Goal: Communication & Community: Share content

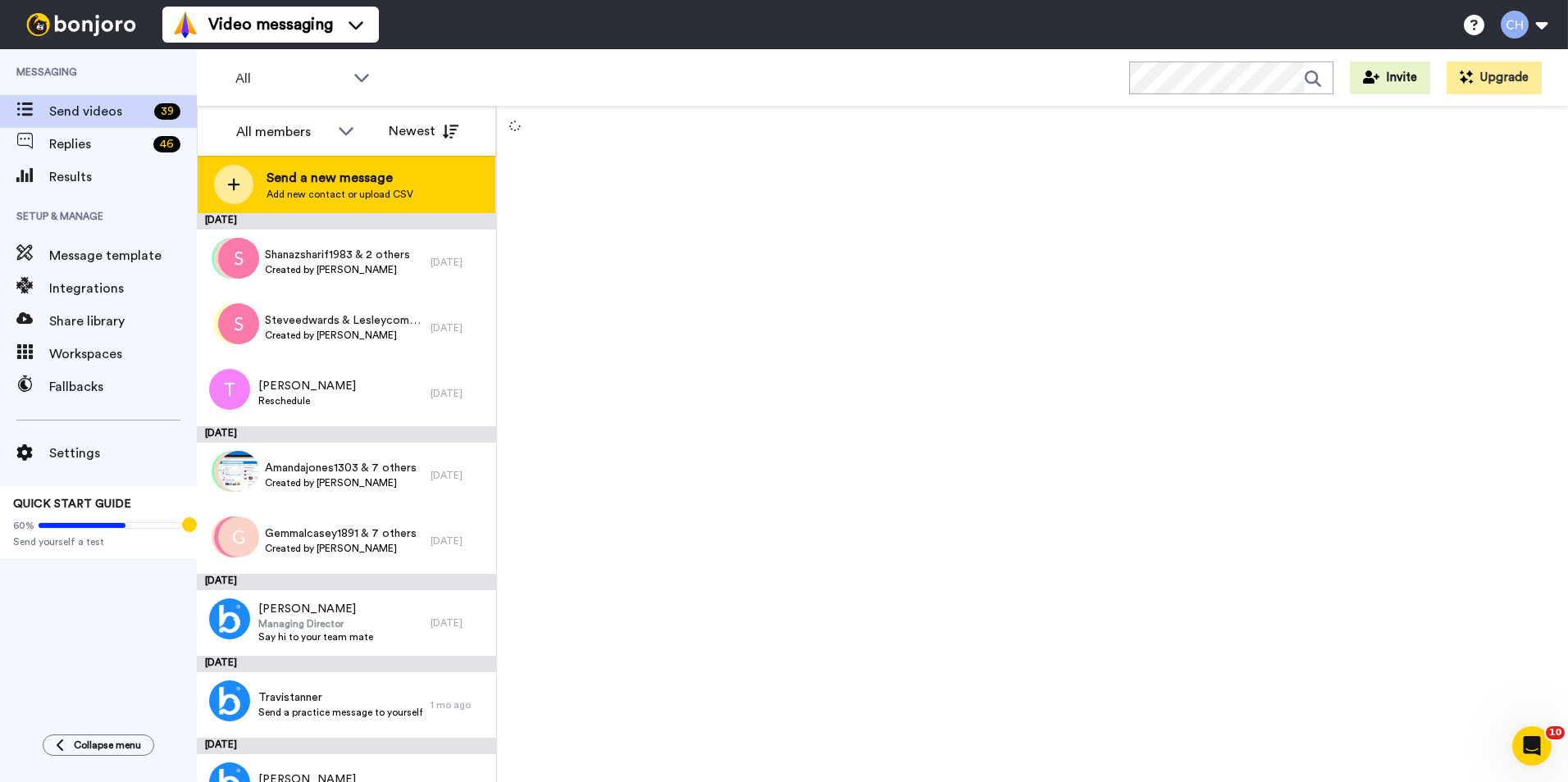
click at [293, 183] on span "Send a new message" at bounding box center [340, 178] width 147 height 20
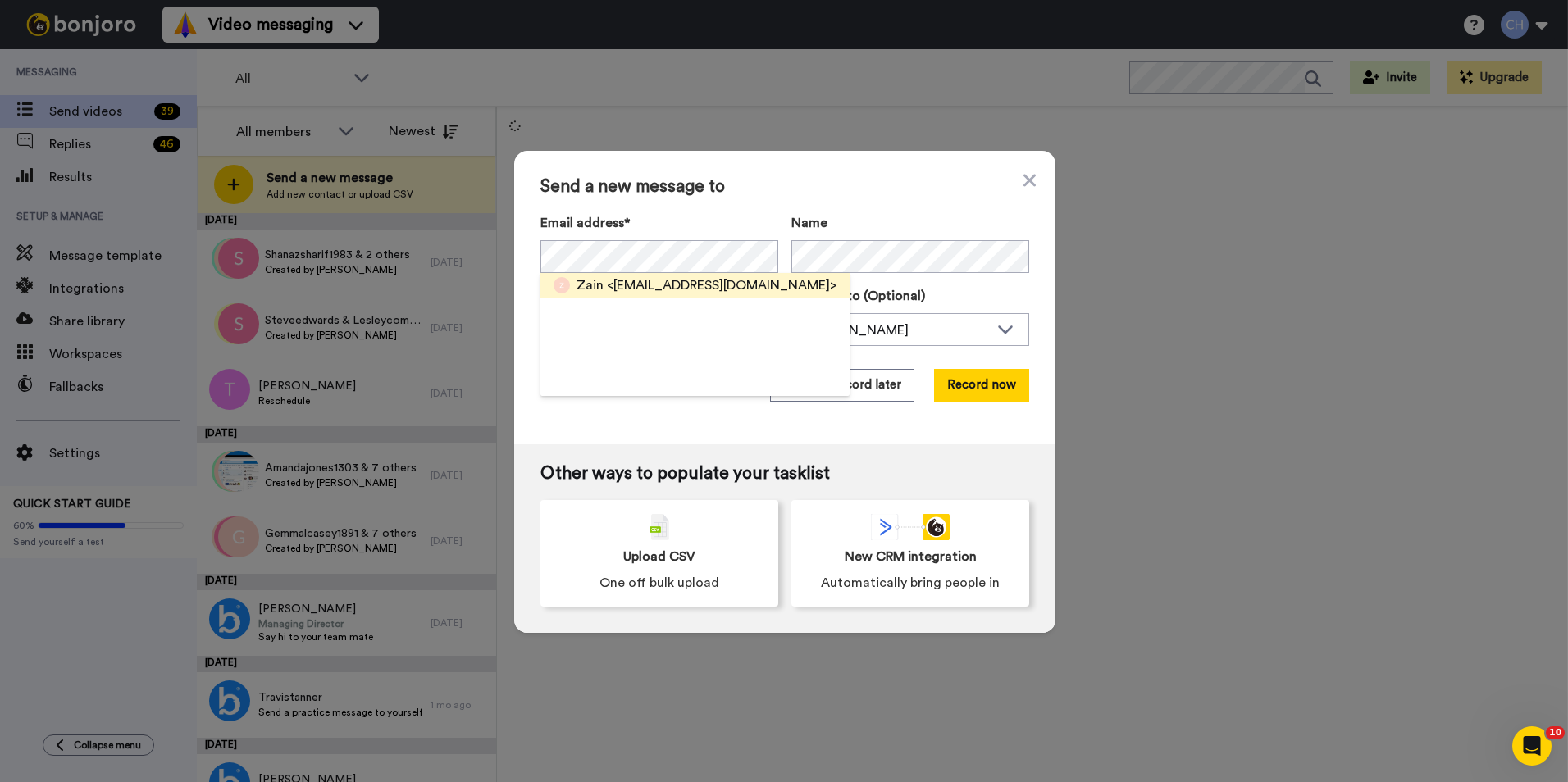
click at [621, 289] on span "<[EMAIL_ADDRESS][DOMAIN_NAME]>" at bounding box center [722, 285] width 230 height 20
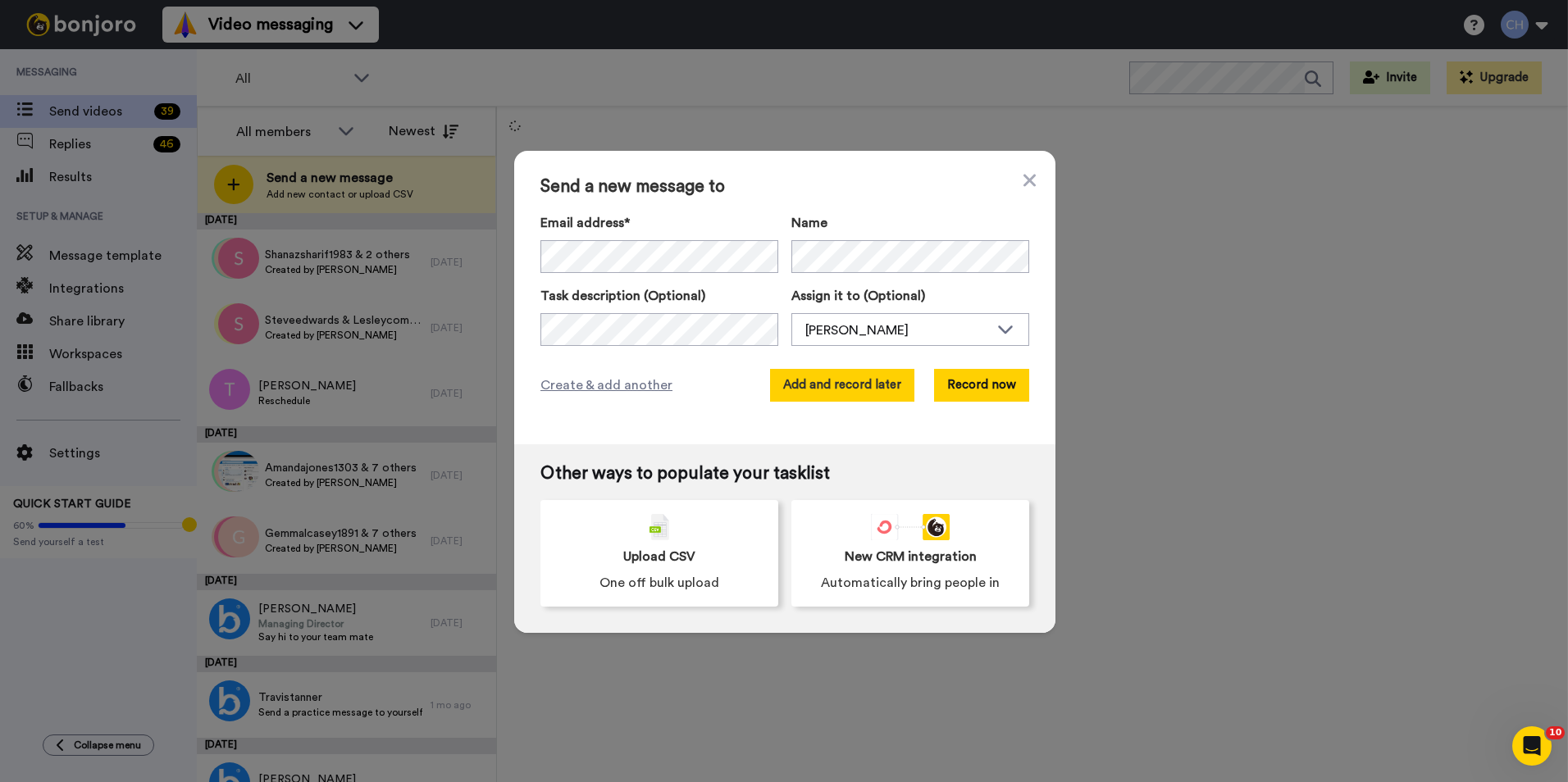
click at [871, 386] on button "Add and record later" at bounding box center [841, 385] width 145 height 33
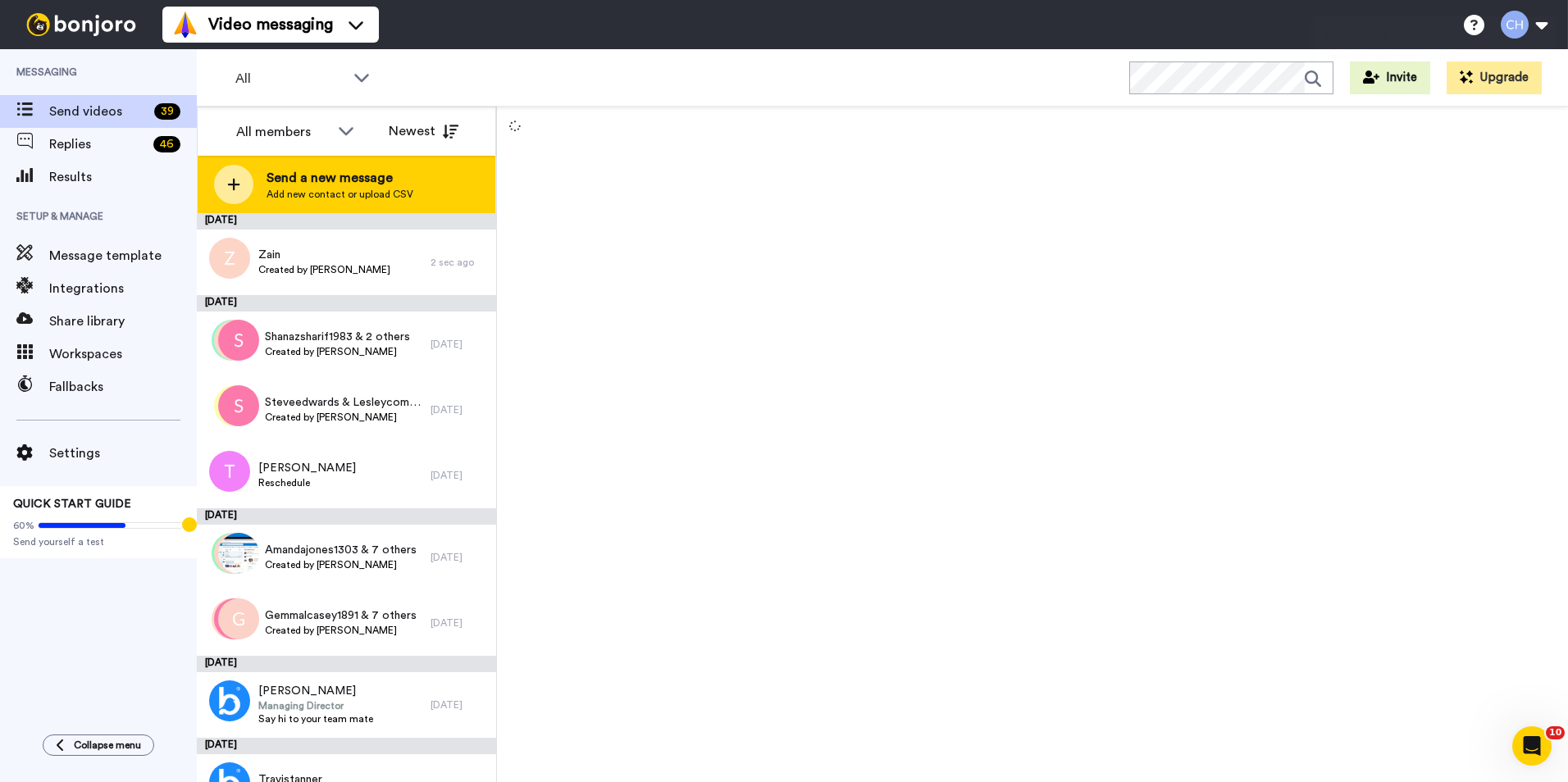
click at [339, 196] on span "Add new contact or upload CSV" at bounding box center [340, 194] width 147 height 13
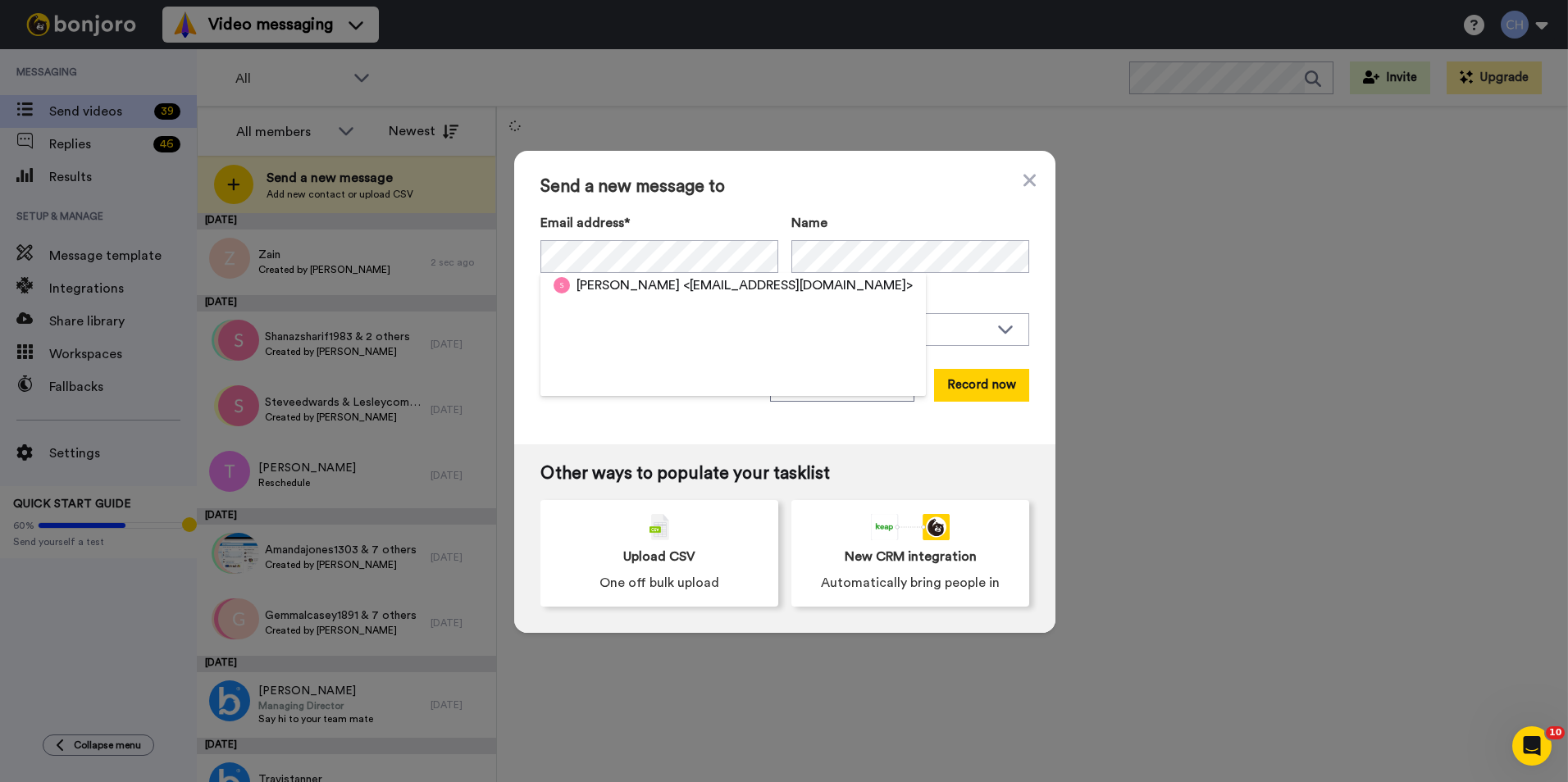
click at [683, 289] on span "<samismith4@hotmail.com>" at bounding box center [798, 285] width 230 height 20
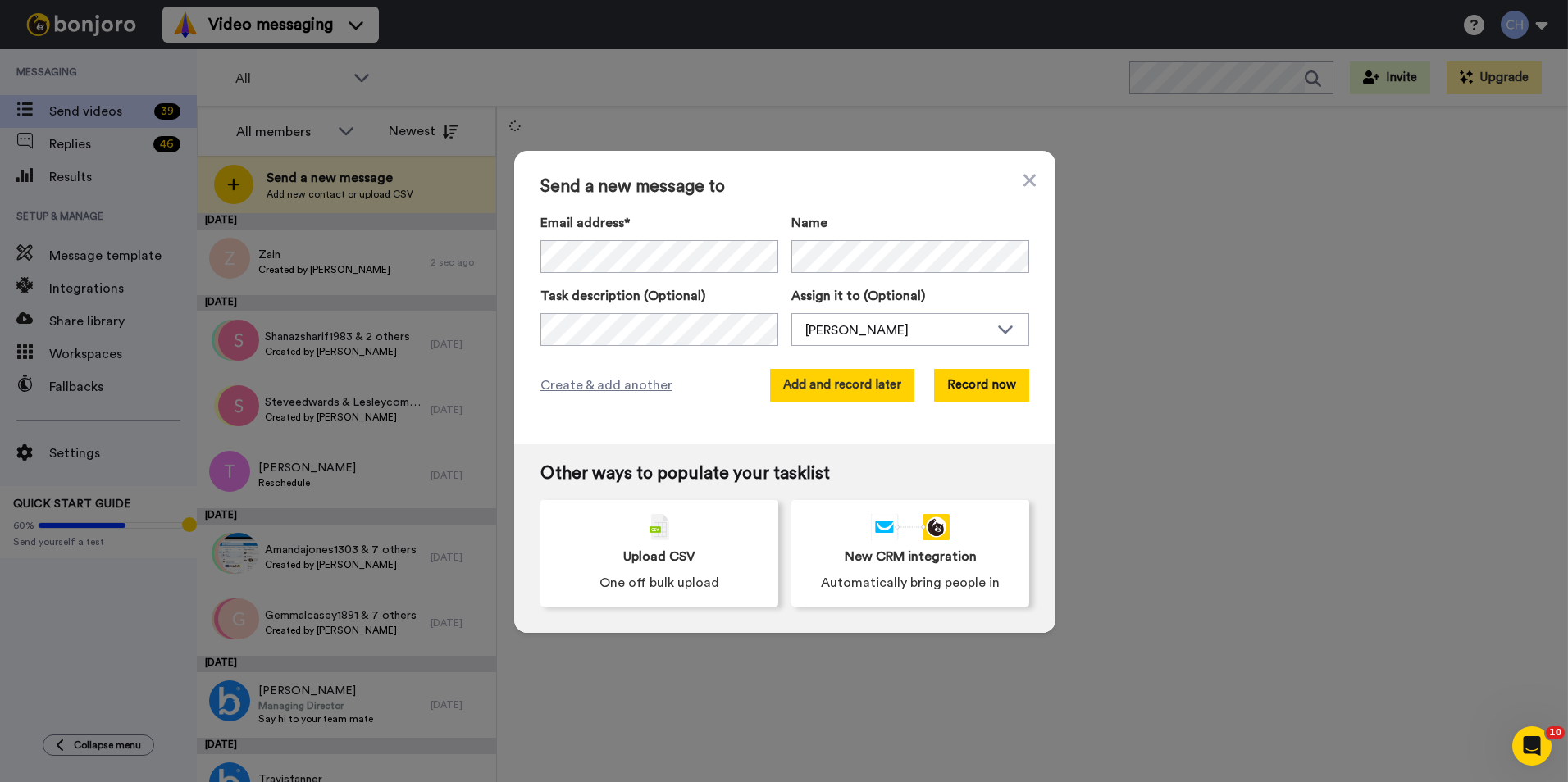
click at [852, 374] on button "Add and record later" at bounding box center [841, 385] width 145 height 33
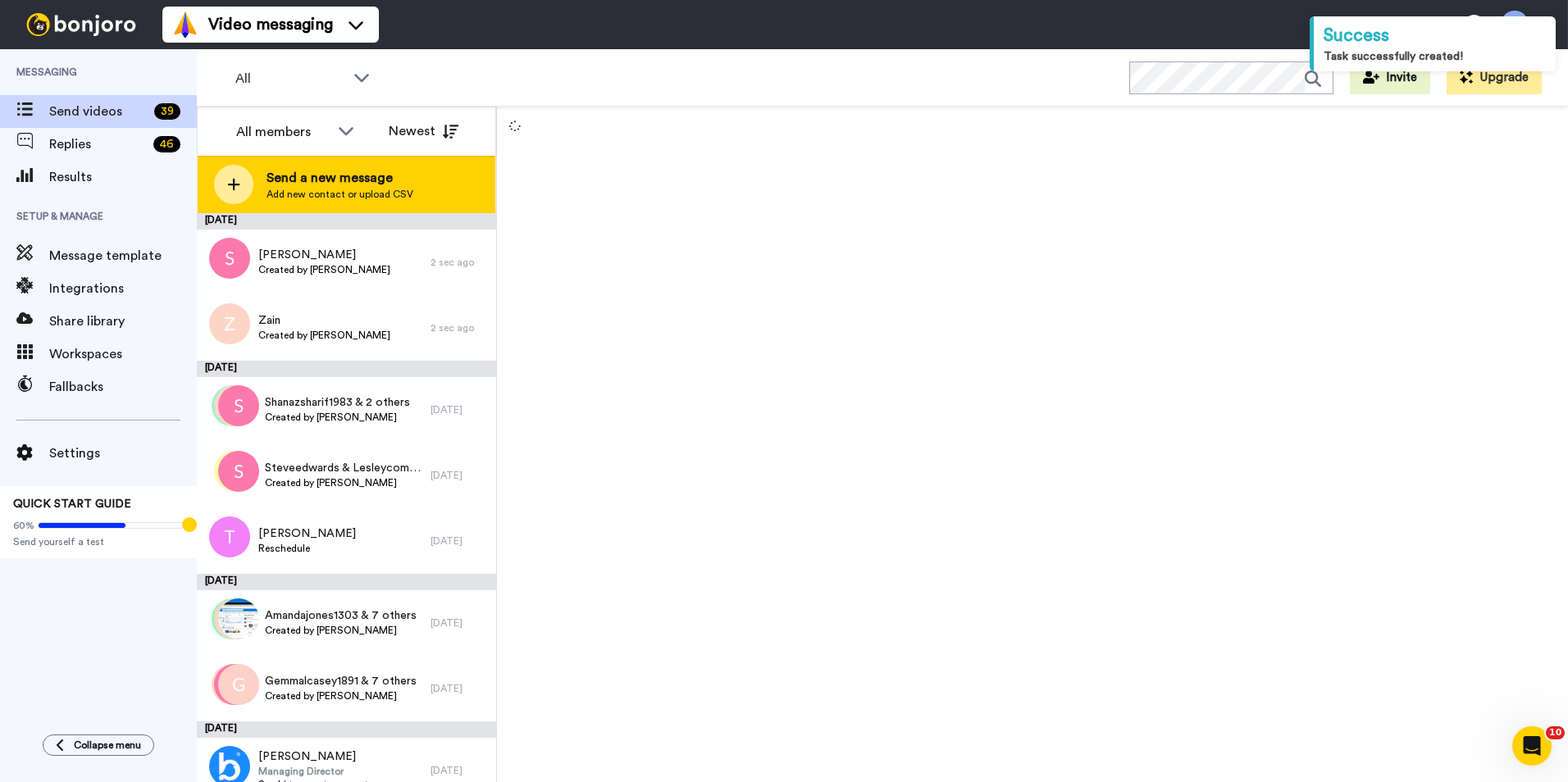
click at [331, 191] on span "Add new contact or upload CSV" at bounding box center [340, 194] width 147 height 13
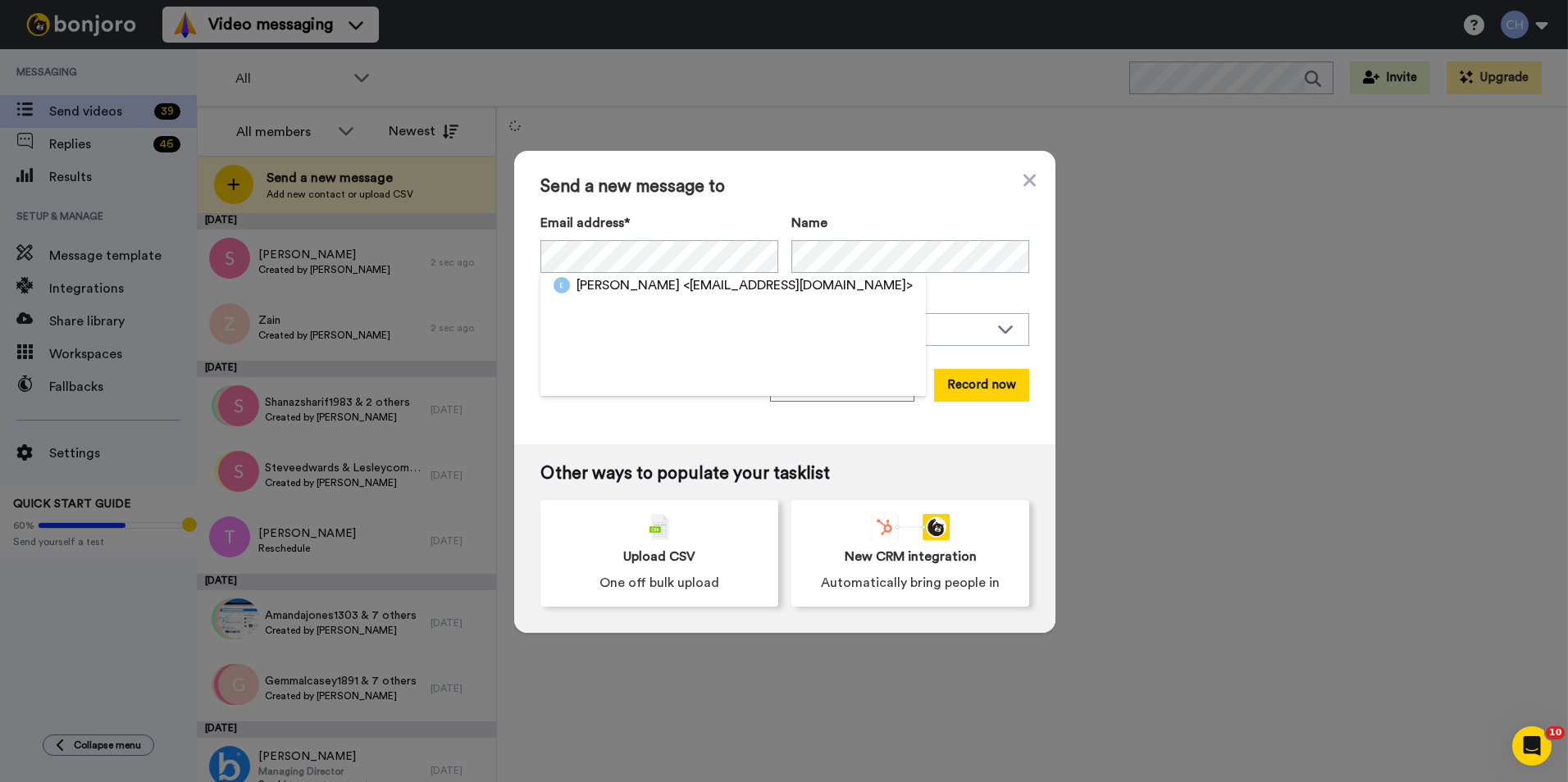
click at [683, 287] on span "<emilyybaker9@gmail.com>" at bounding box center [798, 285] width 230 height 20
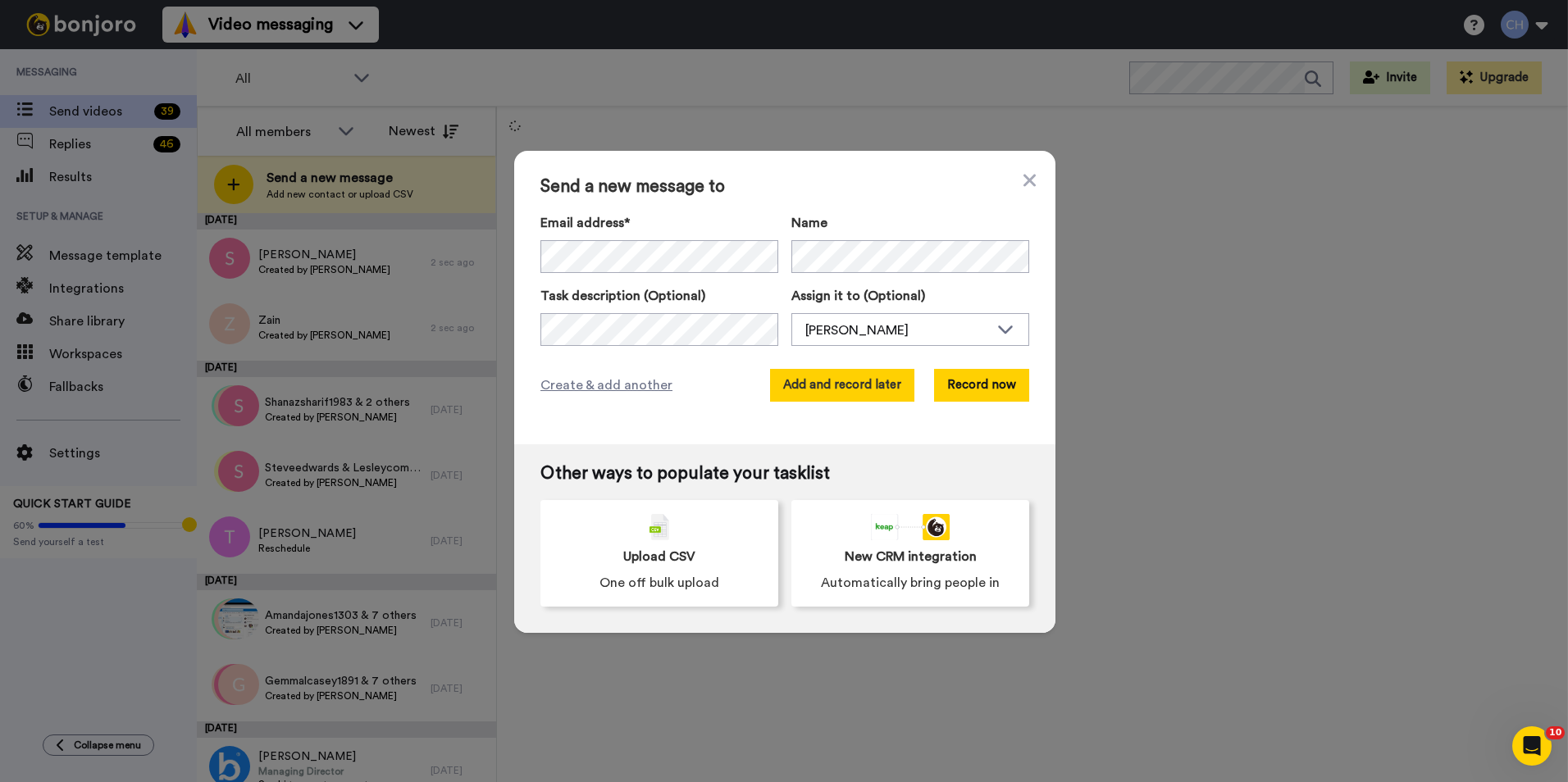
click at [850, 390] on button "Add and record later" at bounding box center [841, 385] width 145 height 33
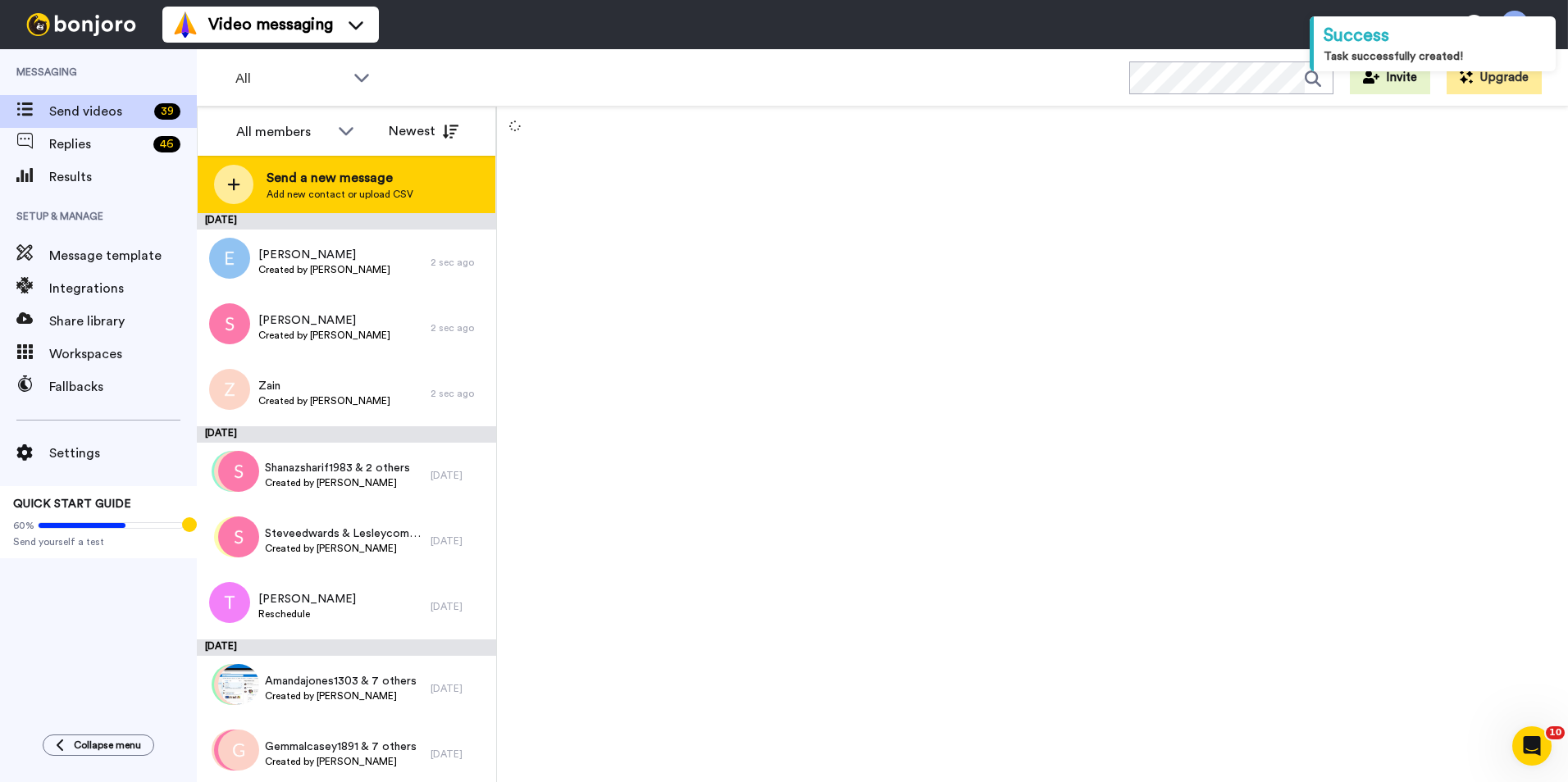
click at [317, 175] on span "Send a new message" at bounding box center [340, 178] width 147 height 20
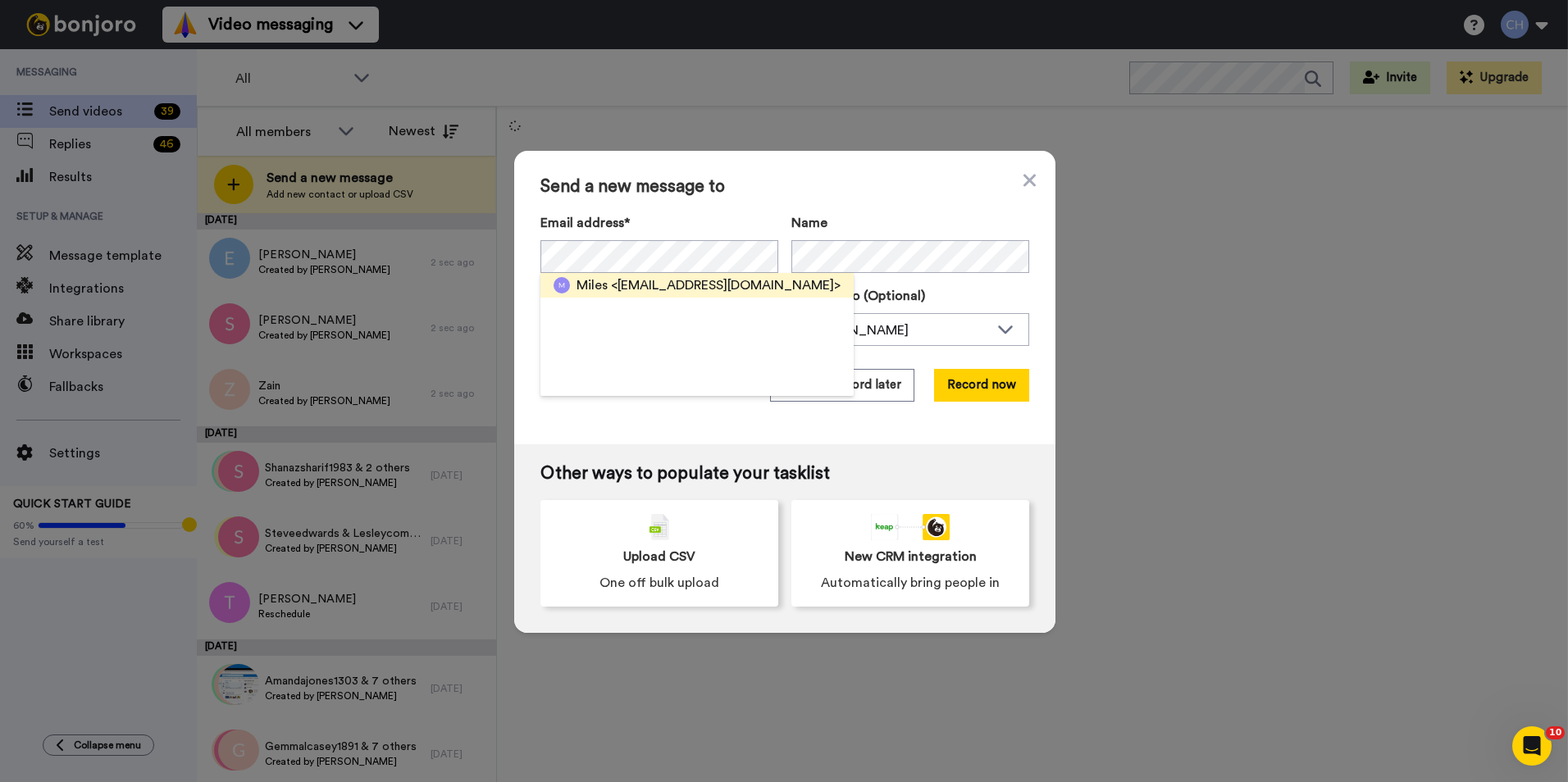
click at [611, 293] on span "<mjbrockhurst@yahoo.com>" at bounding box center [726, 285] width 230 height 20
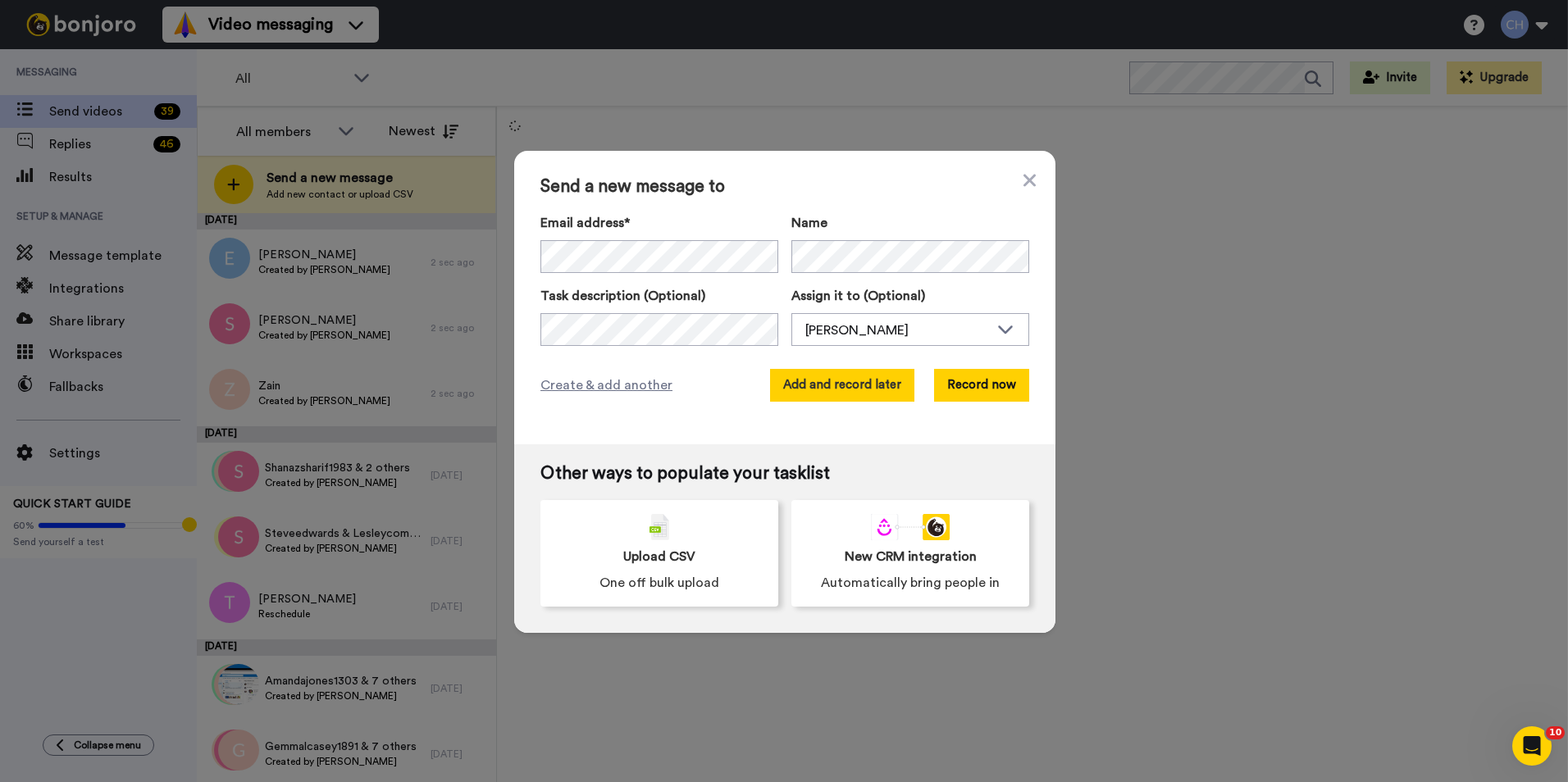
click at [851, 396] on button "Add and record later" at bounding box center [841, 385] width 145 height 33
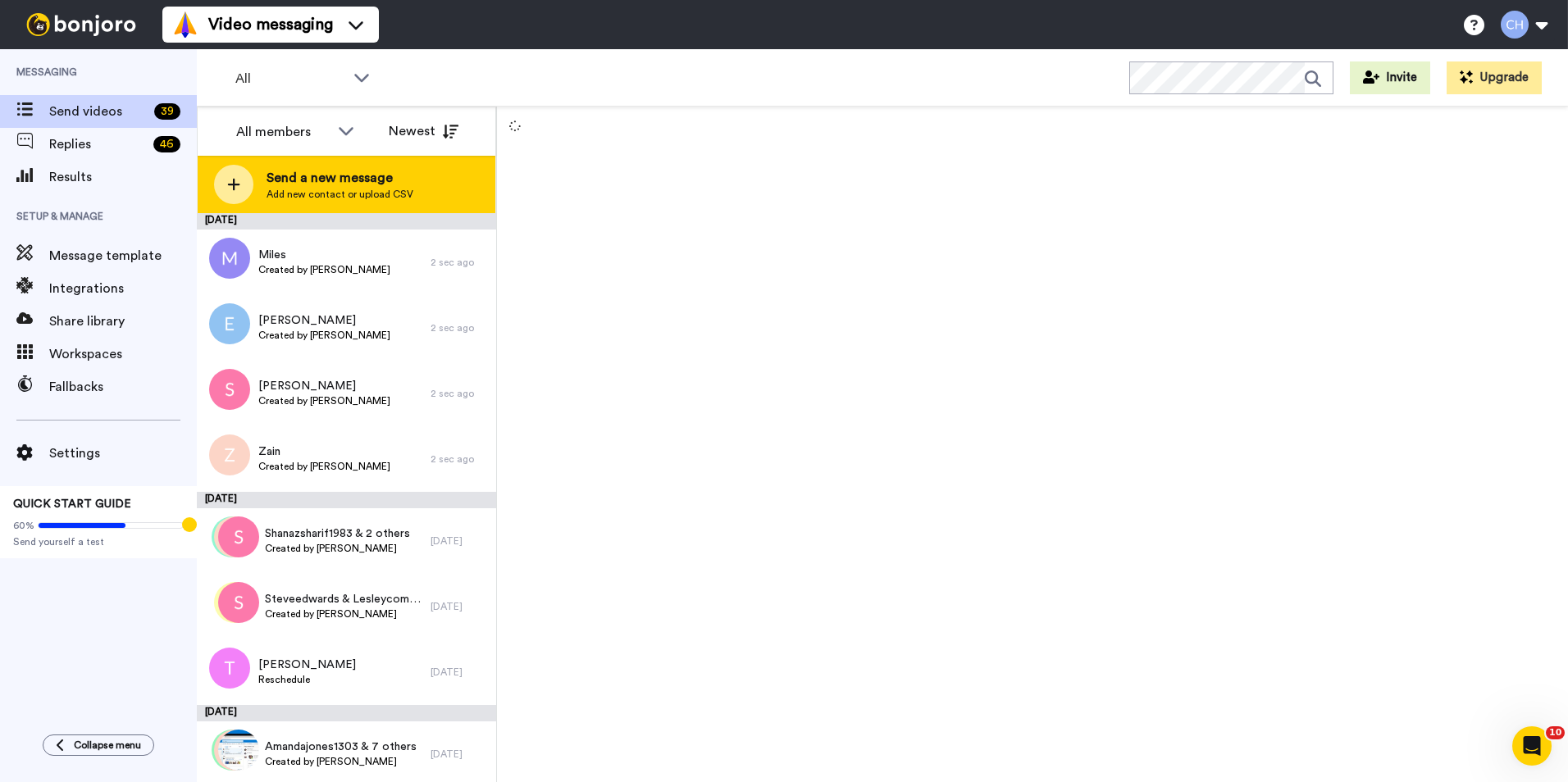
click at [317, 202] on div "Send a new message Add new contact or upload CSV" at bounding box center [346, 184] width 298 height 57
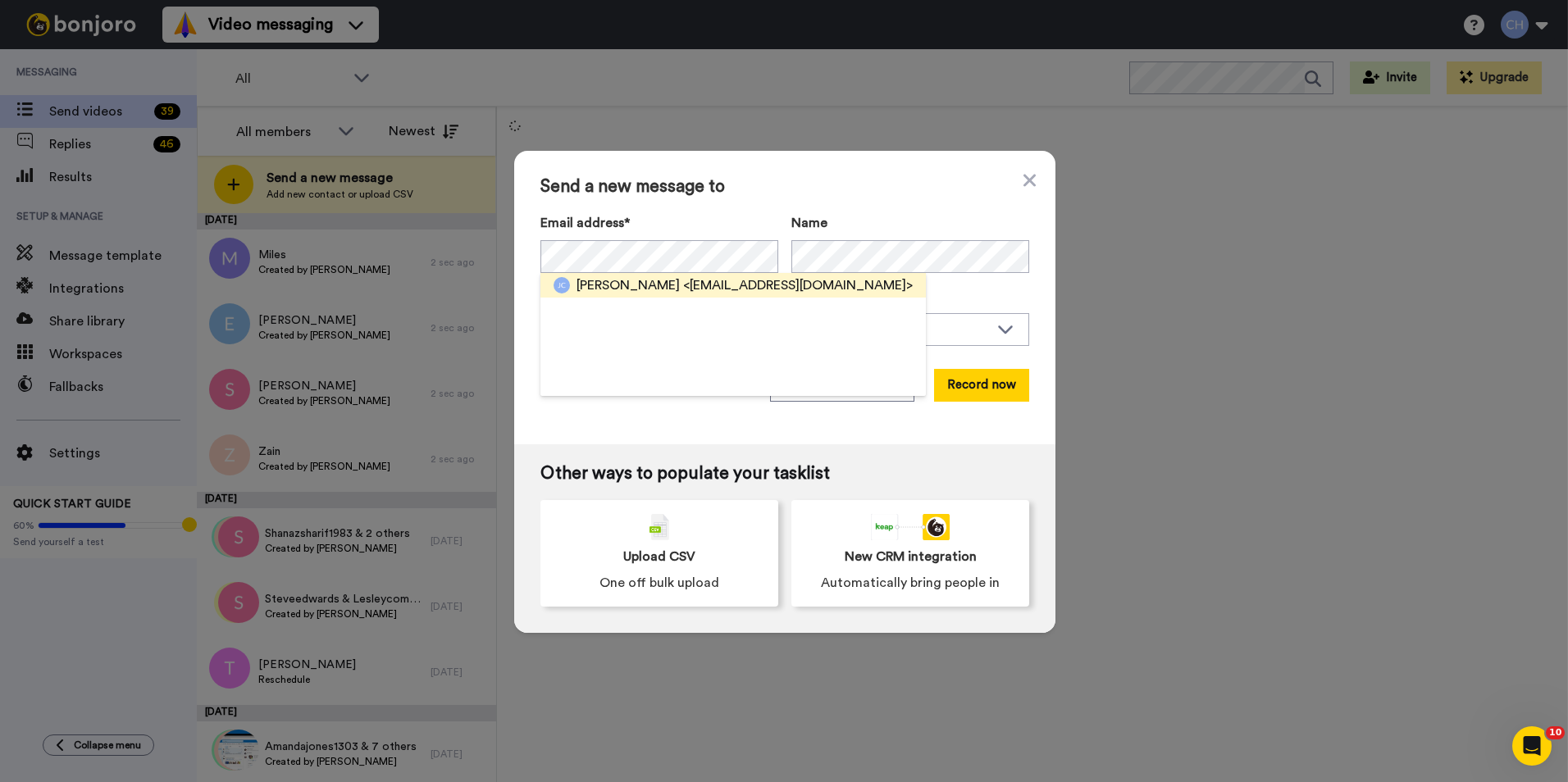
click at [602, 288] on span "Jackie" at bounding box center [627, 285] width 103 height 20
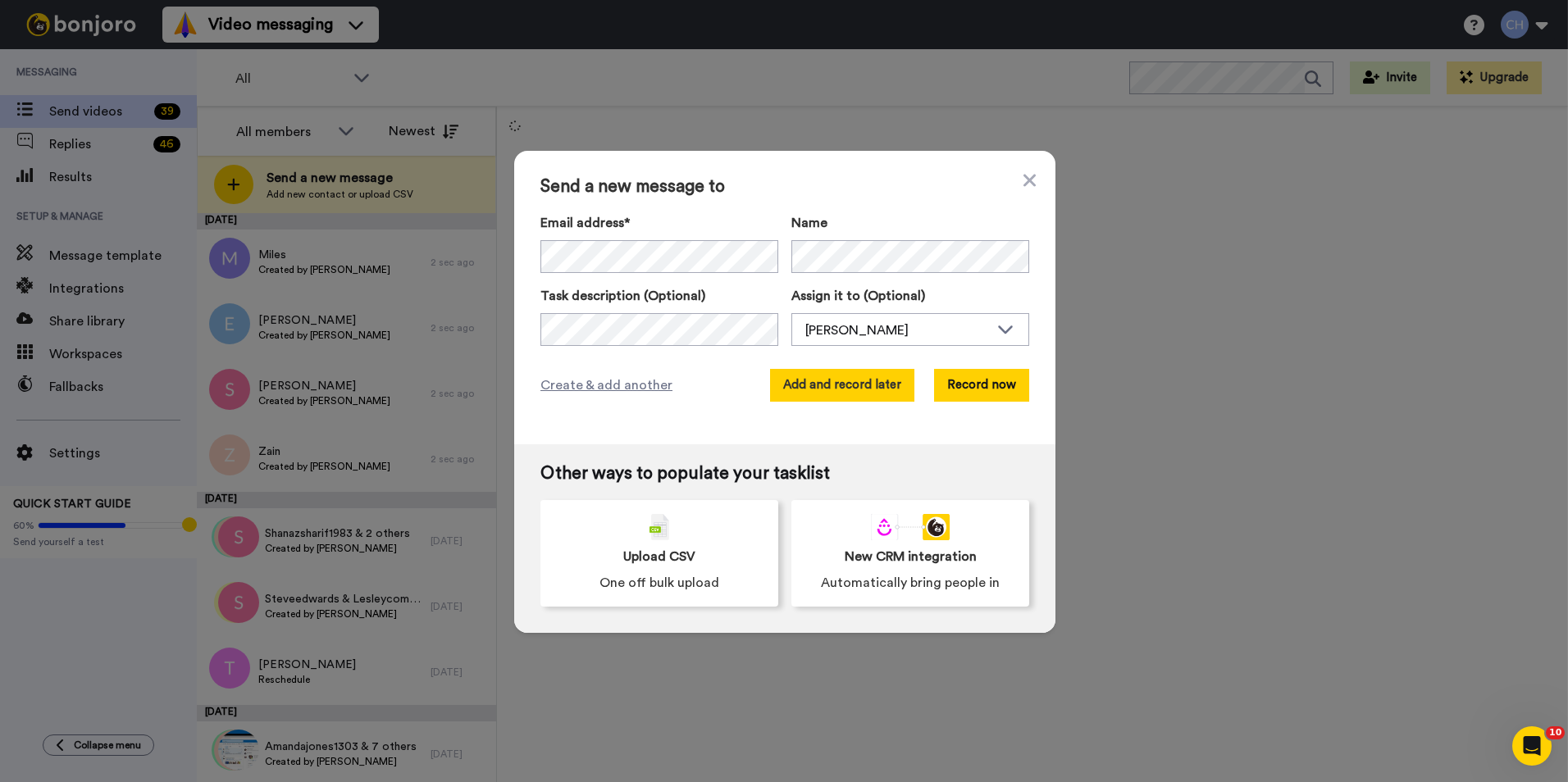
click at [817, 382] on button "Add and record later" at bounding box center [841, 385] width 145 height 33
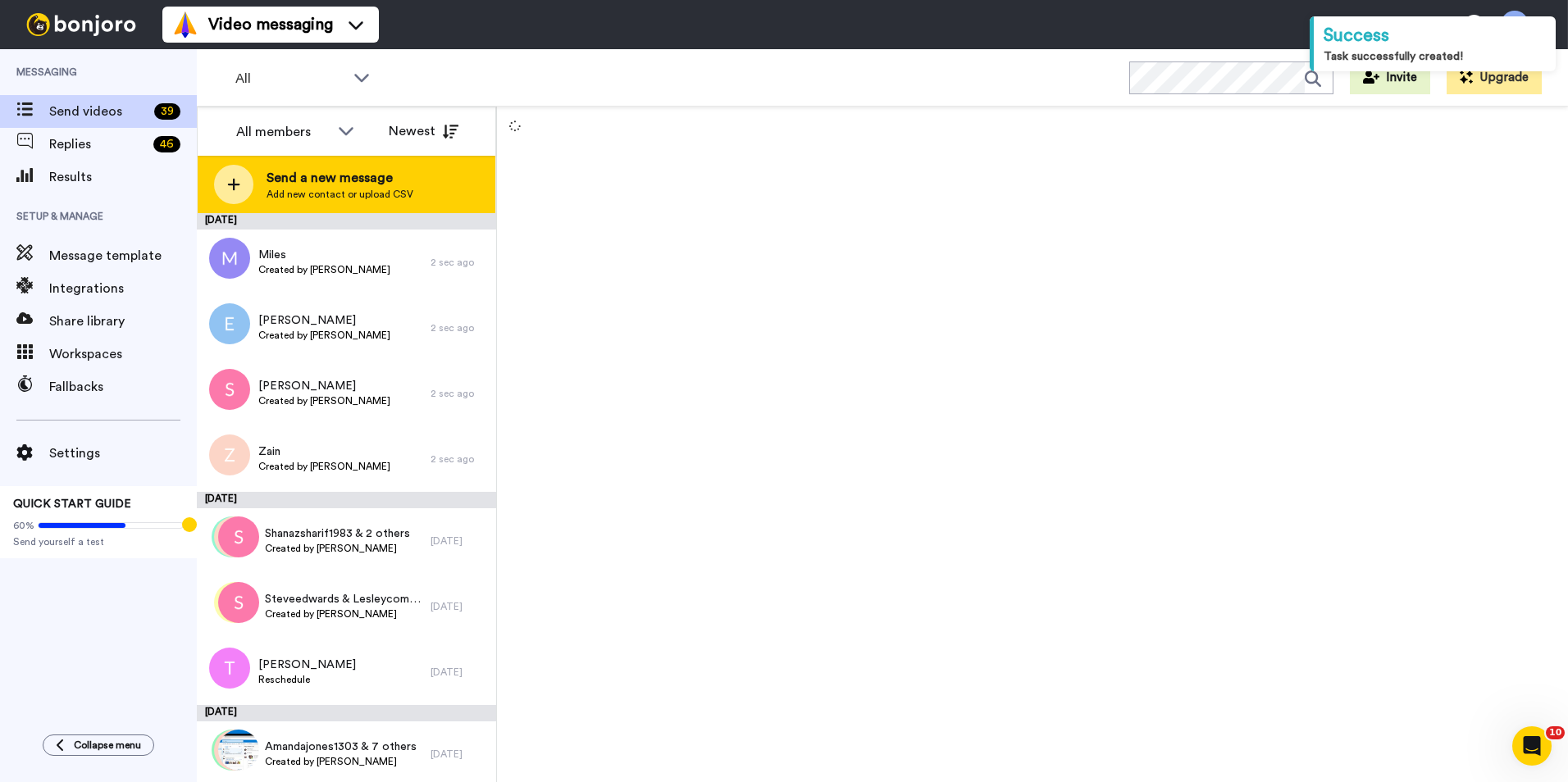
click at [299, 177] on span "Send a new message" at bounding box center [340, 178] width 147 height 20
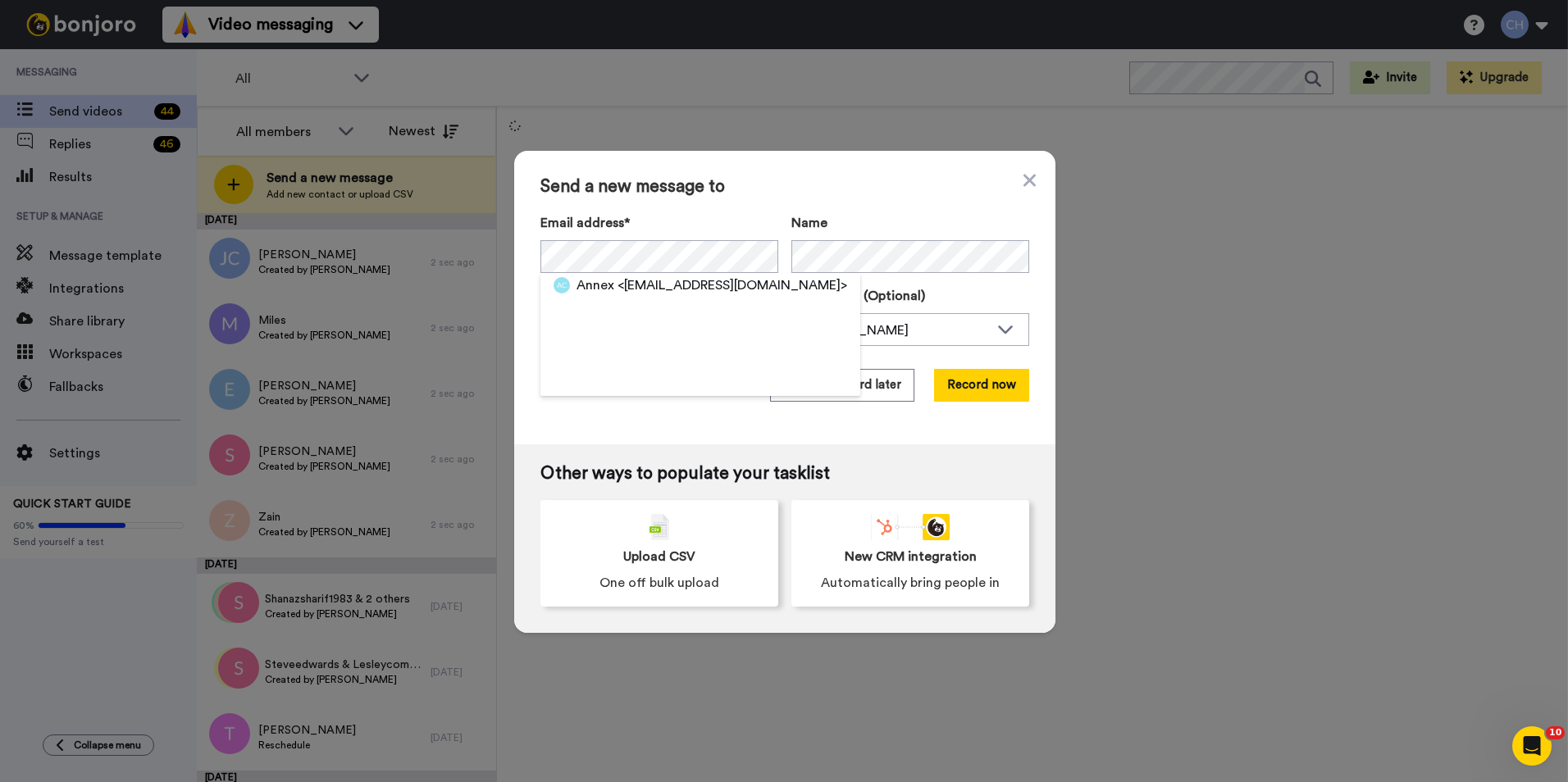
click at [607, 284] on span "Annex" at bounding box center [595, 285] width 38 height 20
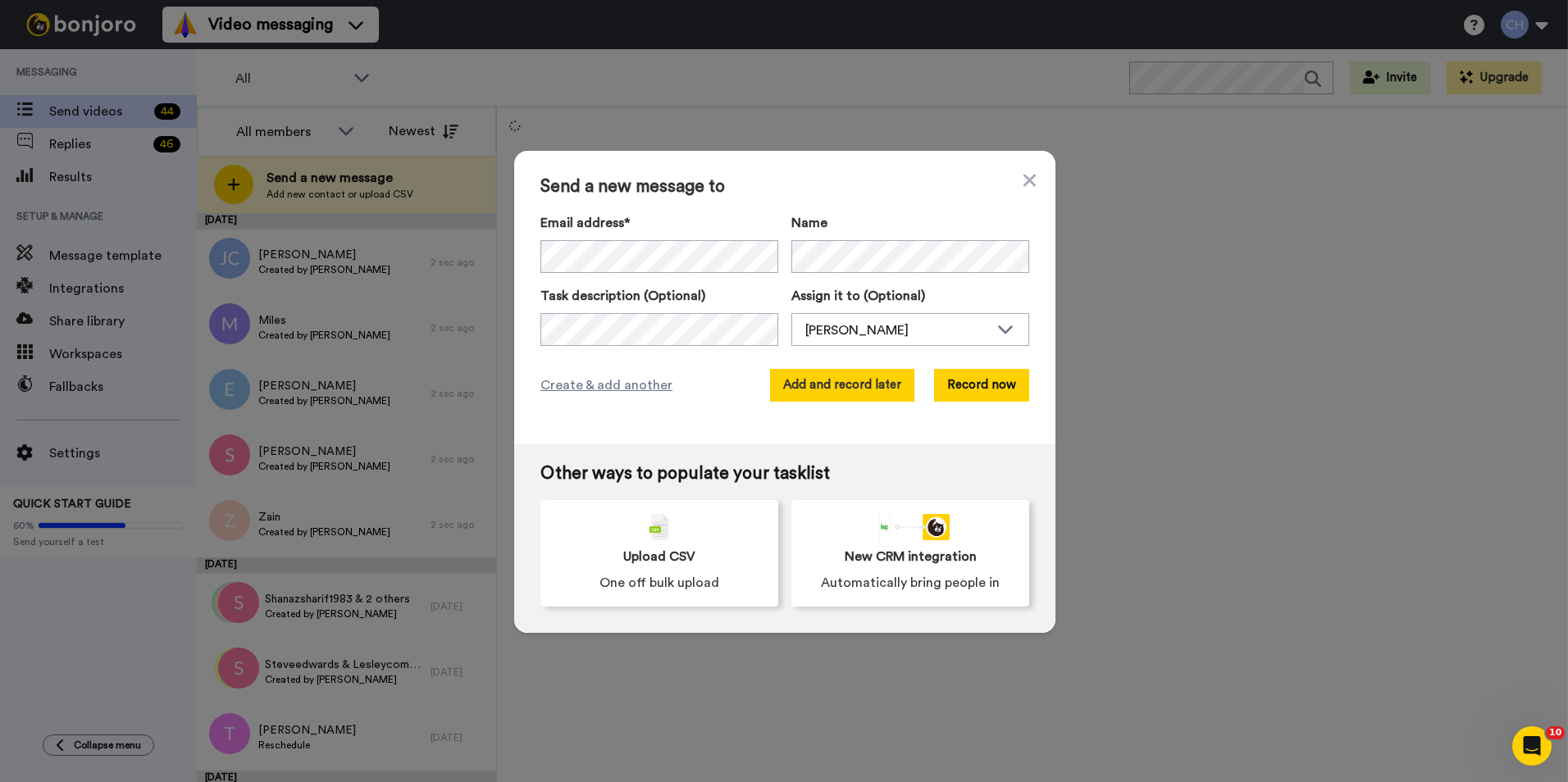
click at [838, 379] on button "Add and record later" at bounding box center [841, 385] width 145 height 33
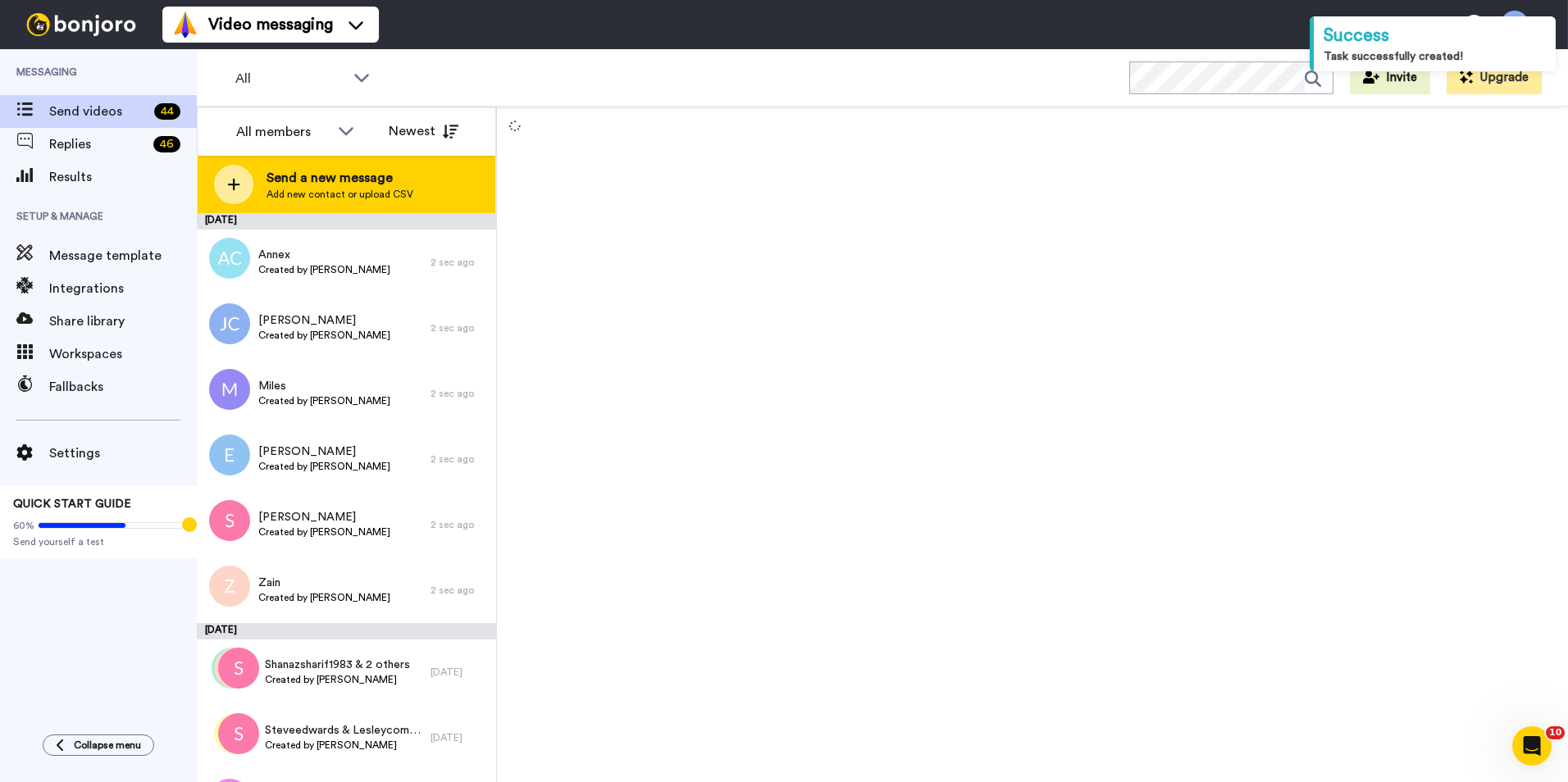
click at [275, 188] on span "Add new contact or upload CSV" at bounding box center [340, 194] width 147 height 13
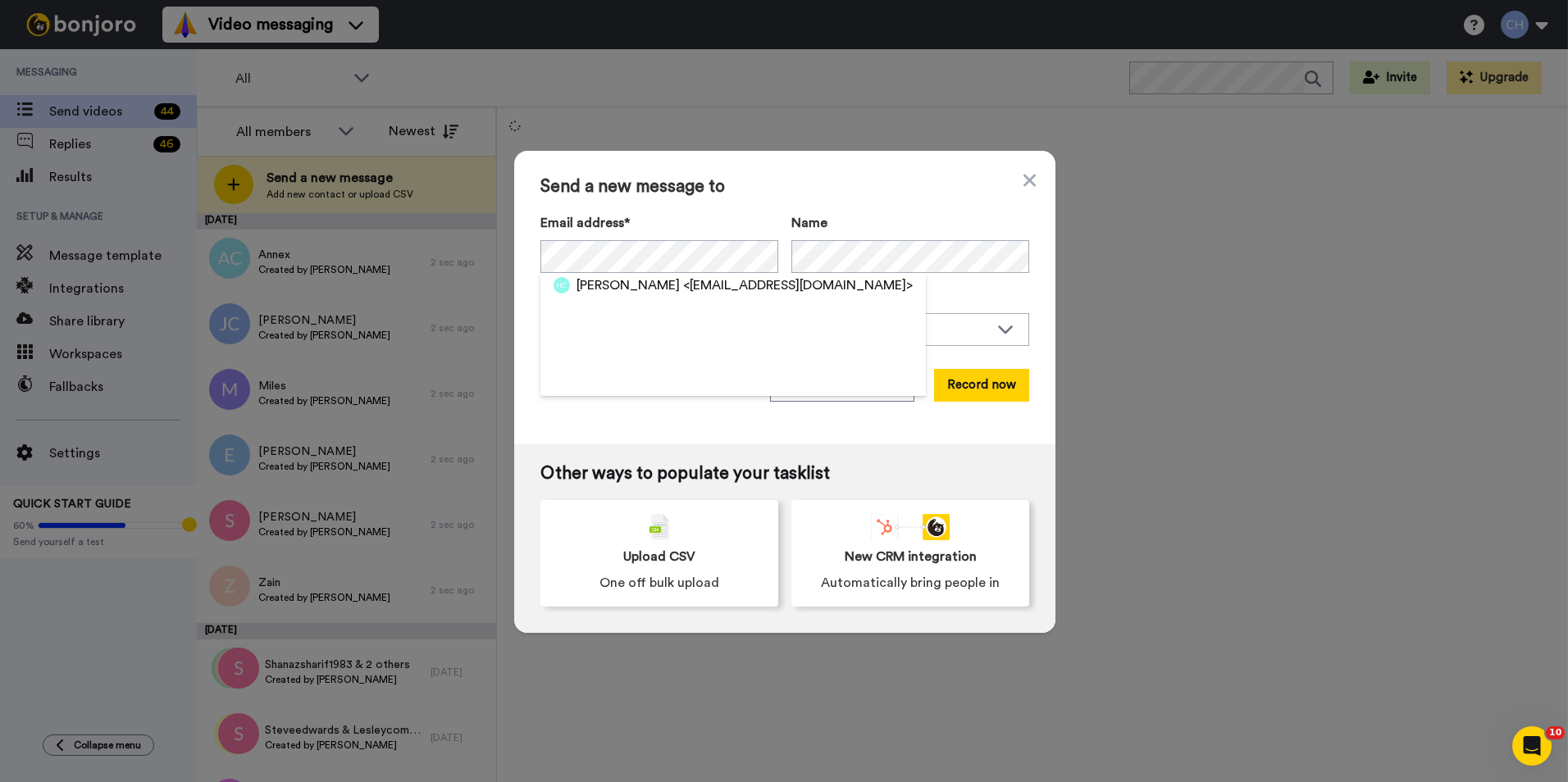
click at [594, 288] on span "Holly Cook" at bounding box center [627, 285] width 103 height 20
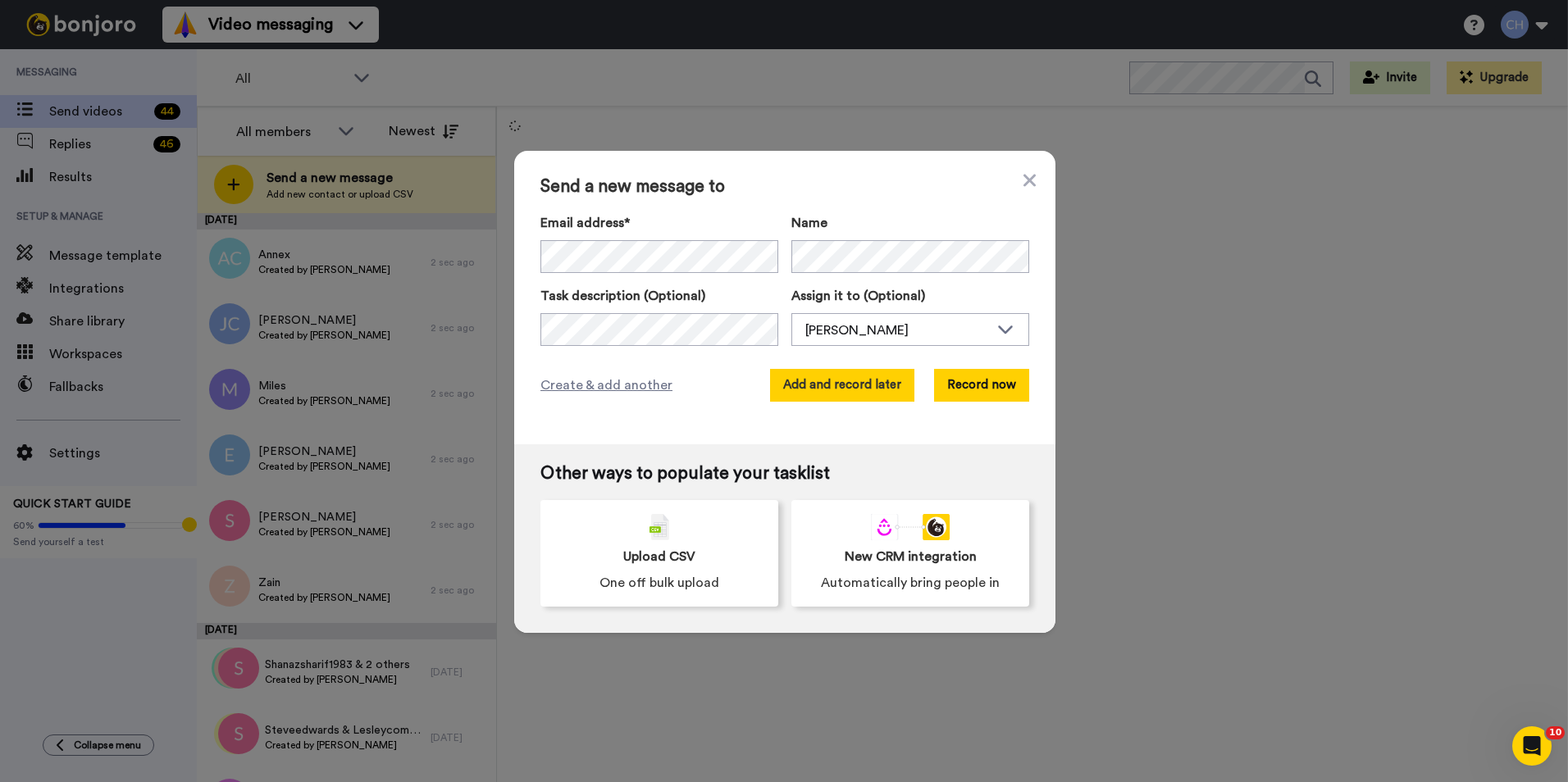
click at [816, 388] on button "Add and record later" at bounding box center [841, 385] width 145 height 33
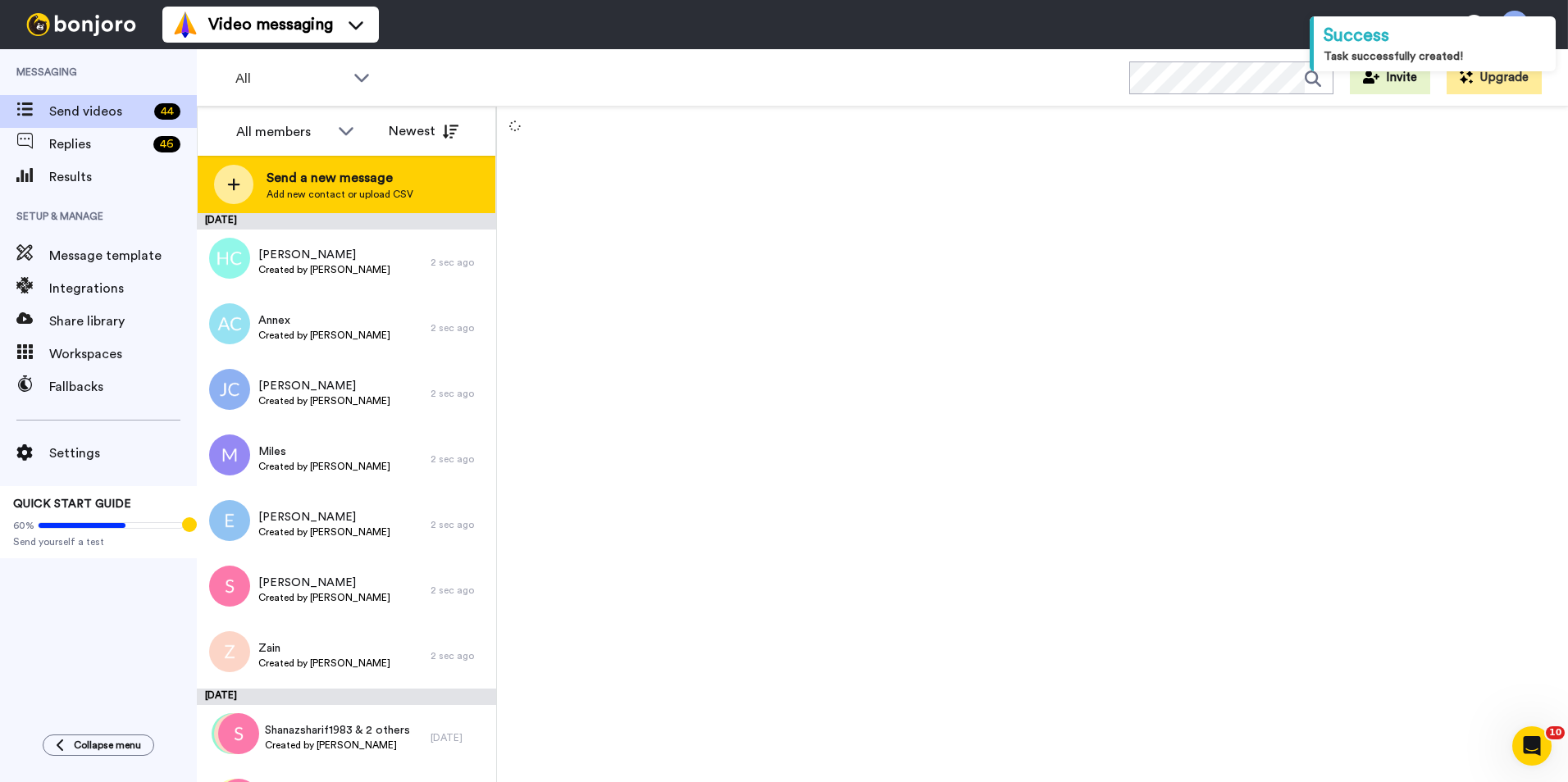
click at [350, 180] on span "Send a new message" at bounding box center [340, 178] width 147 height 20
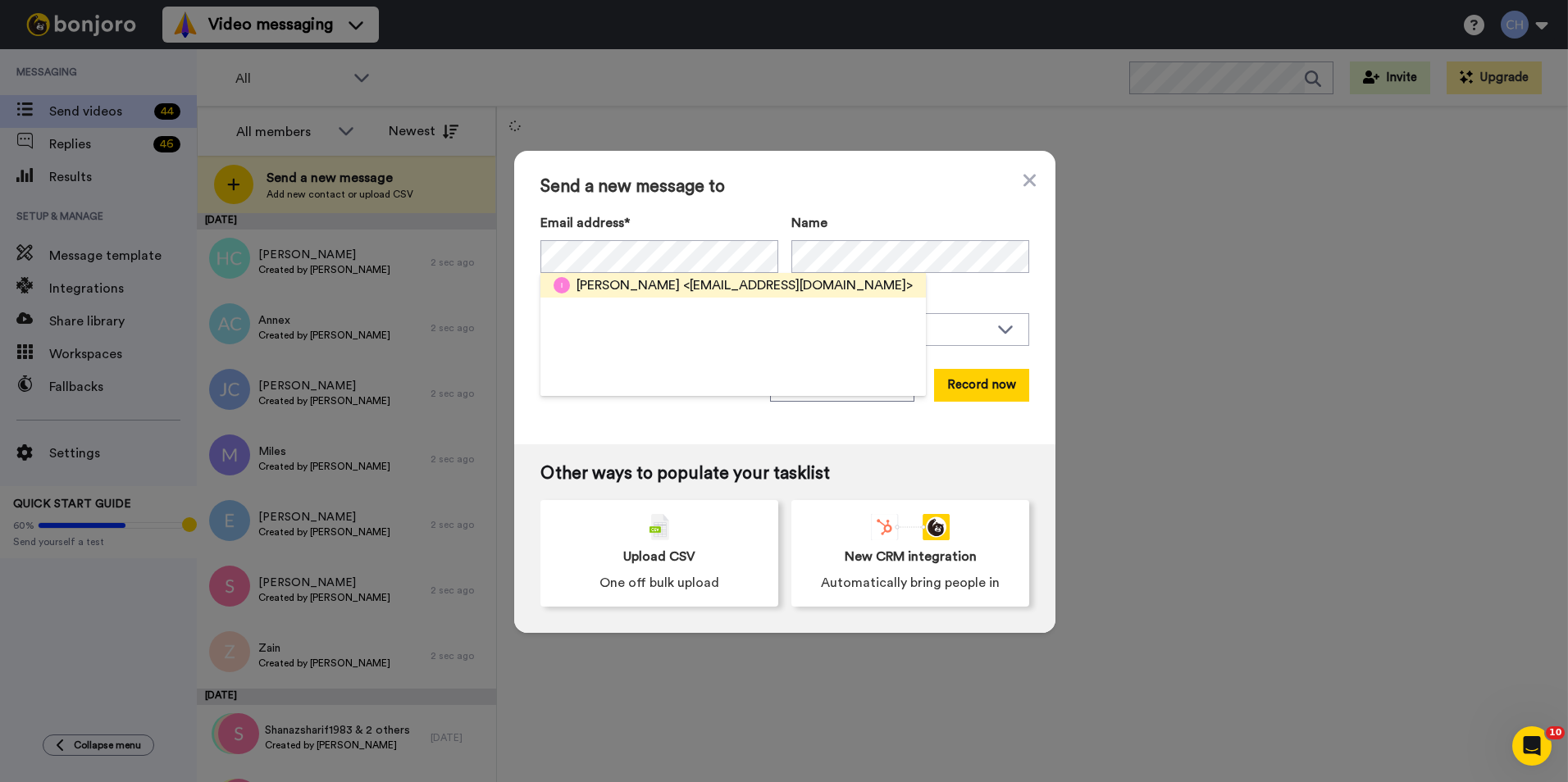
click at [595, 288] on span "Isabel" at bounding box center [627, 285] width 103 height 20
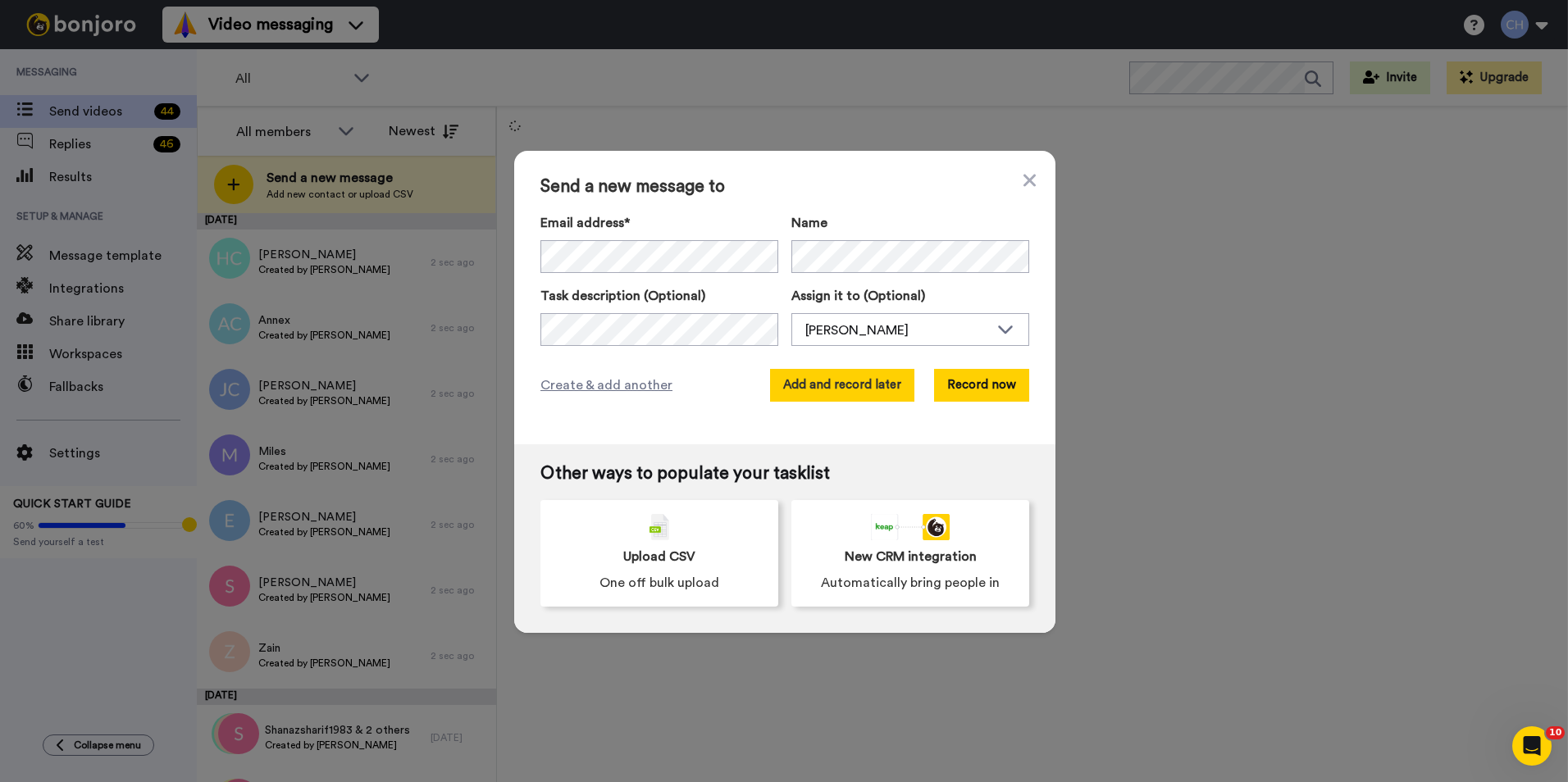
click at [825, 384] on button "Add and record later" at bounding box center [841, 385] width 145 height 33
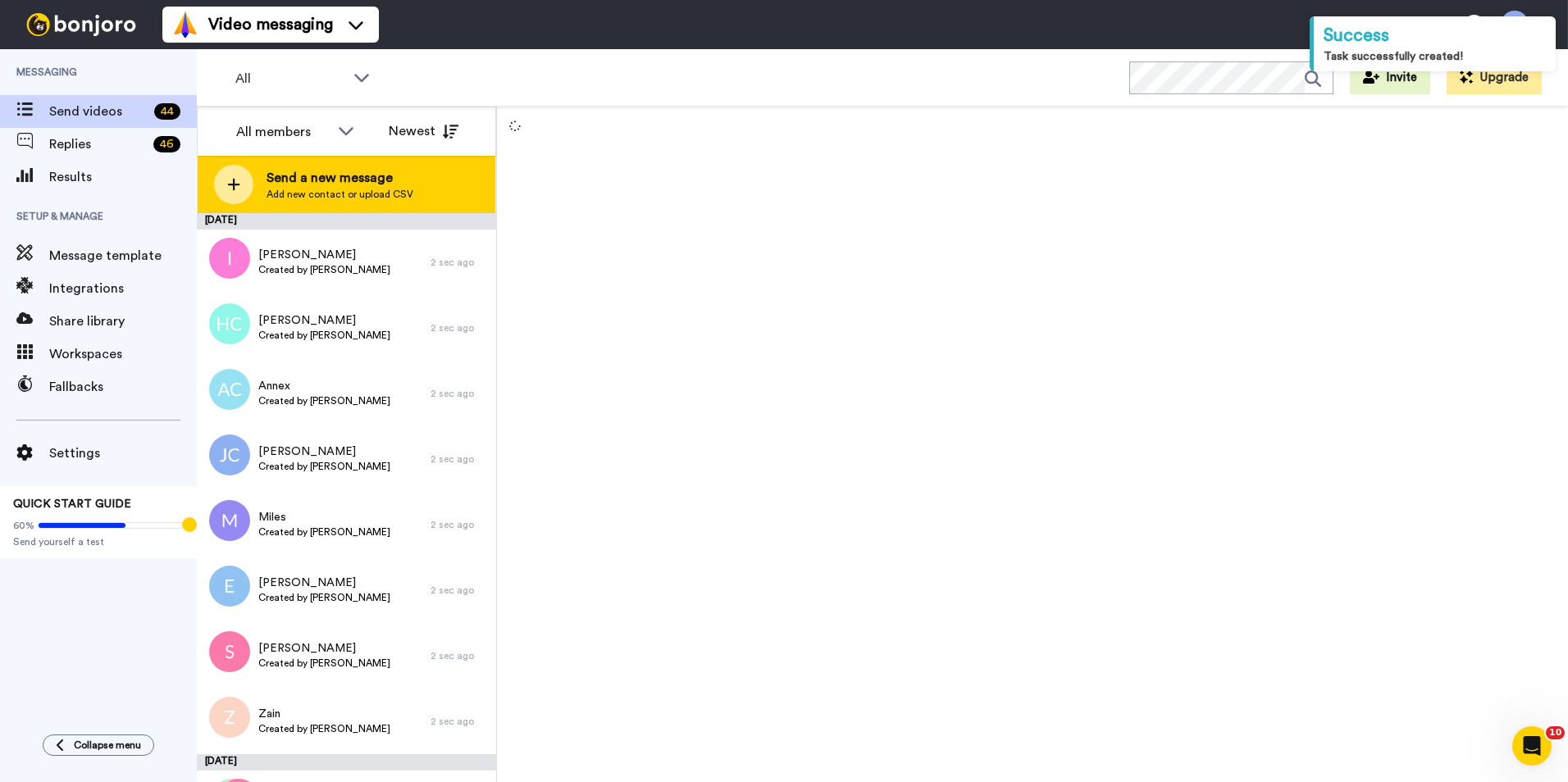
click at [322, 173] on span "Send a new message" at bounding box center [340, 178] width 147 height 20
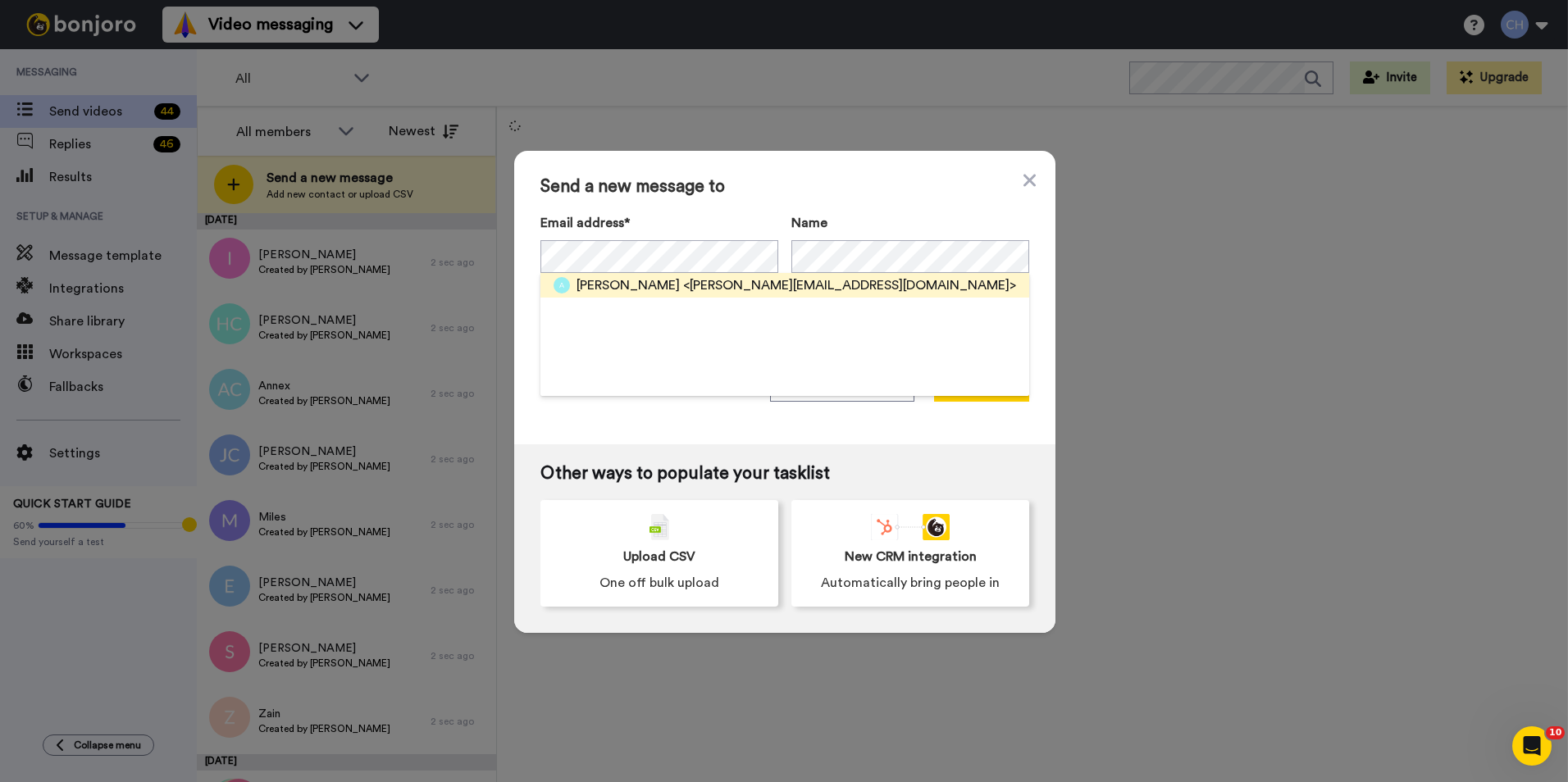
click at [588, 285] on span "Albert" at bounding box center [627, 285] width 103 height 20
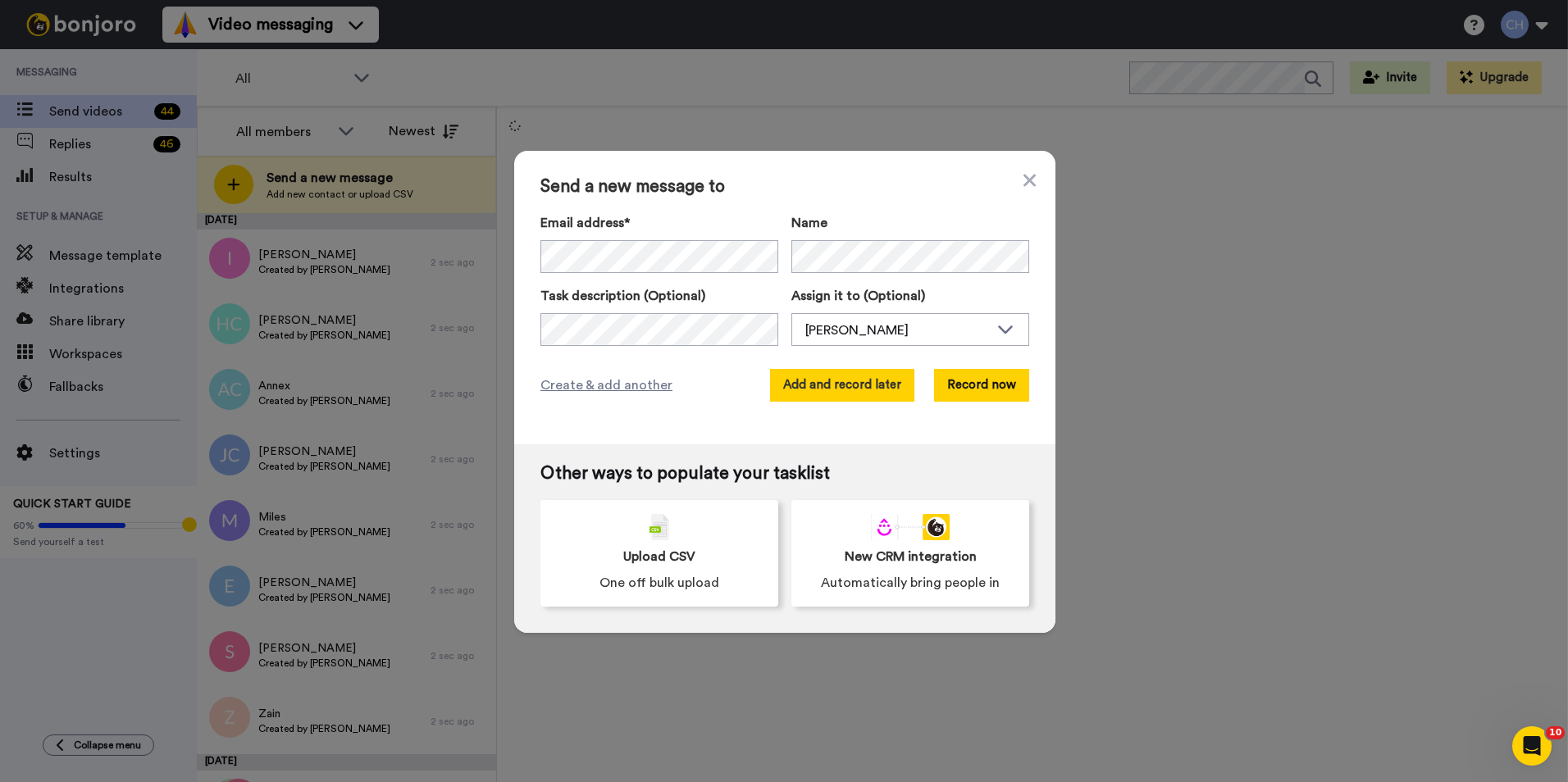
click at [802, 383] on button "Add and record later" at bounding box center [841, 385] width 145 height 33
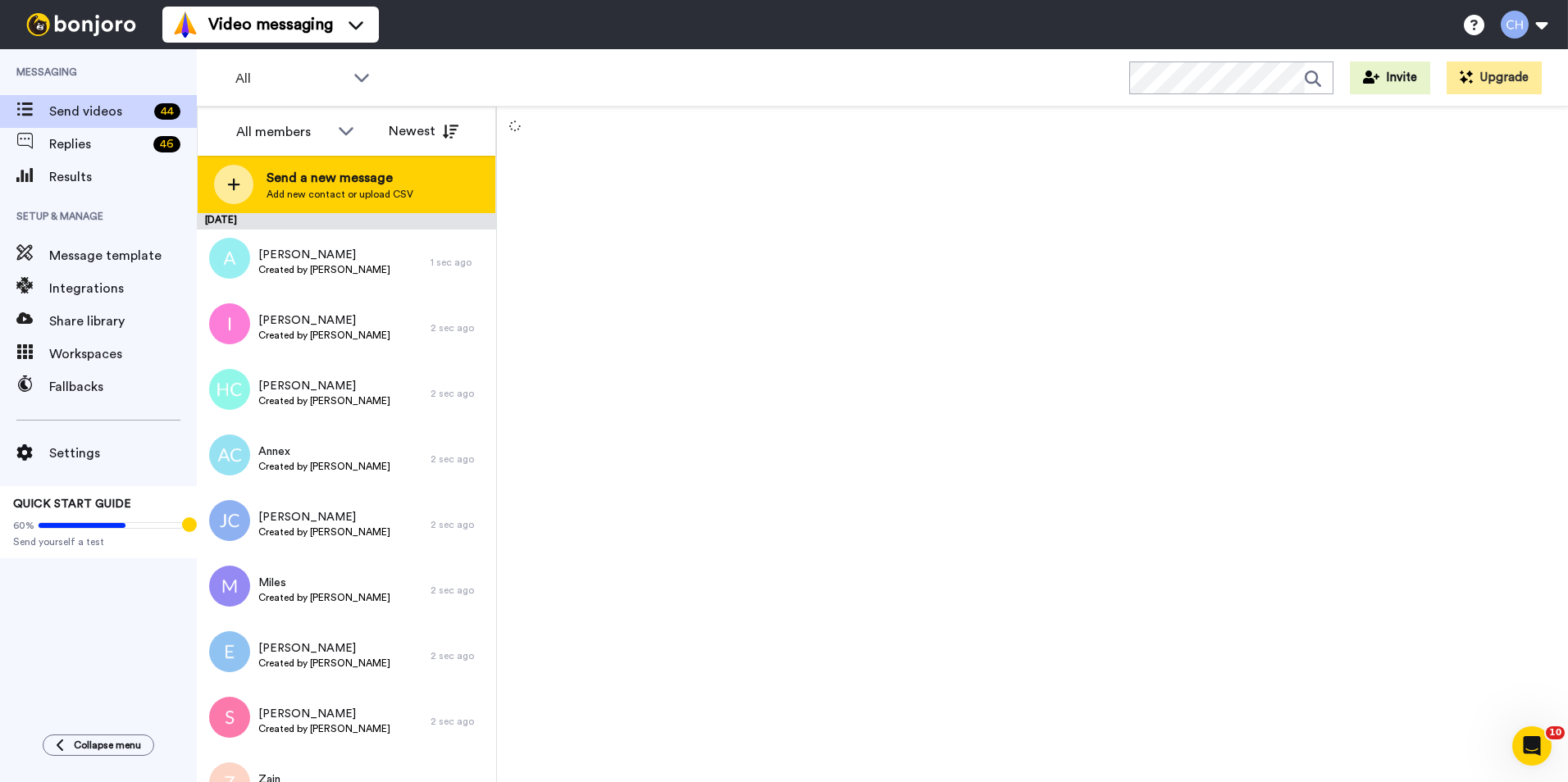
click at [288, 199] on span "Add new contact or upload CSV" at bounding box center [340, 194] width 147 height 13
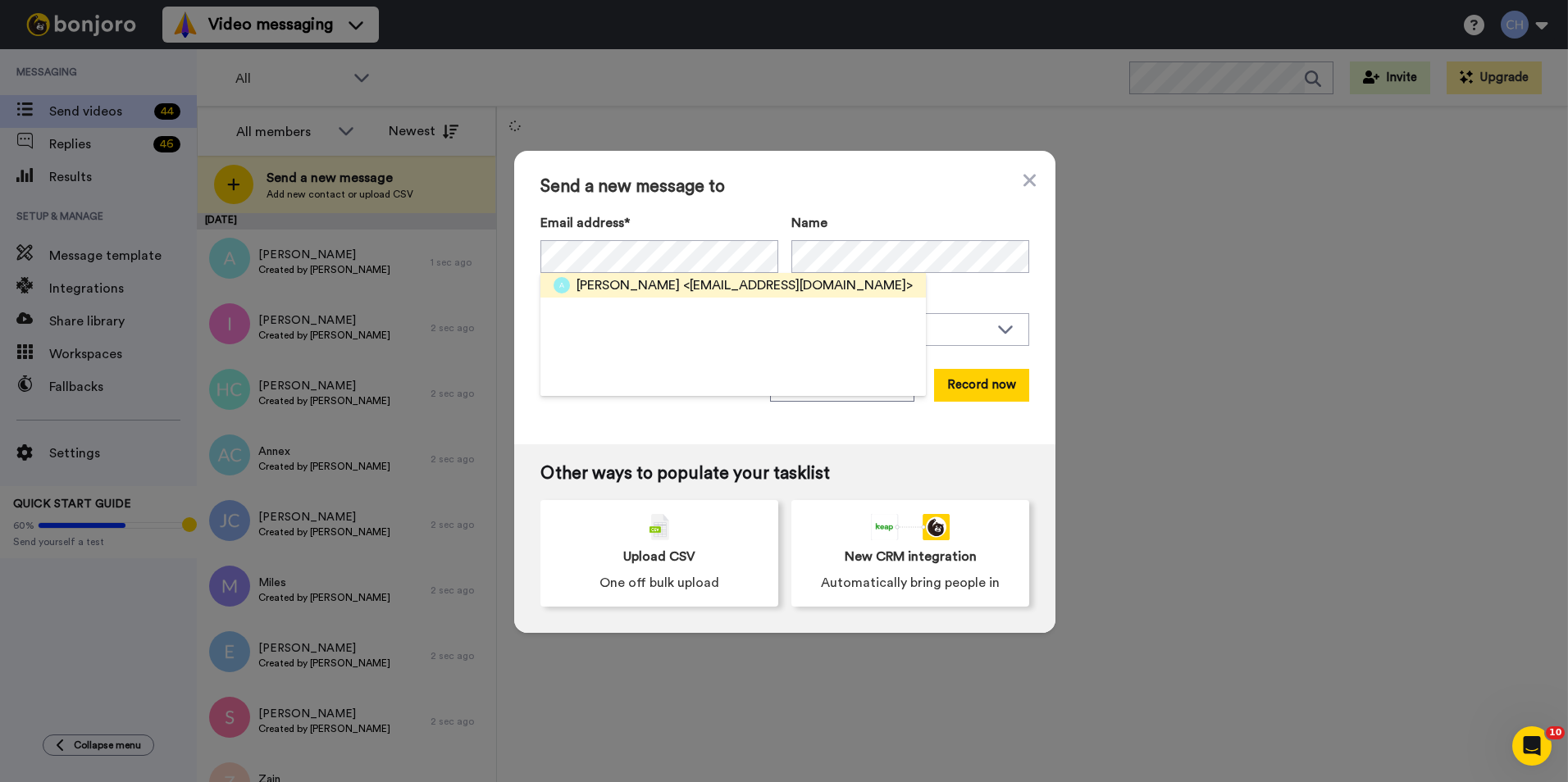
click at [608, 288] on span "Ahamd" at bounding box center [627, 285] width 103 height 20
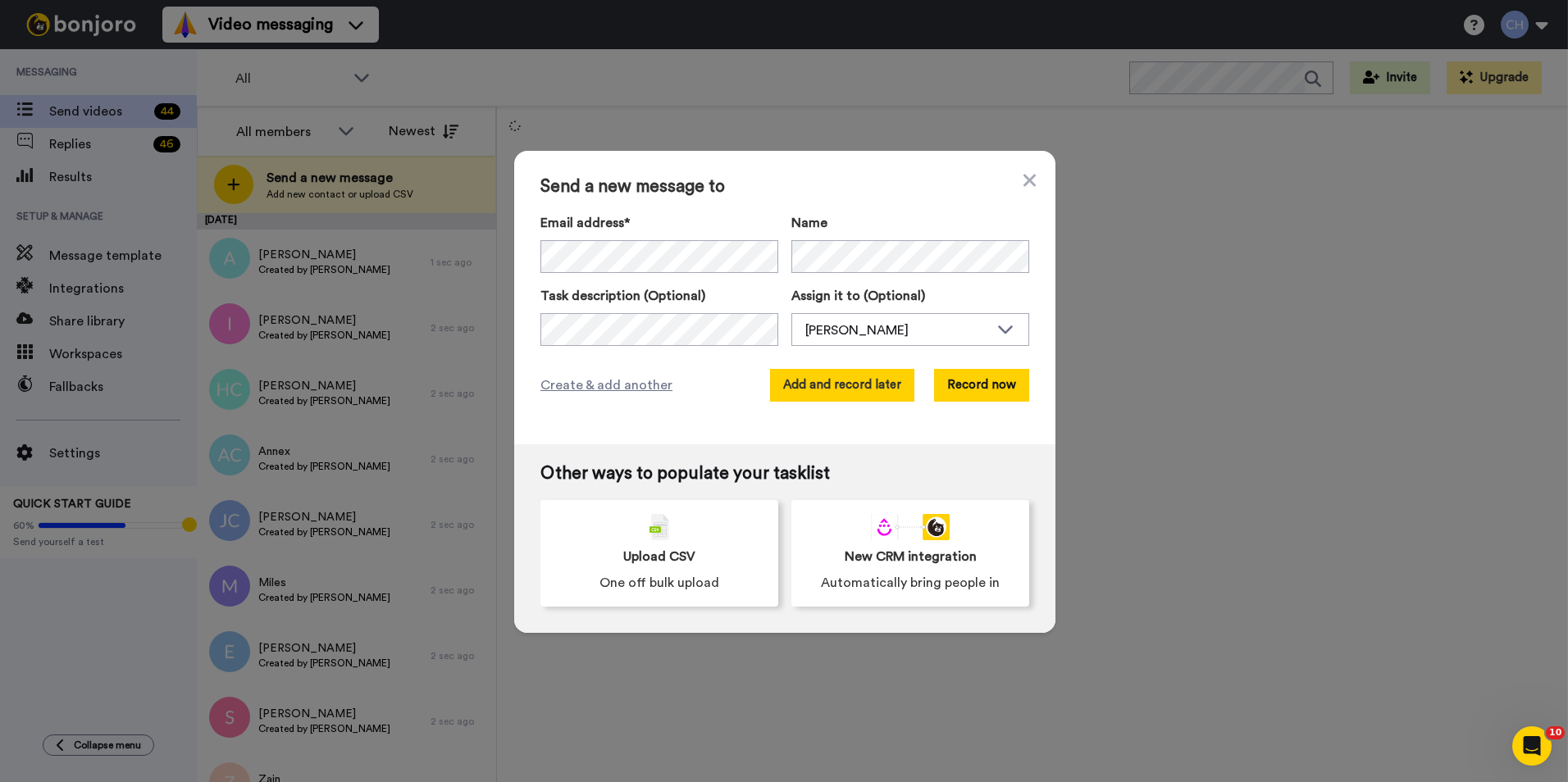
click at [794, 389] on button "Add and record later" at bounding box center [841, 385] width 145 height 33
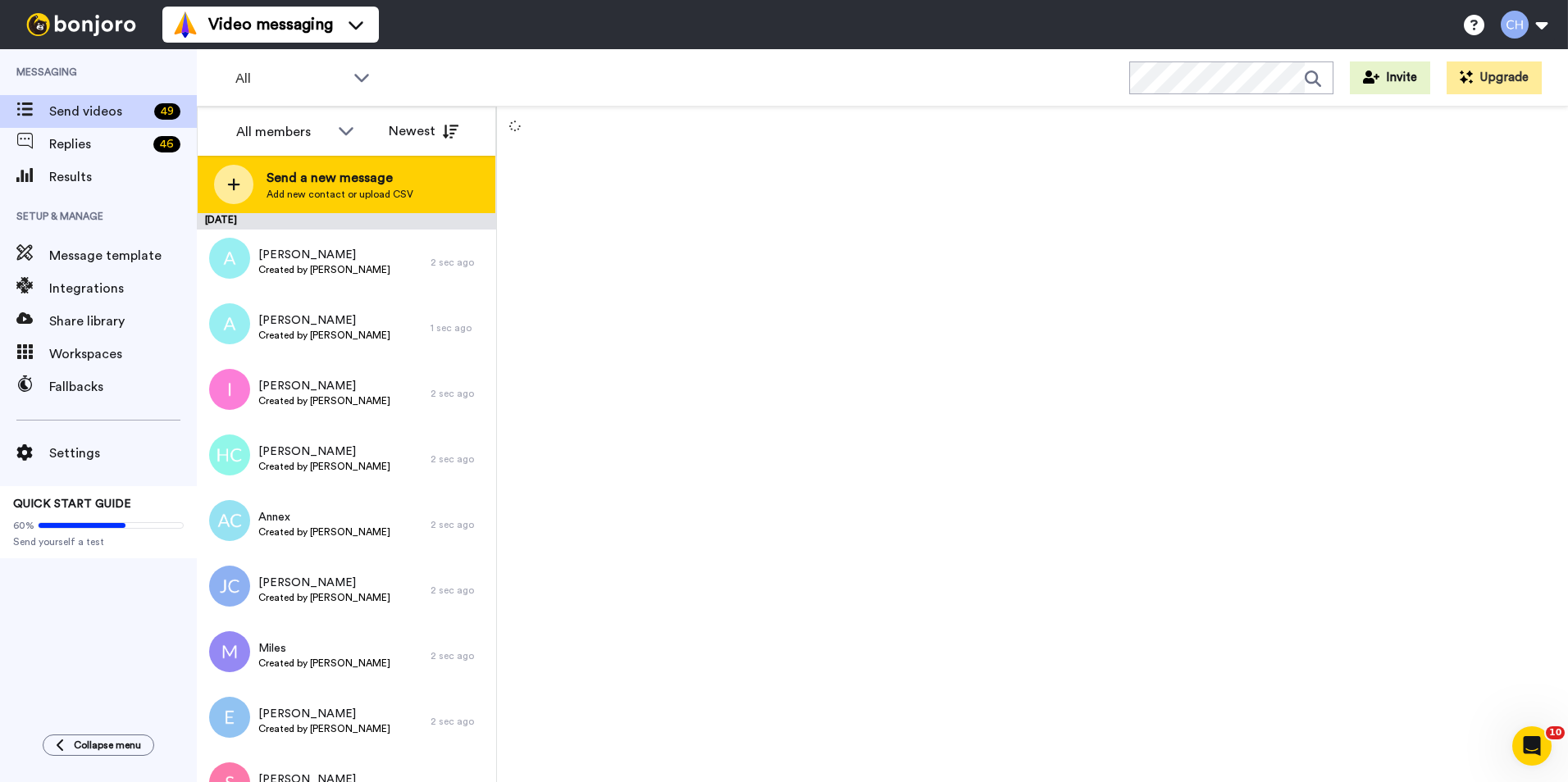
click at [329, 189] on span "Add new contact or upload CSV" at bounding box center [340, 194] width 147 height 13
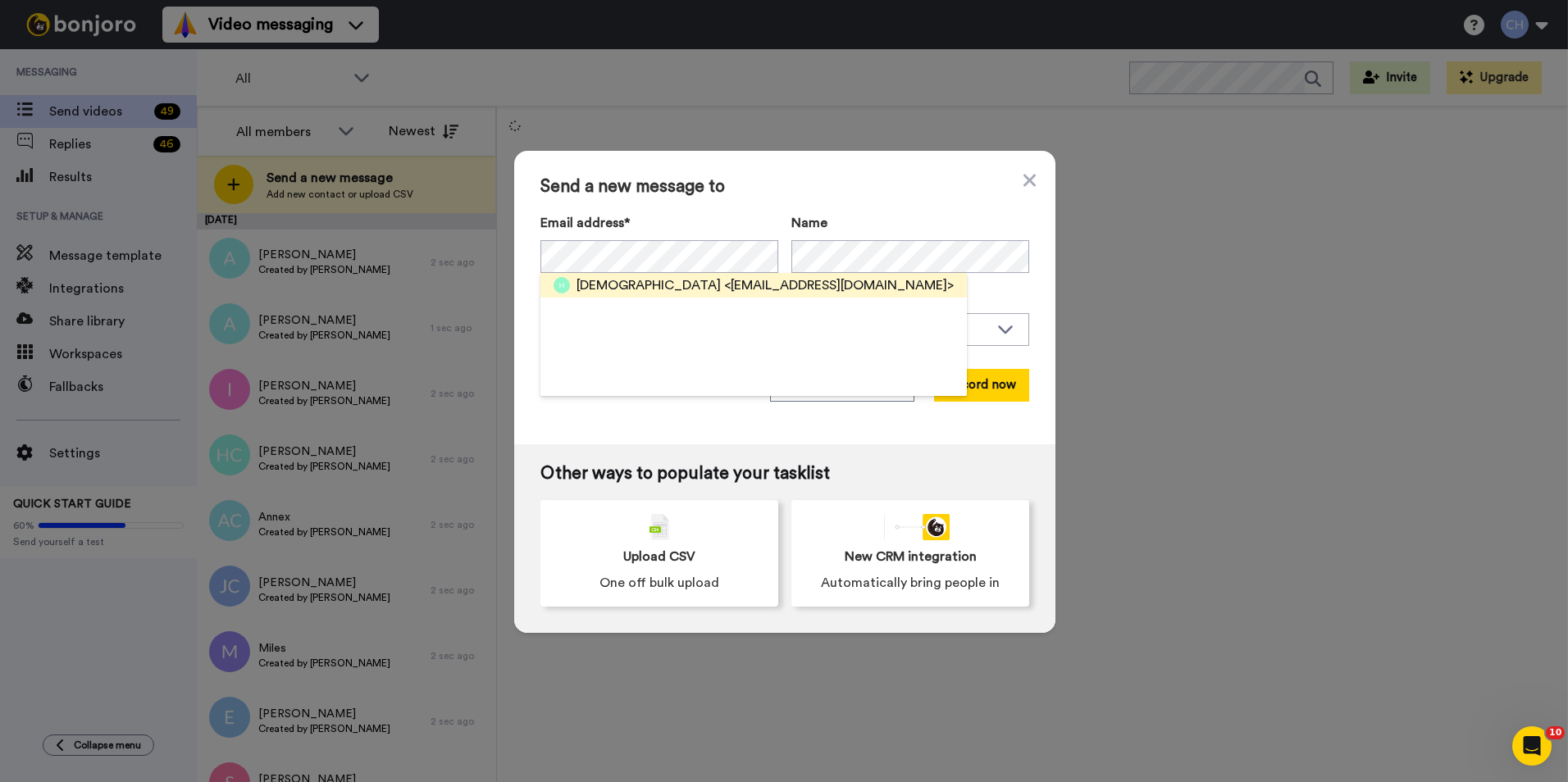
click at [594, 291] on span "Muhammad" at bounding box center [648, 285] width 145 height 20
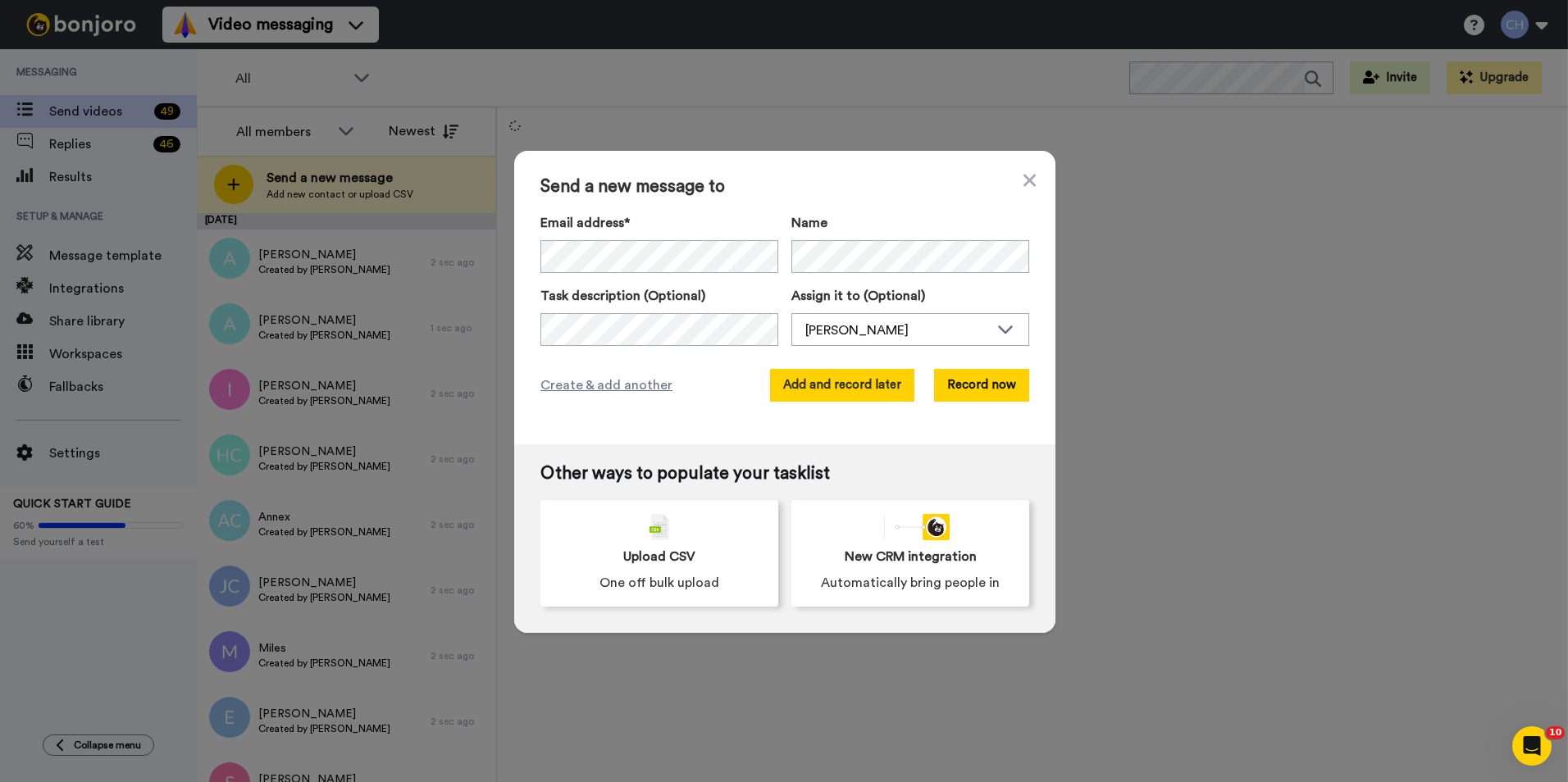
click at [852, 392] on button "Add and record later" at bounding box center [841, 385] width 145 height 33
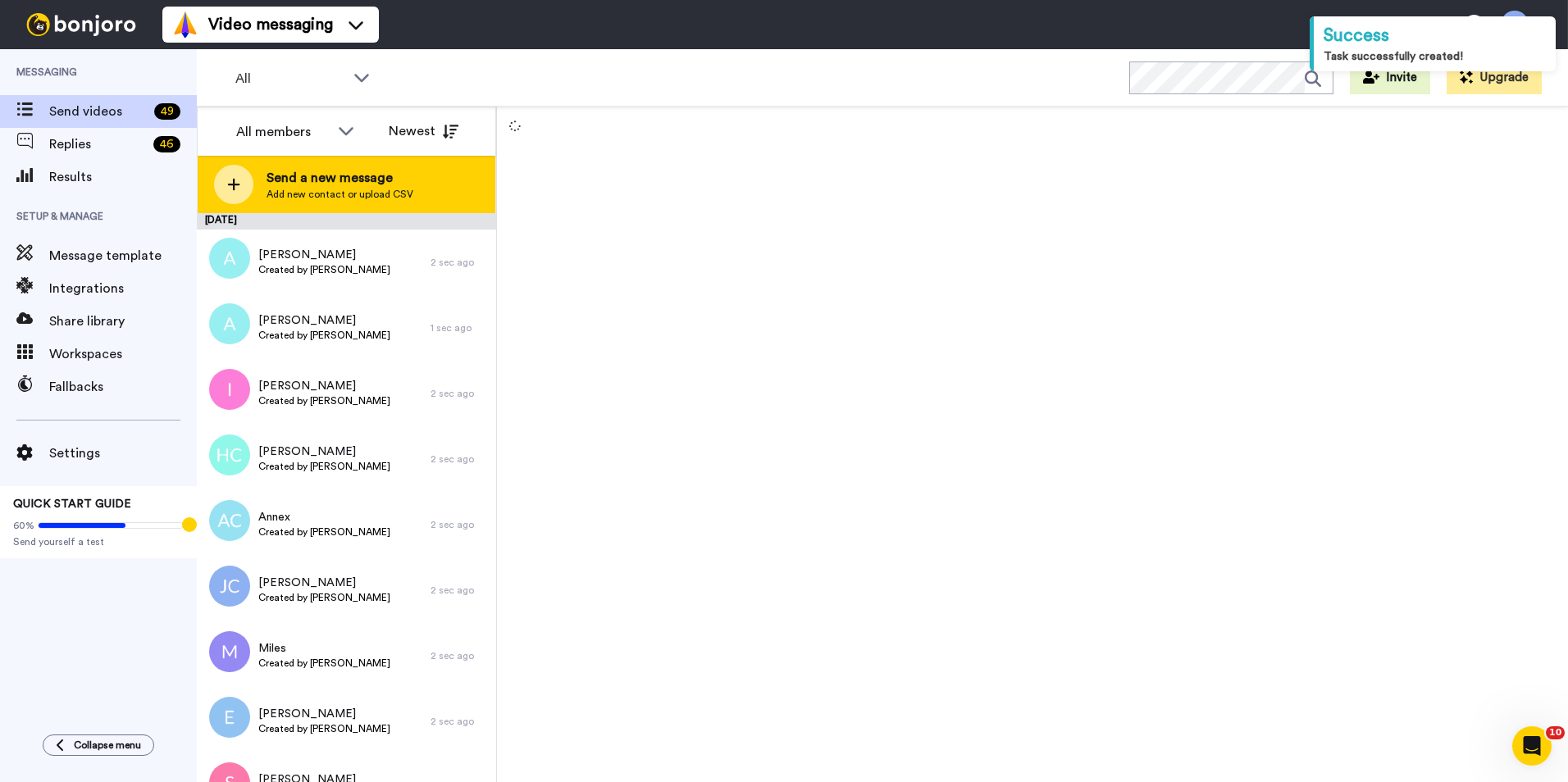
click at [321, 203] on div "Send a new message Add new contact or upload CSV" at bounding box center [346, 184] width 298 height 57
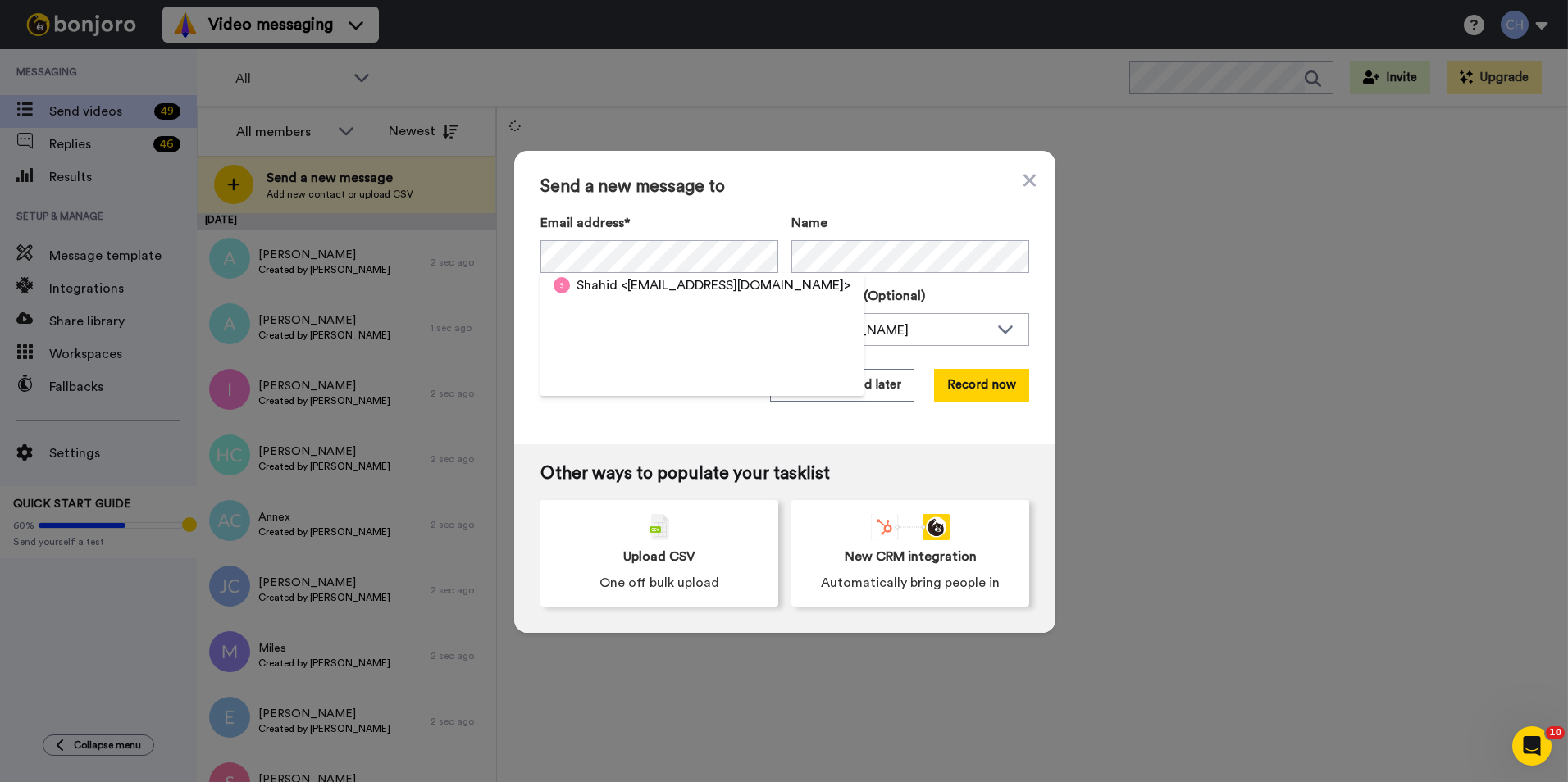
click at [586, 284] on span "Shahid" at bounding box center [597, 285] width 41 height 20
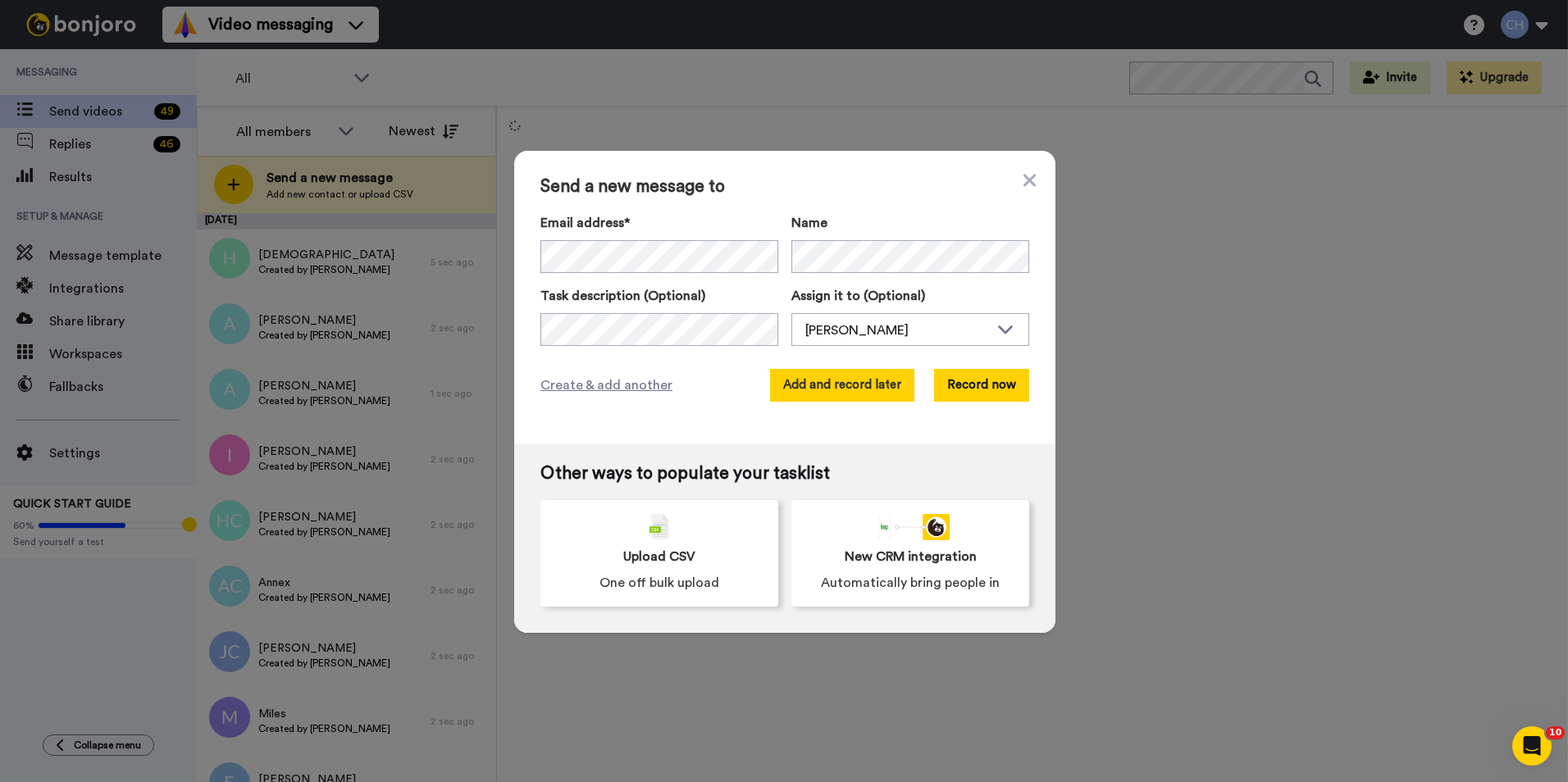
click at [808, 378] on button "Add and record later" at bounding box center [841, 385] width 145 height 33
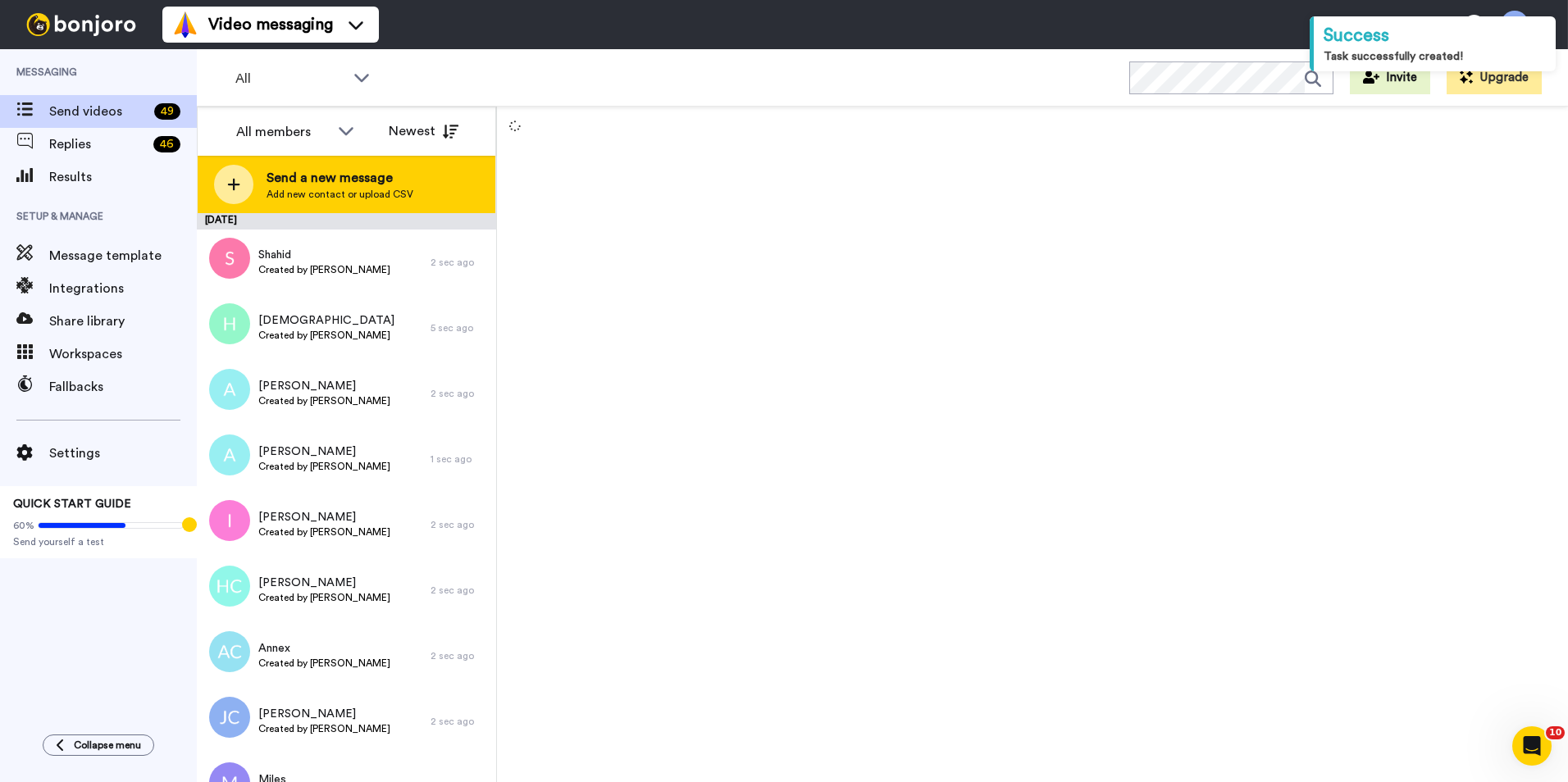
click at [363, 201] on div "Send a new message Add new contact or upload CSV" at bounding box center [346, 184] width 298 height 57
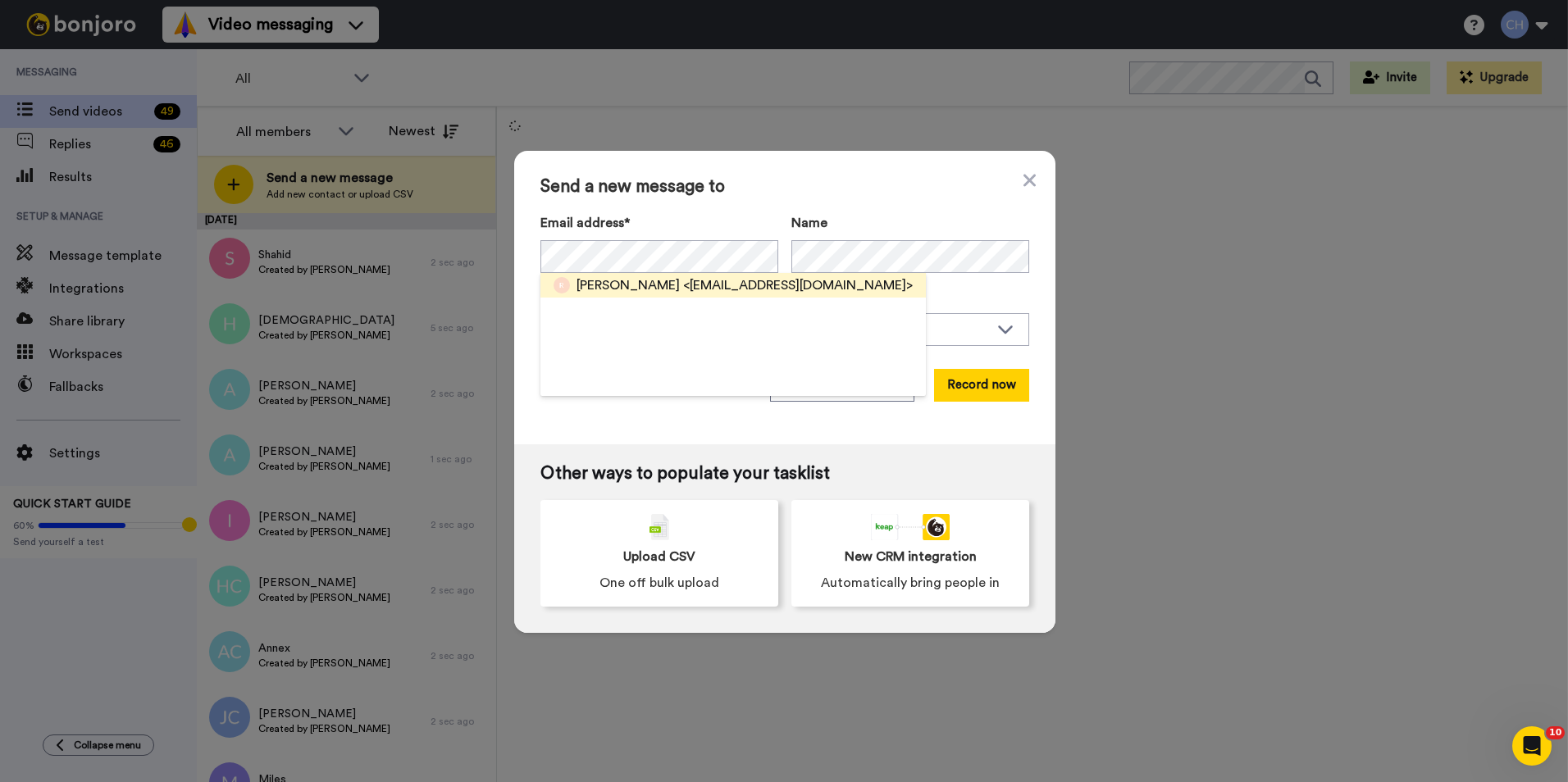
click at [606, 288] on span "Rajwinder" at bounding box center [627, 285] width 103 height 20
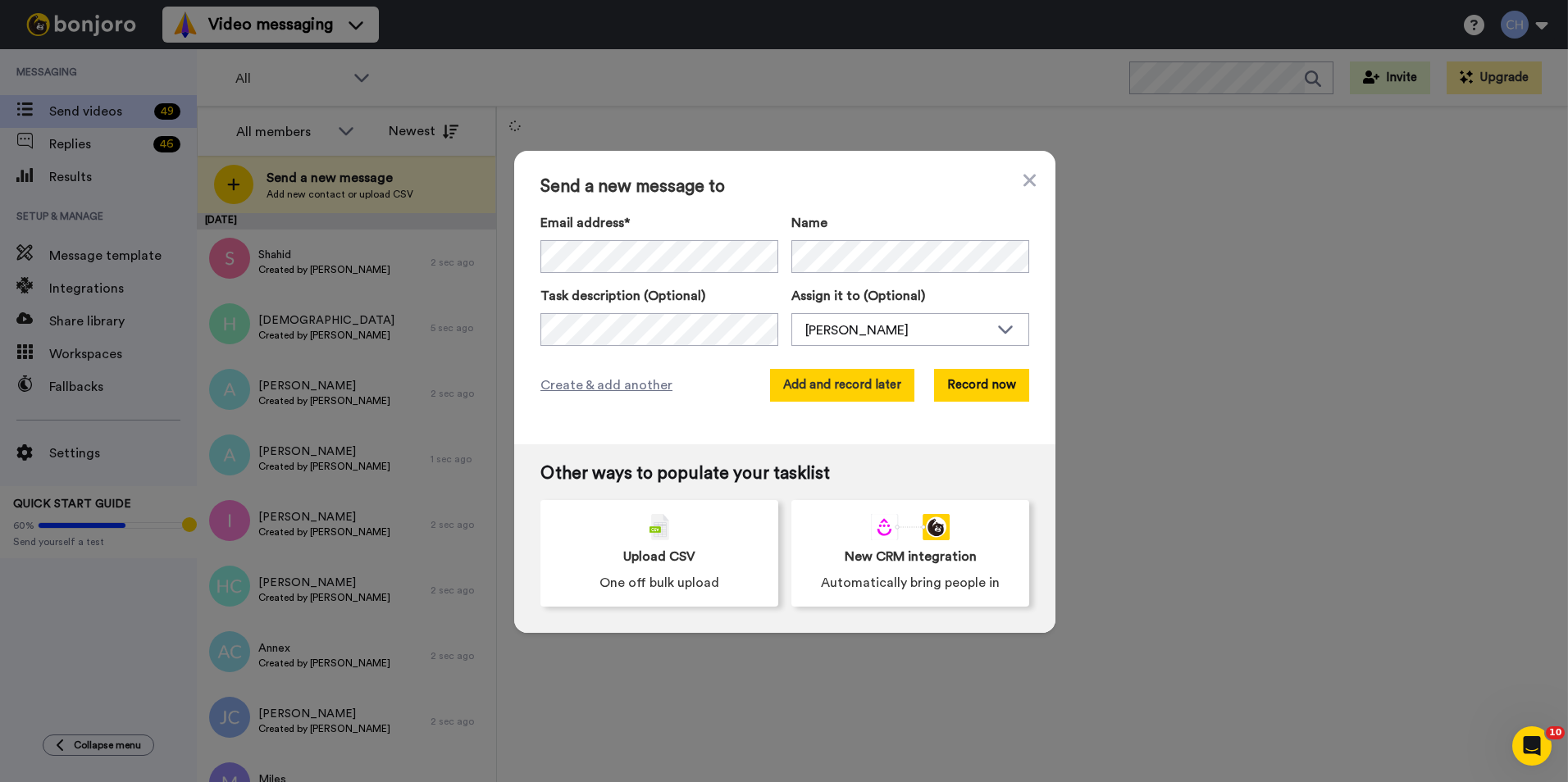
click at [836, 395] on button "Add and record later" at bounding box center [841, 385] width 145 height 33
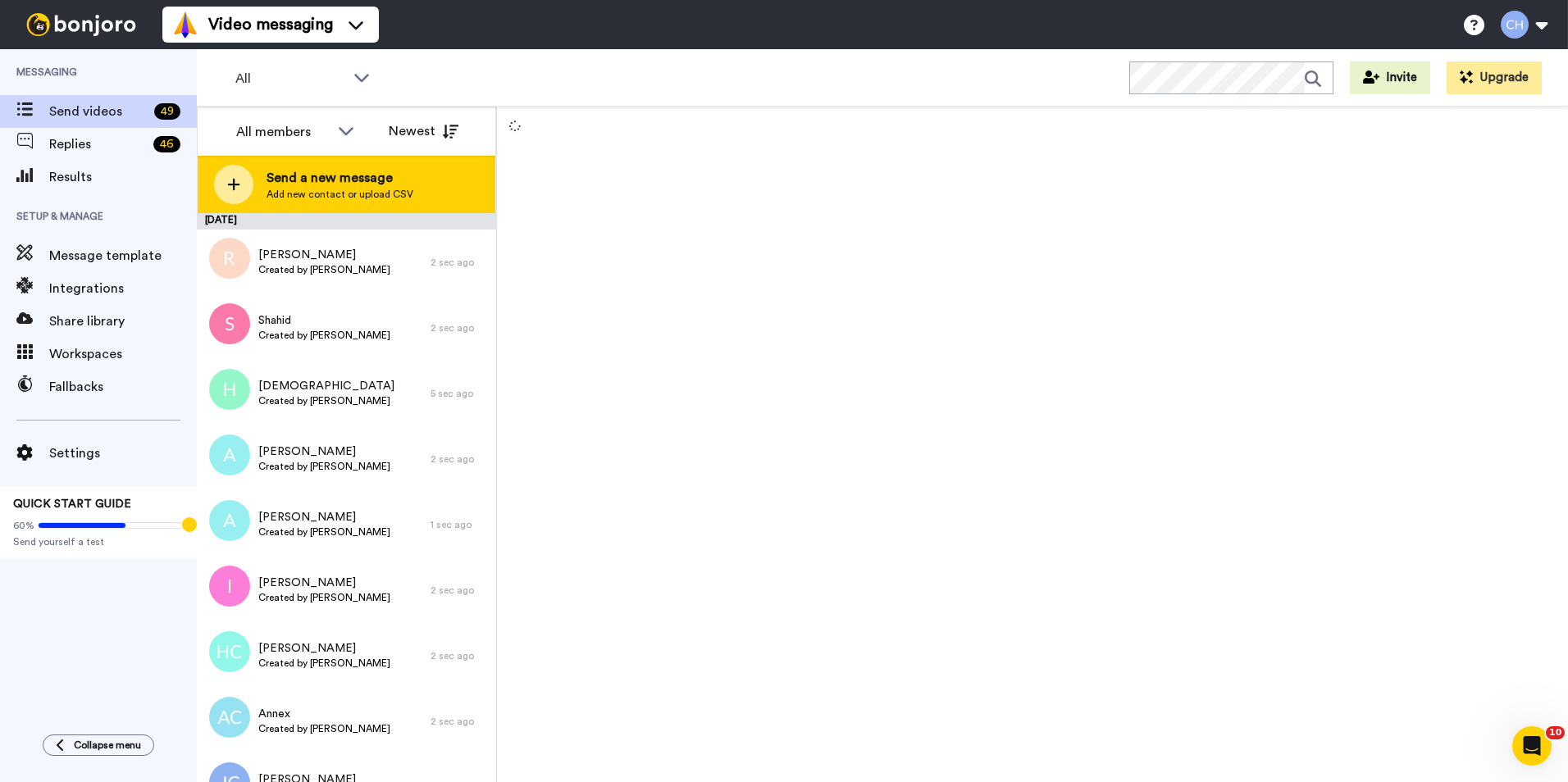
click at [340, 179] on span "Send a new message" at bounding box center [340, 178] width 147 height 20
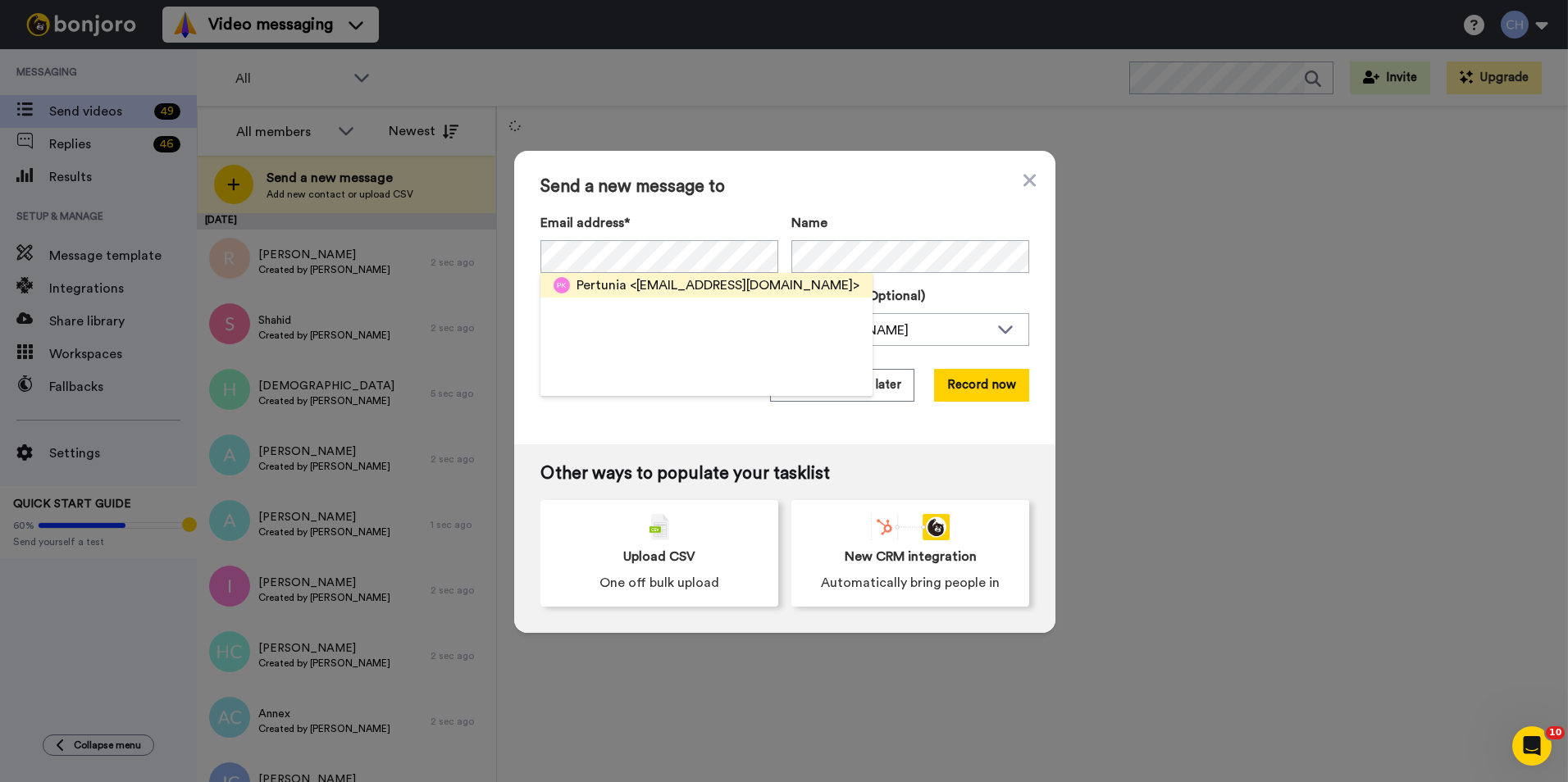
click at [603, 285] on span "Pertunia" at bounding box center [601, 285] width 50 height 20
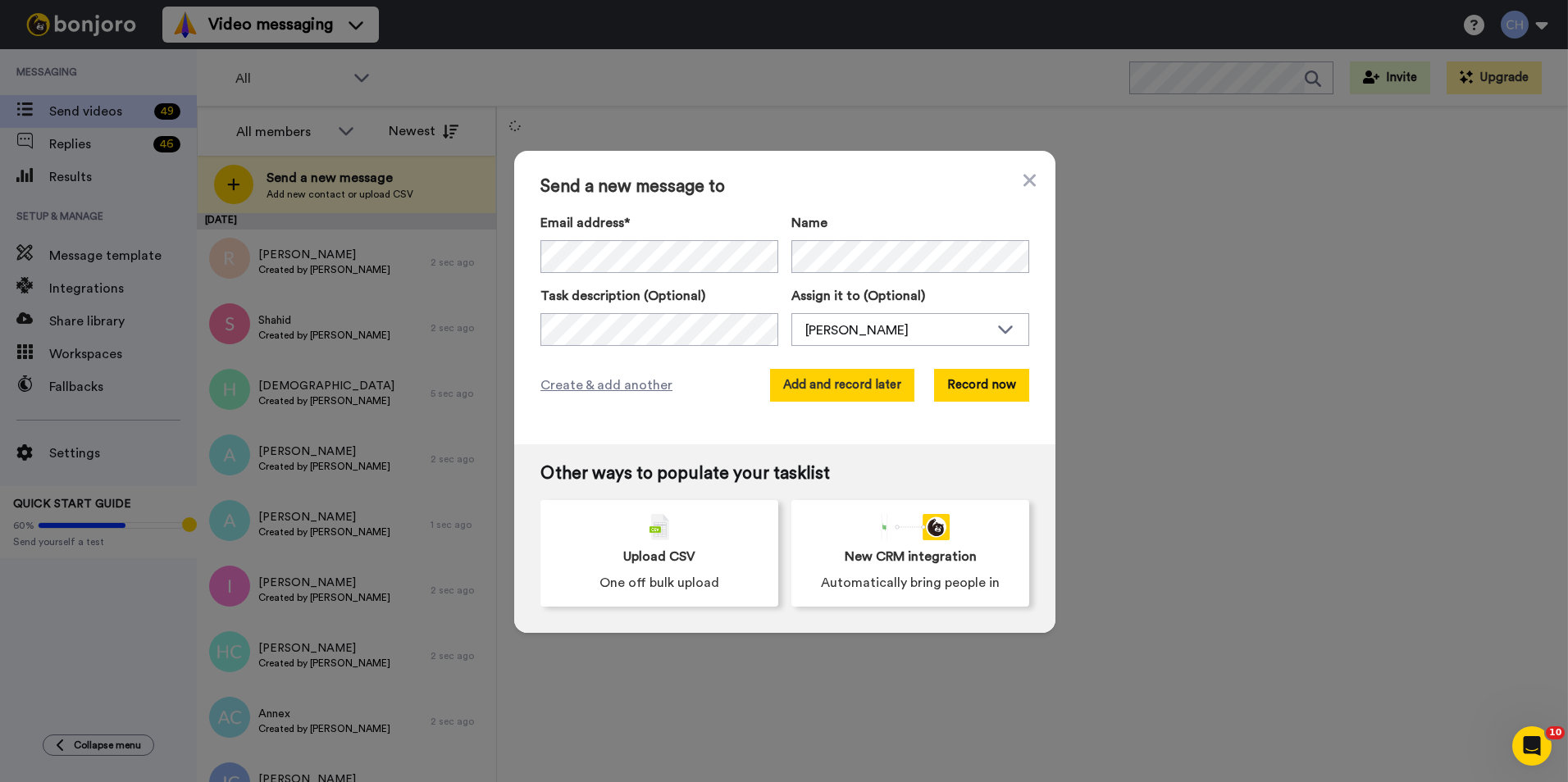
click at [846, 388] on button "Add and record later" at bounding box center [841, 385] width 145 height 33
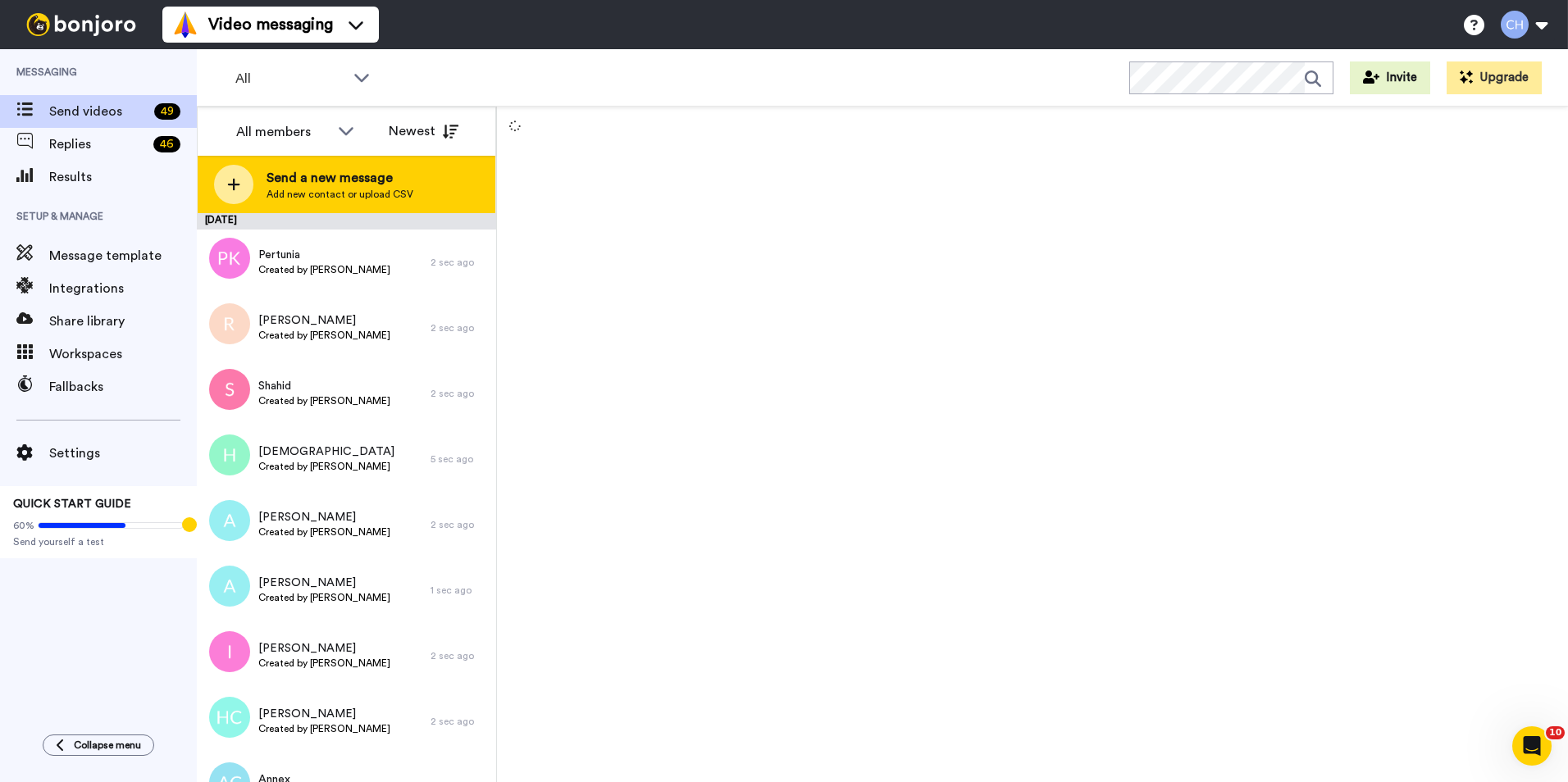
click at [355, 186] on span "Send a new message" at bounding box center [340, 178] width 147 height 20
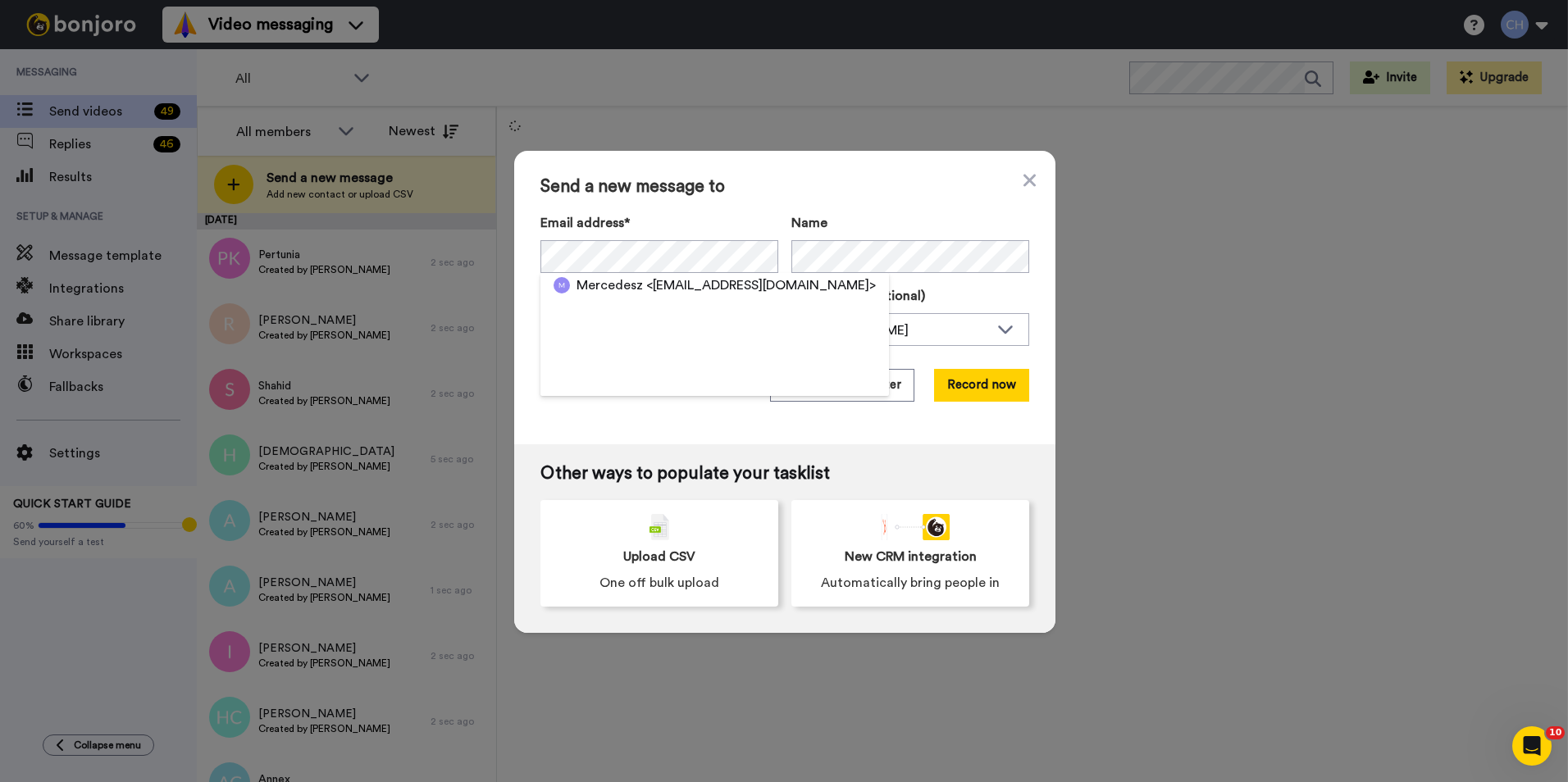
click at [590, 292] on span "Mercedesz" at bounding box center [609, 285] width 66 height 20
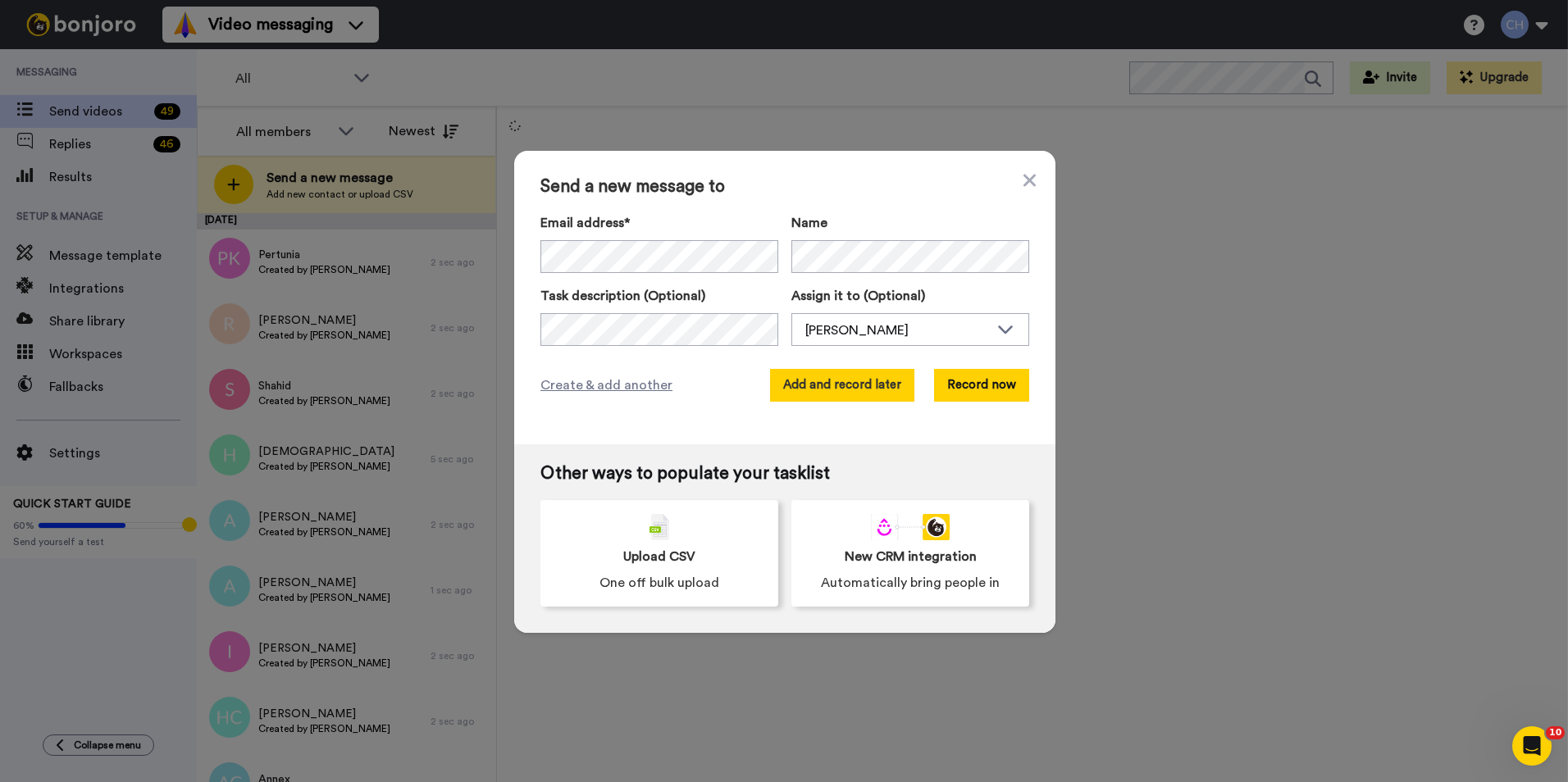
click at [842, 386] on button "Add and record later" at bounding box center [841, 385] width 145 height 33
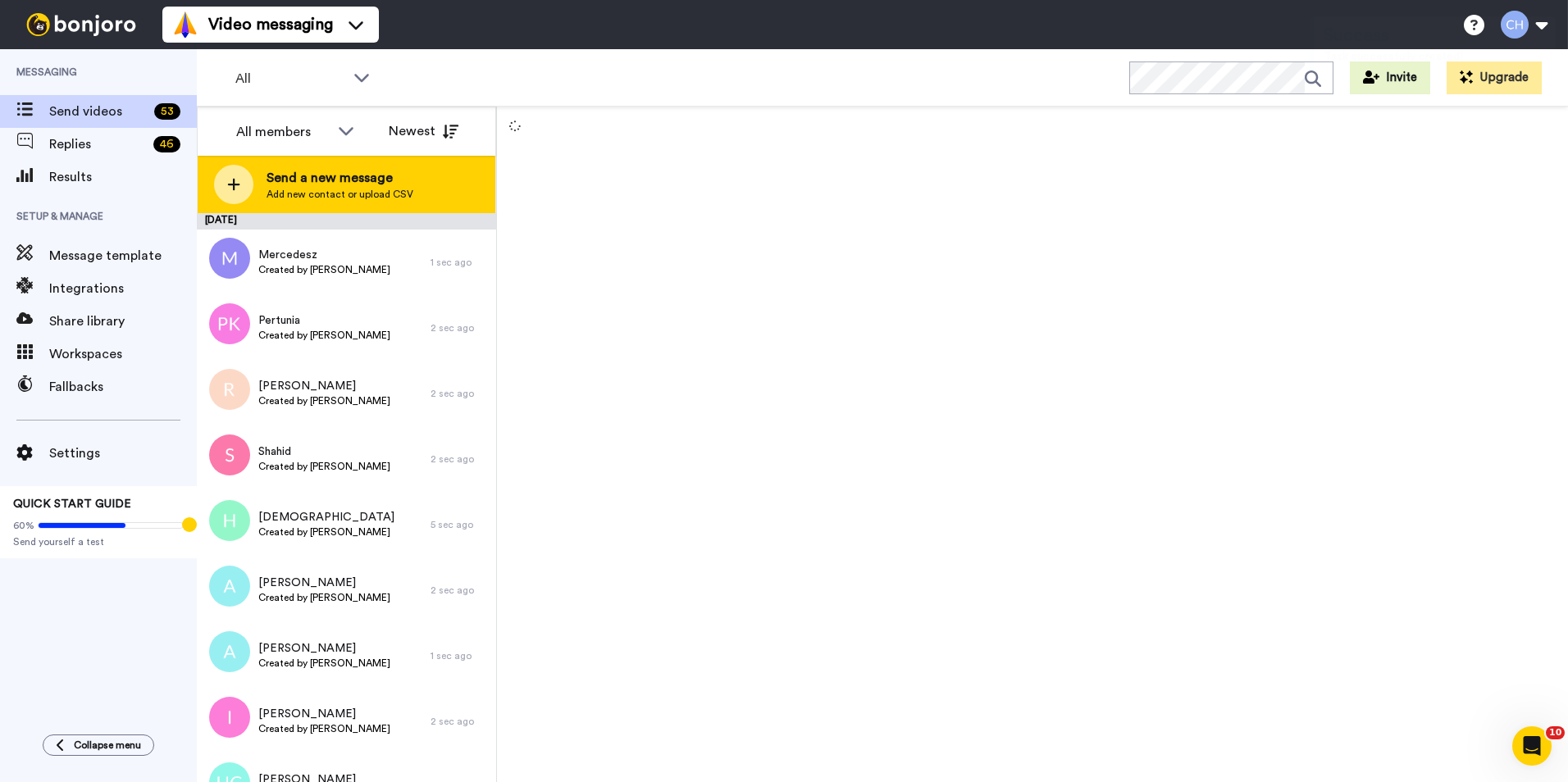
click at [328, 184] on span "Send a new message" at bounding box center [340, 178] width 147 height 20
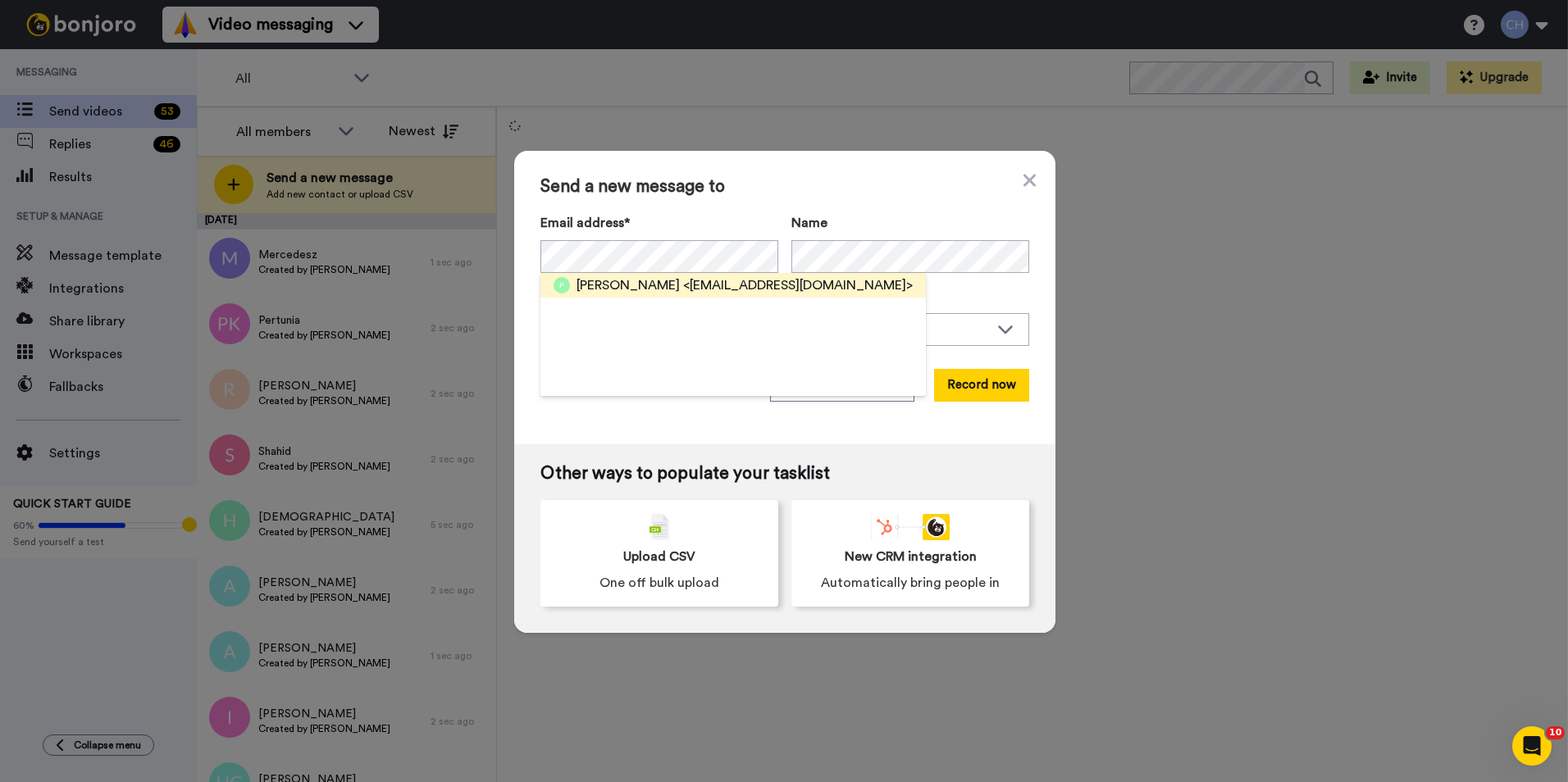
click at [683, 288] on span "<peterlock1906@gmail.com>" at bounding box center [798, 285] width 230 height 20
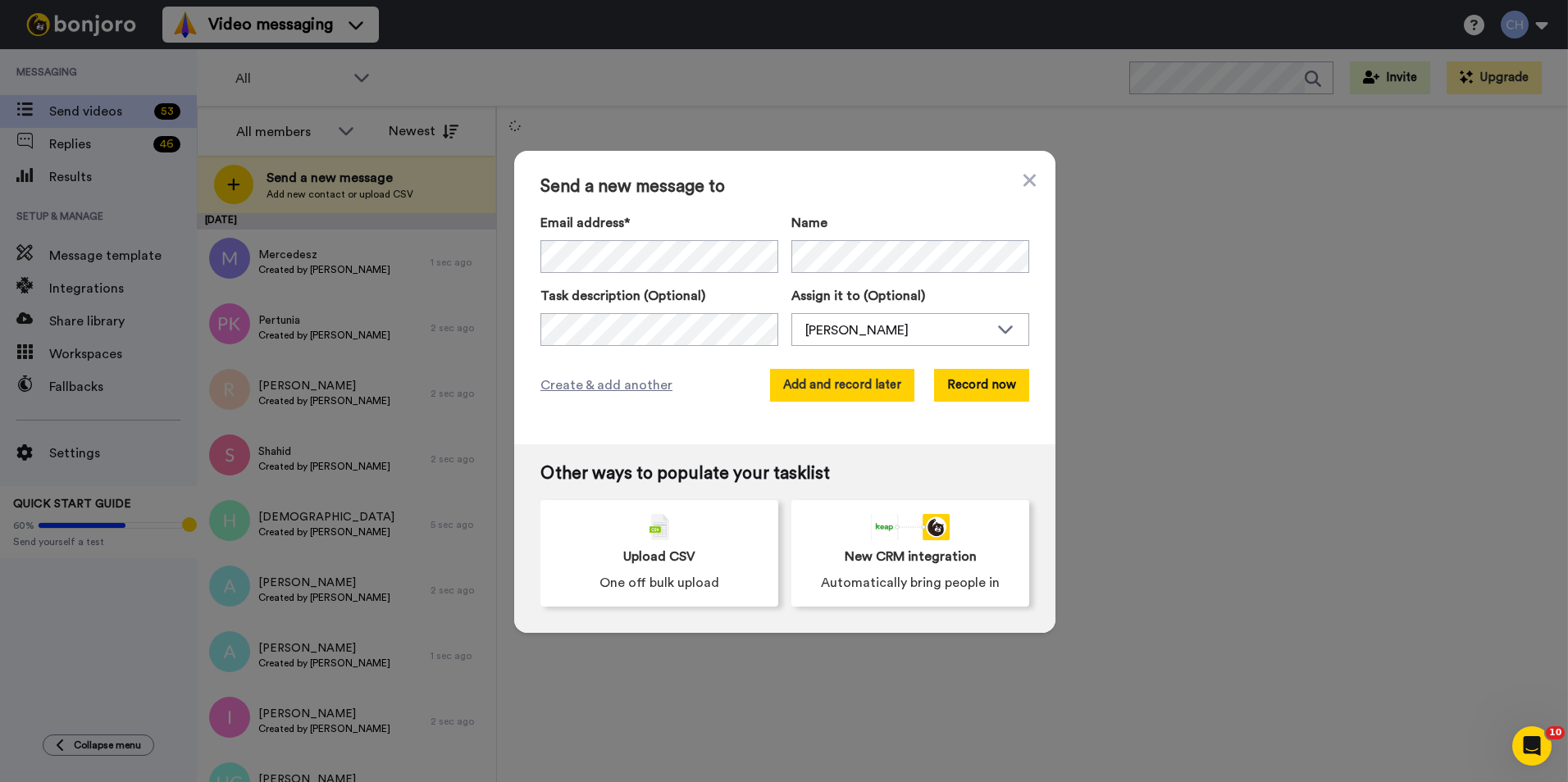
click at [813, 386] on button "Add and record later" at bounding box center [841, 385] width 145 height 33
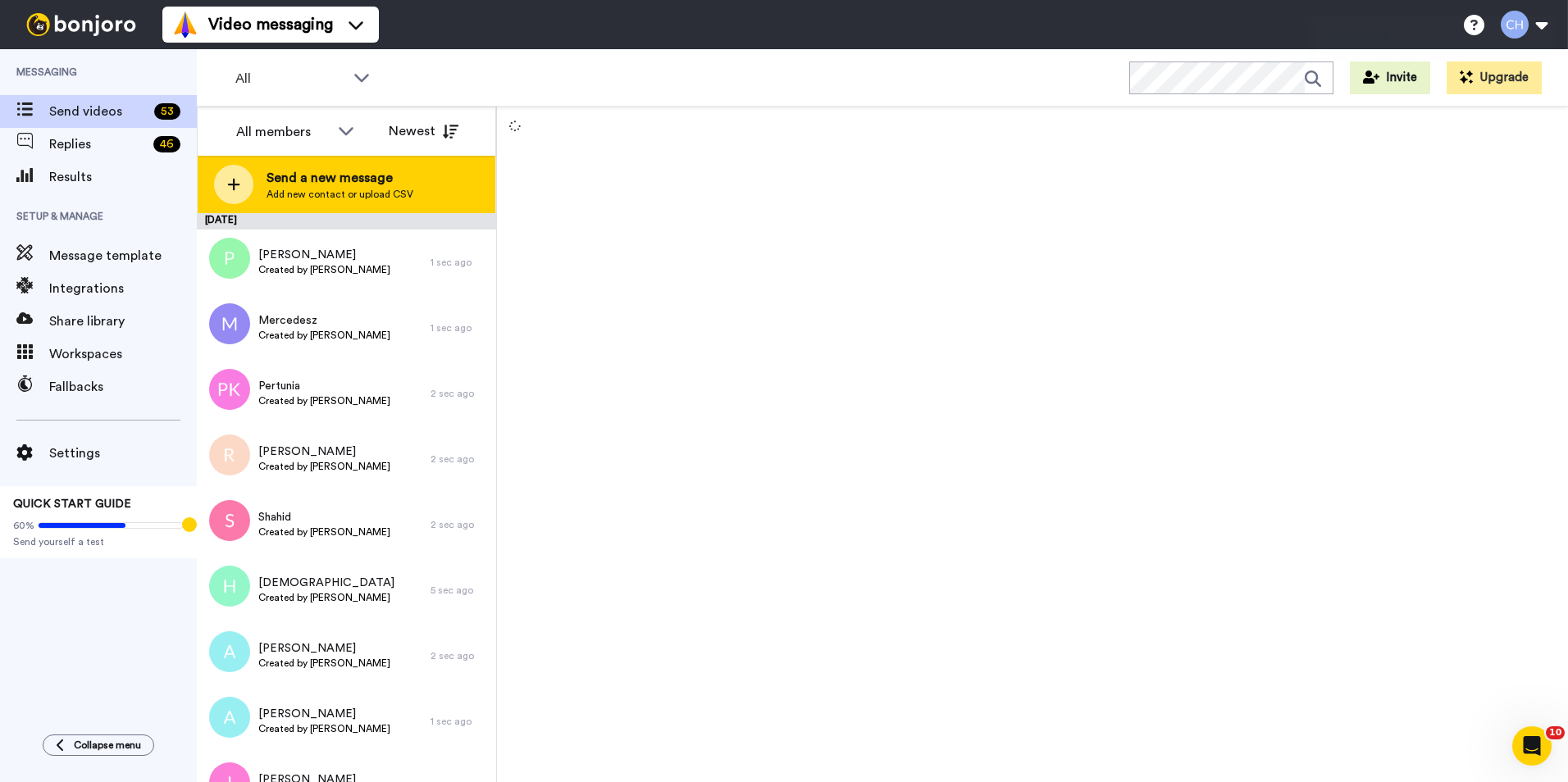
click at [295, 178] on span "Send a new message" at bounding box center [340, 178] width 147 height 20
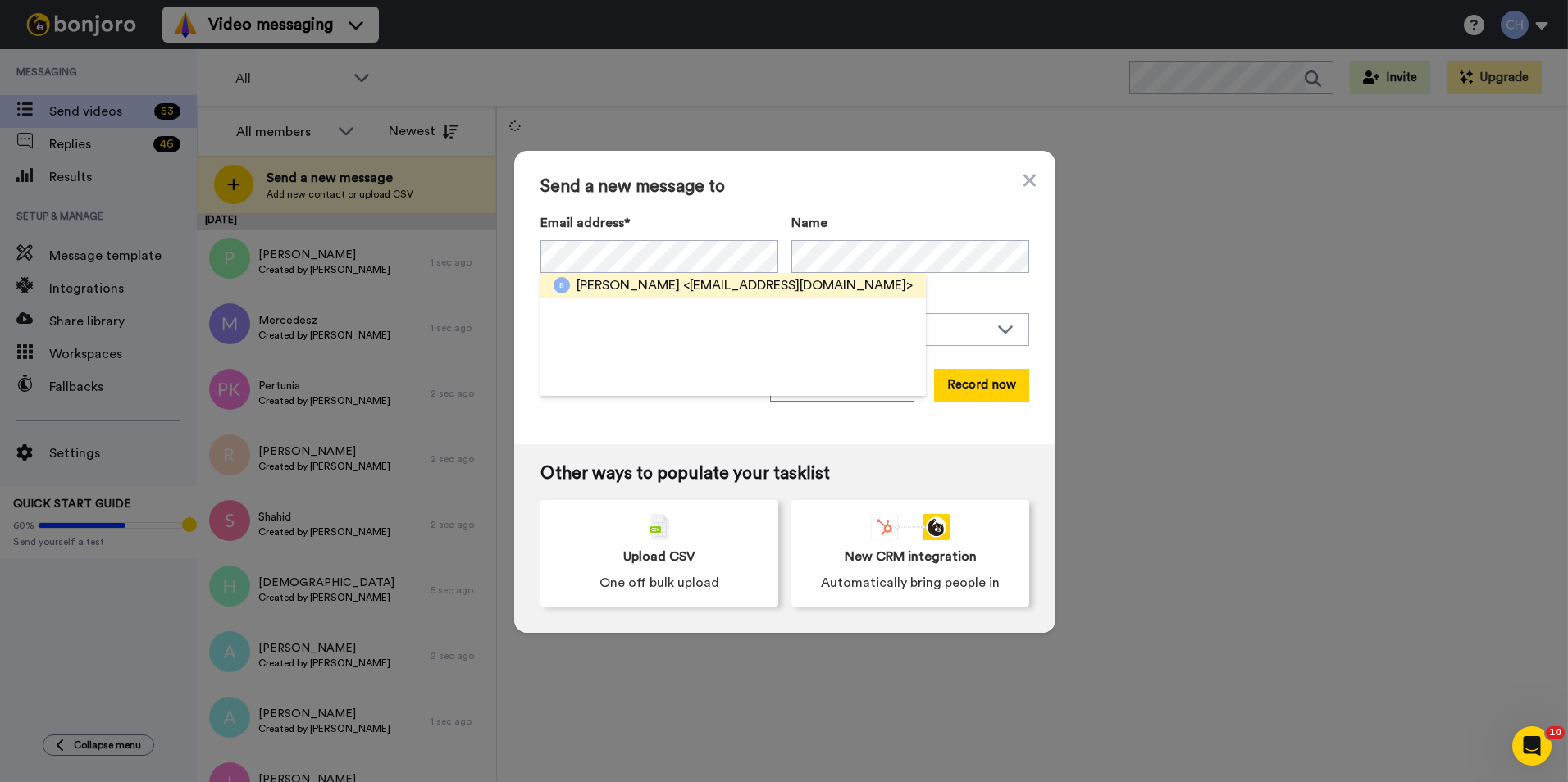
click at [607, 282] on span "Beatrice Lock" at bounding box center [627, 285] width 103 height 20
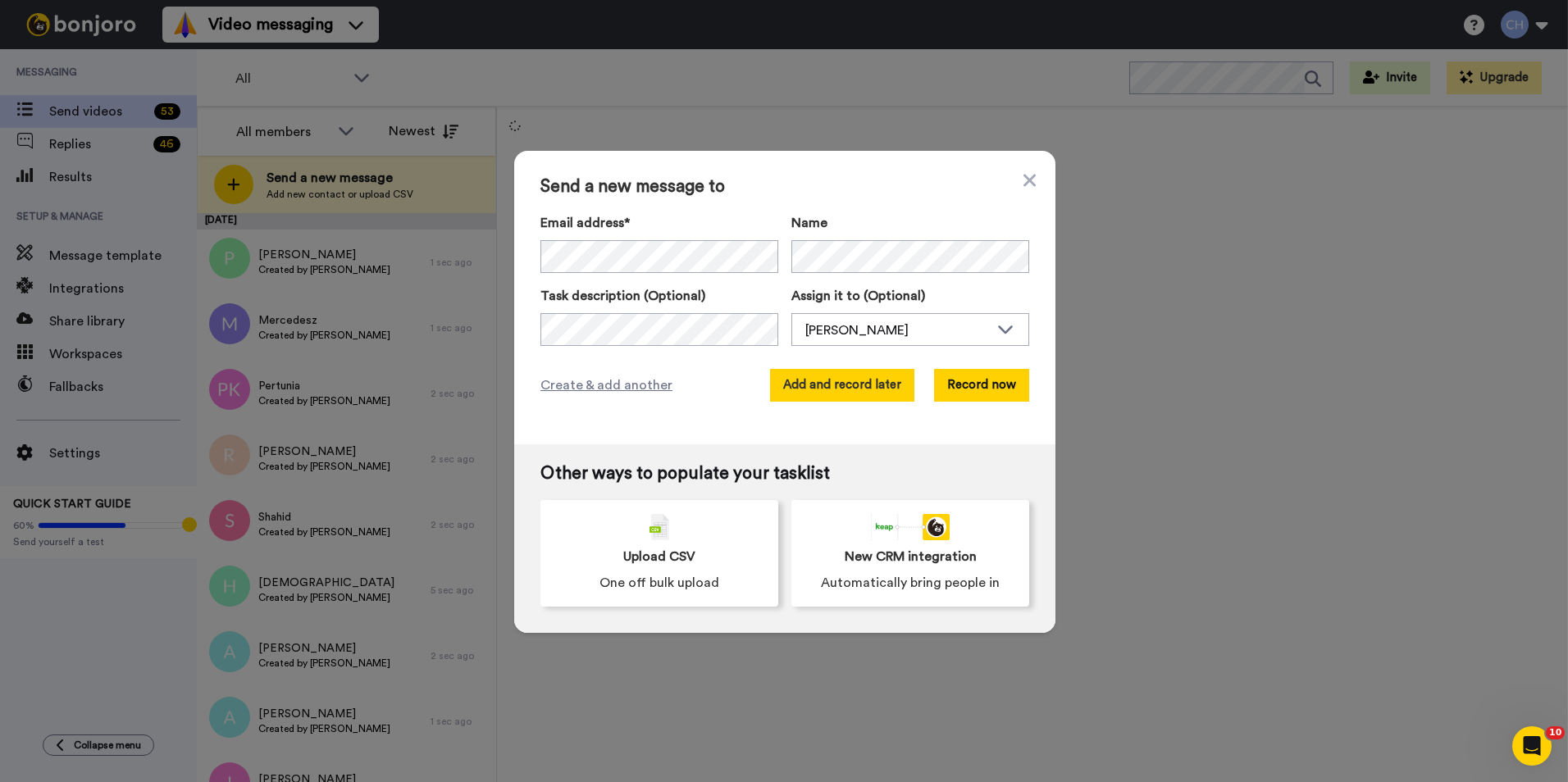
click at [823, 384] on button "Add and record later" at bounding box center [841, 385] width 145 height 33
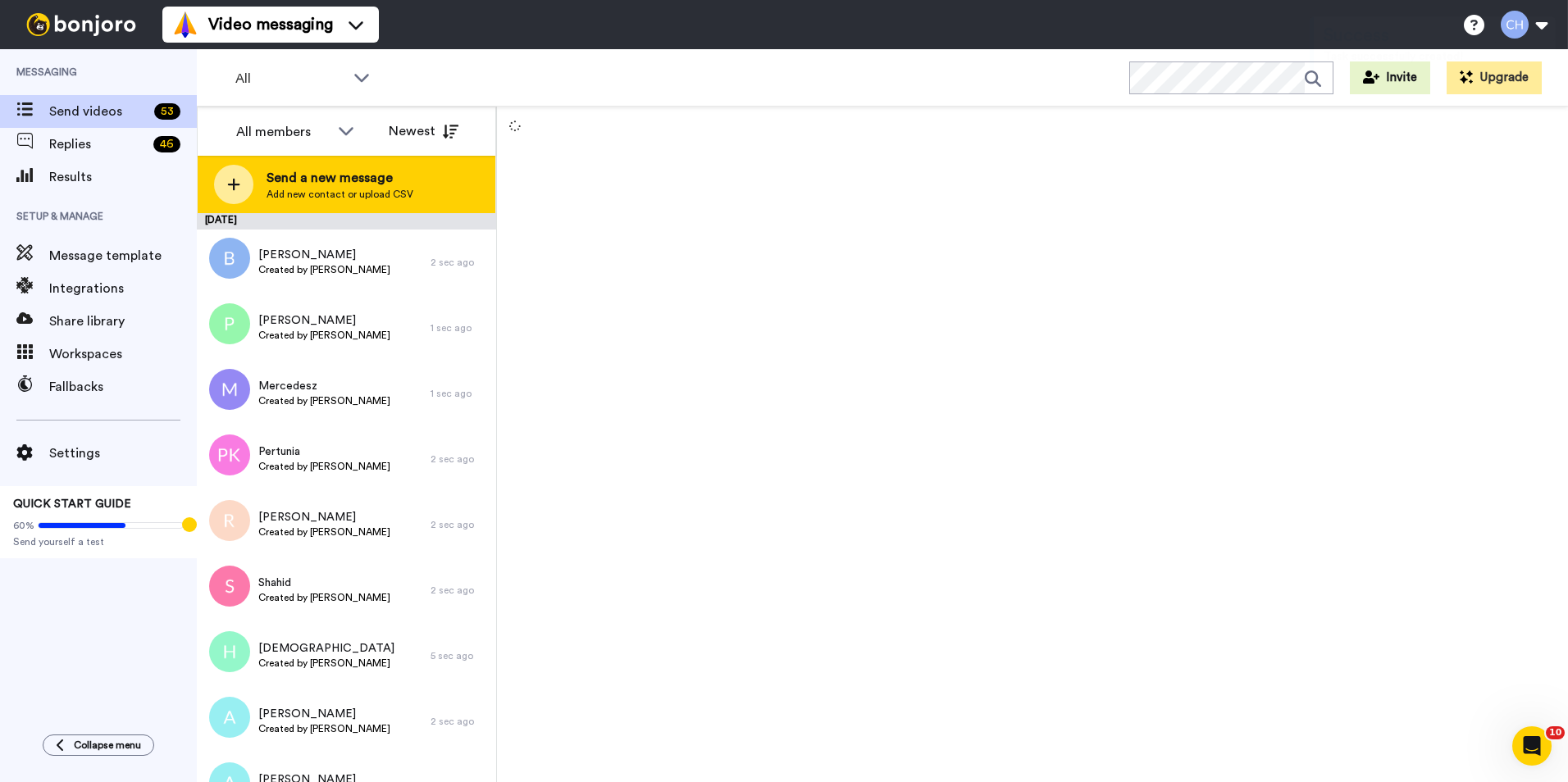
click at [324, 179] on span "Send a new message" at bounding box center [340, 178] width 147 height 20
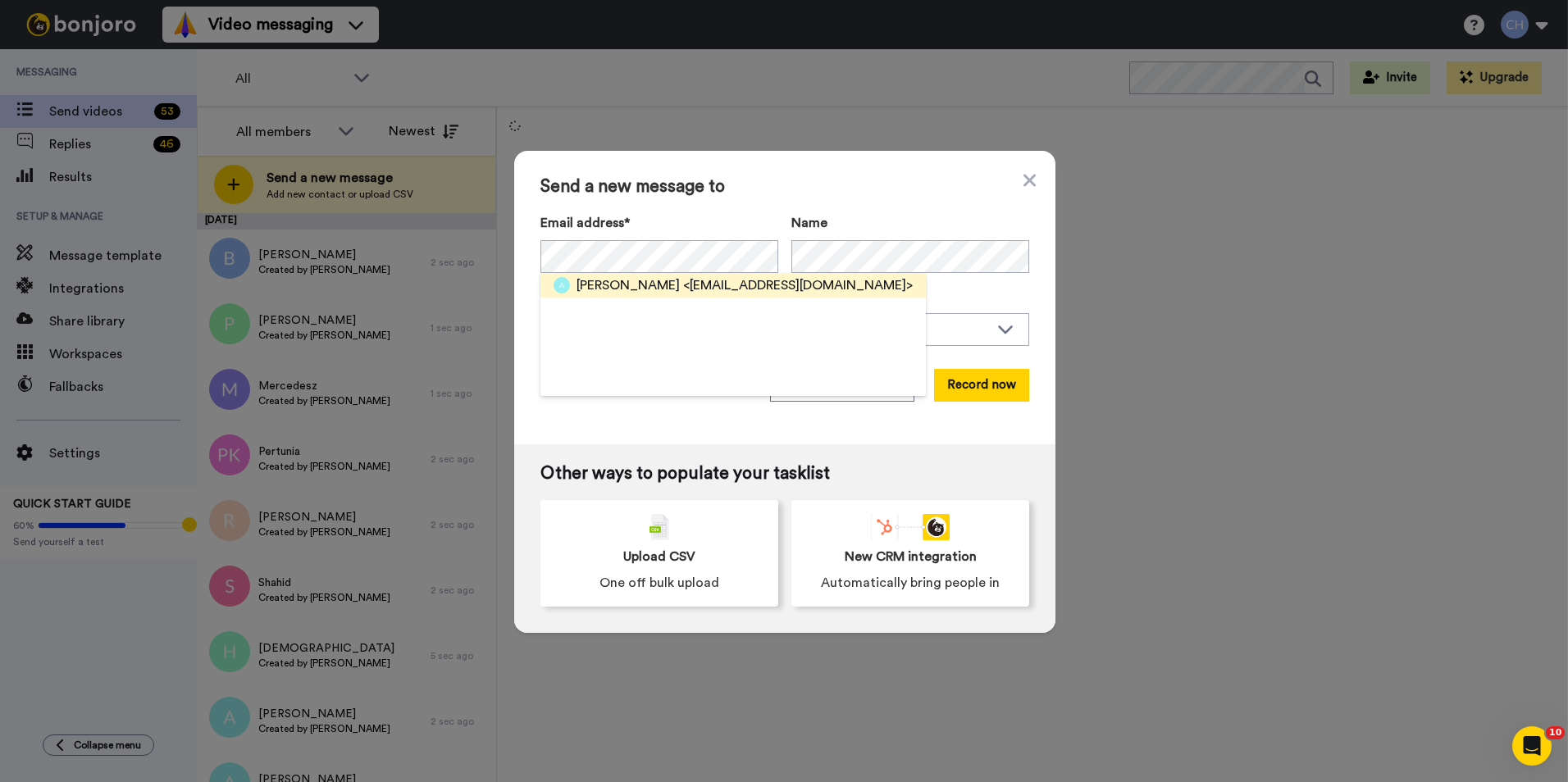
click at [587, 283] on span "Amos" at bounding box center [627, 285] width 103 height 20
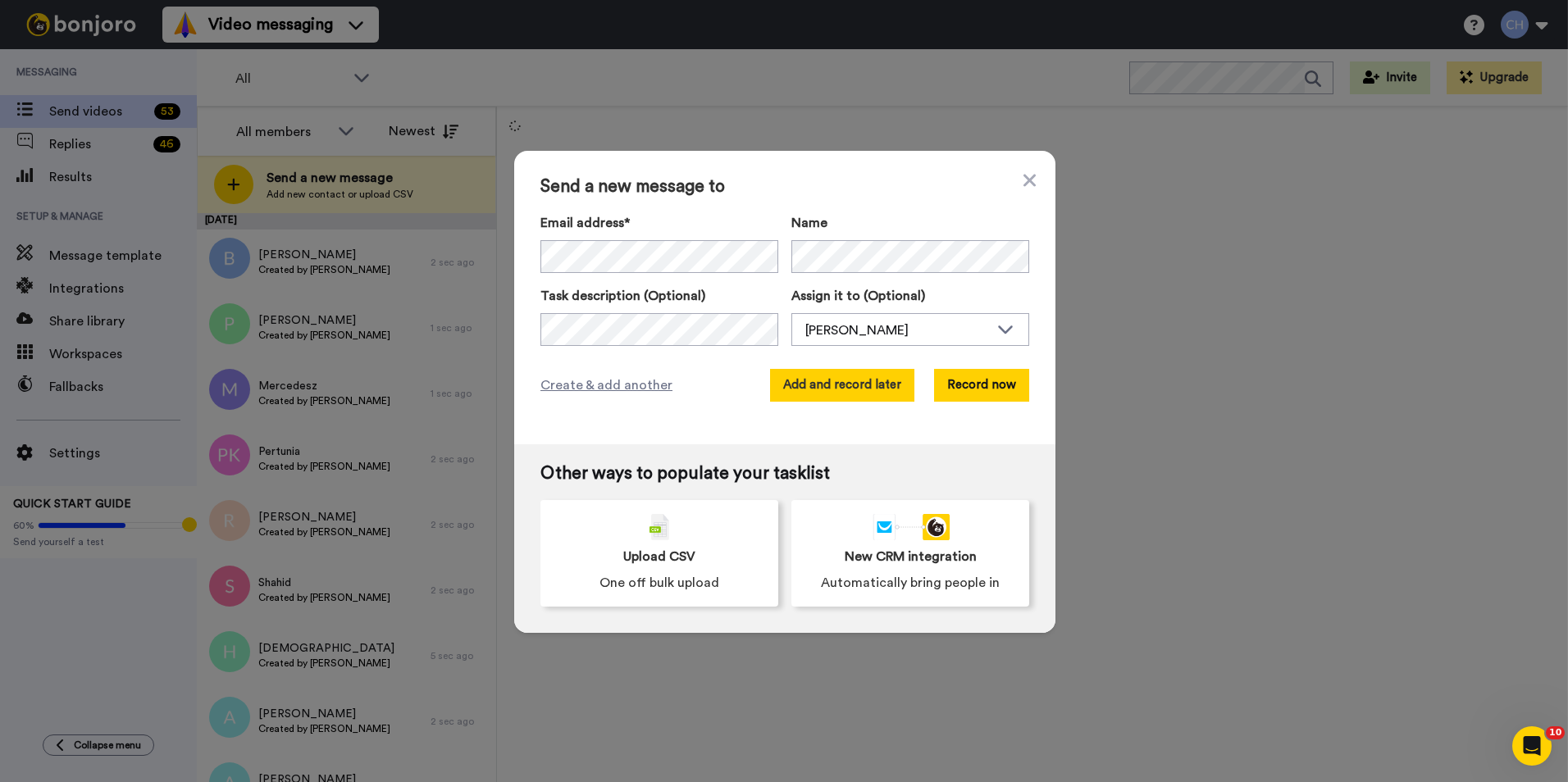
click at [830, 374] on button "Add and record later" at bounding box center [841, 385] width 145 height 33
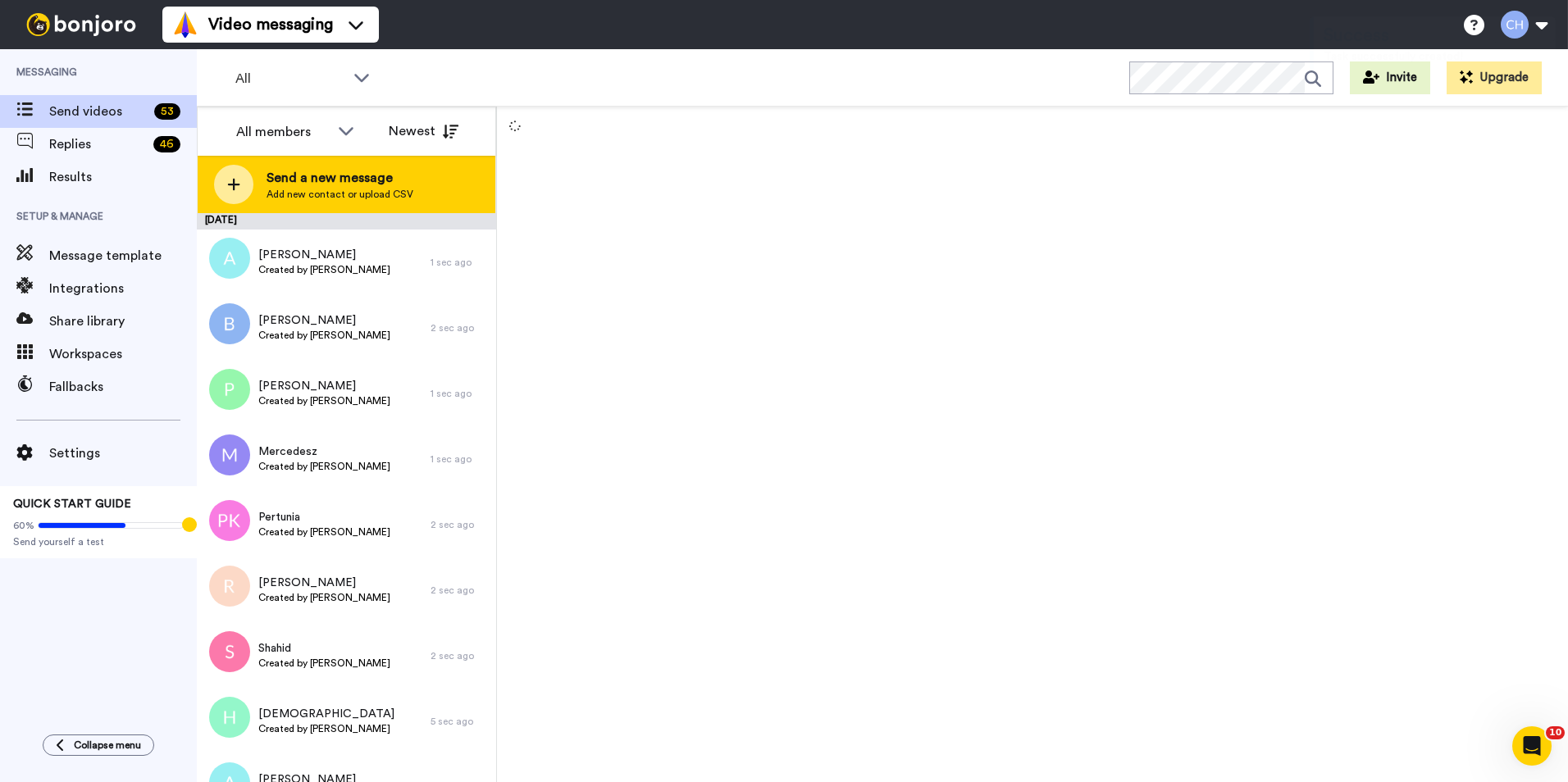
click at [296, 179] on span "Send a new message" at bounding box center [340, 178] width 147 height 20
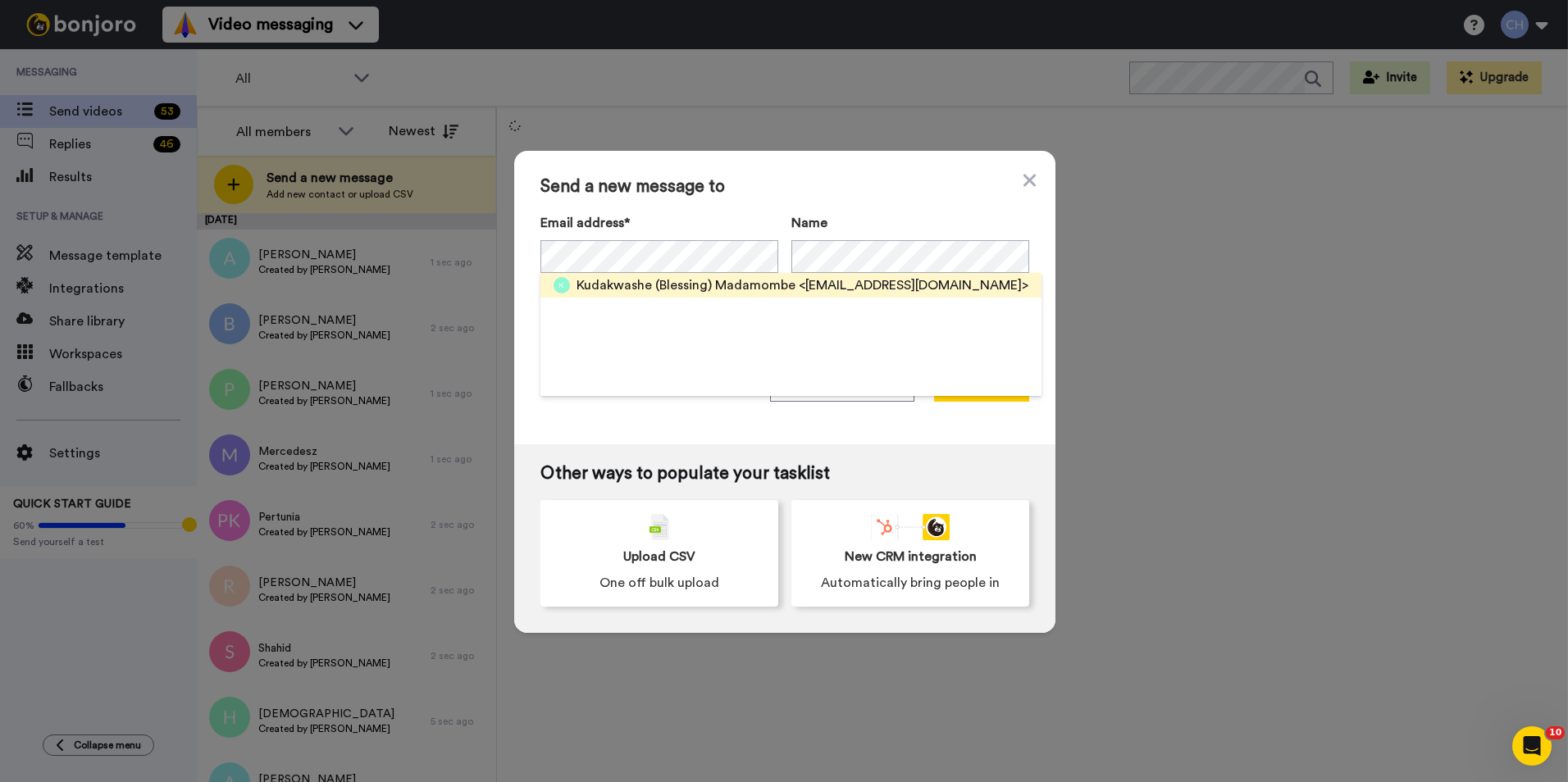
click at [623, 289] on span "Kudakwashe (Blessing) Madamombe" at bounding box center [685, 285] width 219 height 20
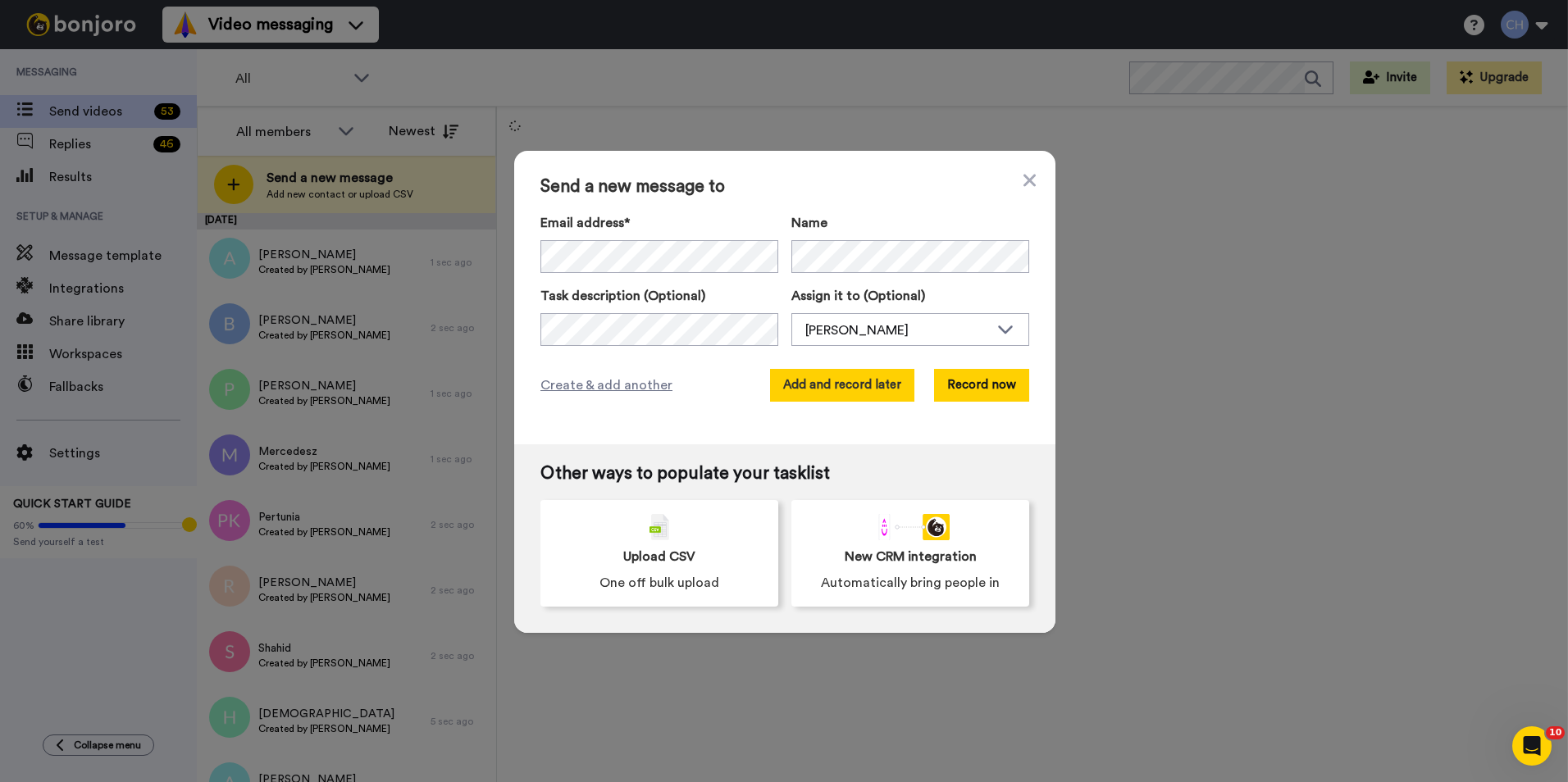
click at [845, 384] on button "Add and record later" at bounding box center [841, 385] width 145 height 33
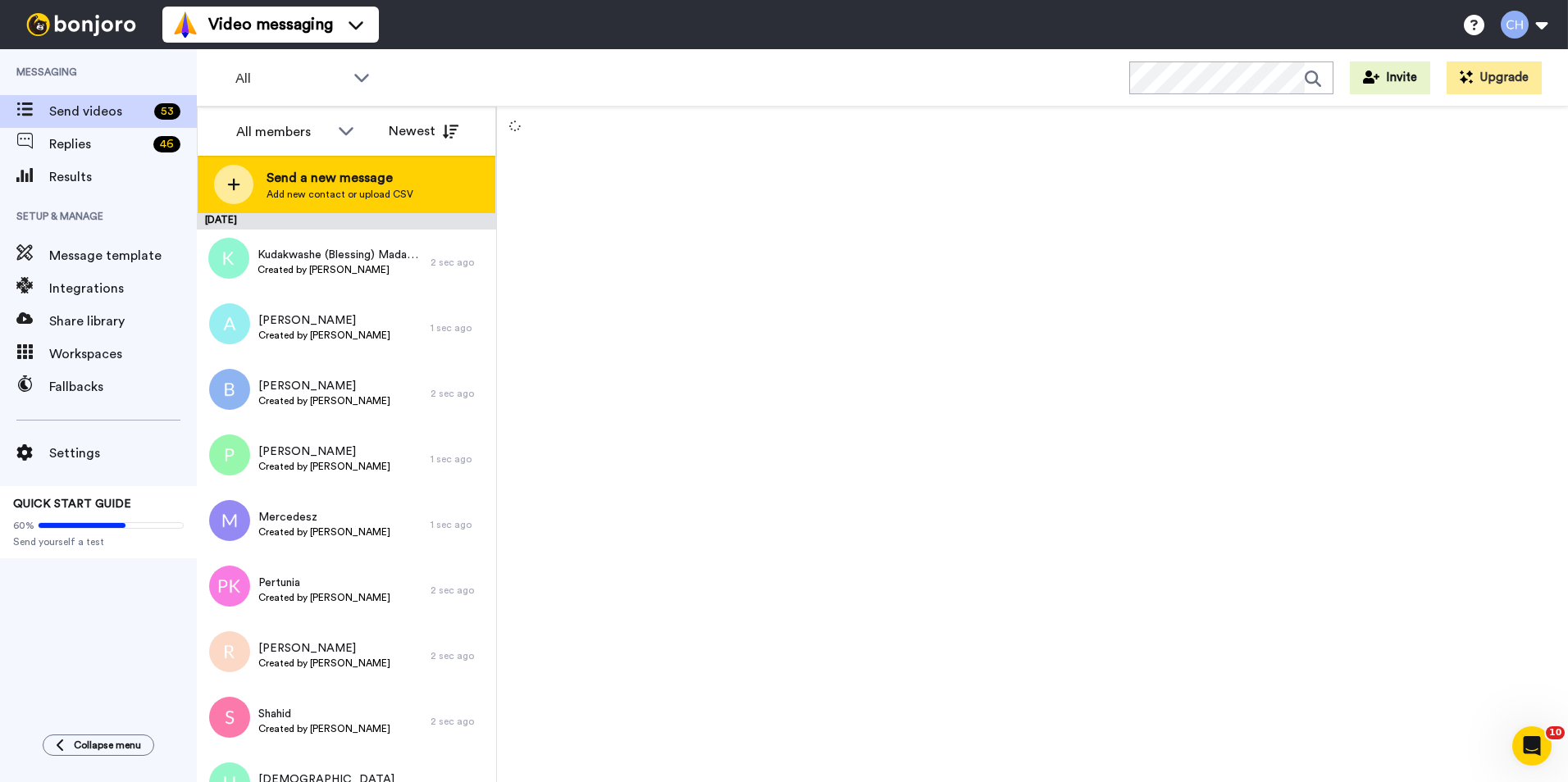
click at [333, 187] on span "Send a new message" at bounding box center [340, 178] width 147 height 20
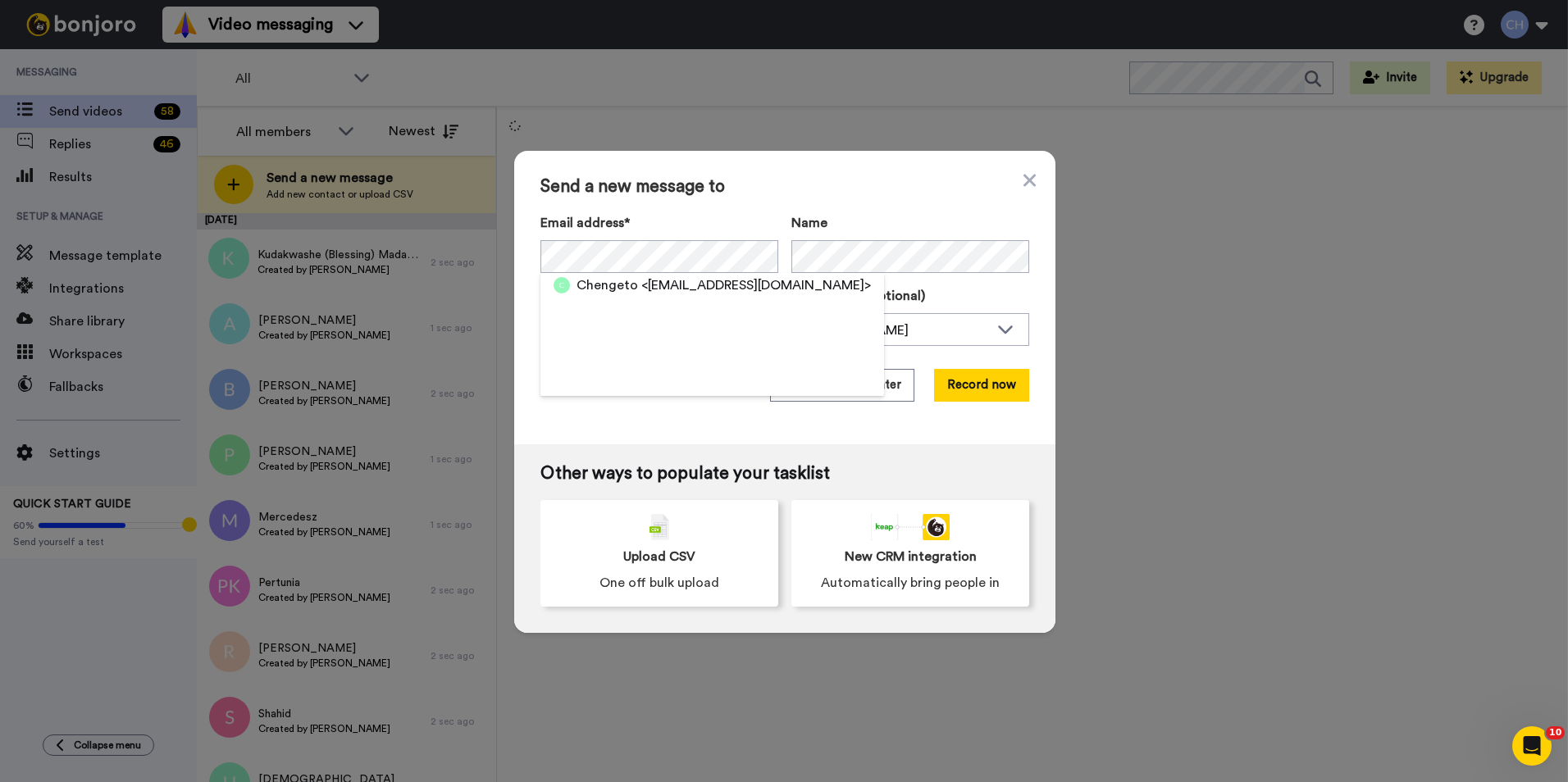
click at [597, 293] on span "Chengeto" at bounding box center [607, 285] width 61 height 20
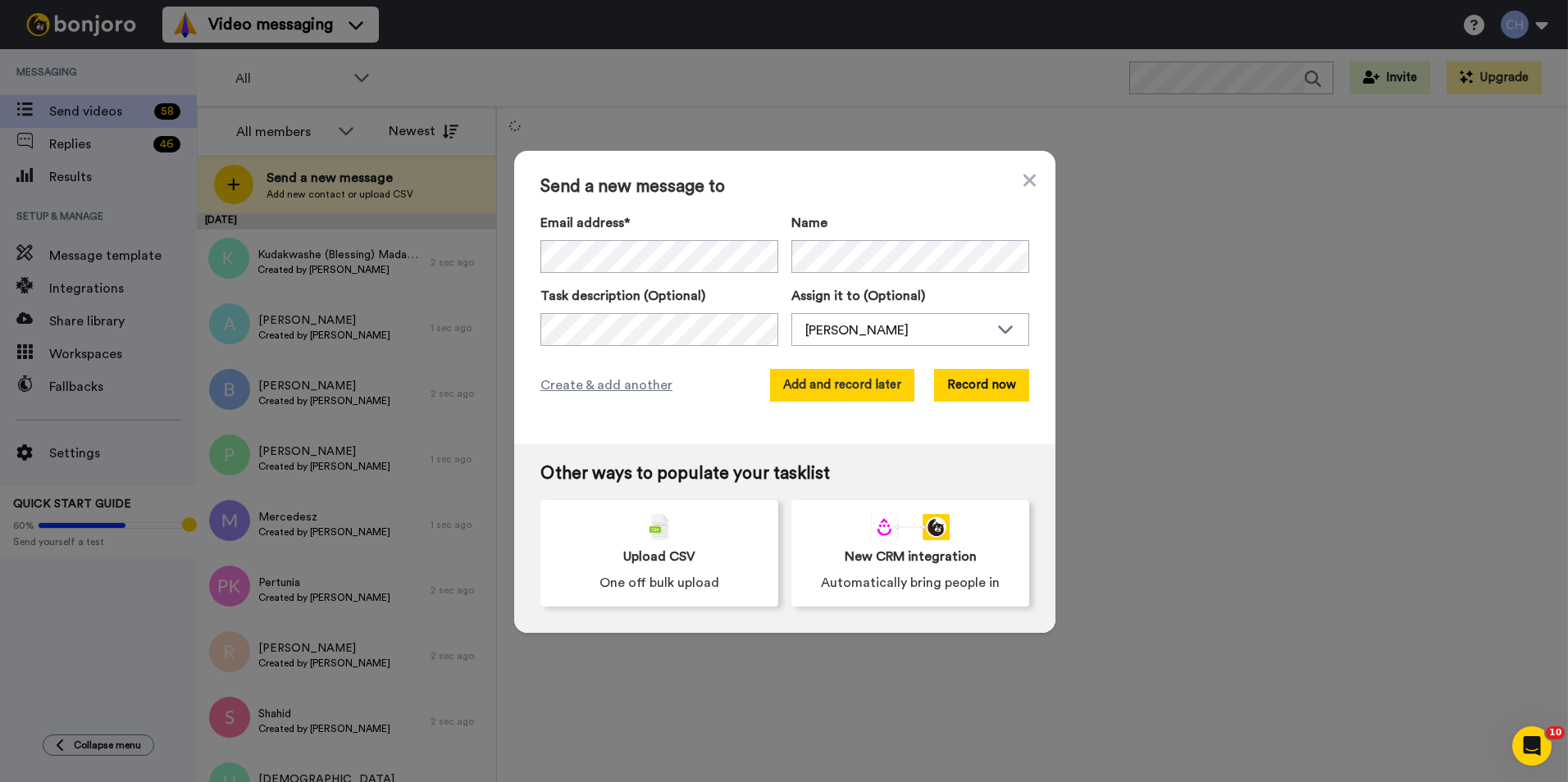
click at [815, 380] on button "Add and record later" at bounding box center [841, 385] width 145 height 33
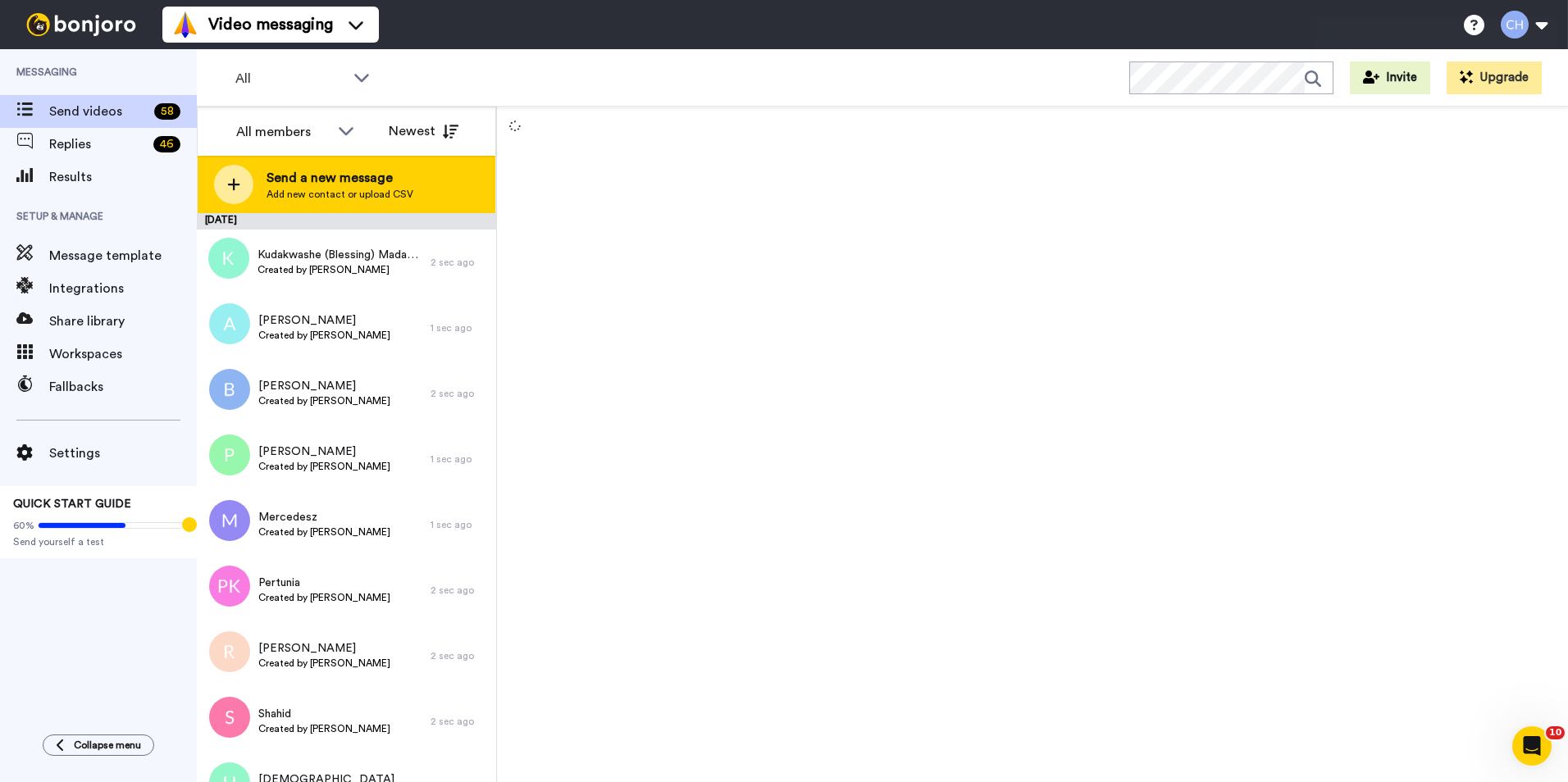
click at [358, 188] on span "Add new contact or upload CSV" at bounding box center [340, 194] width 147 height 13
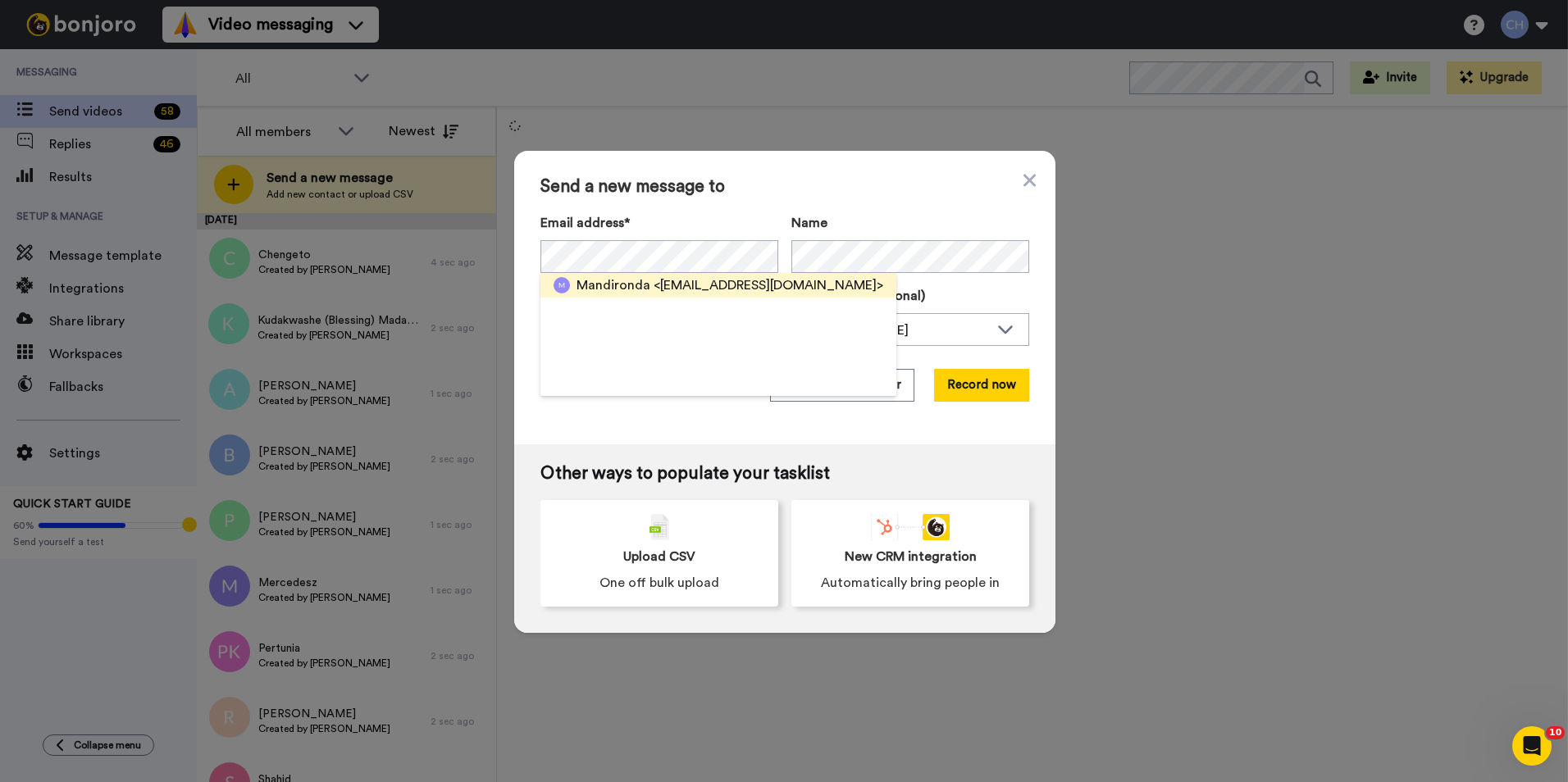
click at [604, 291] on span "Mandironda" at bounding box center [612, 285] width 74 height 20
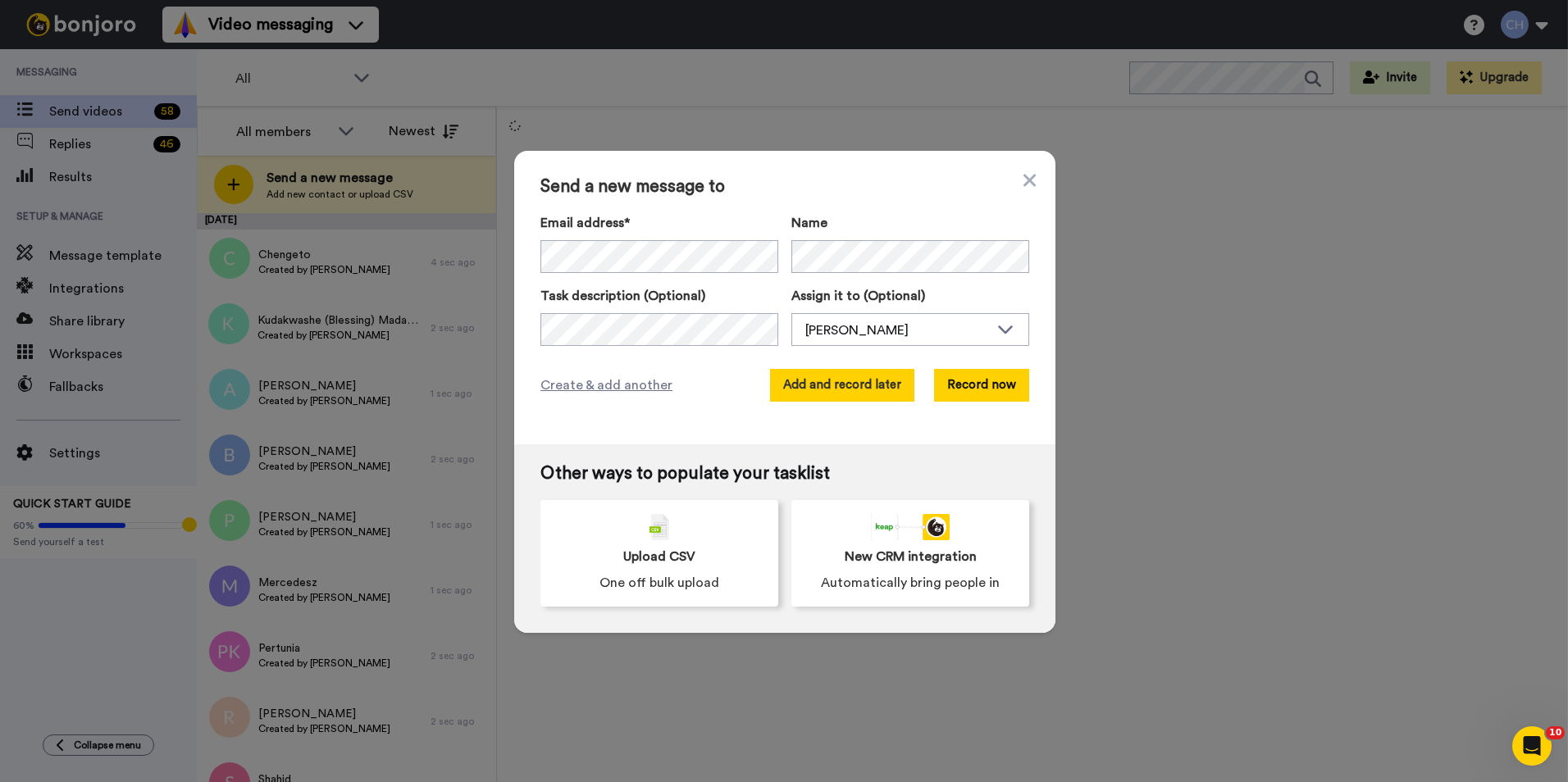
click at [832, 381] on button "Add and record later" at bounding box center [841, 385] width 145 height 33
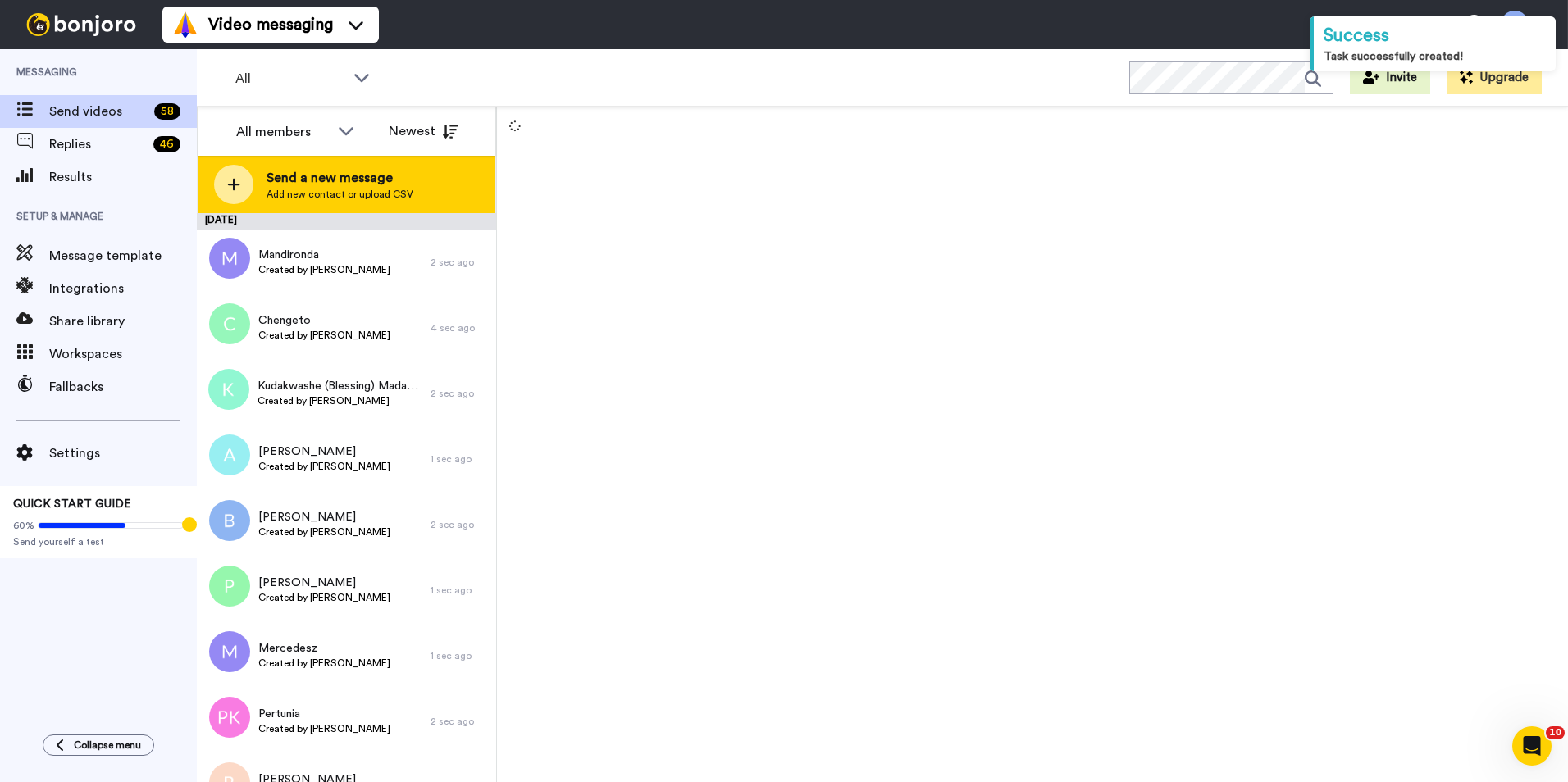
click at [379, 198] on span "Add new contact or upload CSV" at bounding box center [340, 194] width 147 height 13
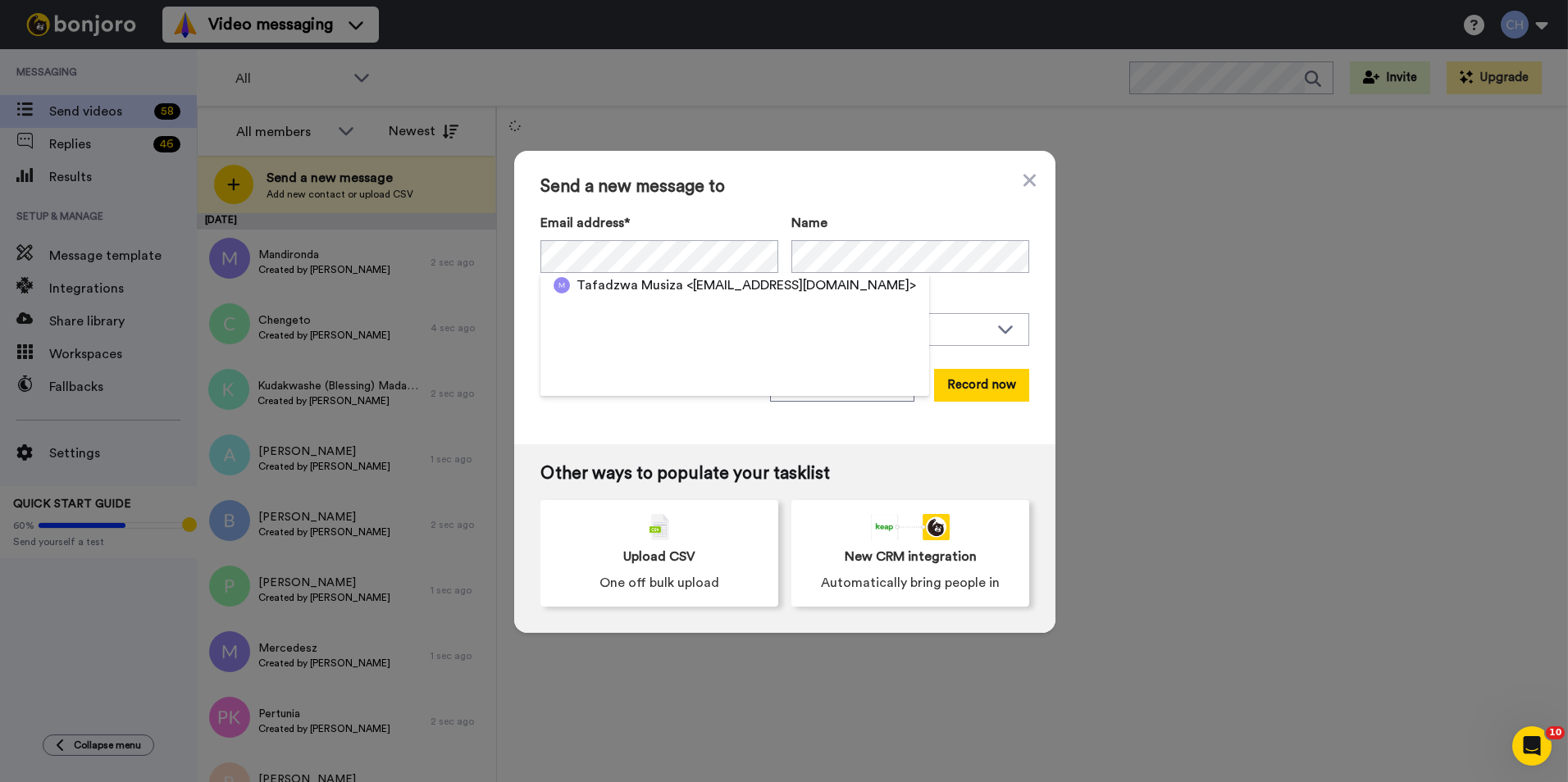
click at [608, 287] on span "Tafadzwa Musiza" at bounding box center [629, 285] width 107 height 20
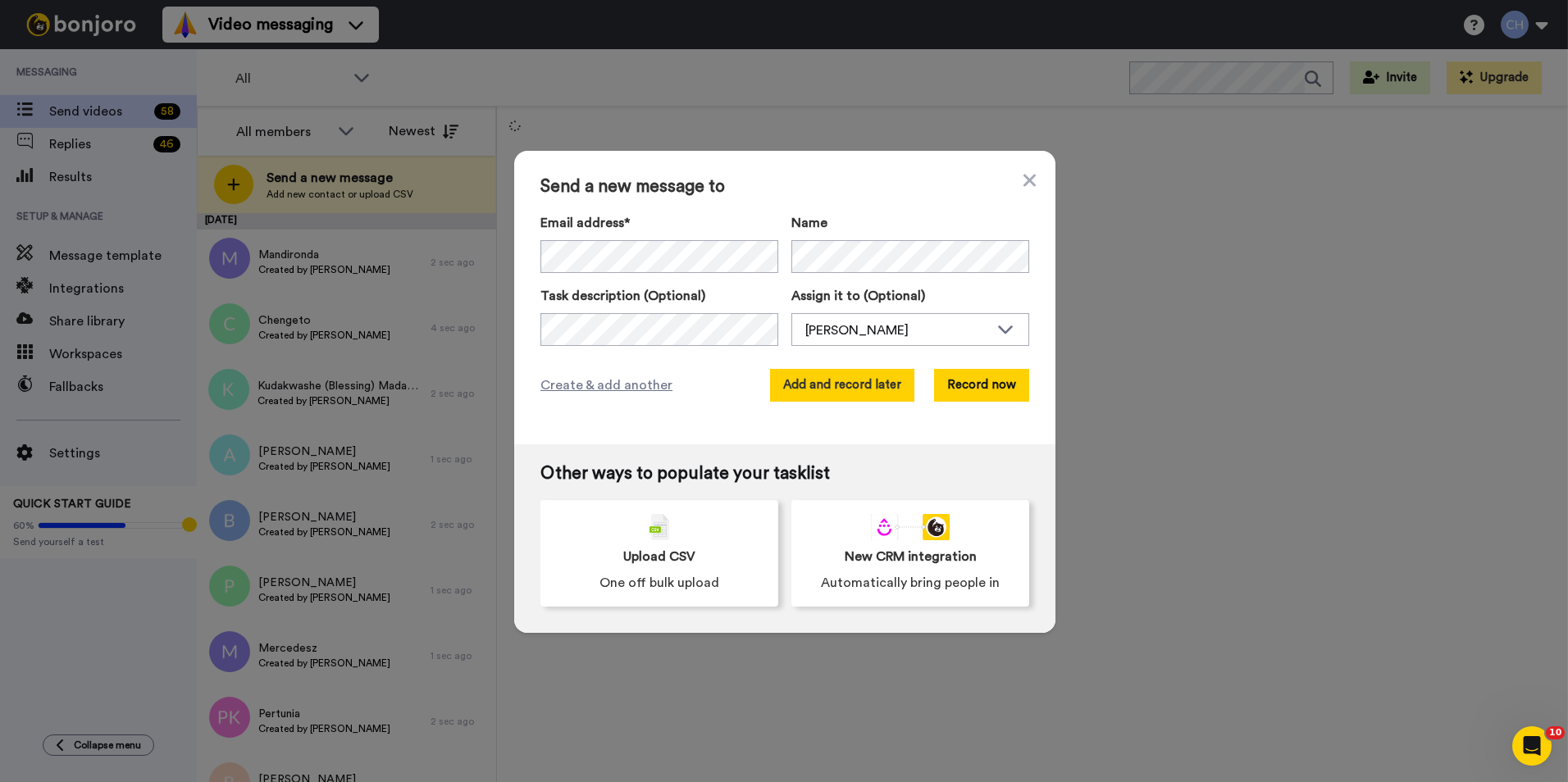
click at [802, 384] on button "Add and record later" at bounding box center [841, 385] width 145 height 33
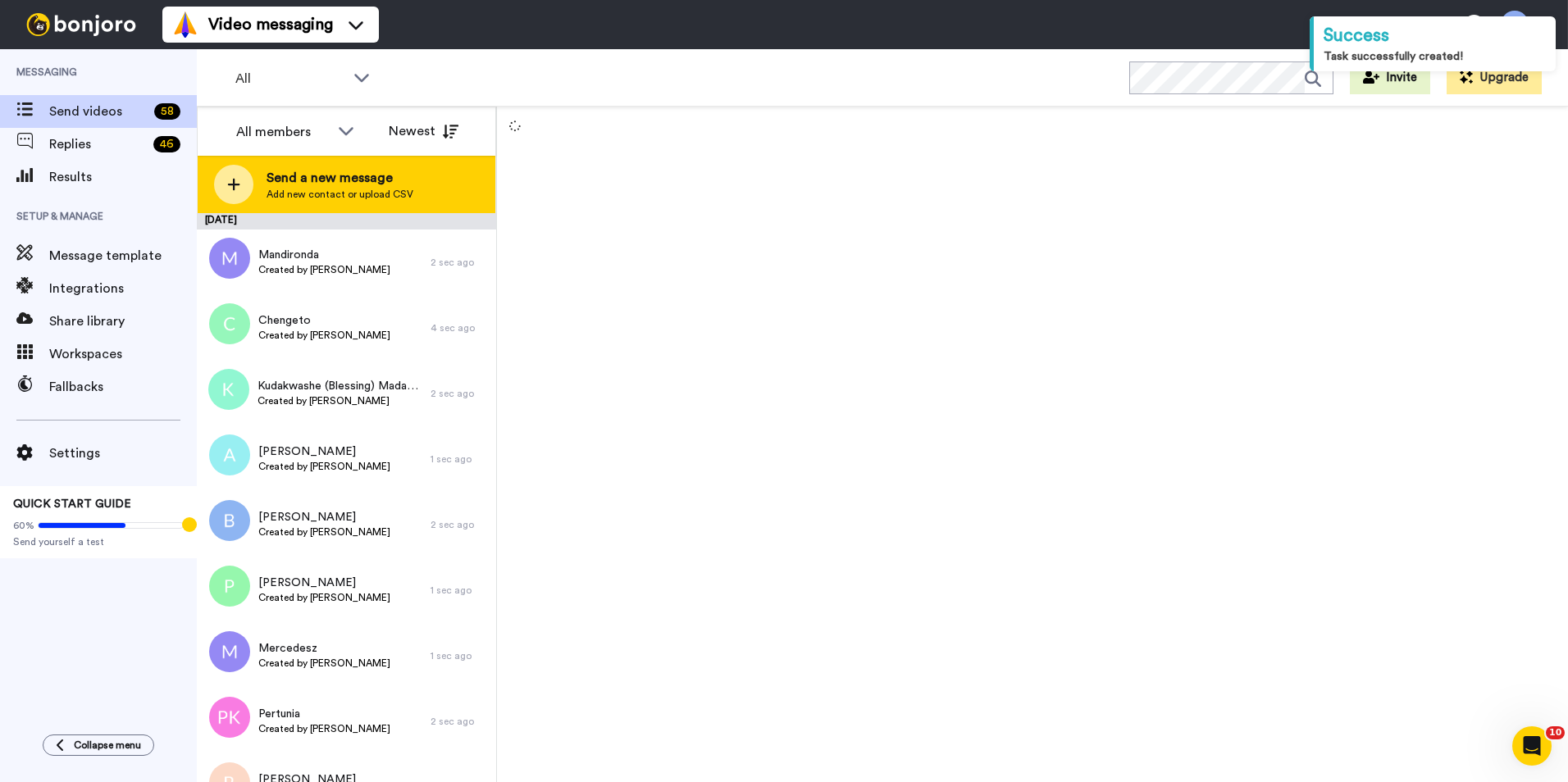
click at [330, 184] on span "Send a new message" at bounding box center [340, 178] width 147 height 20
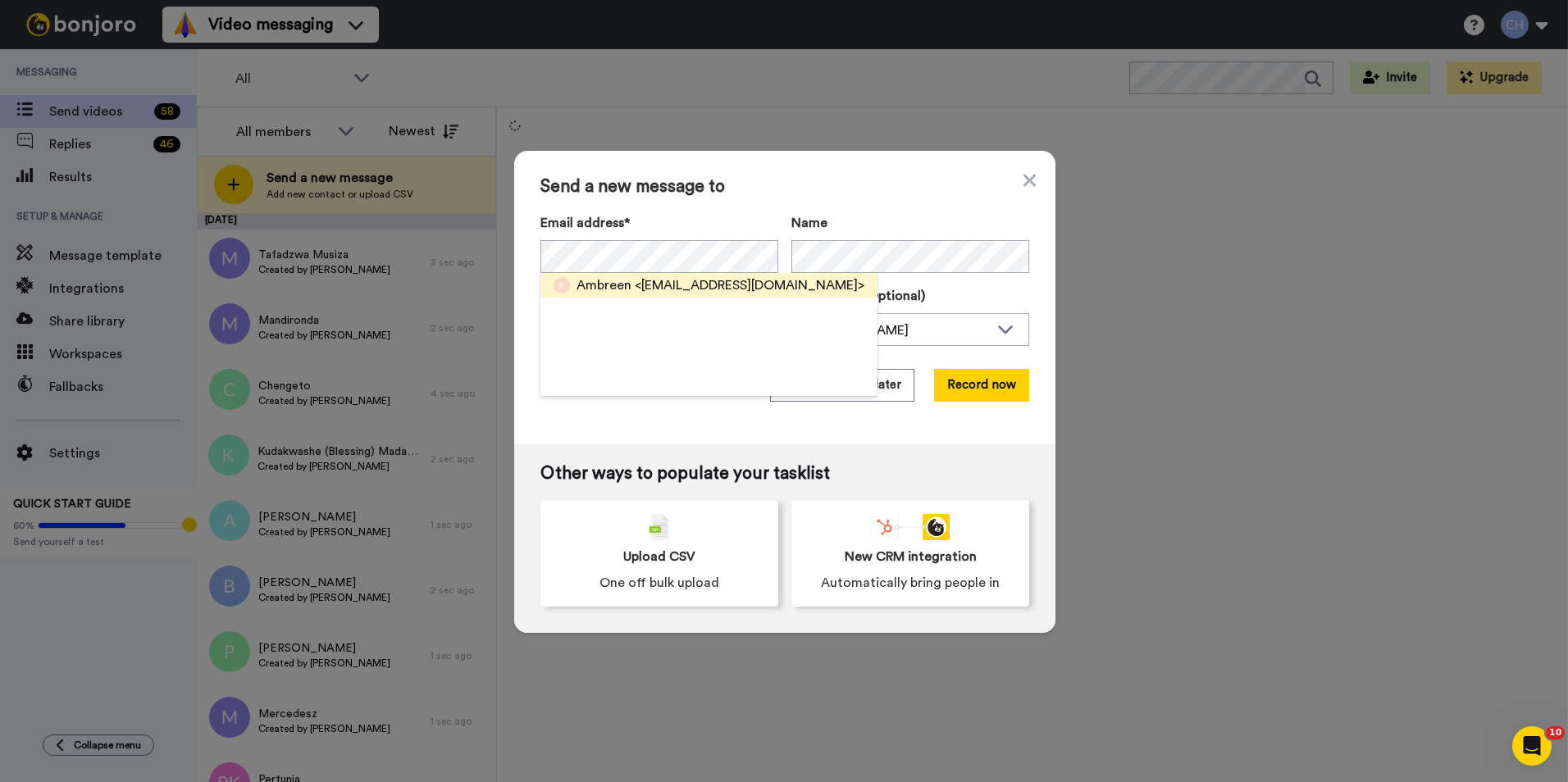
click at [604, 293] on span "Ambreen" at bounding box center [603, 285] width 55 height 20
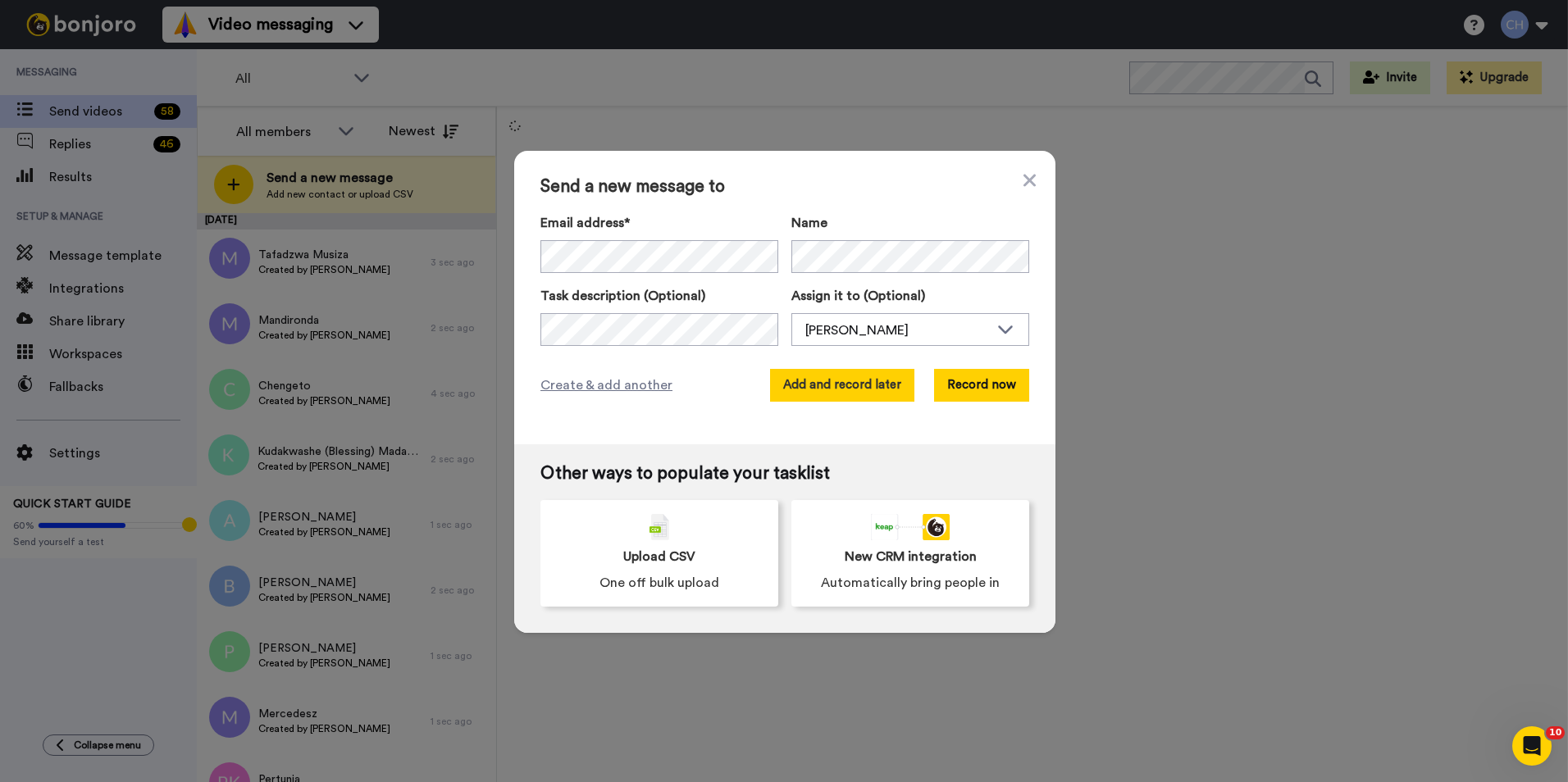
click at [853, 379] on button "Add and record later" at bounding box center [841, 385] width 145 height 33
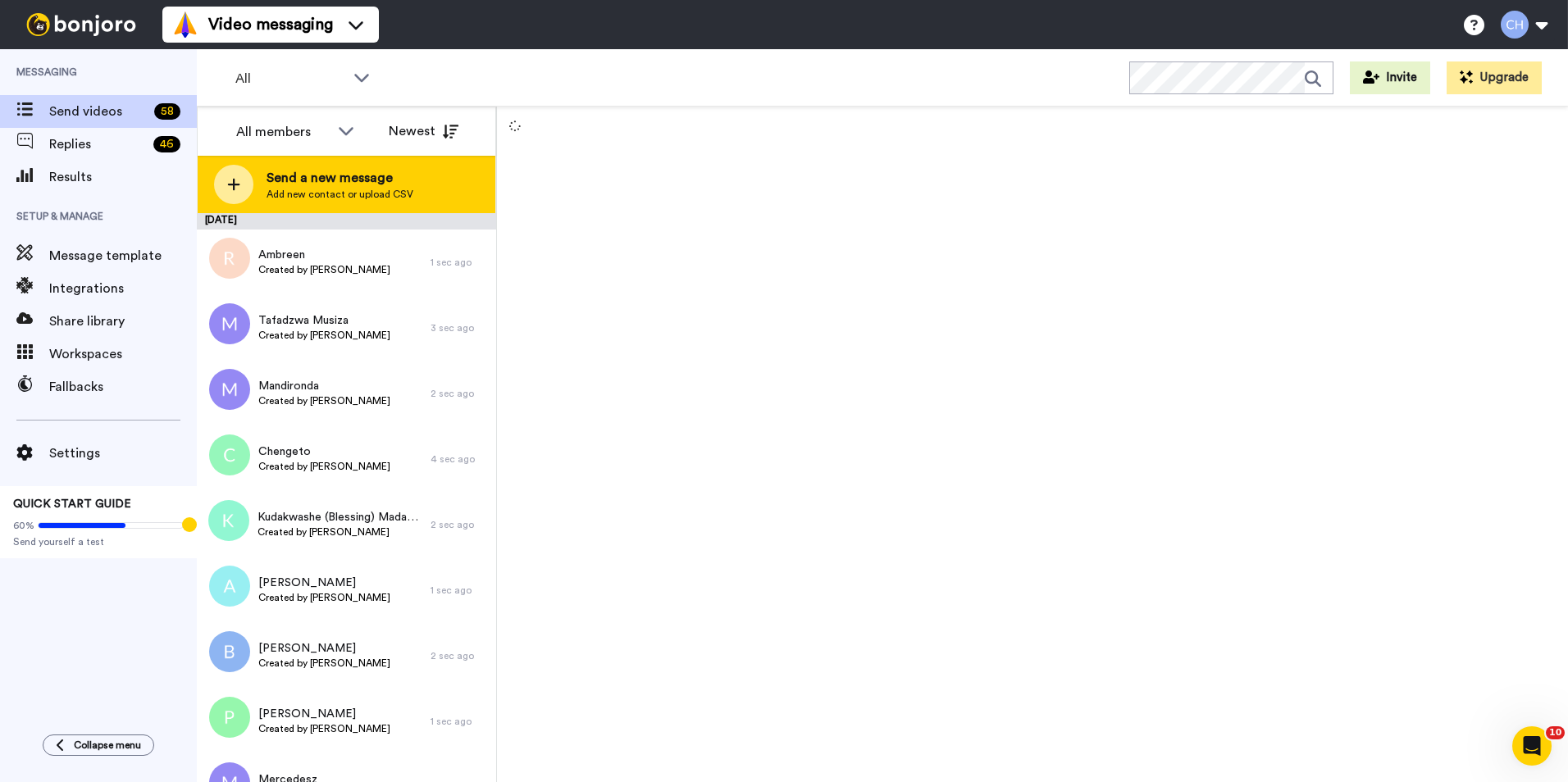
click at [324, 201] on div "Send a new message Add new contact or upload CSV" at bounding box center [346, 184] width 298 height 57
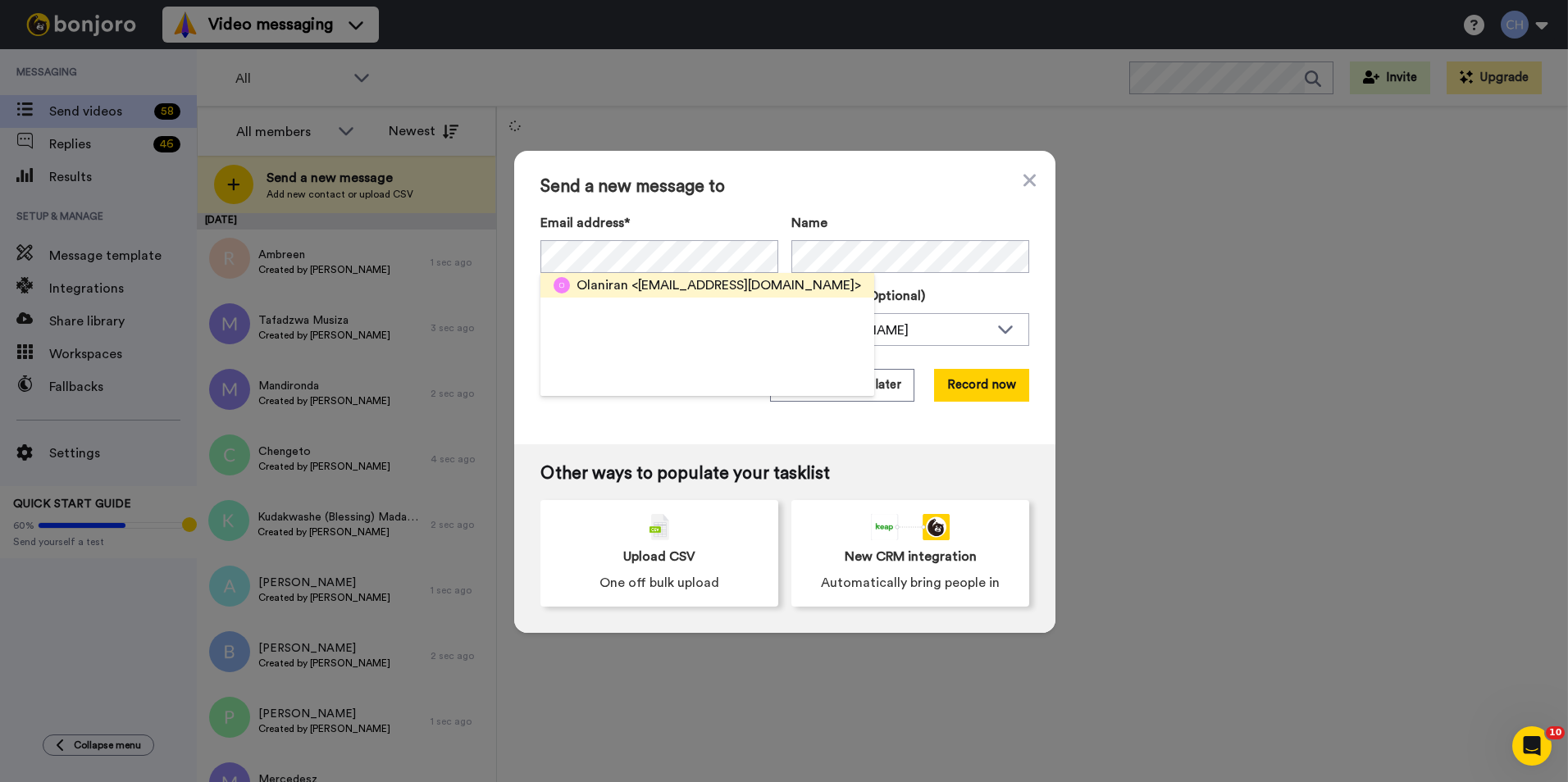
click at [637, 280] on span "<kunleolaniran@gmail.com>" at bounding box center [746, 285] width 230 height 20
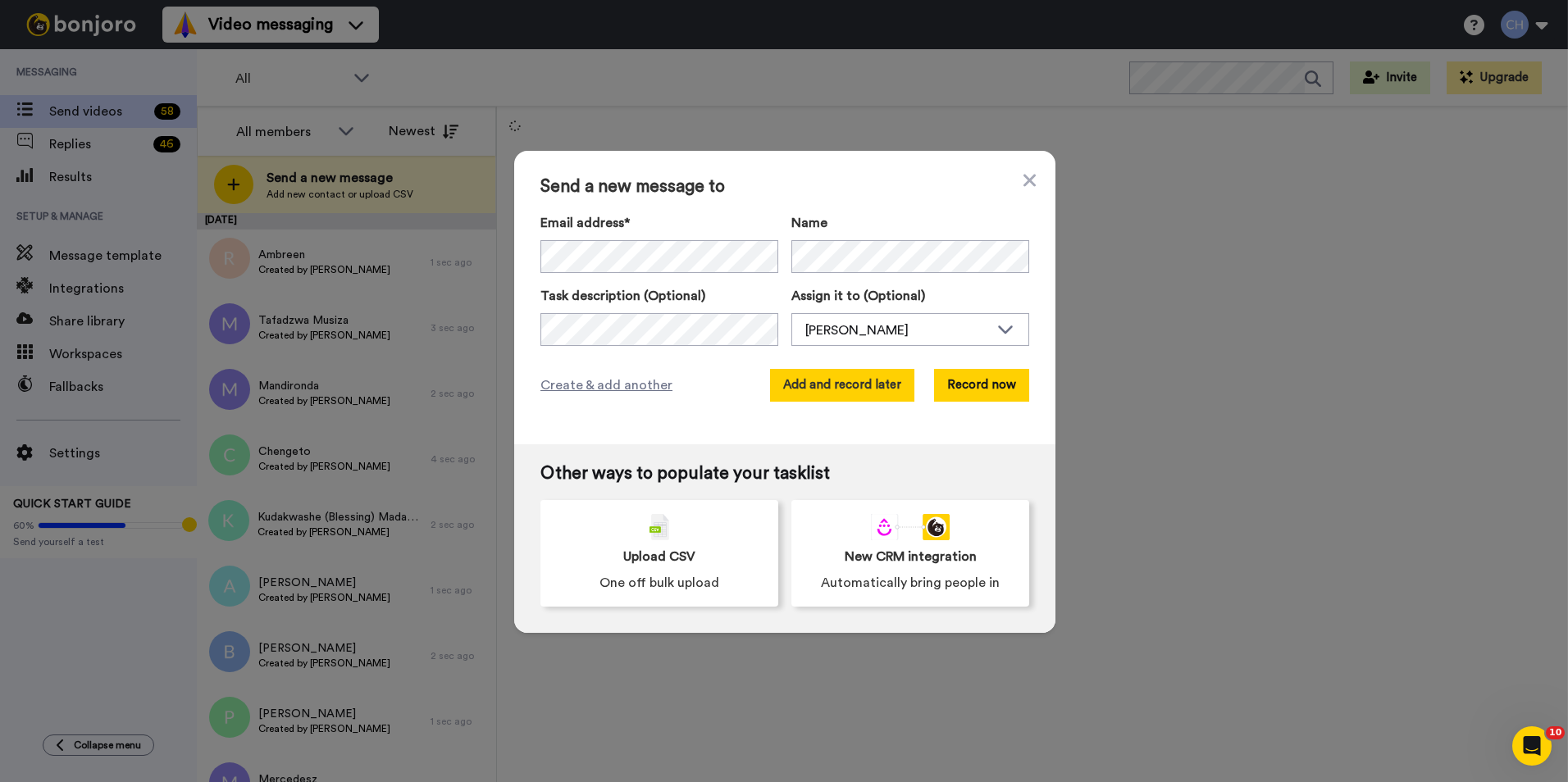
click at [867, 384] on button "Add and record later" at bounding box center [841, 385] width 145 height 33
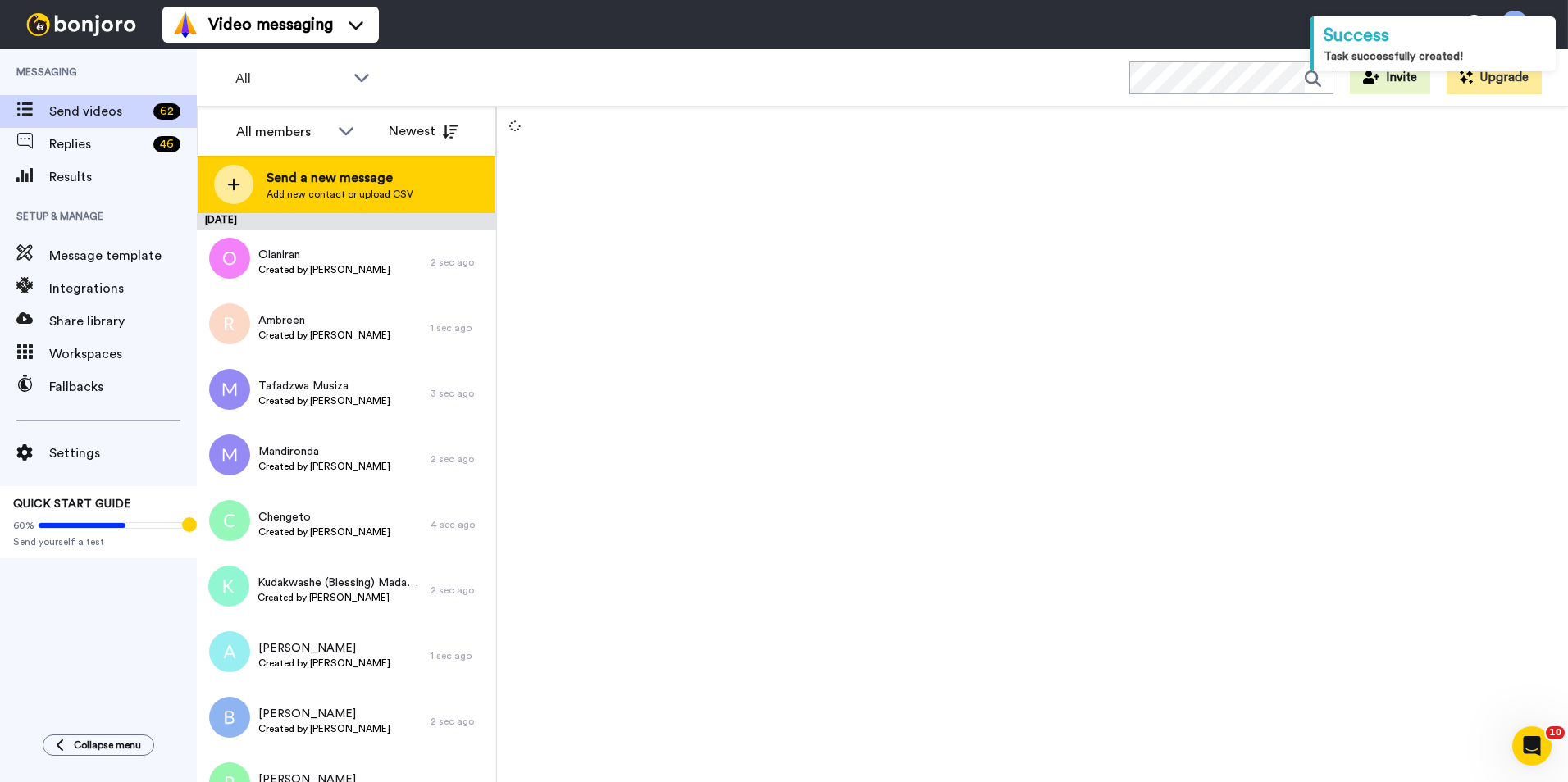
click at [350, 209] on div "Send a new message Add new contact or upload CSV" at bounding box center [346, 184] width 298 height 57
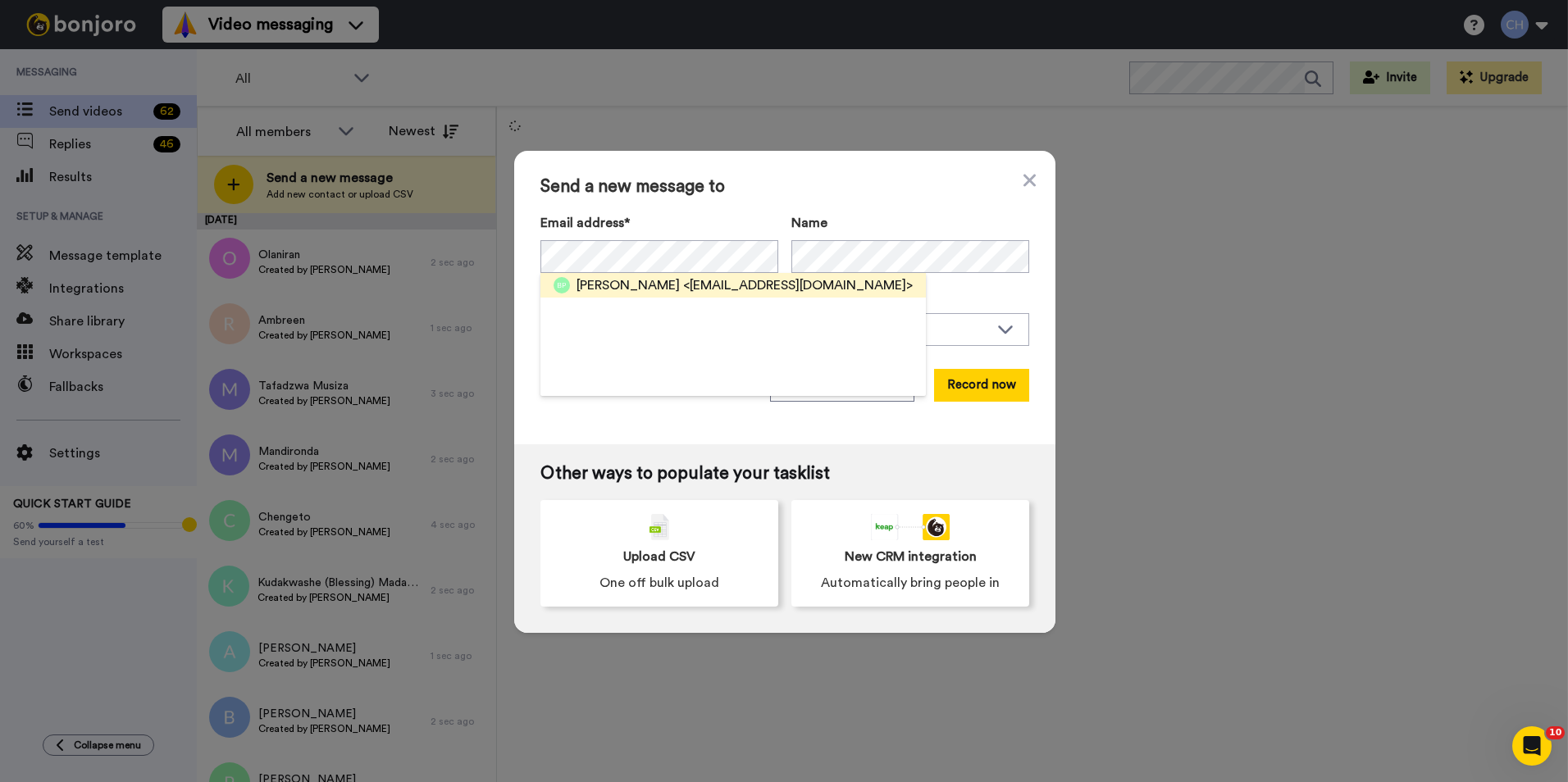
click at [597, 288] on span "Bethany" at bounding box center [627, 285] width 103 height 20
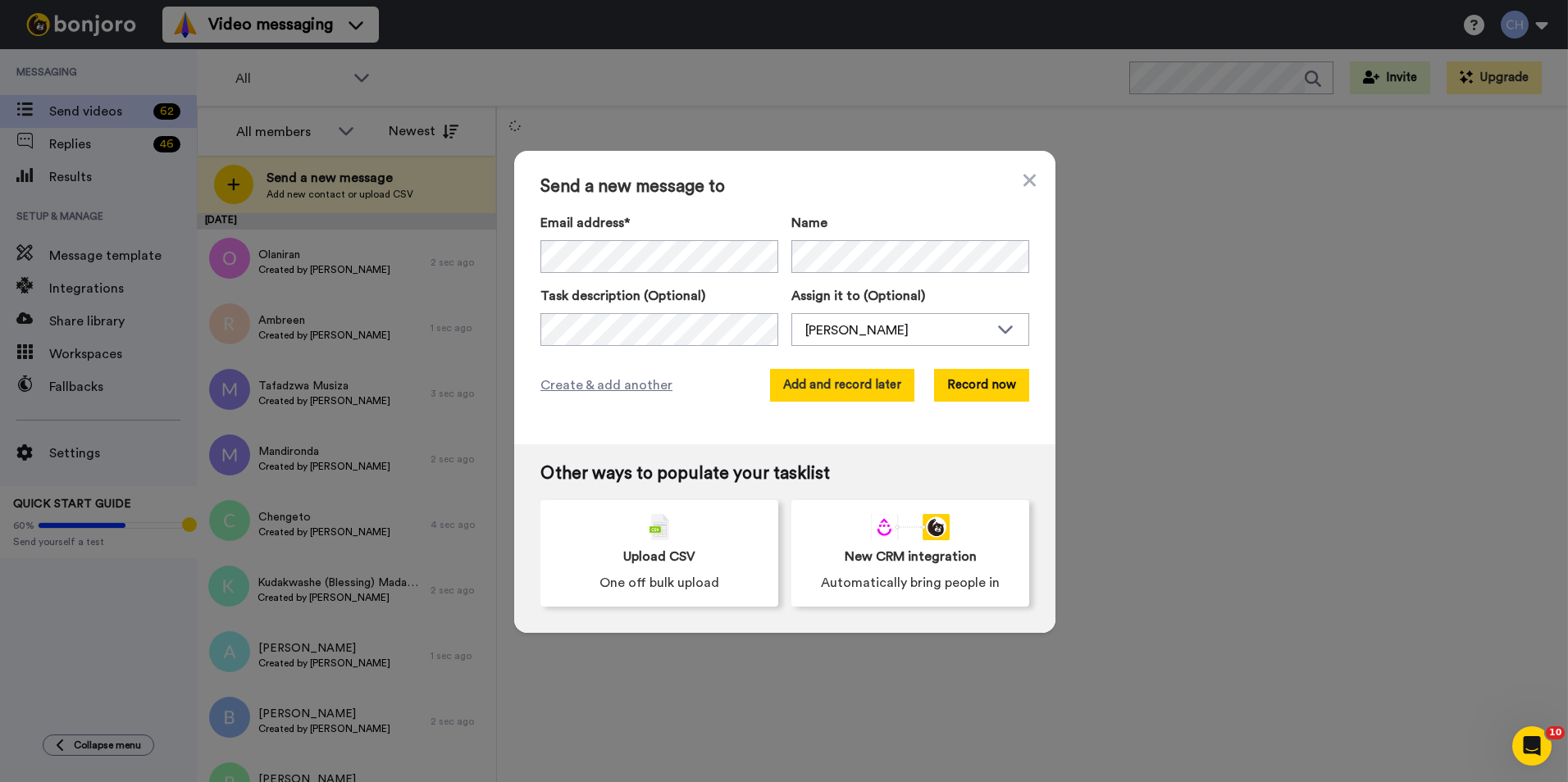
click at [796, 389] on button "Add and record later" at bounding box center [841, 385] width 145 height 33
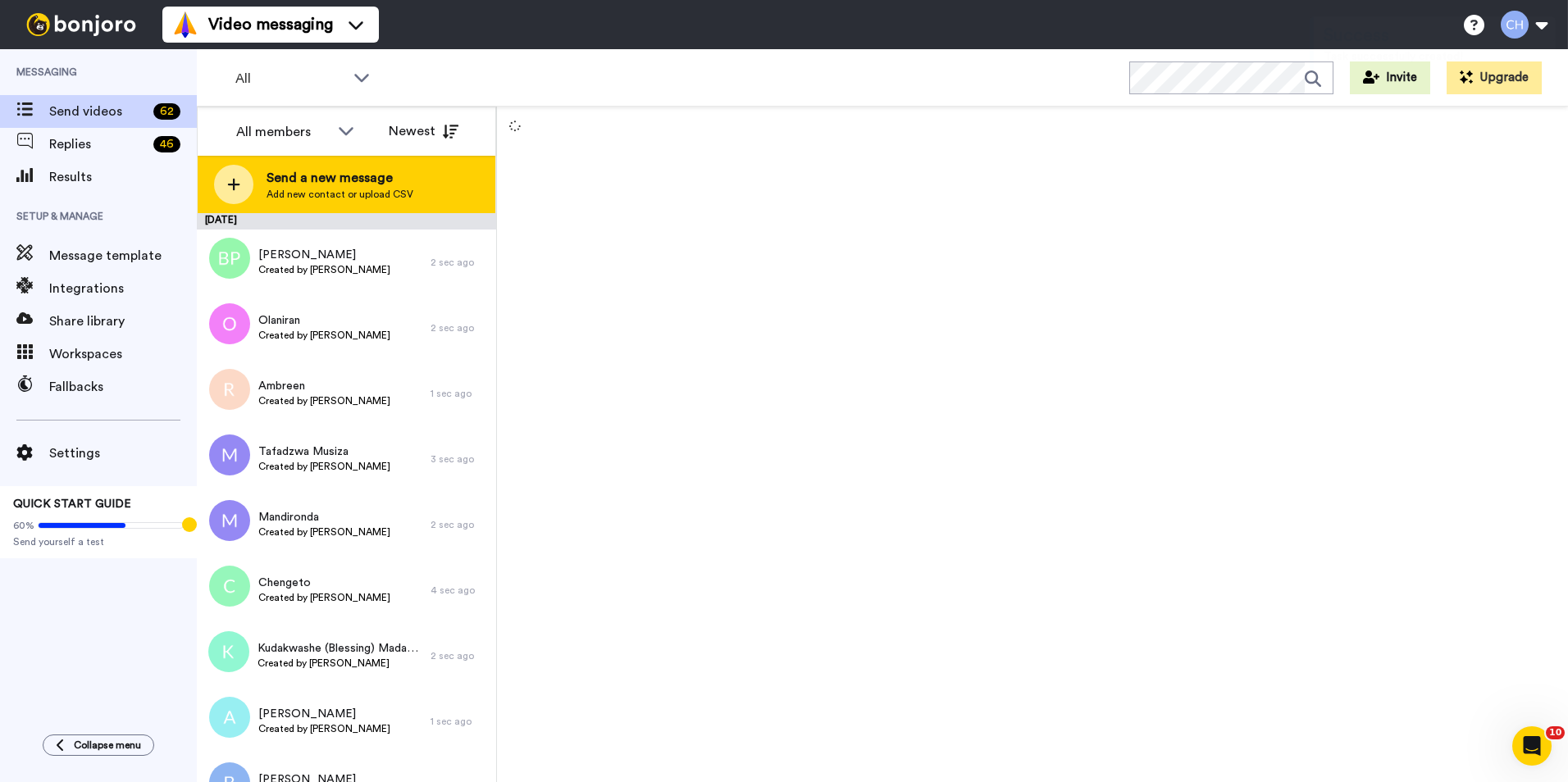
click at [375, 201] on div "Send a new message Add new contact or upload CSV" at bounding box center [346, 184] width 298 height 57
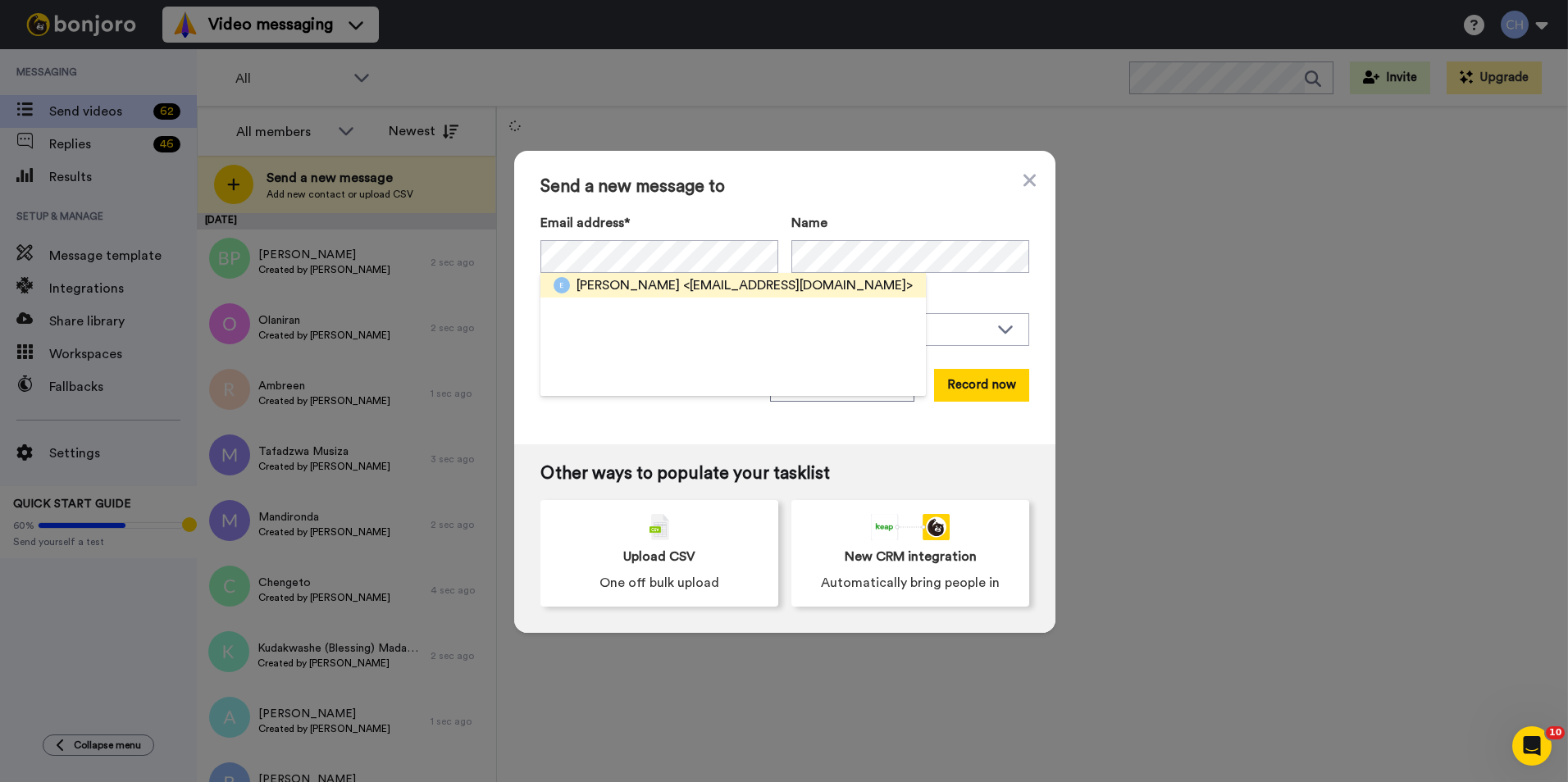
click at [683, 287] on span "<phirierin@gmail.com>" at bounding box center [798, 285] width 230 height 20
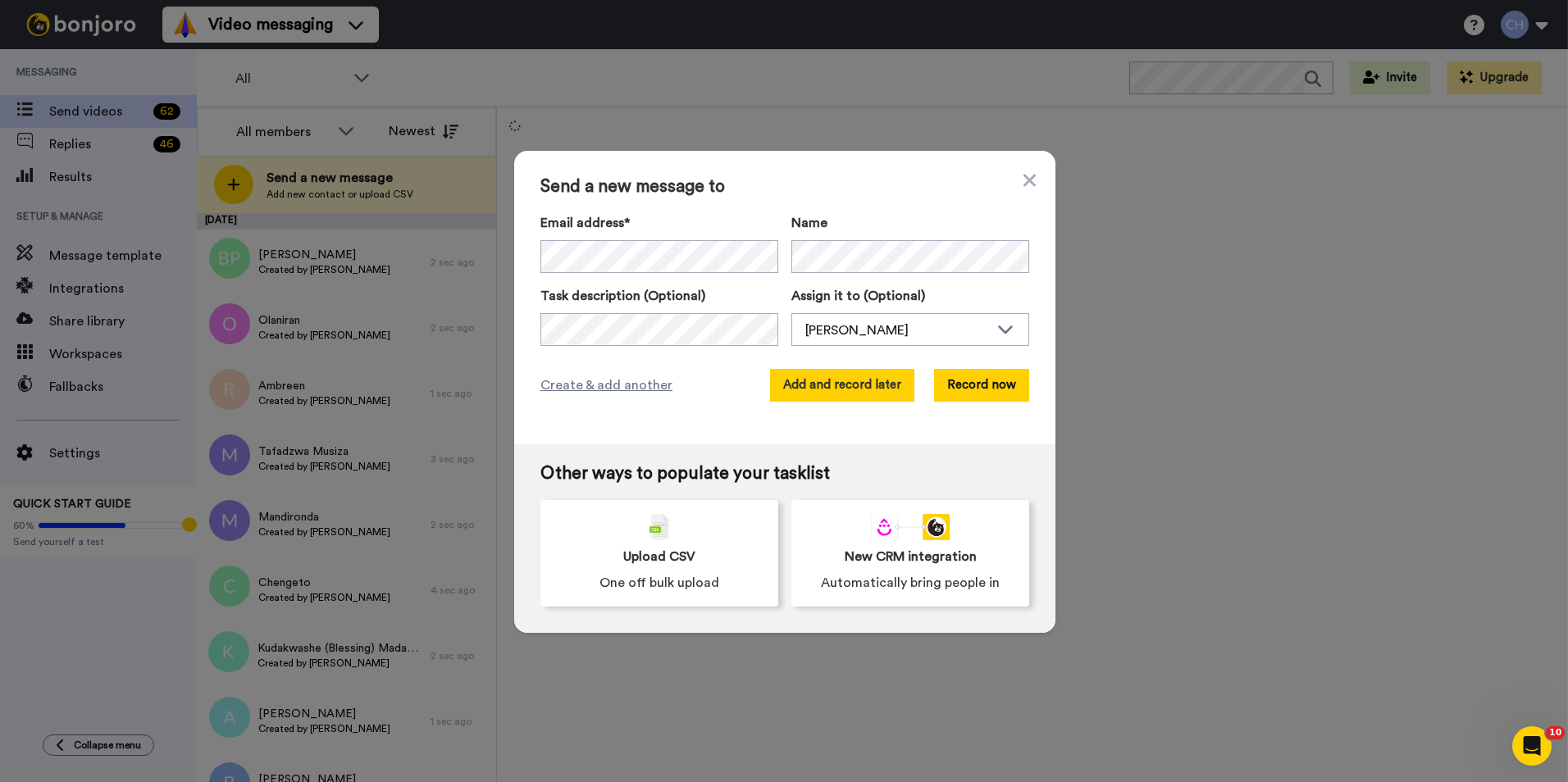
click at [840, 389] on button "Add and record later" at bounding box center [841, 385] width 145 height 33
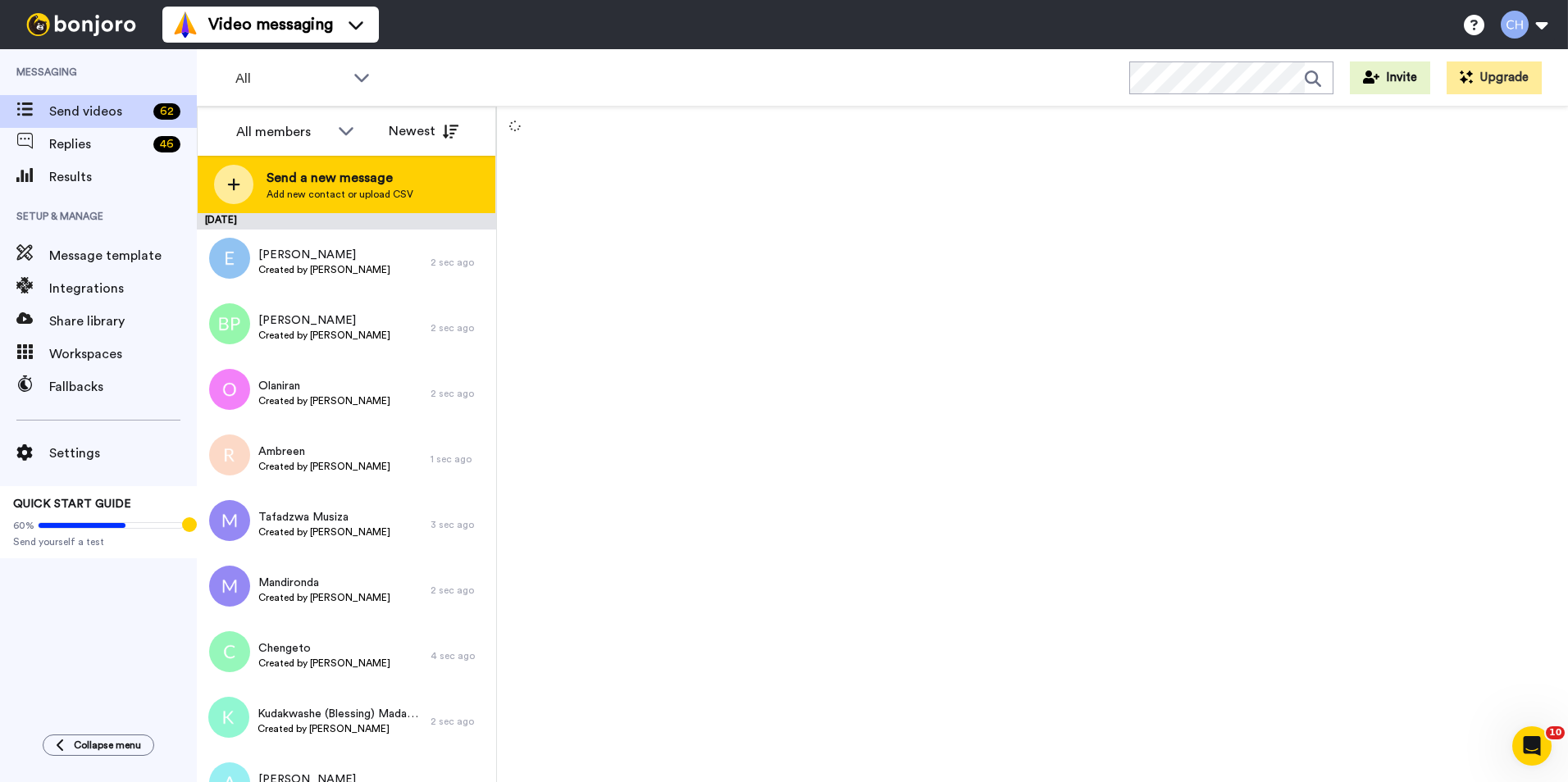
click at [353, 179] on span "Send a new message" at bounding box center [340, 178] width 147 height 20
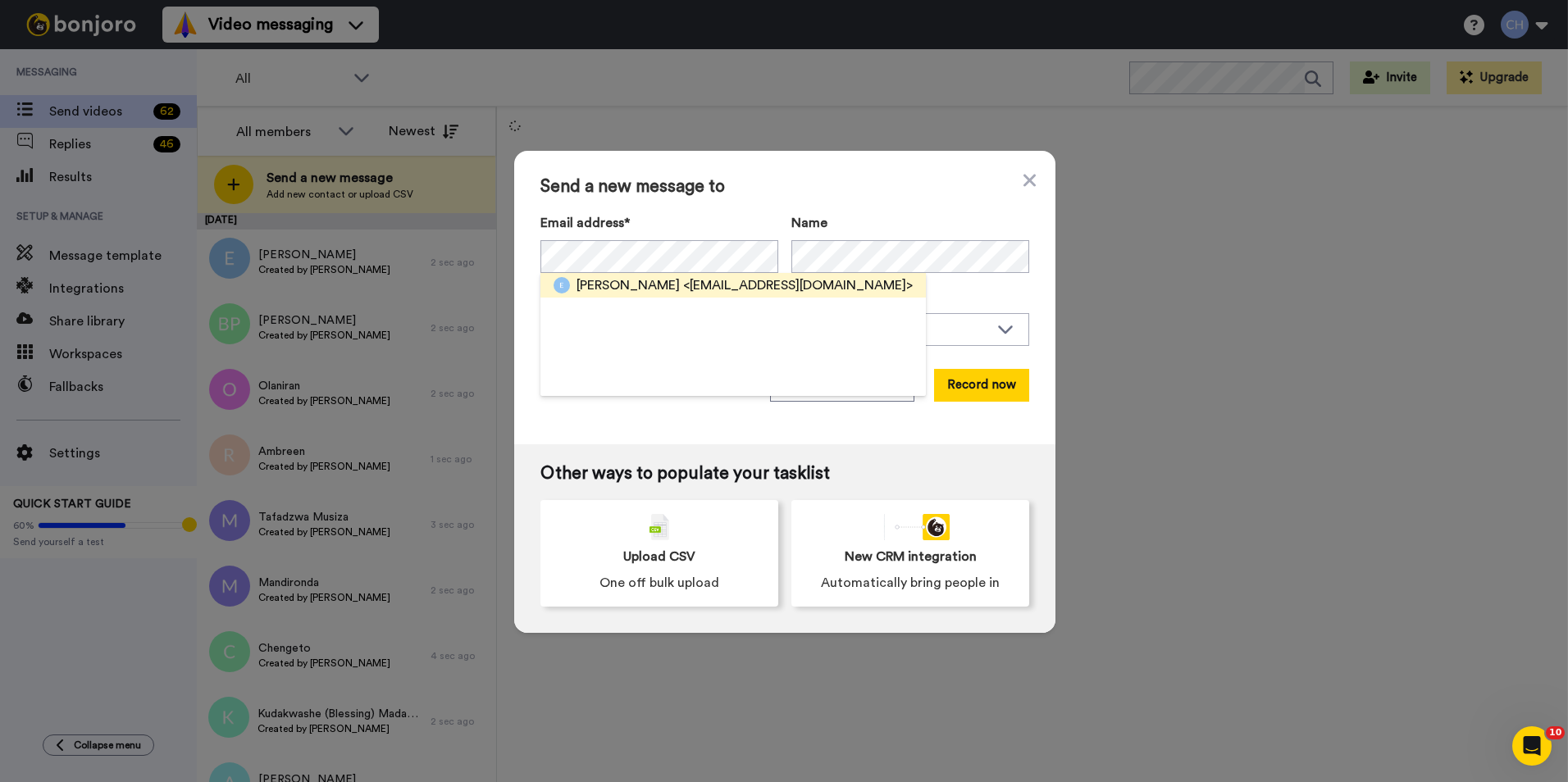
click at [593, 284] on span "Emma" at bounding box center [627, 285] width 103 height 20
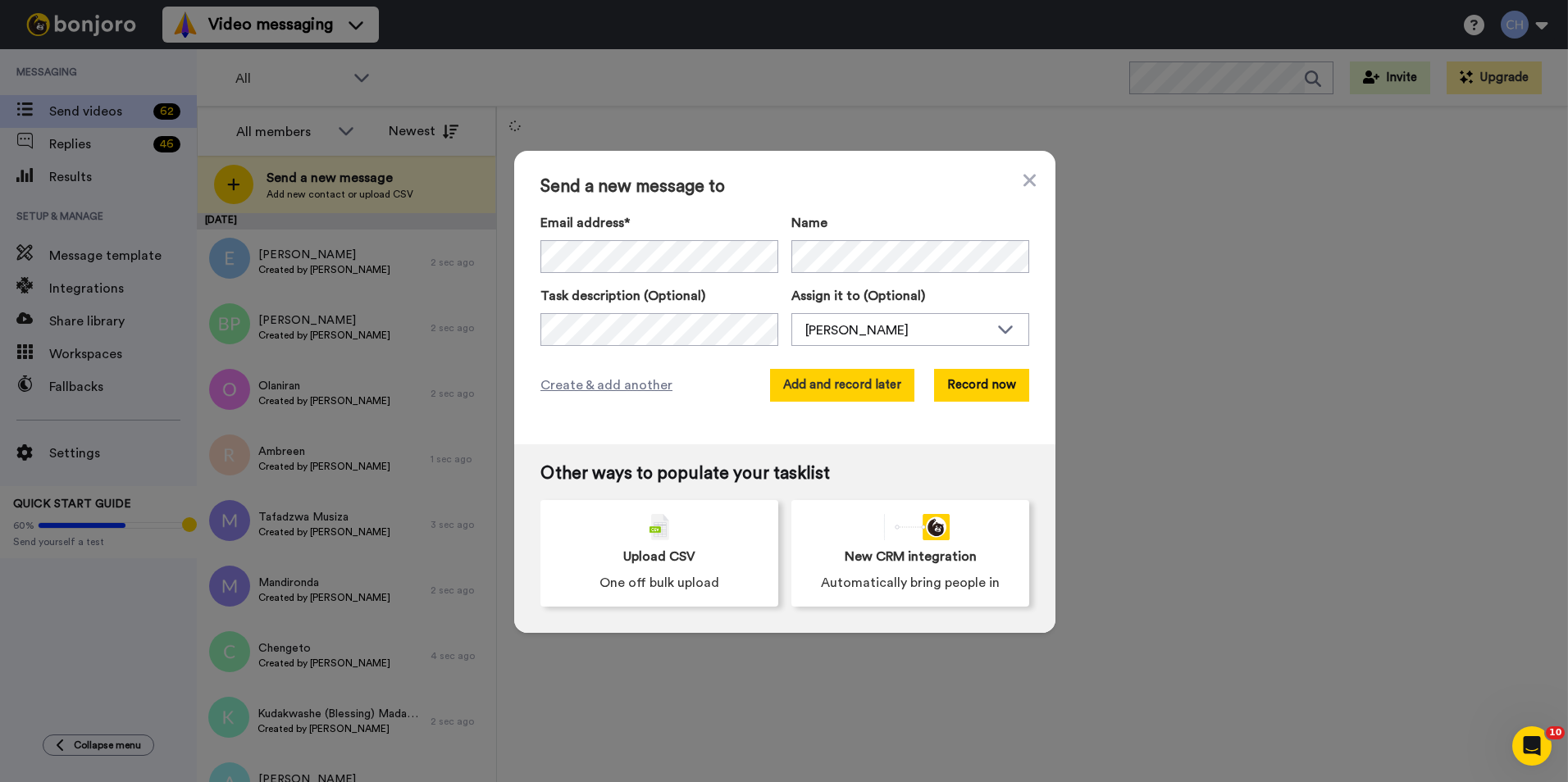
click at [875, 390] on button "Add and record later" at bounding box center [841, 385] width 145 height 33
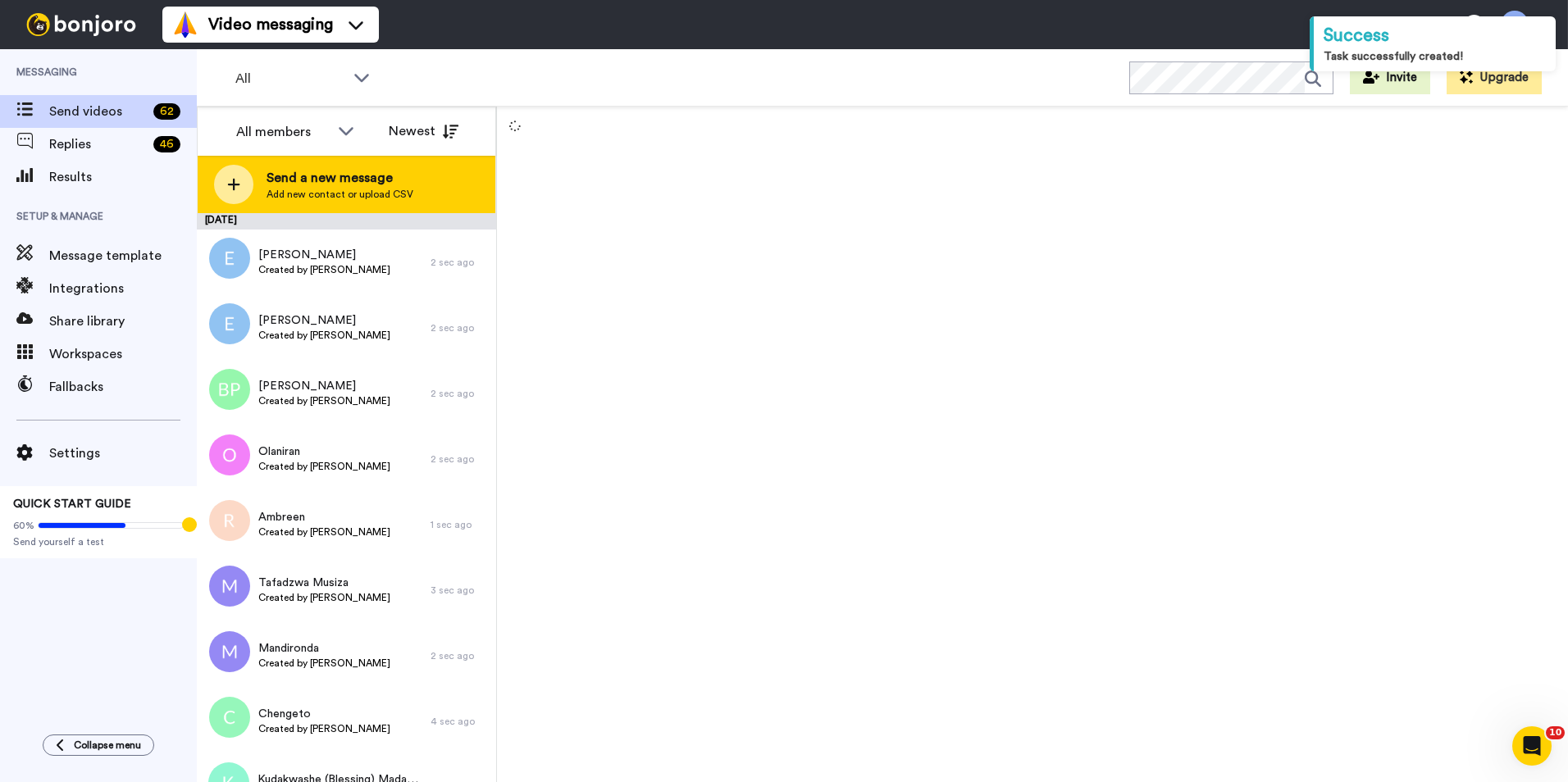
click at [404, 179] on span "Send a new message" at bounding box center [340, 178] width 147 height 20
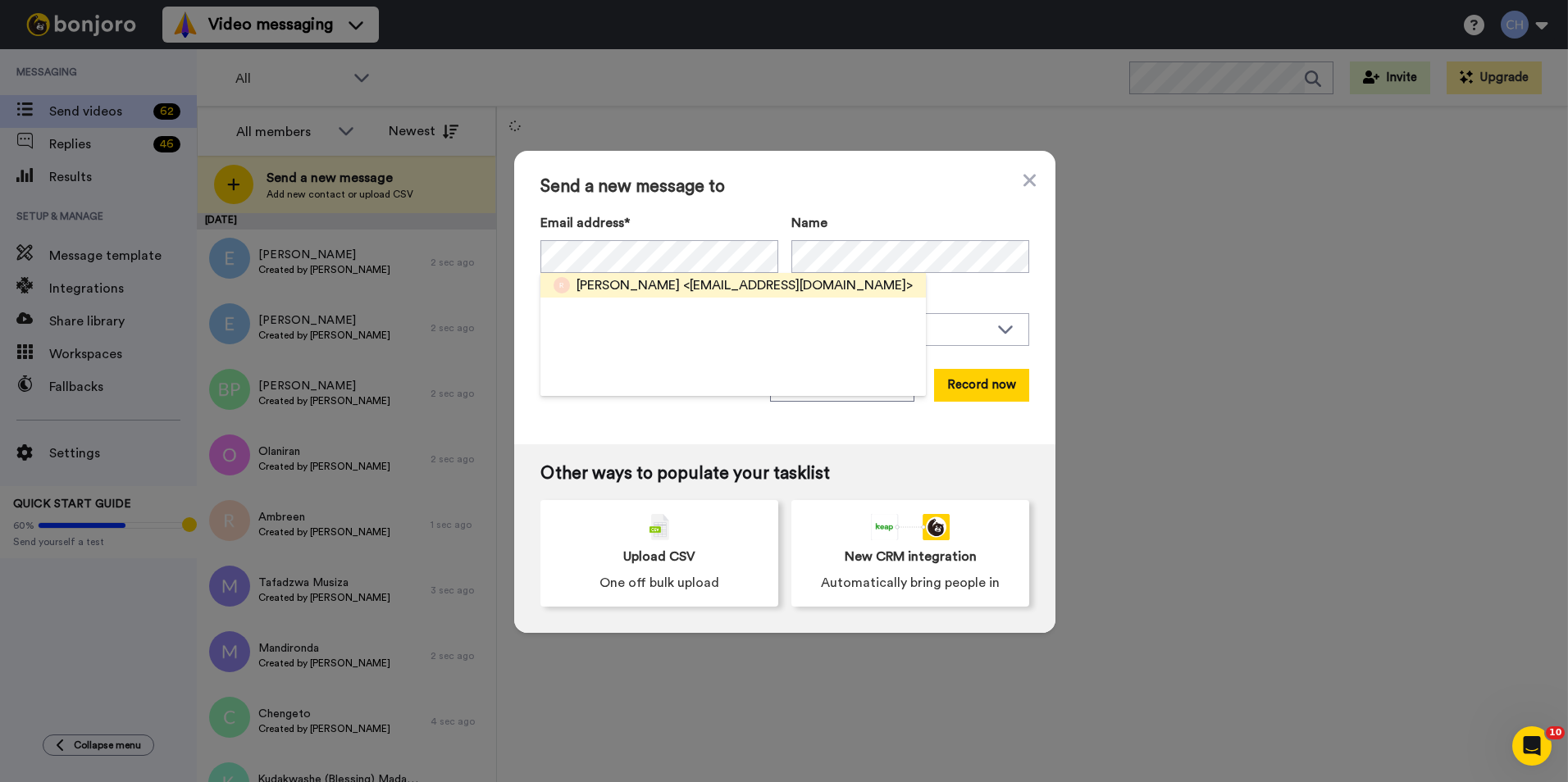
click at [598, 291] on div "Julie <riversfamily1@hotmail.co.uk>" at bounding box center [744, 285] width 336 height 20
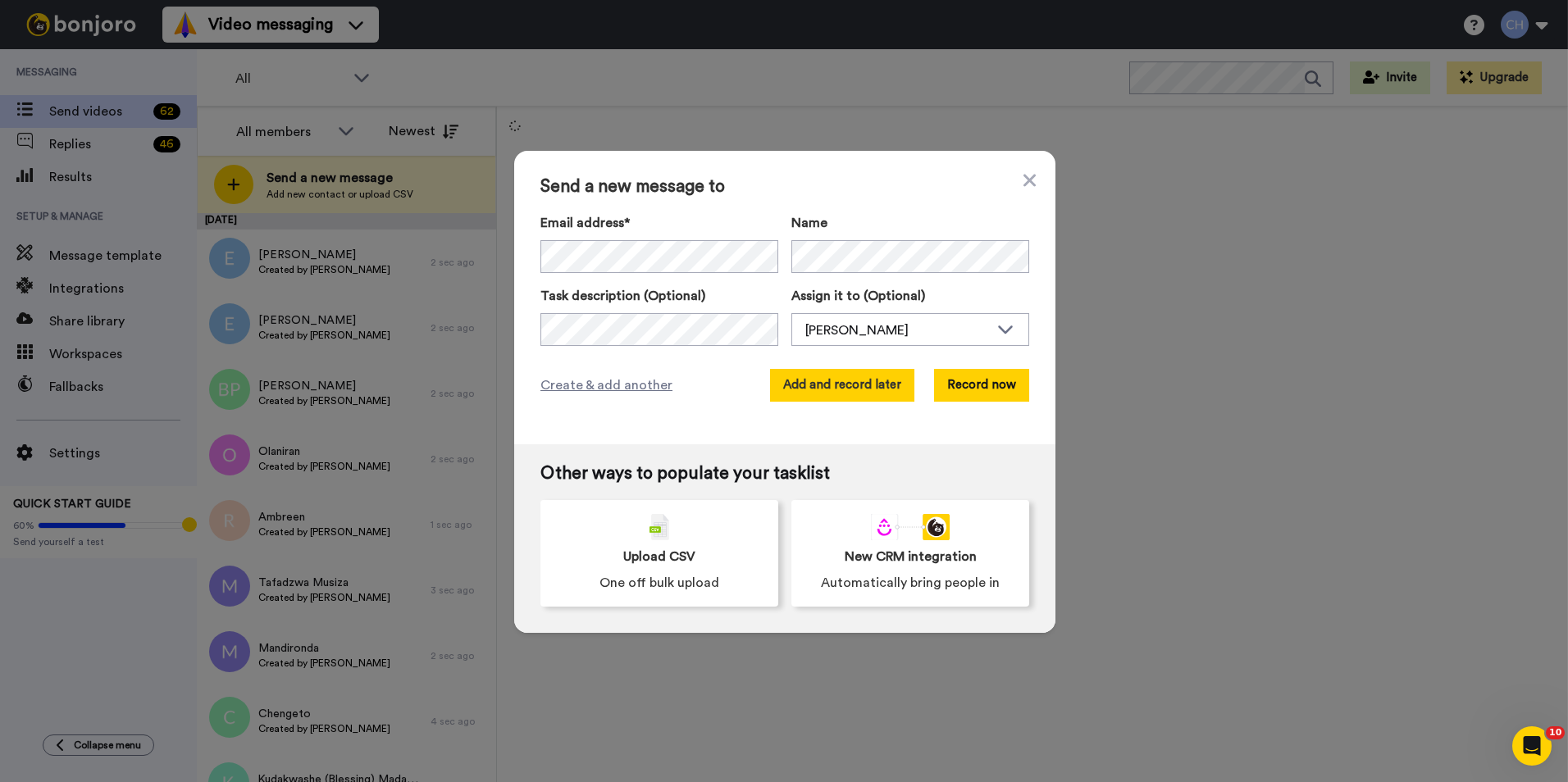
click at [811, 381] on button "Add and record later" at bounding box center [841, 385] width 145 height 33
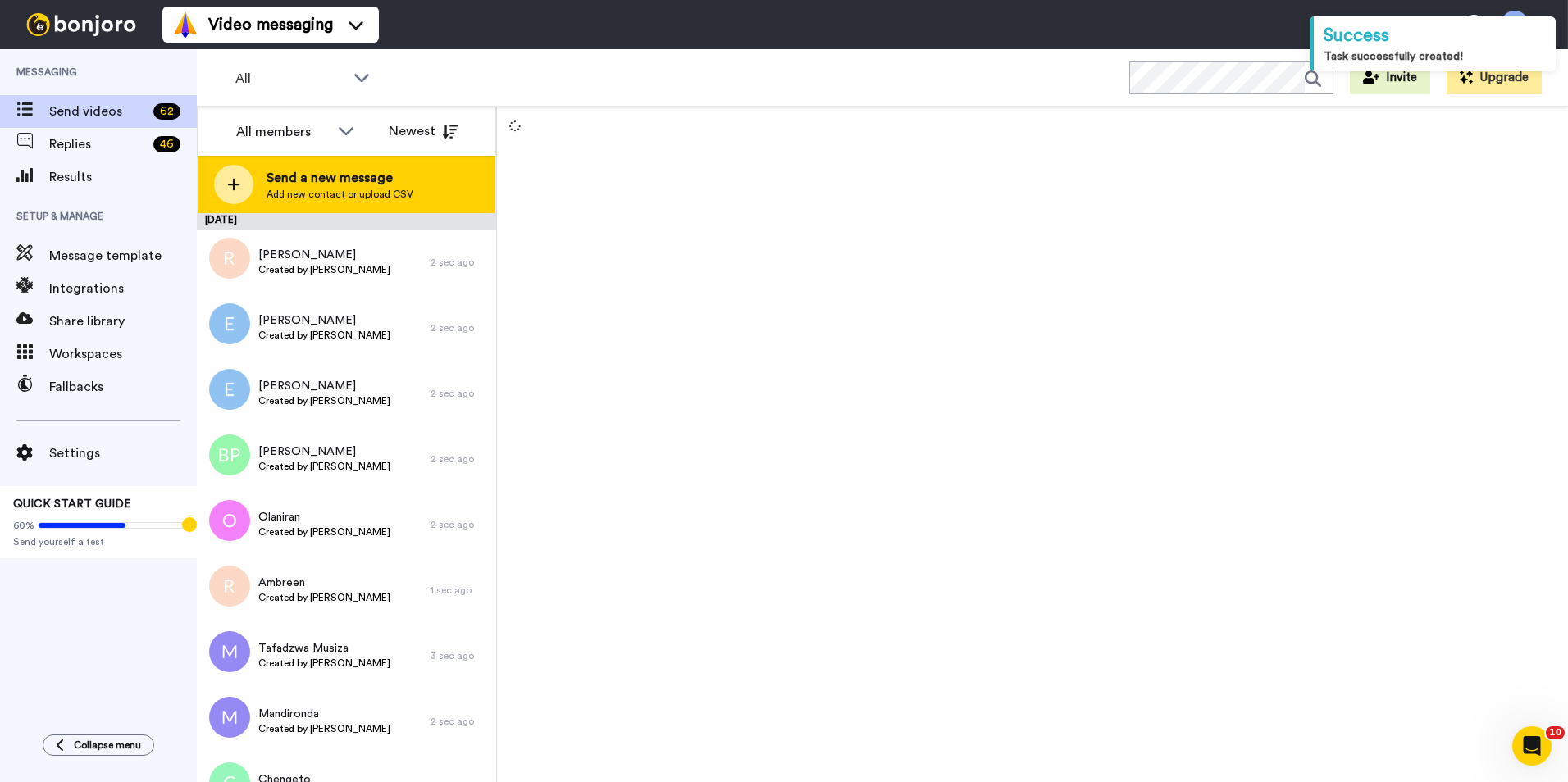
click at [349, 164] on div "Send a new message Add new contact or upload CSV" at bounding box center [346, 184] width 298 height 57
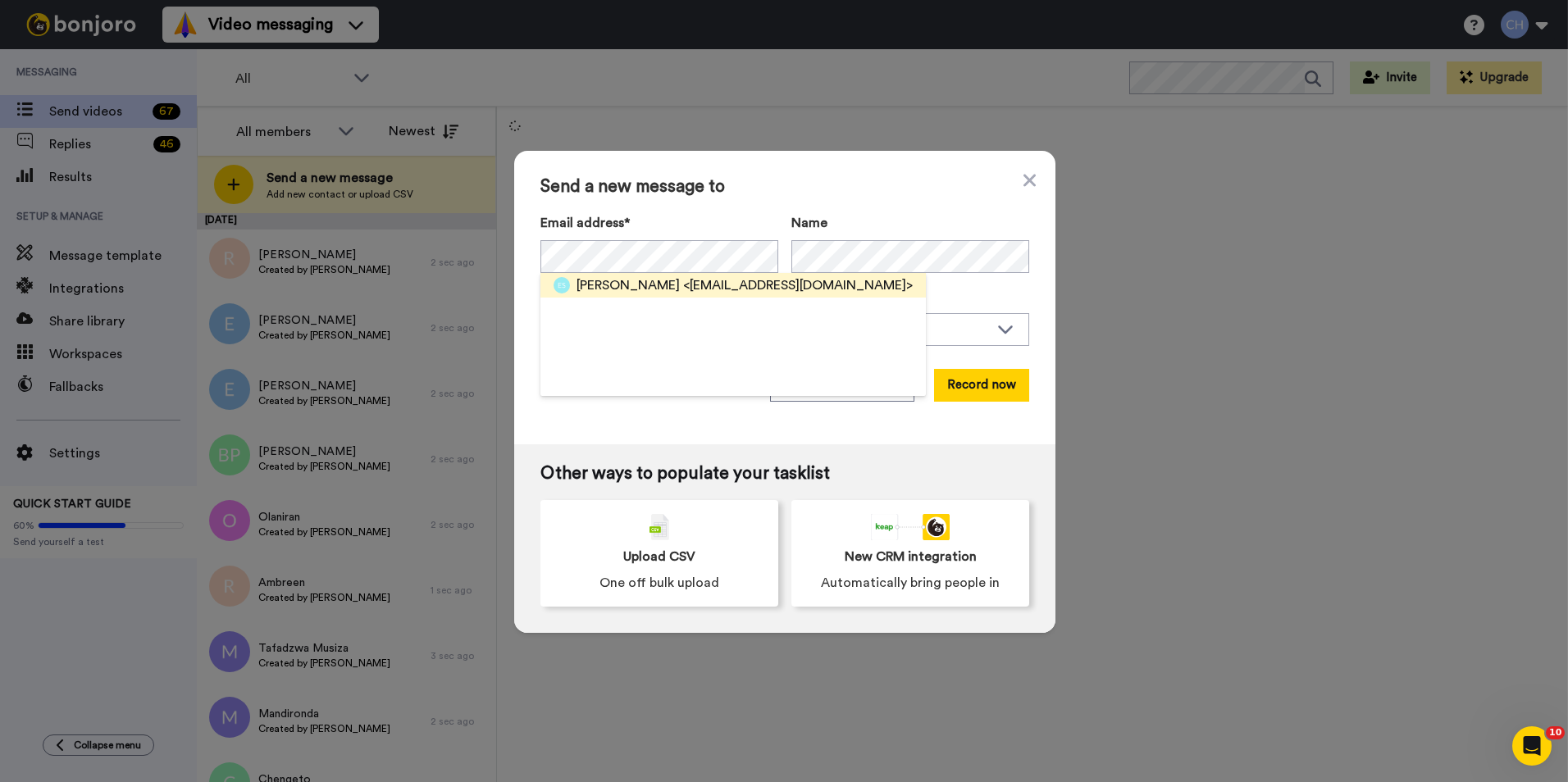
click at [683, 288] on span "<lizette884@gmail.com>" at bounding box center [798, 285] width 230 height 20
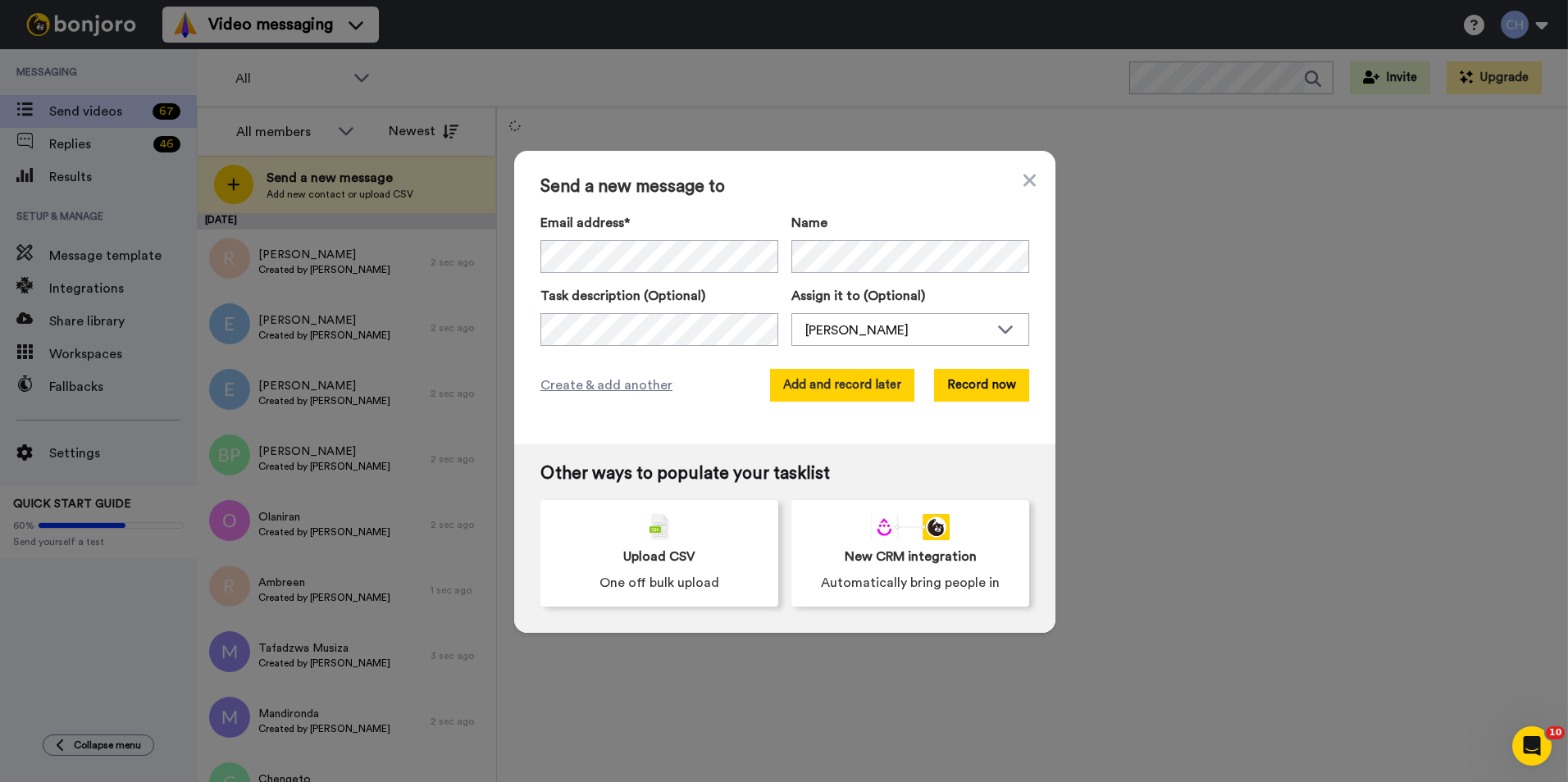
click at [817, 390] on button "Add and record later" at bounding box center [841, 385] width 145 height 33
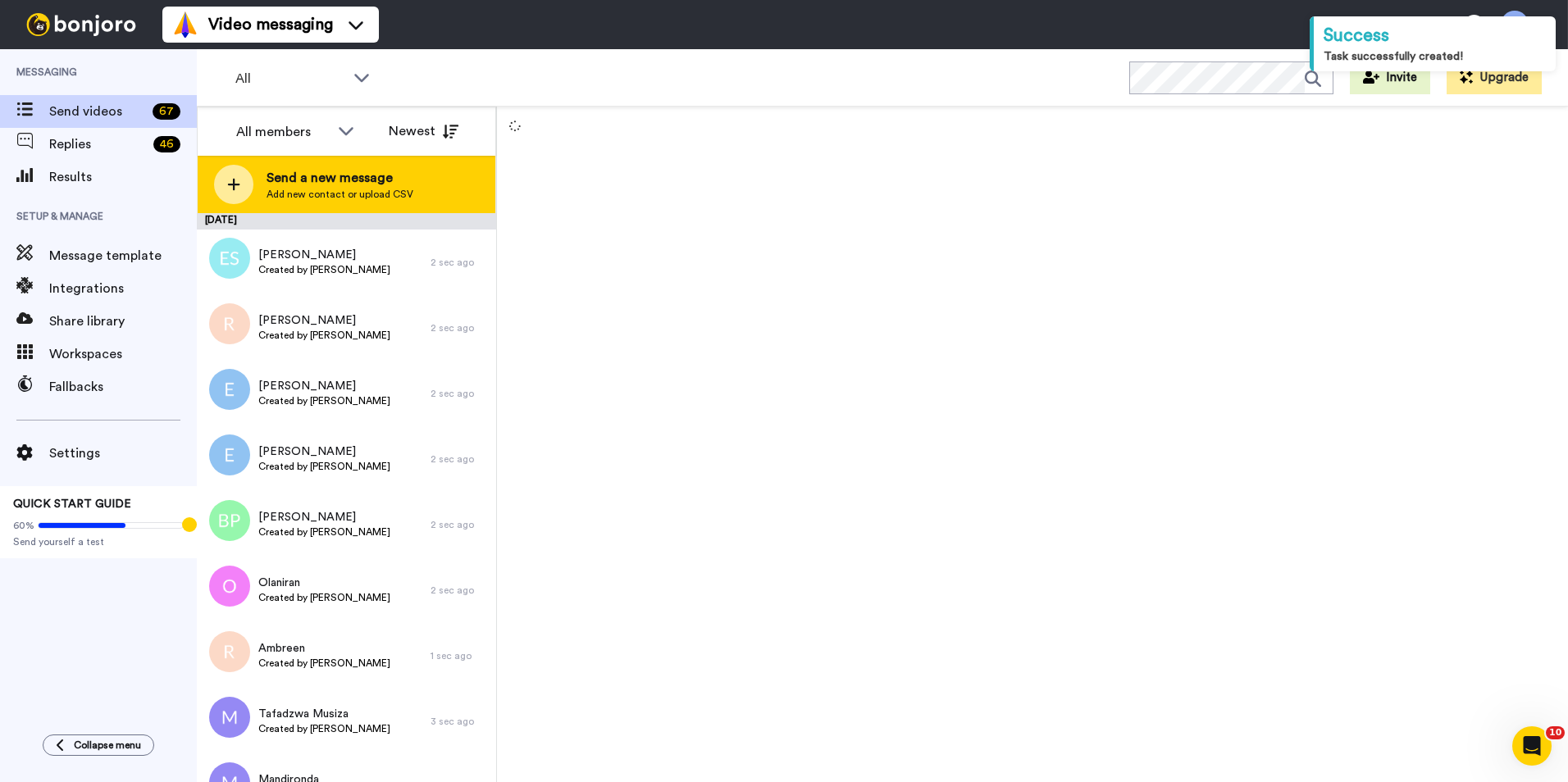
click at [289, 183] on span "Send a new message" at bounding box center [340, 178] width 147 height 20
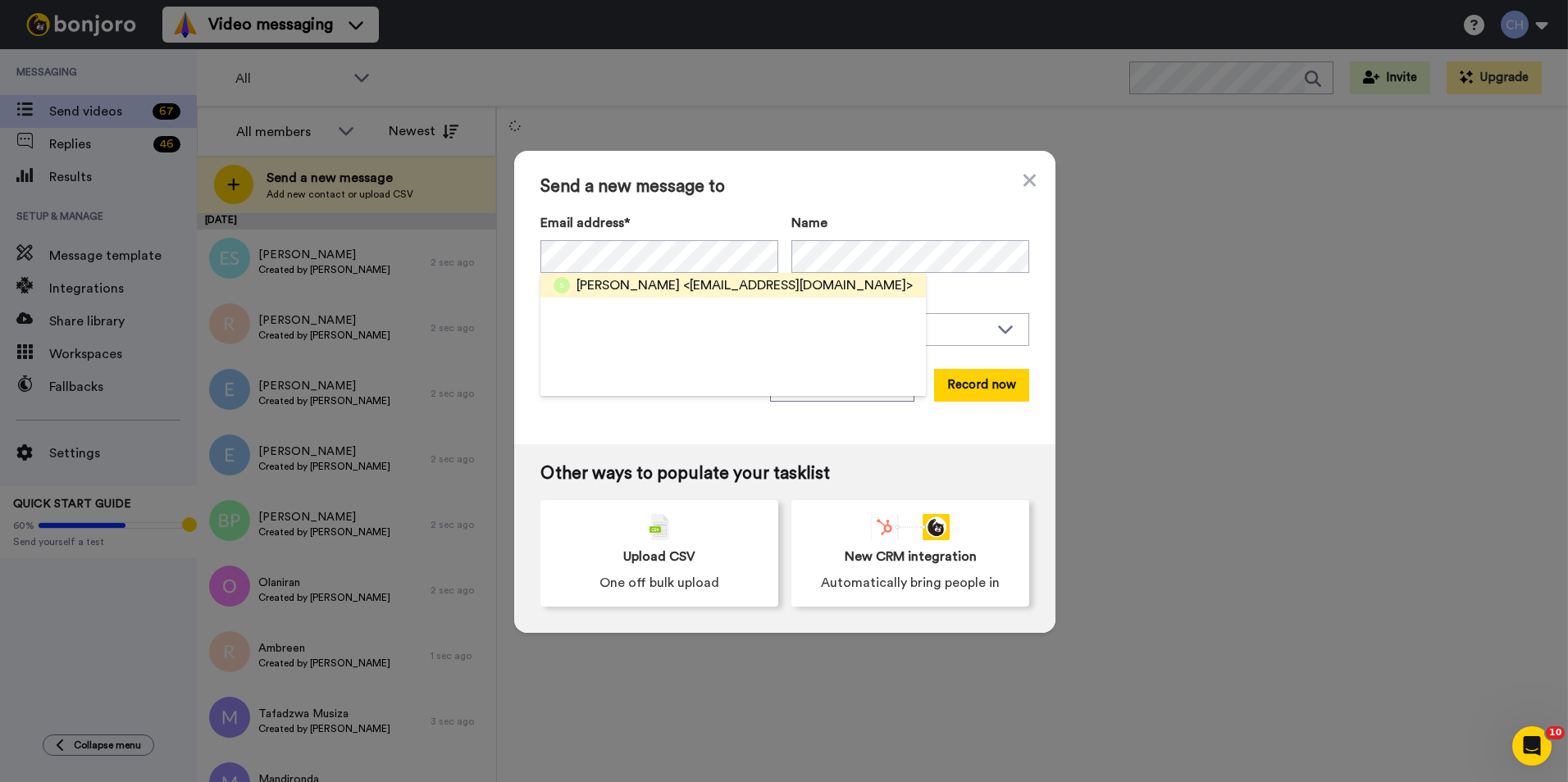
click at [603, 286] on span "Nicky" at bounding box center [627, 285] width 103 height 20
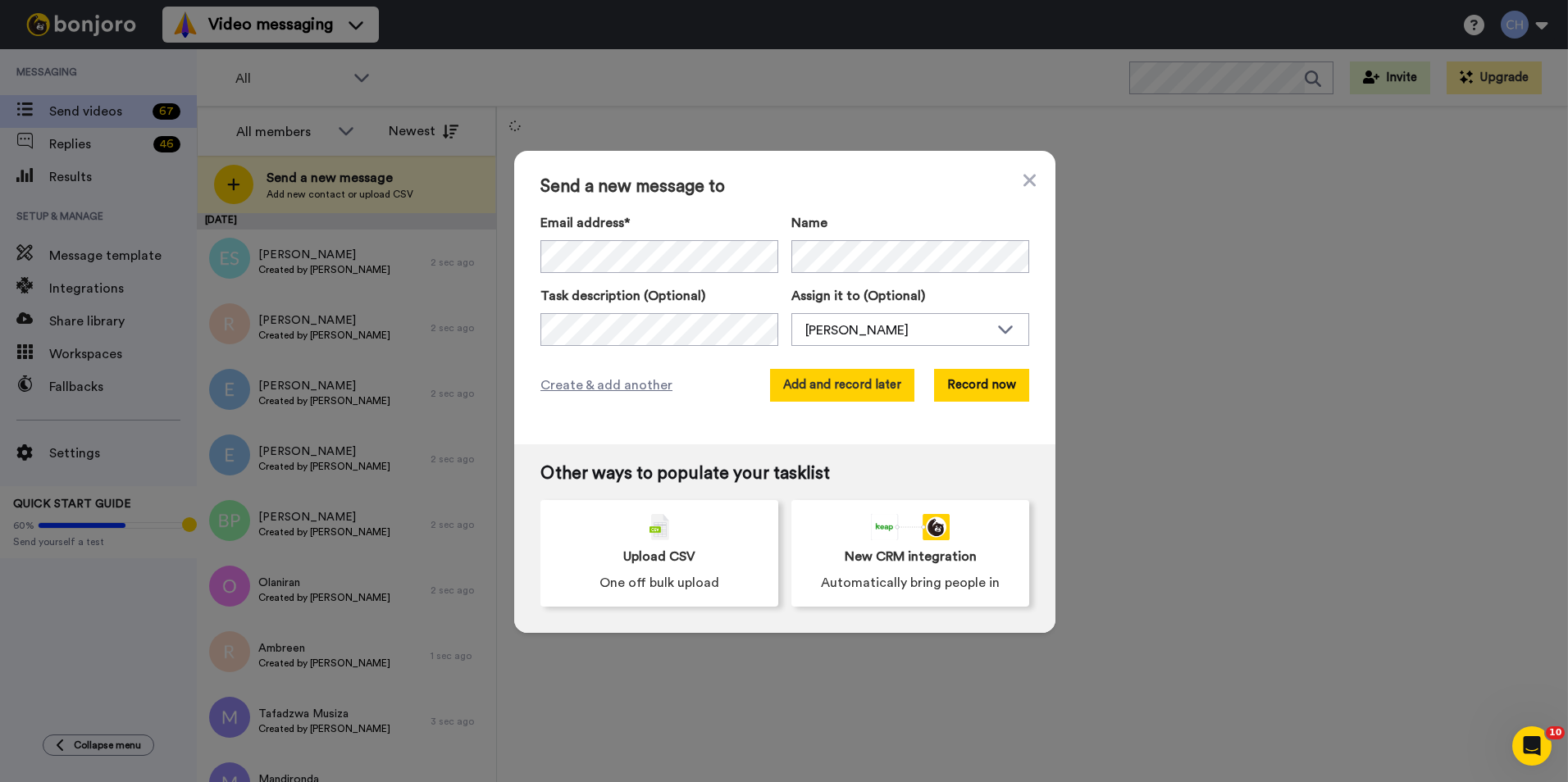
click at [832, 388] on button "Add and record later" at bounding box center [841, 385] width 145 height 33
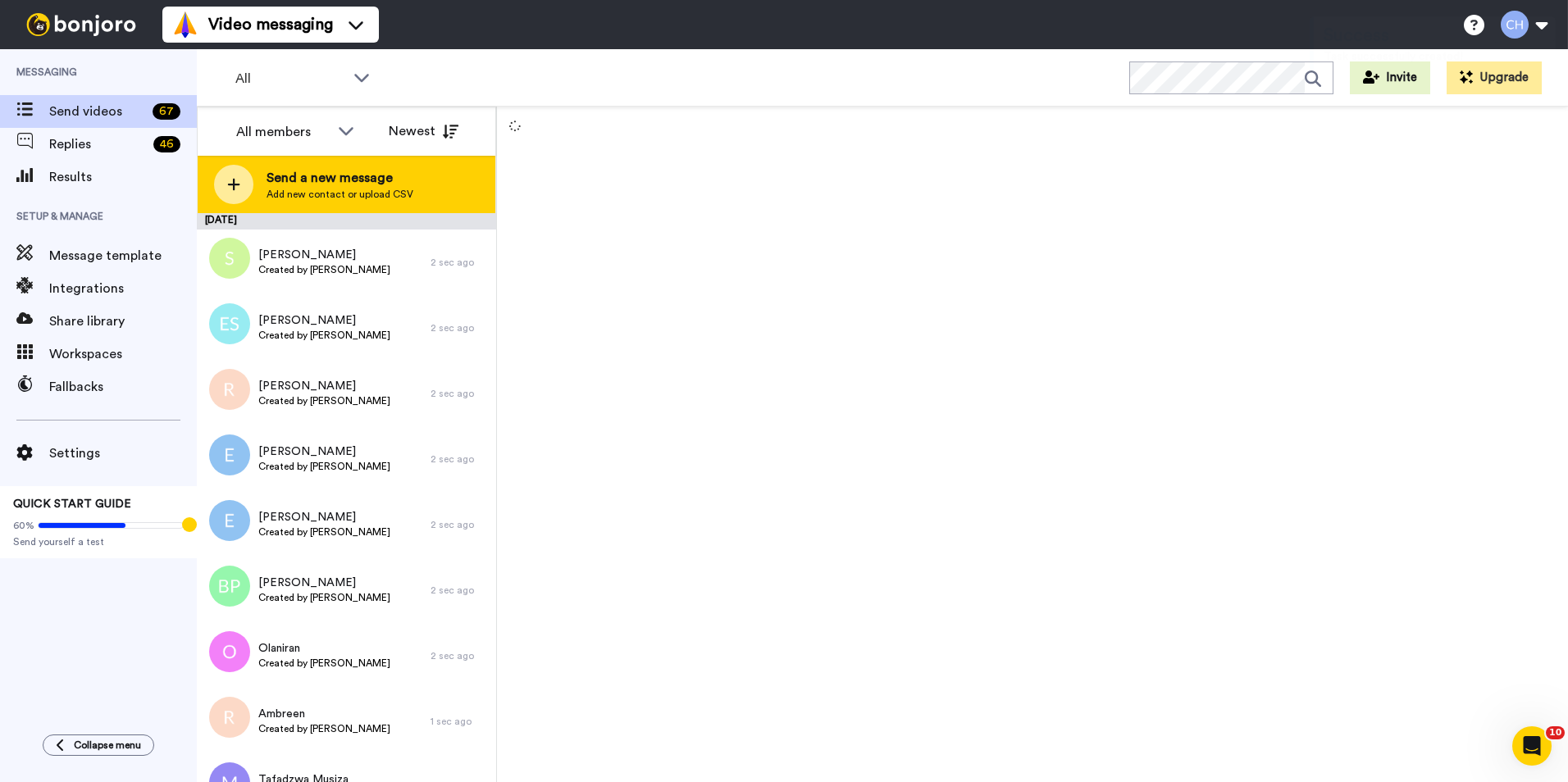
click at [358, 193] on span "Add new contact or upload CSV" at bounding box center [340, 194] width 147 height 13
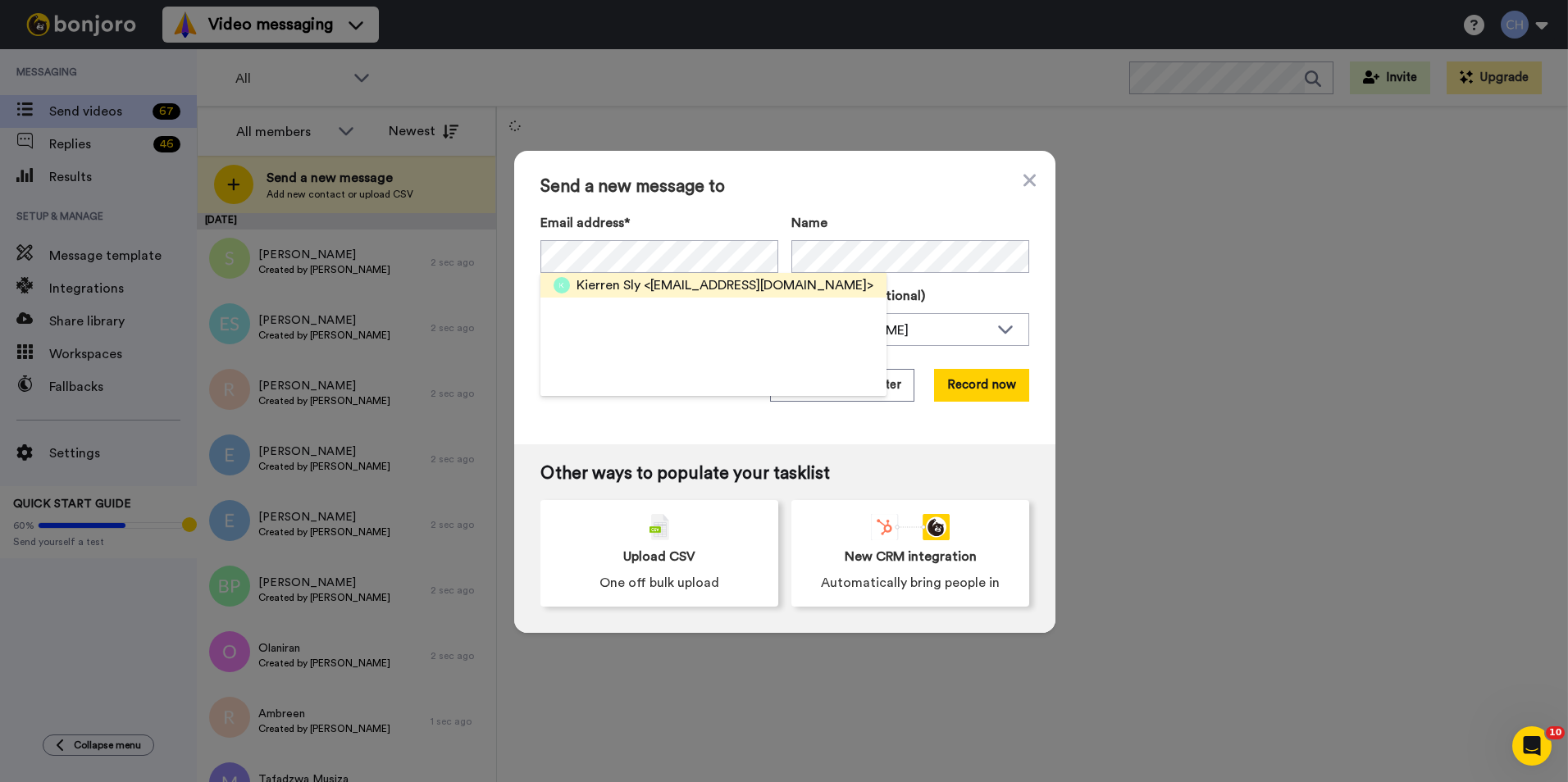
click at [585, 283] on span "Kierren Sly" at bounding box center [608, 285] width 64 height 20
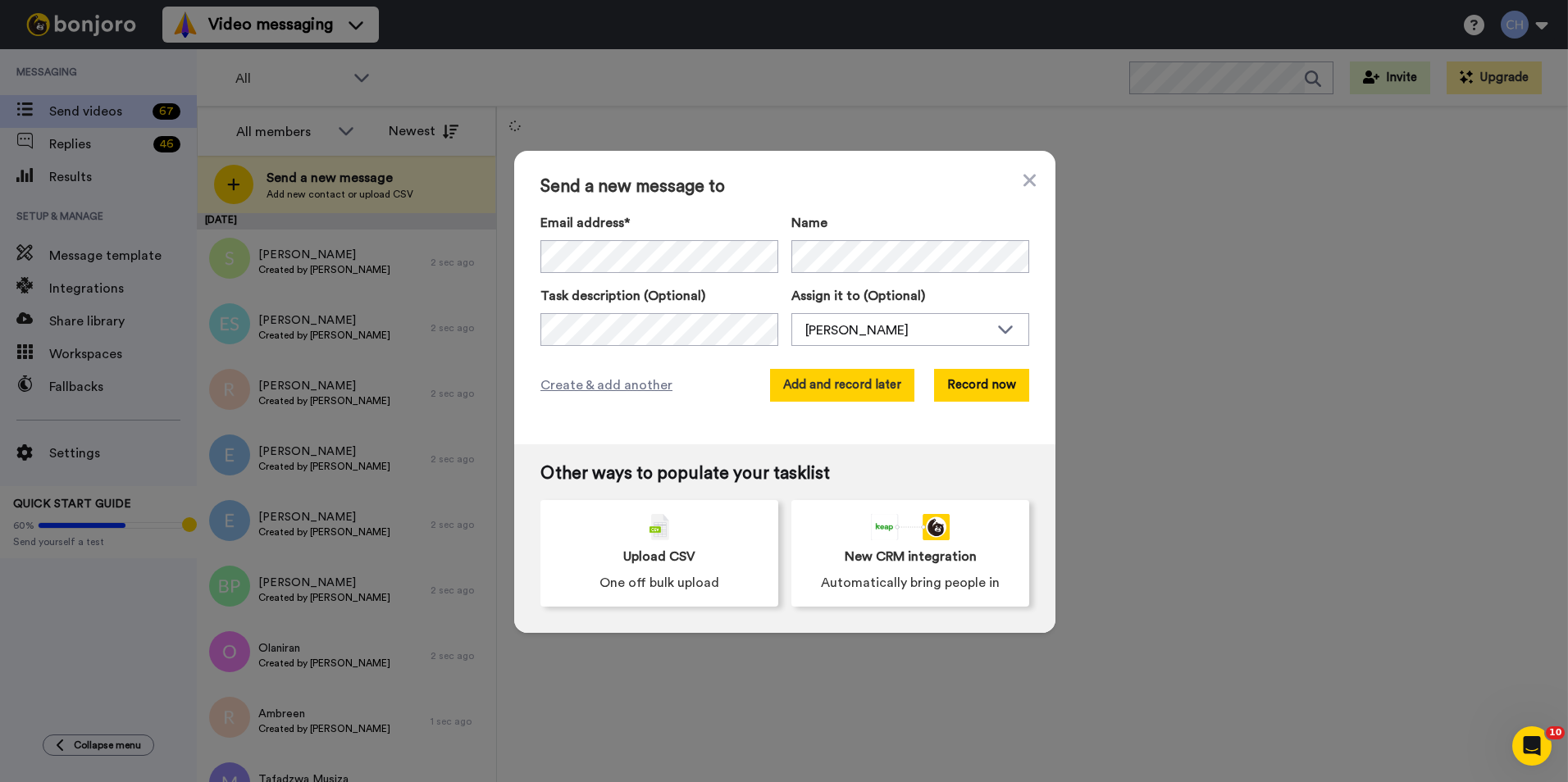
click at [843, 388] on button "Add and record later" at bounding box center [841, 385] width 145 height 33
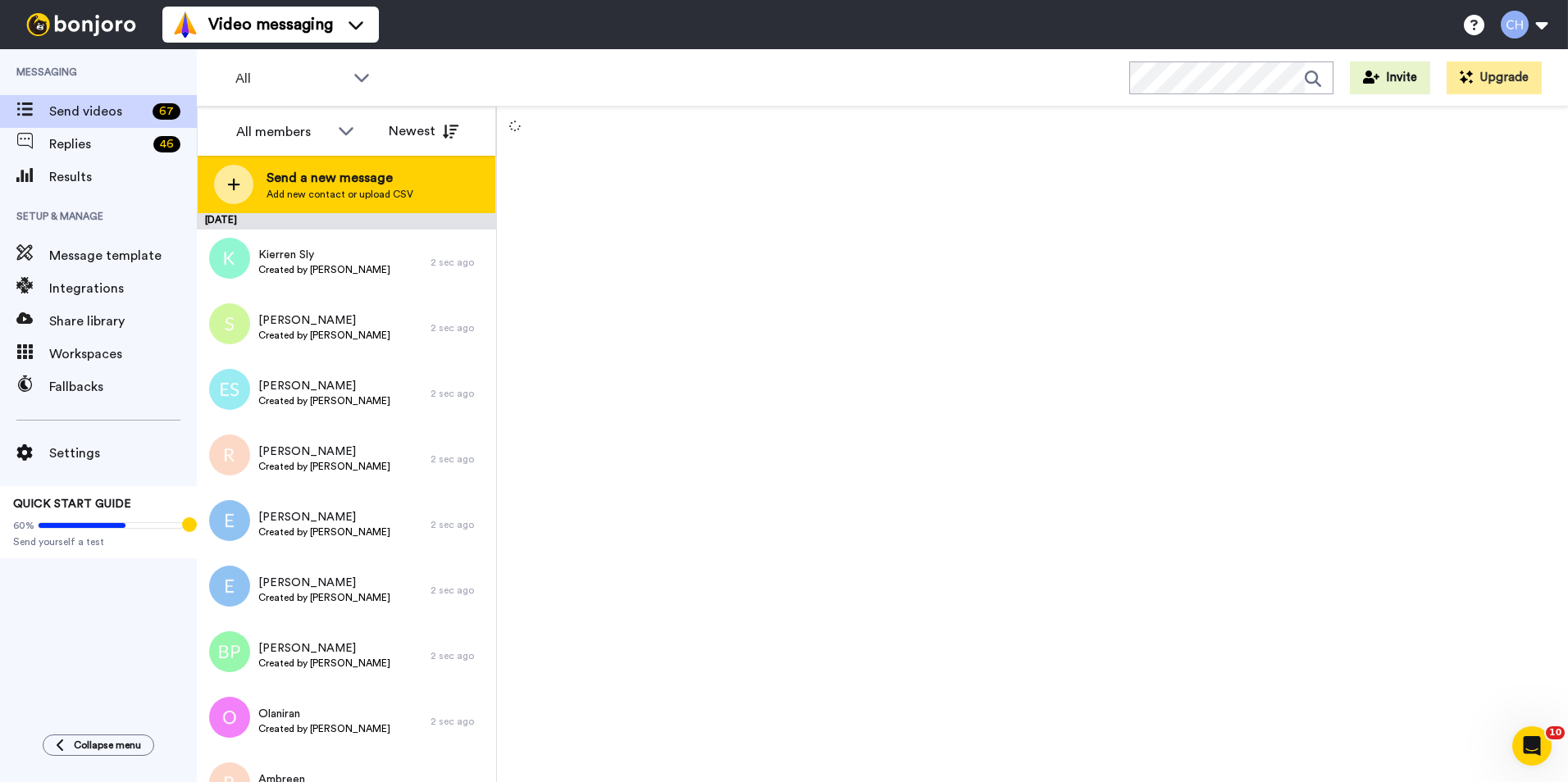
click at [397, 183] on span "Send a new message" at bounding box center [340, 178] width 147 height 20
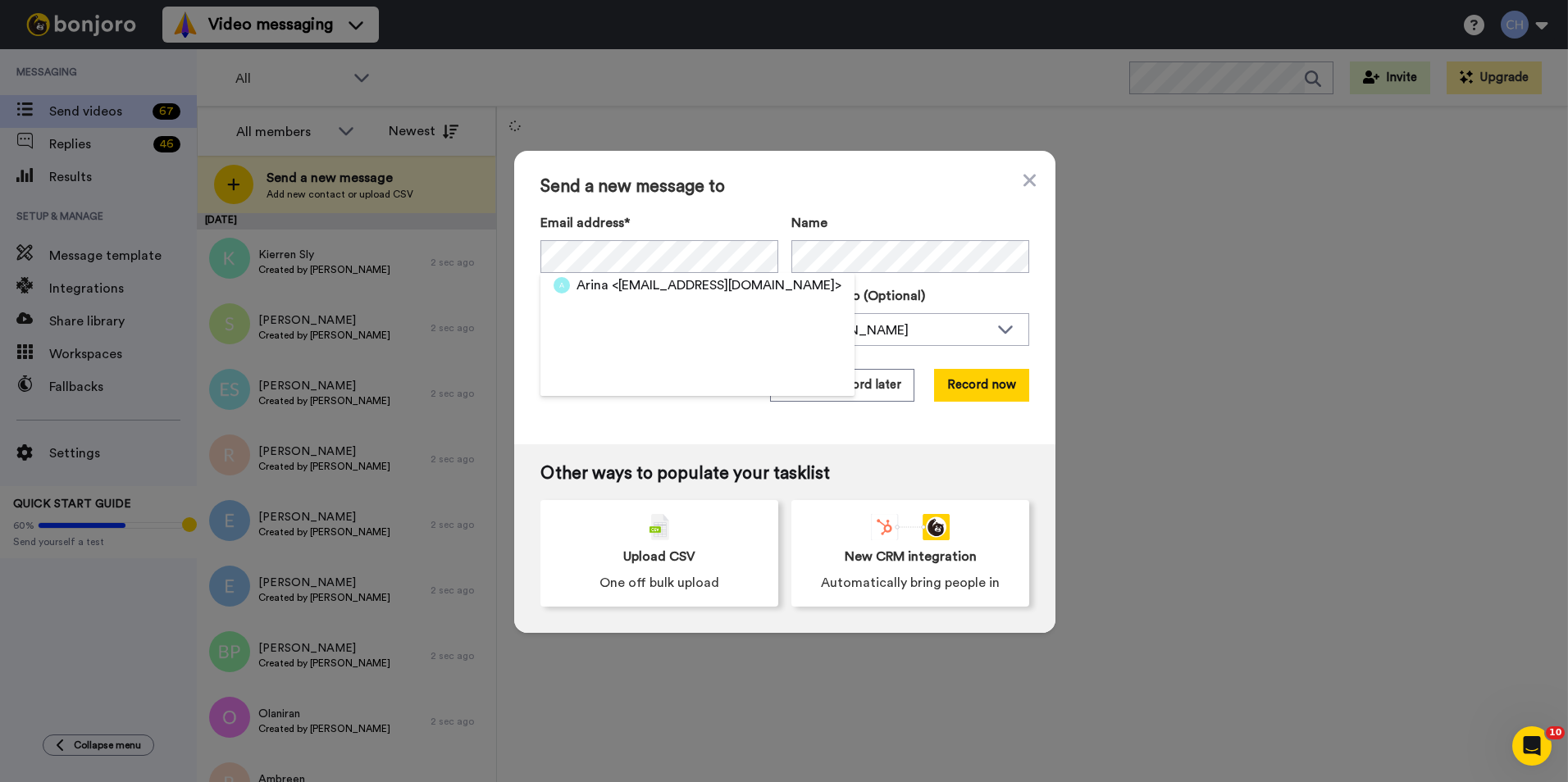
click at [636, 299] on div "Arina <athapapun@gmail.com>" at bounding box center [698, 334] width 314 height 123
click at [643, 287] on span "<athapapun@gmail.com>" at bounding box center [727, 285] width 230 height 20
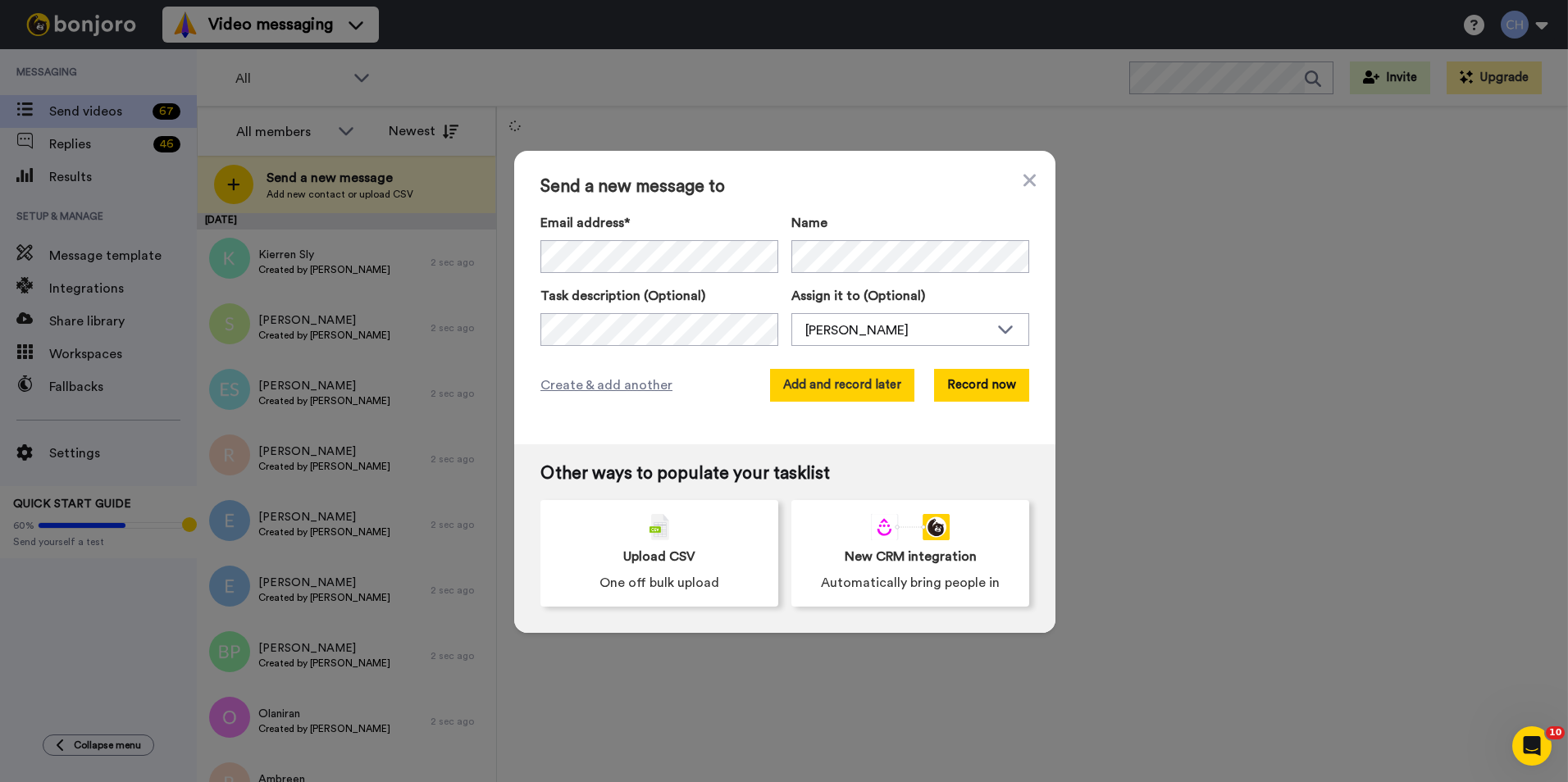
click at [851, 384] on button "Add and record later" at bounding box center [841, 385] width 145 height 33
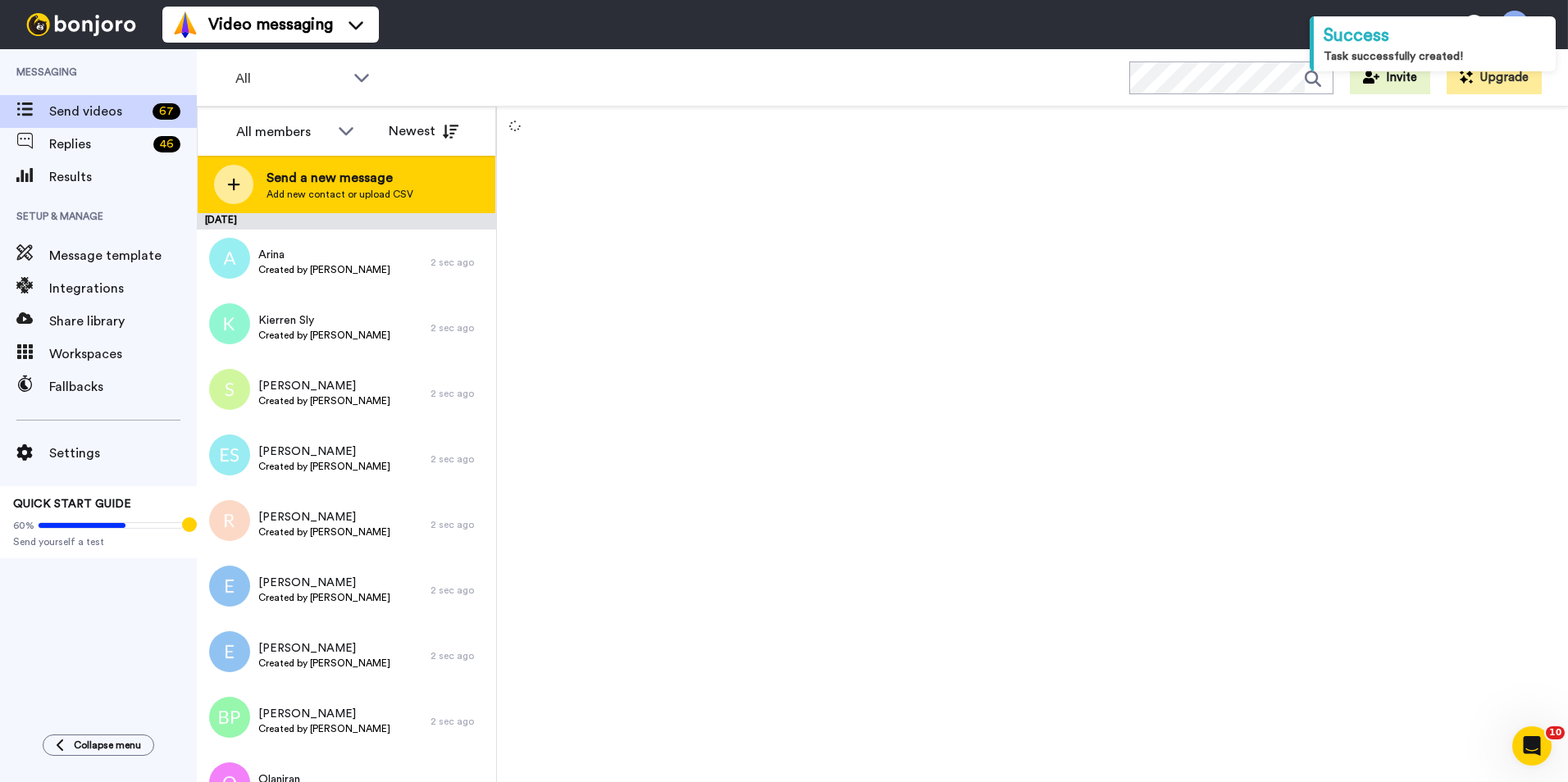
click at [419, 174] on div "Send a new message Add new contact or upload CSV" at bounding box center [346, 184] width 298 height 57
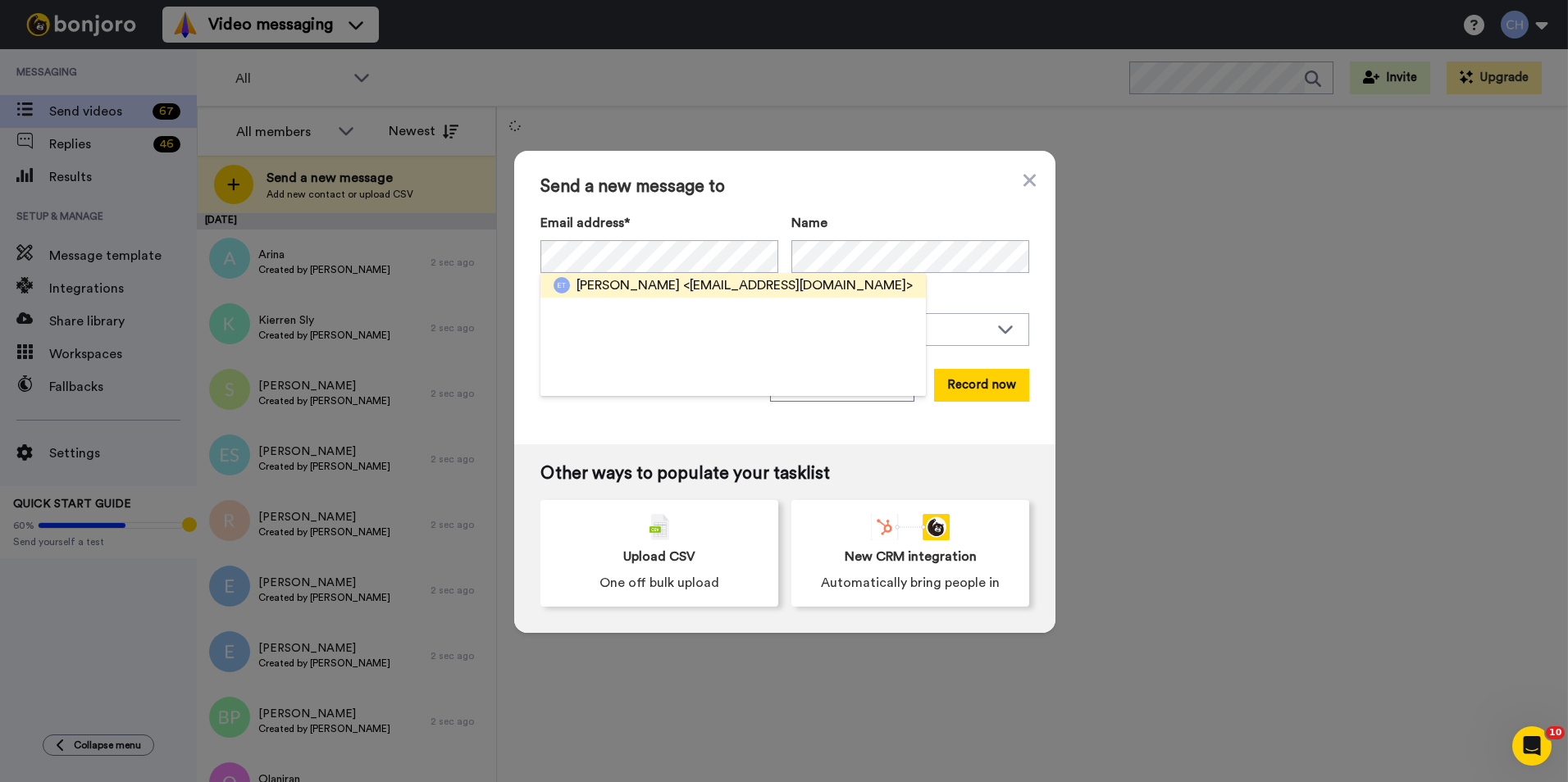
click at [593, 289] on span "Eleanor Truckle" at bounding box center [627, 285] width 103 height 20
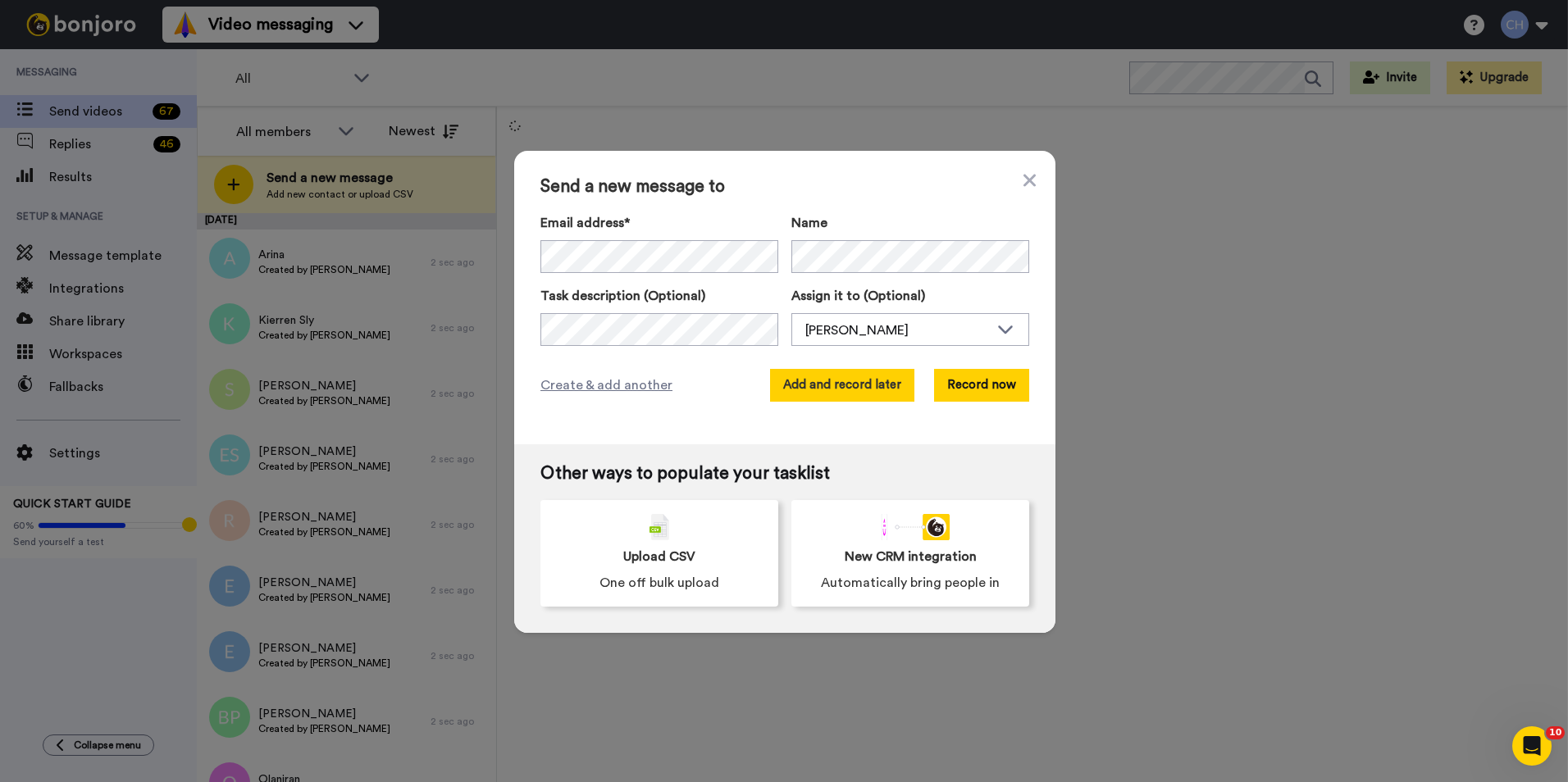
click at [832, 380] on button "Add and record later" at bounding box center [841, 385] width 145 height 33
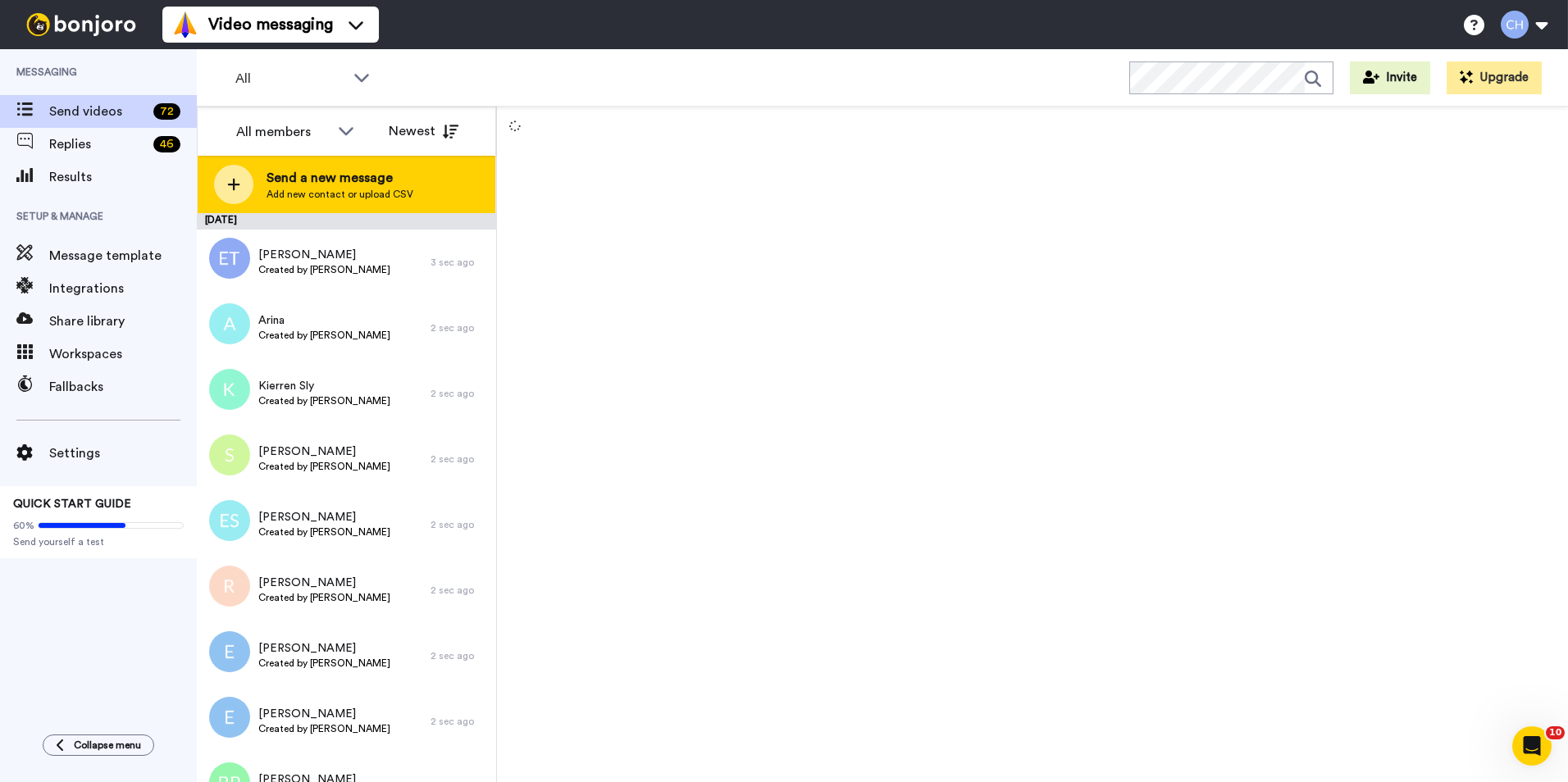
click at [253, 167] on div "Send a new message Add new contact or upload CSV" at bounding box center [346, 184] width 298 height 57
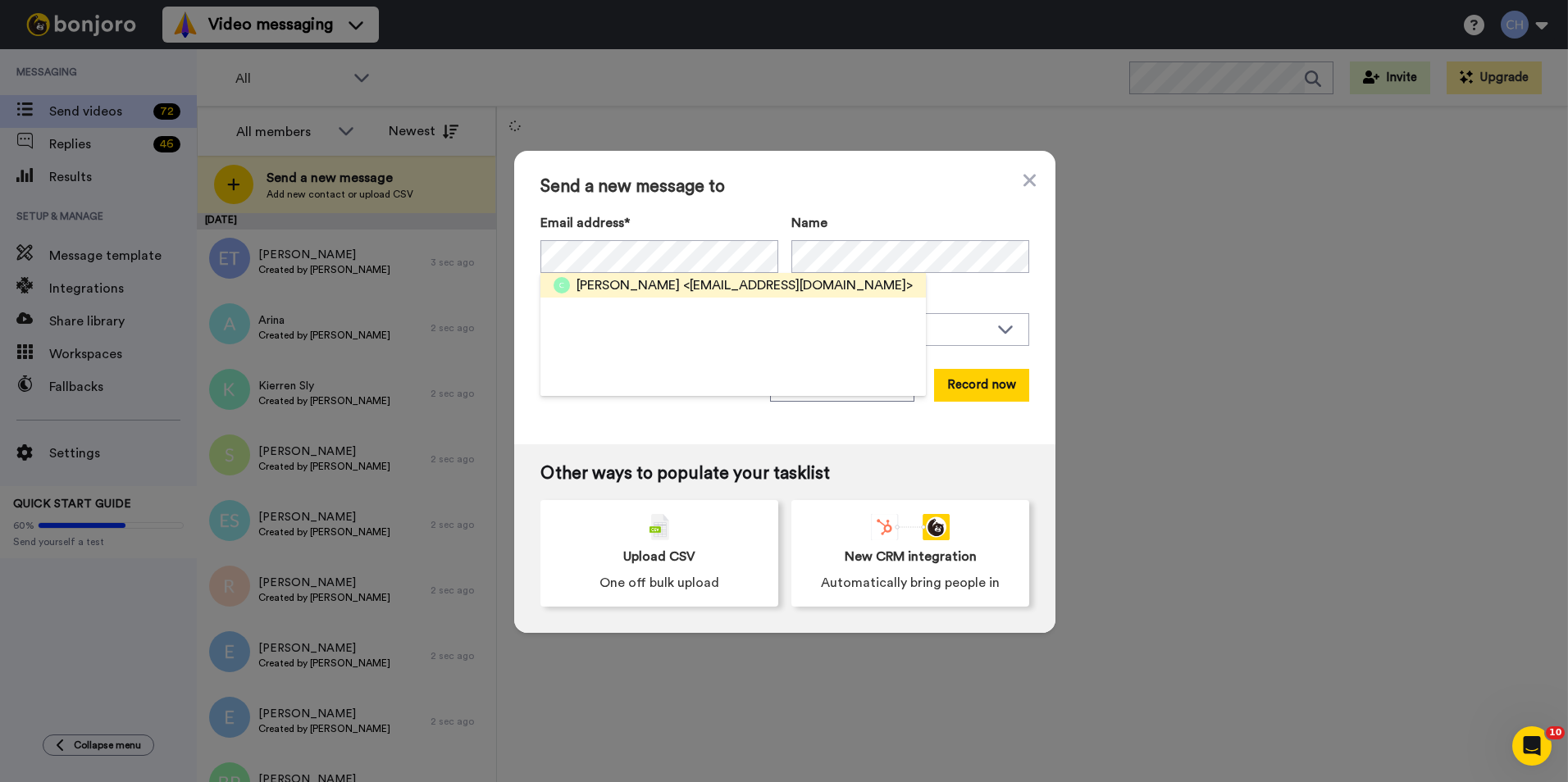
click at [617, 286] on span "Caroline Witts" at bounding box center [627, 285] width 103 height 20
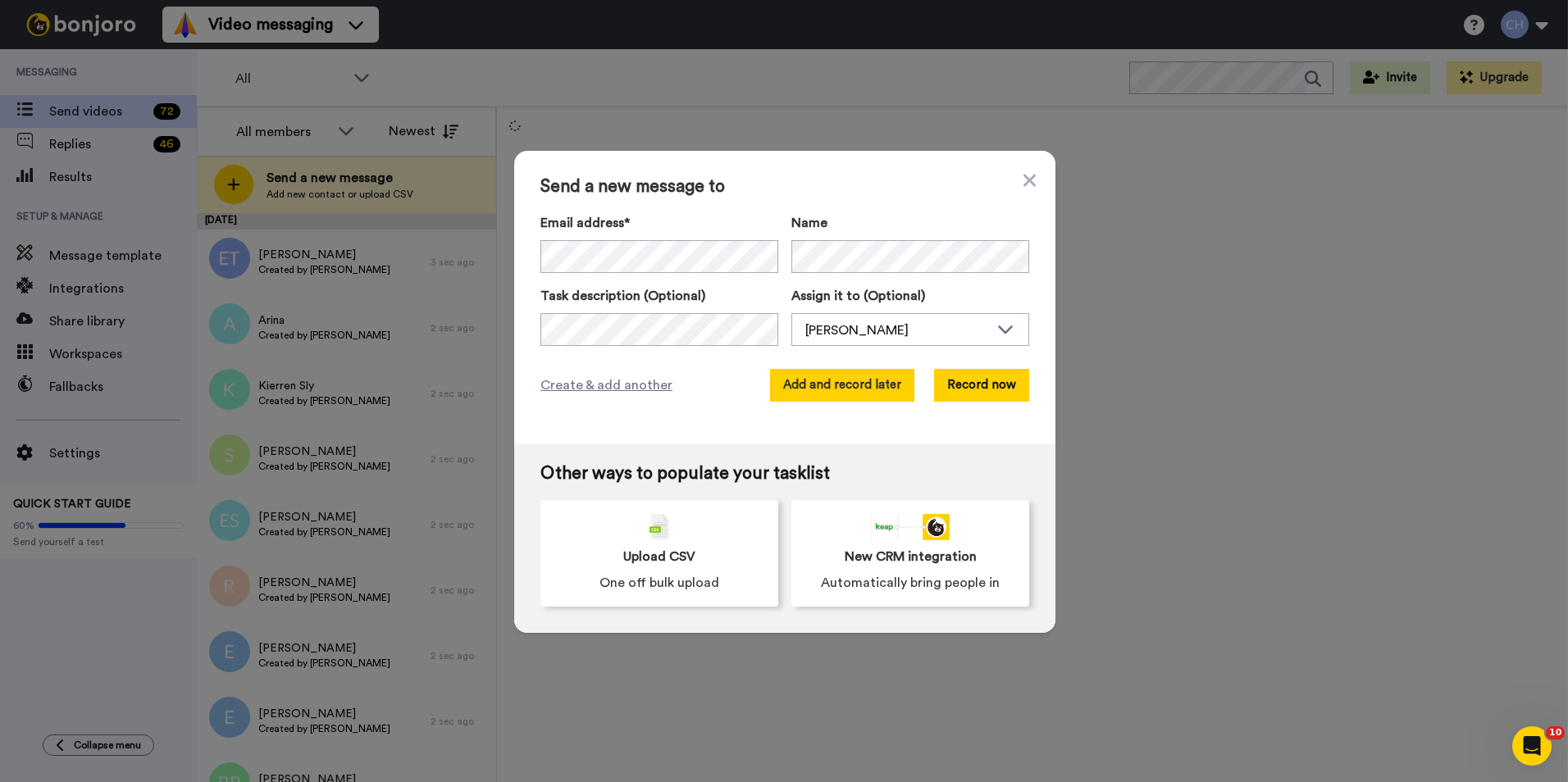
click at [804, 388] on button "Add and record later" at bounding box center [841, 385] width 145 height 33
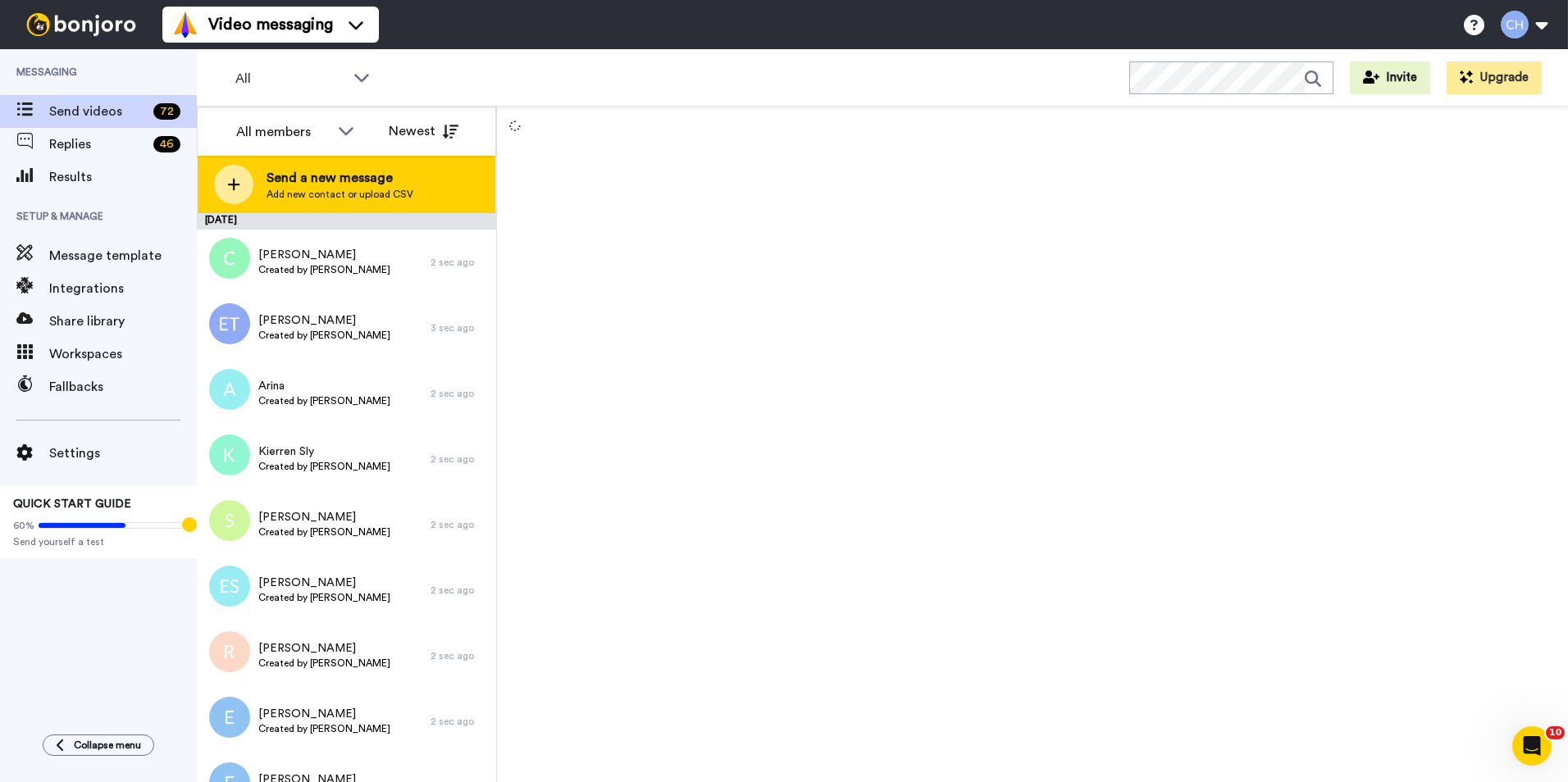
click at [397, 195] on span "Add new contact or upload CSV" at bounding box center [340, 194] width 147 height 13
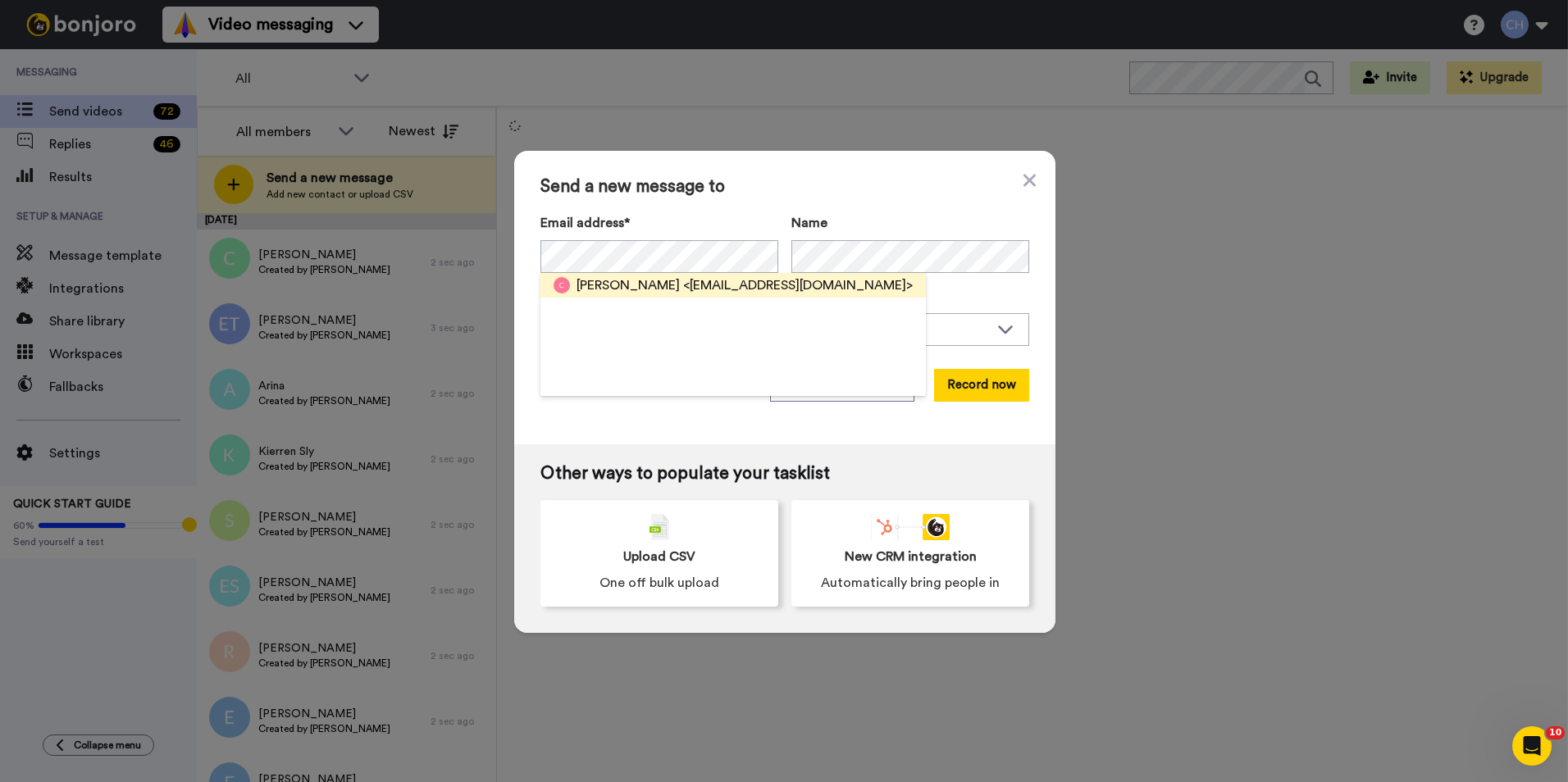
click at [589, 284] on span "Carl" at bounding box center [627, 285] width 103 height 20
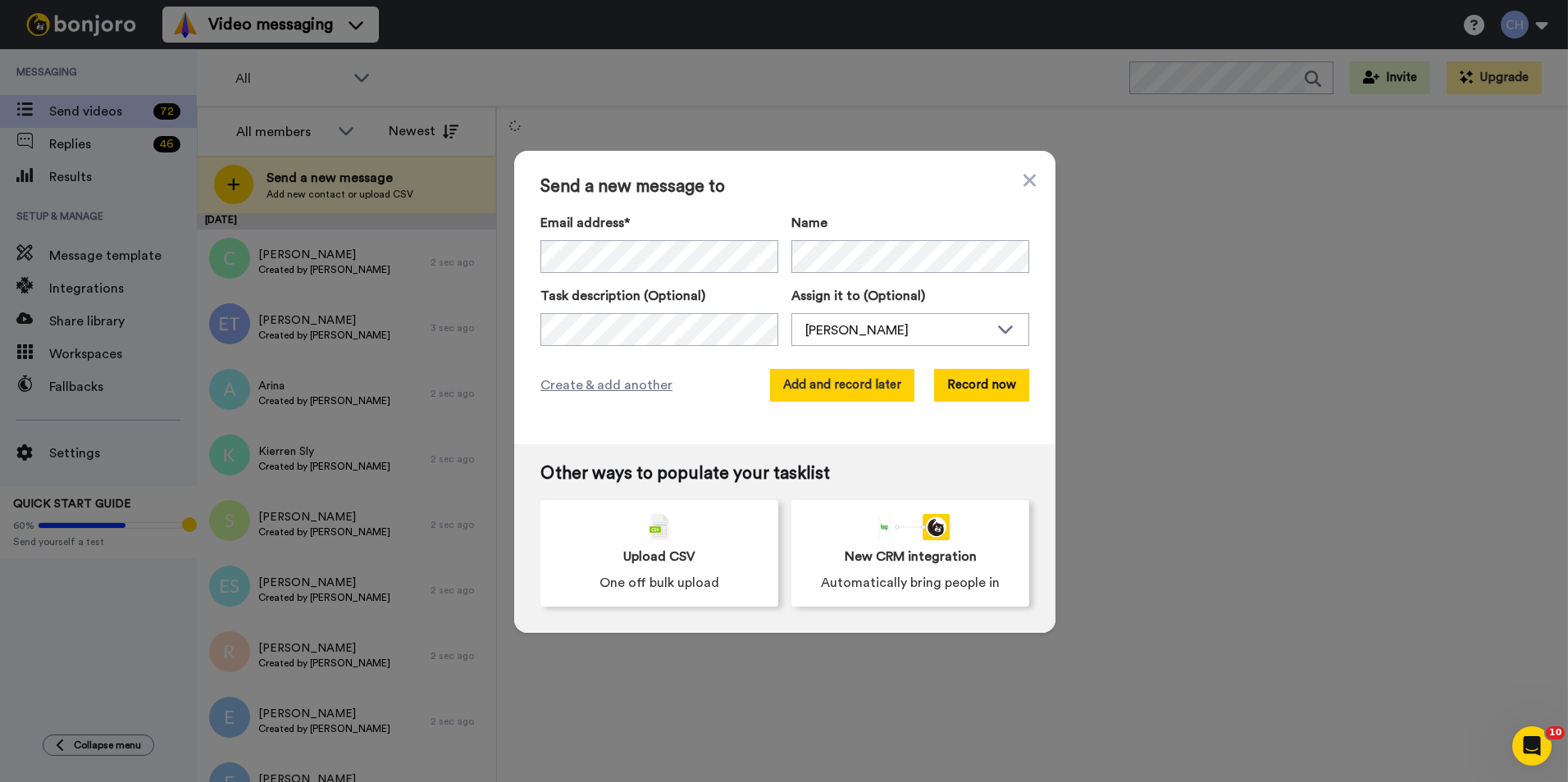
click at [831, 382] on button "Add and record later" at bounding box center [841, 385] width 145 height 33
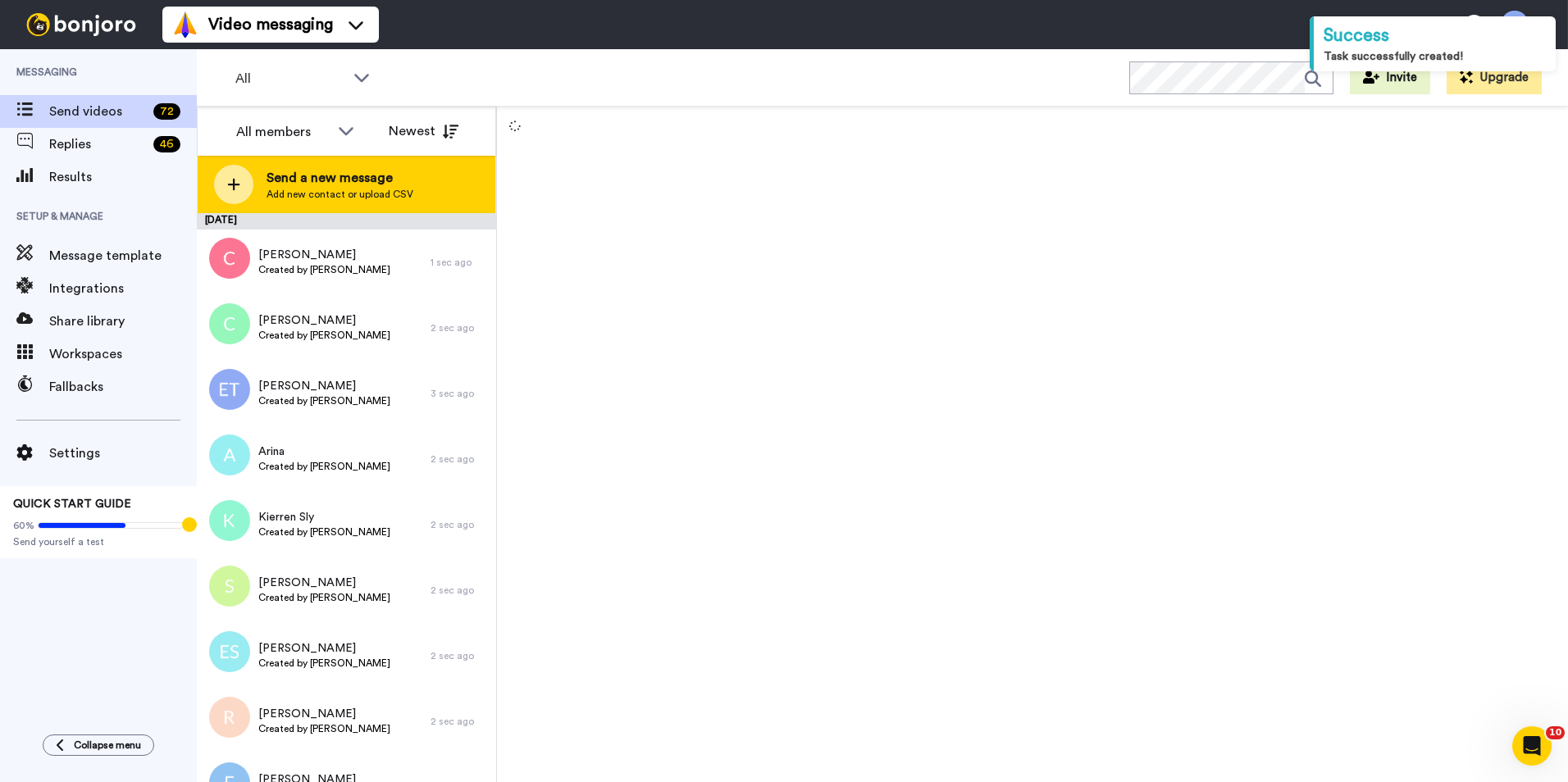
click at [340, 187] on span "Send a new message" at bounding box center [340, 178] width 147 height 20
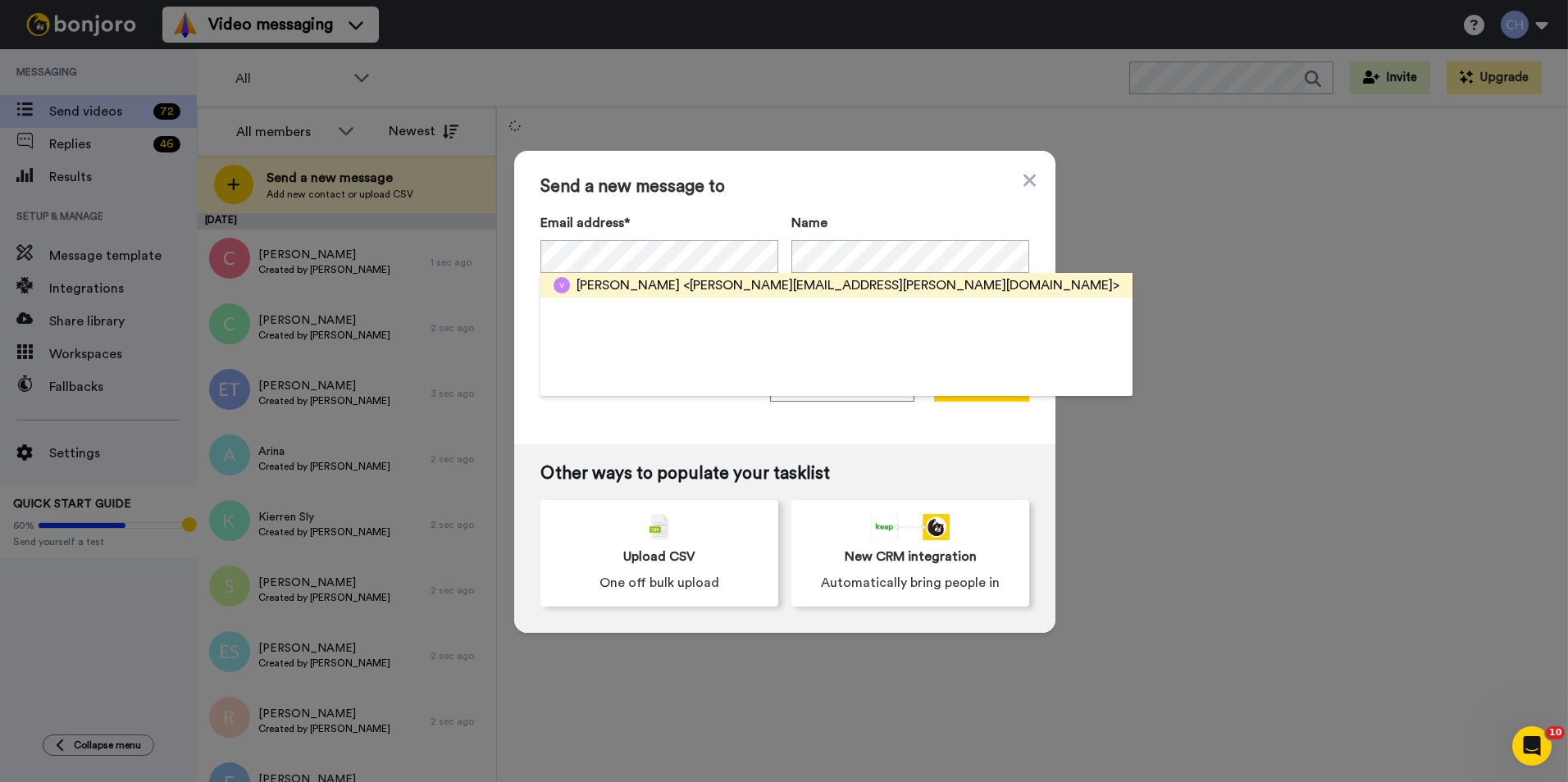
click at [602, 287] on span "Veronica Zammit" at bounding box center [627, 285] width 103 height 20
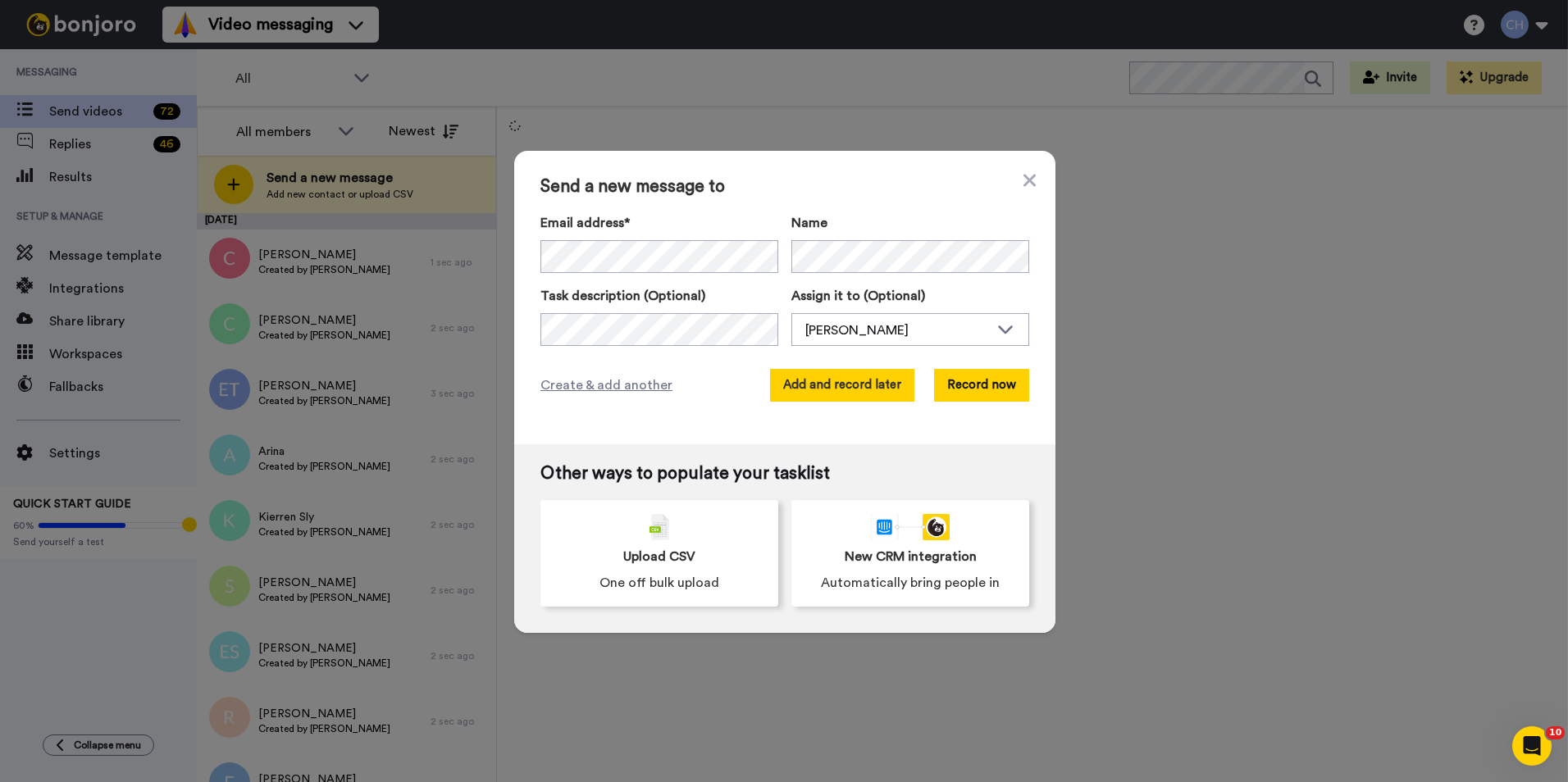
click at [834, 385] on button "Add and record later" at bounding box center [841, 385] width 145 height 33
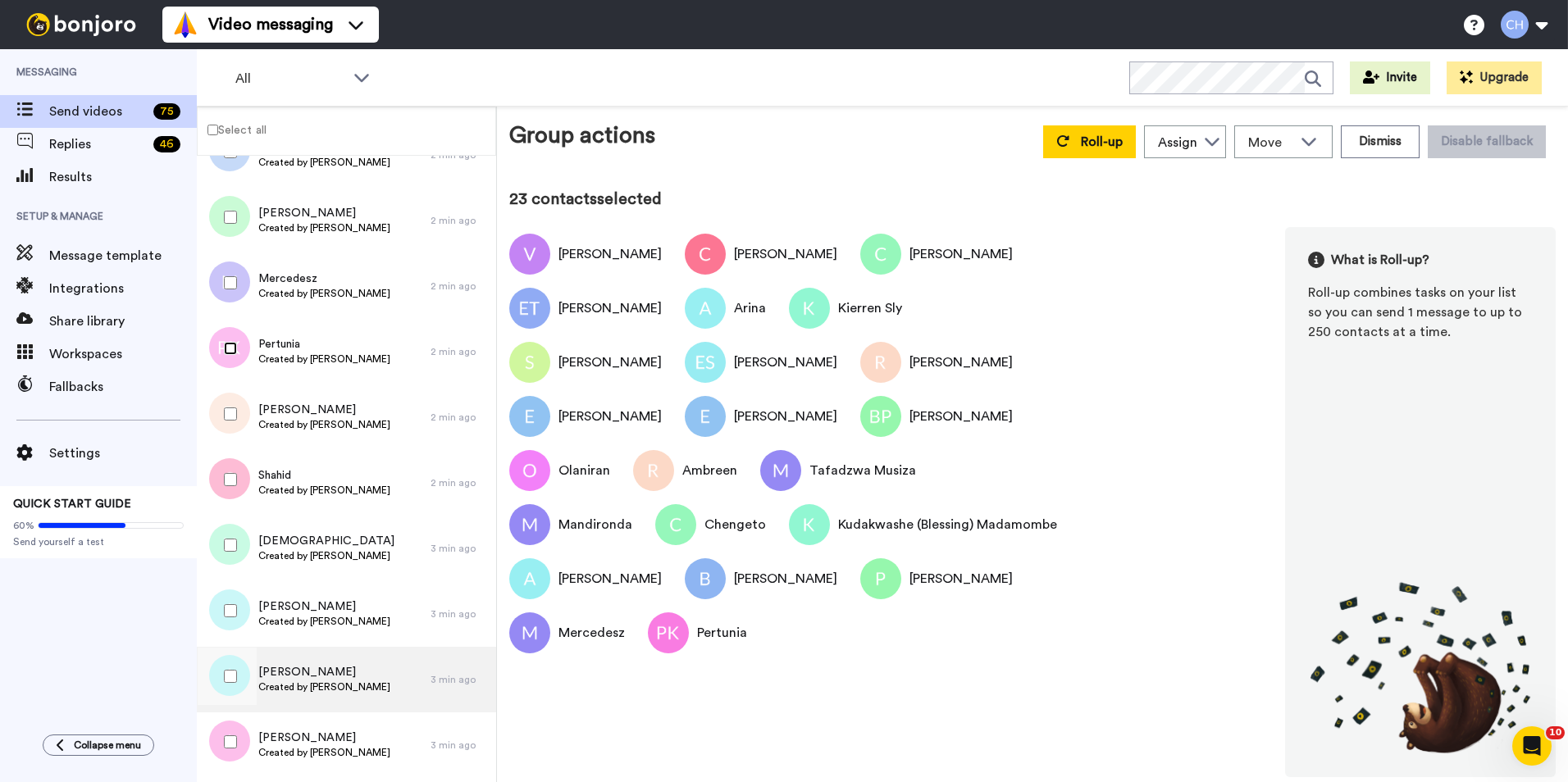
scroll to position [1312, 0]
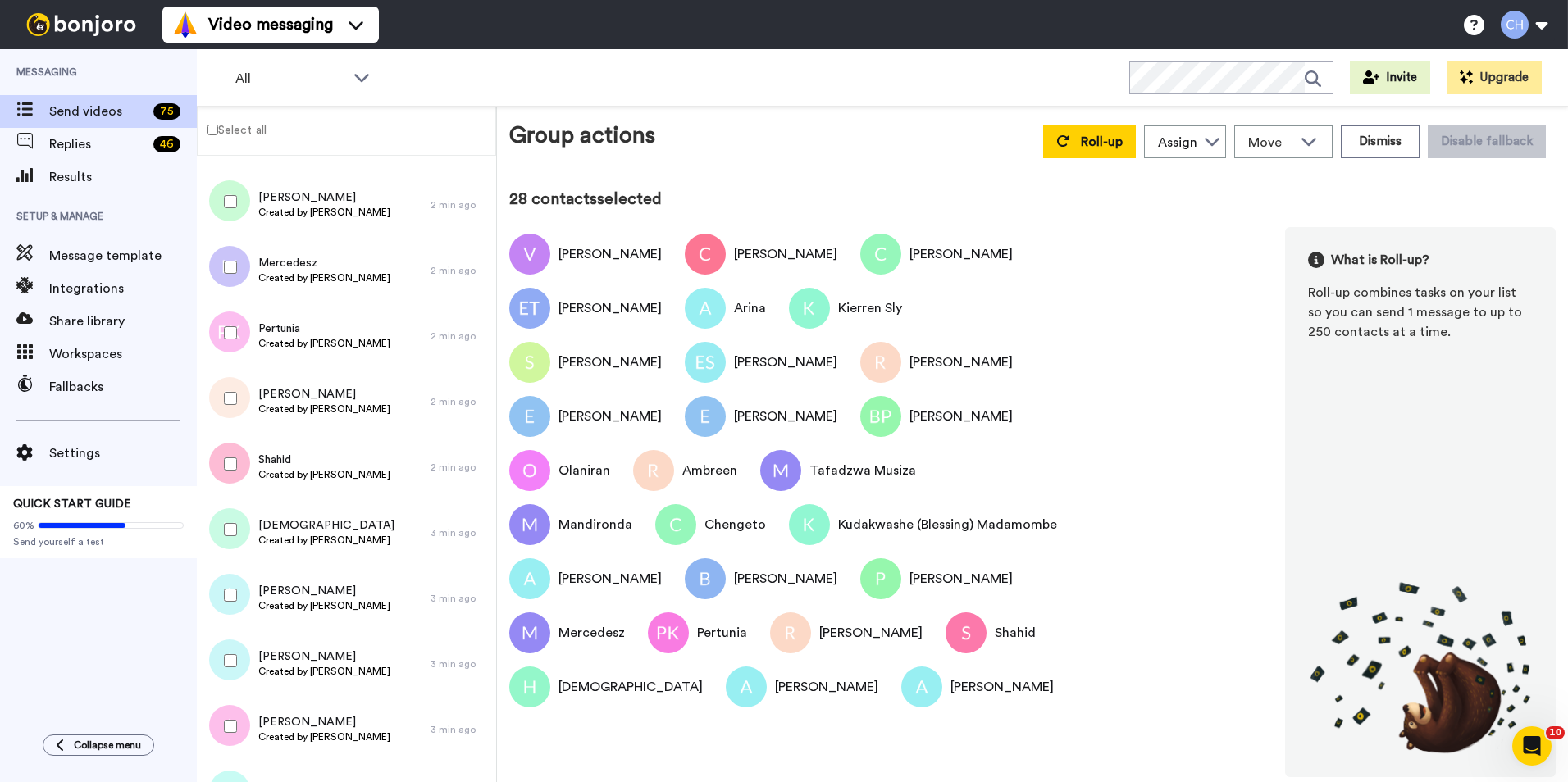
click at [231, 486] on div at bounding box center [226, 726] width 59 height 57
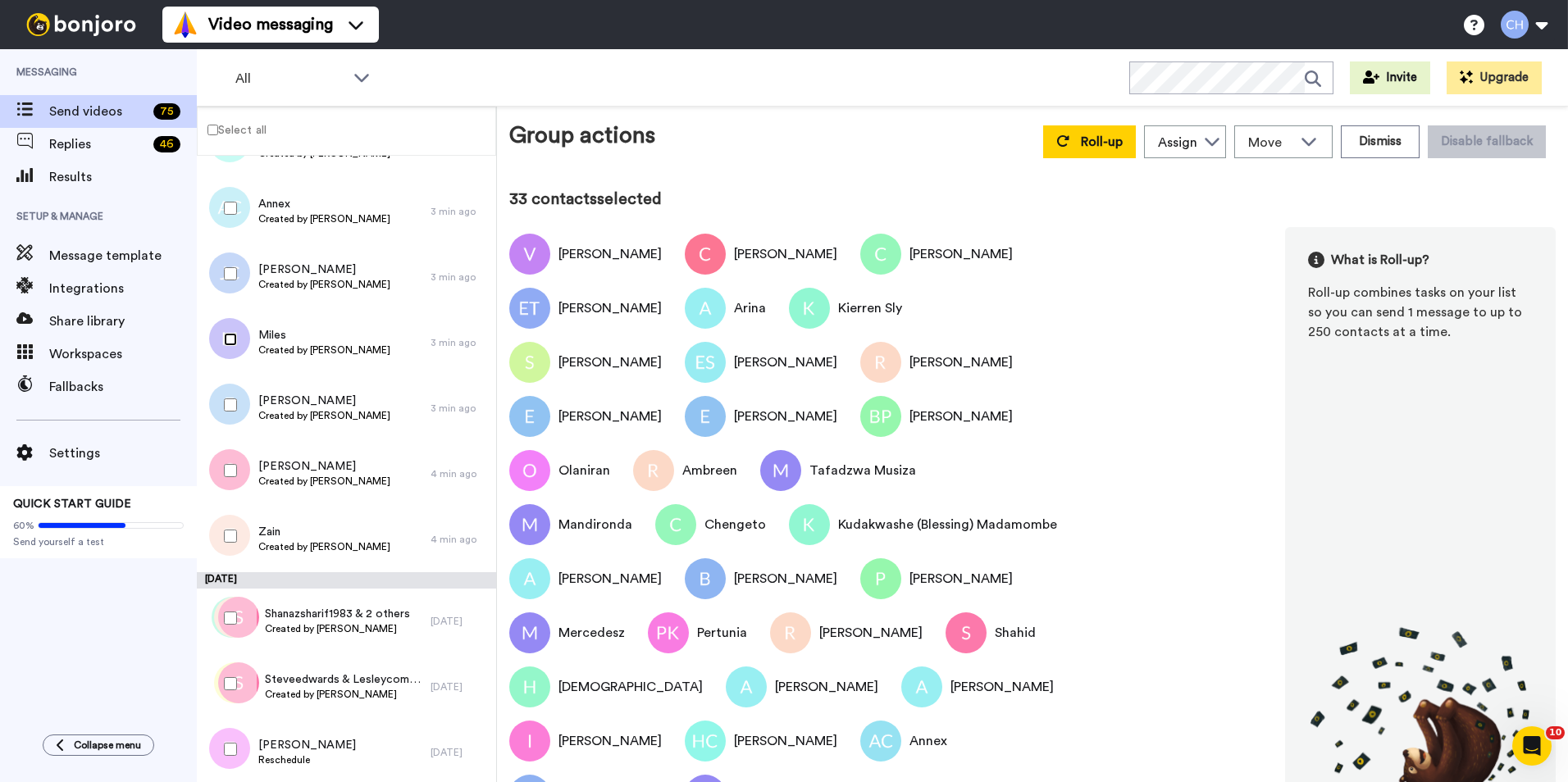
scroll to position [1968, 0]
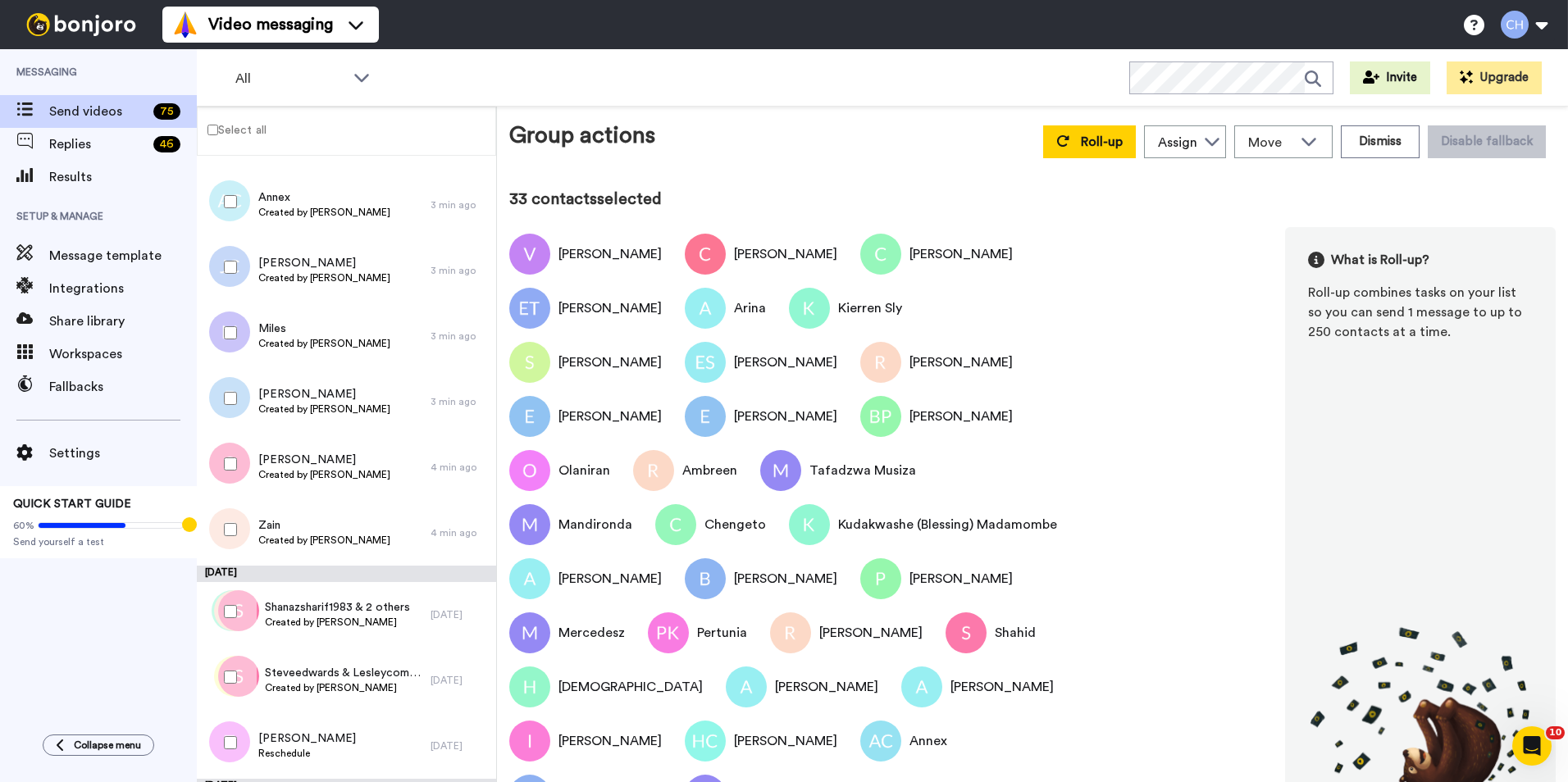
click at [230, 406] on div at bounding box center [226, 398] width 59 height 57
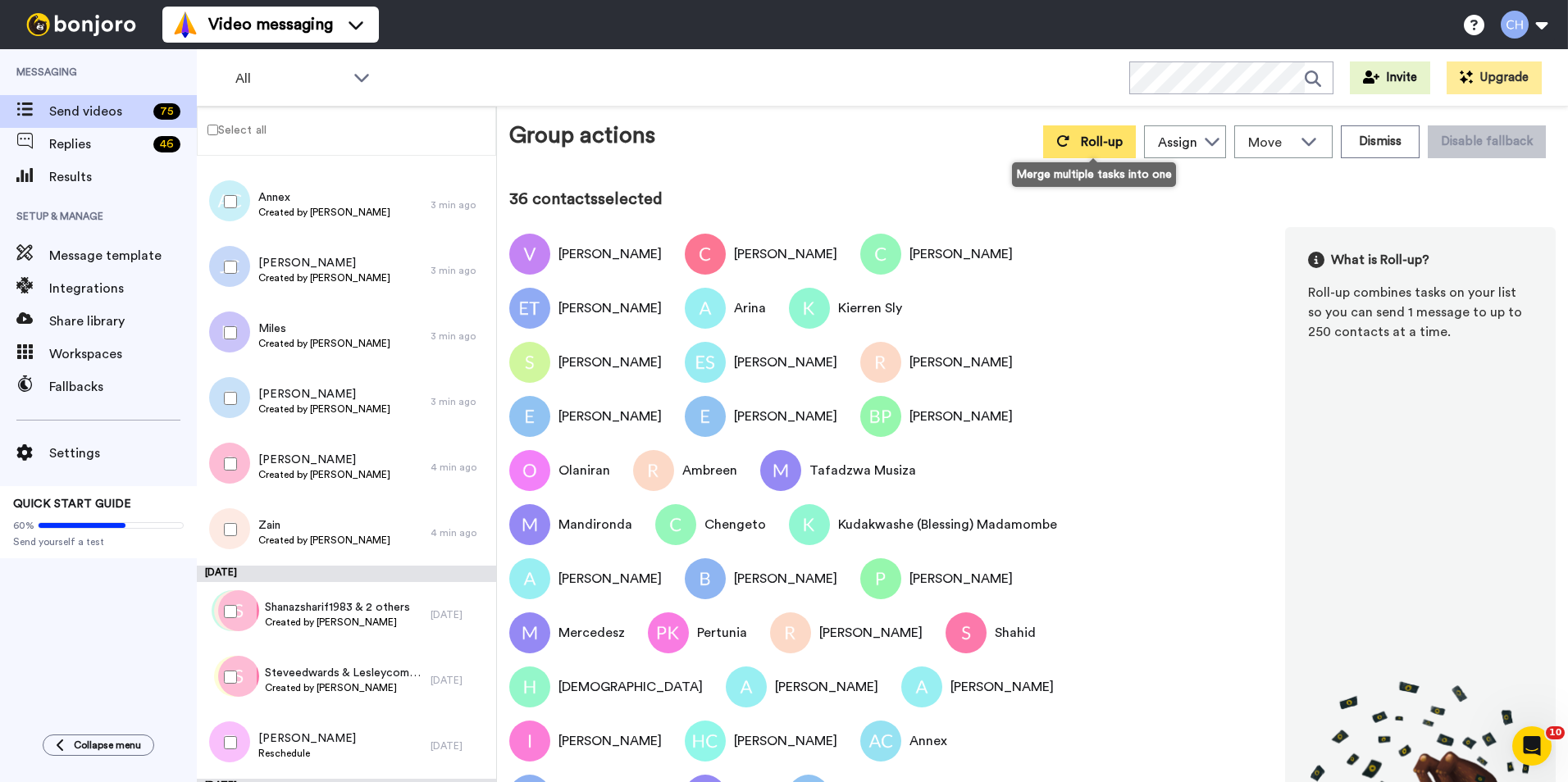
click at [1042, 145] on span "Roll-up" at bounding box center [1101, 142] width 42 height 13
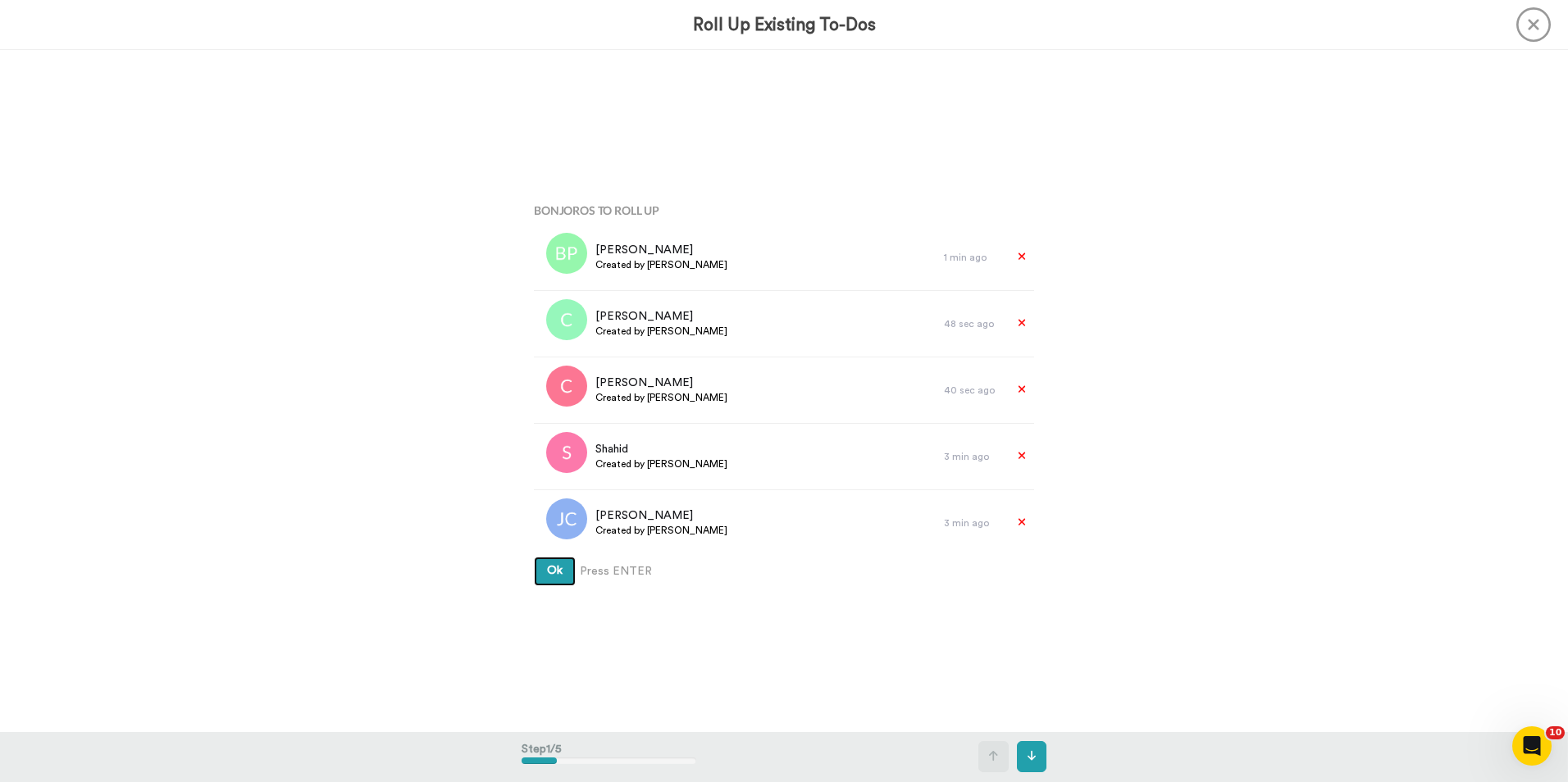
click at [547, 486] on span "Ok" at bounding box center [555, 570] width 16 height 12
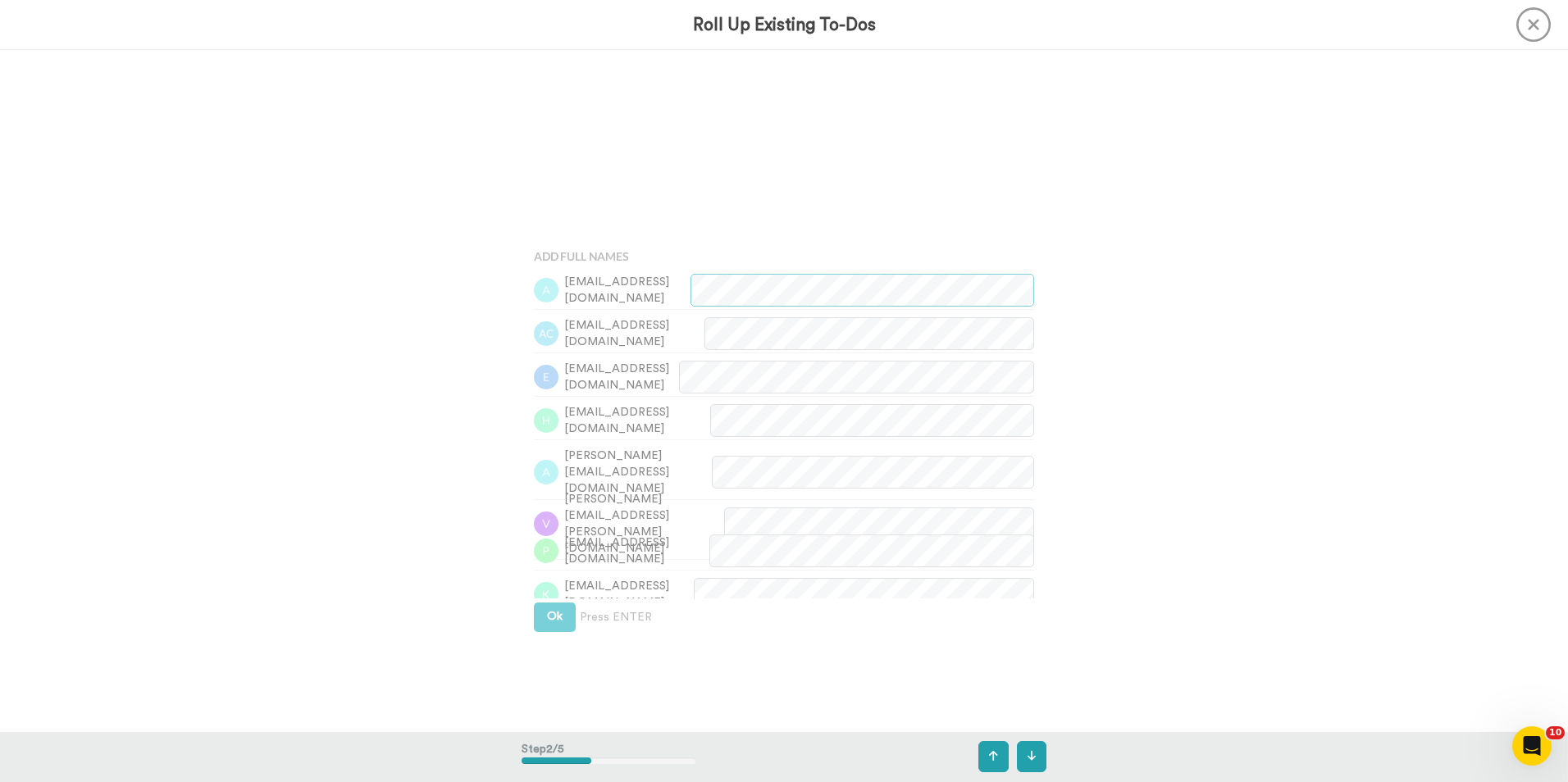
scroll to position [682, 0]
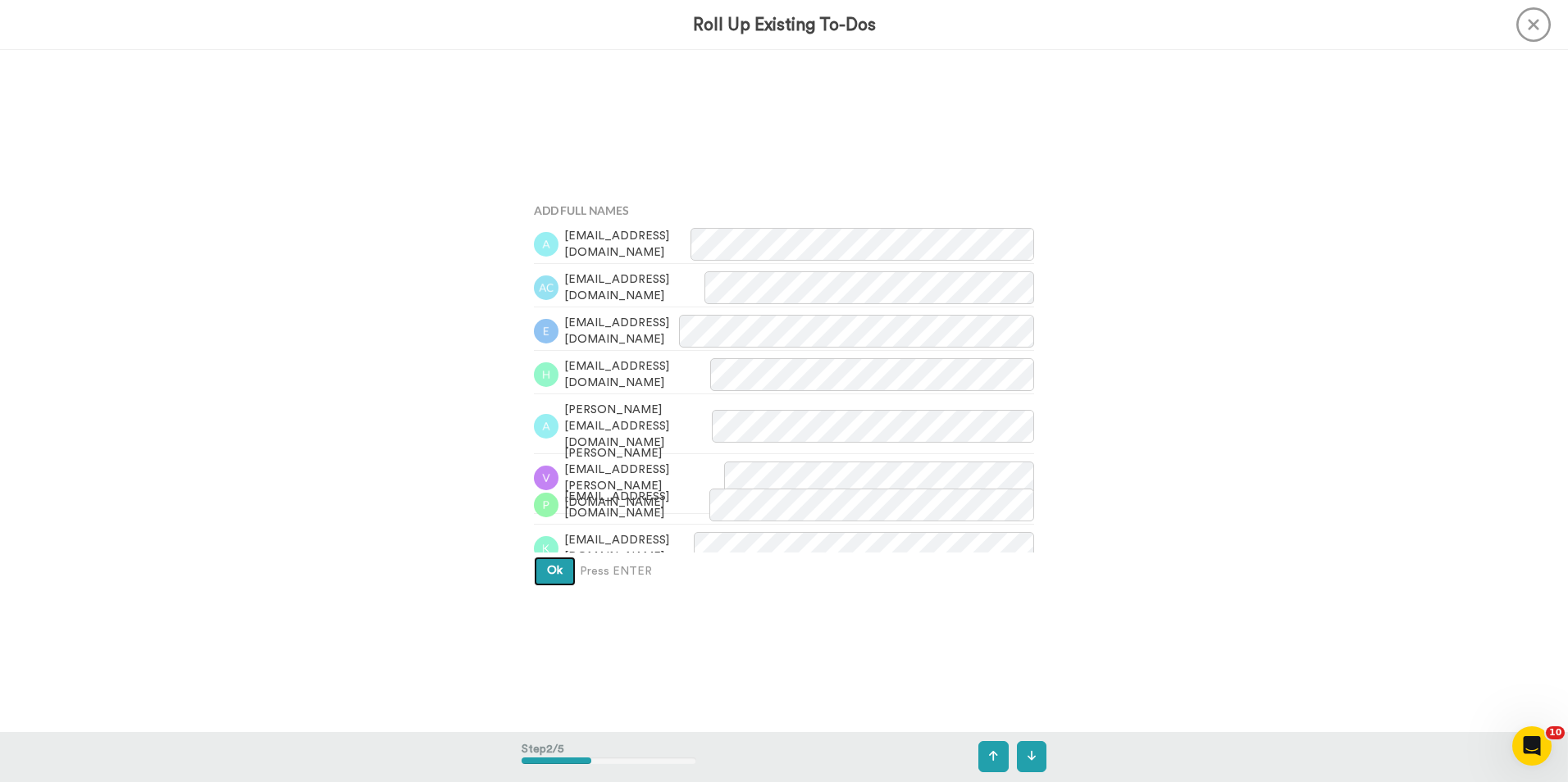
click at [541, 486] on button "Ok" at bounding box center [555, 572] width 42 height 30
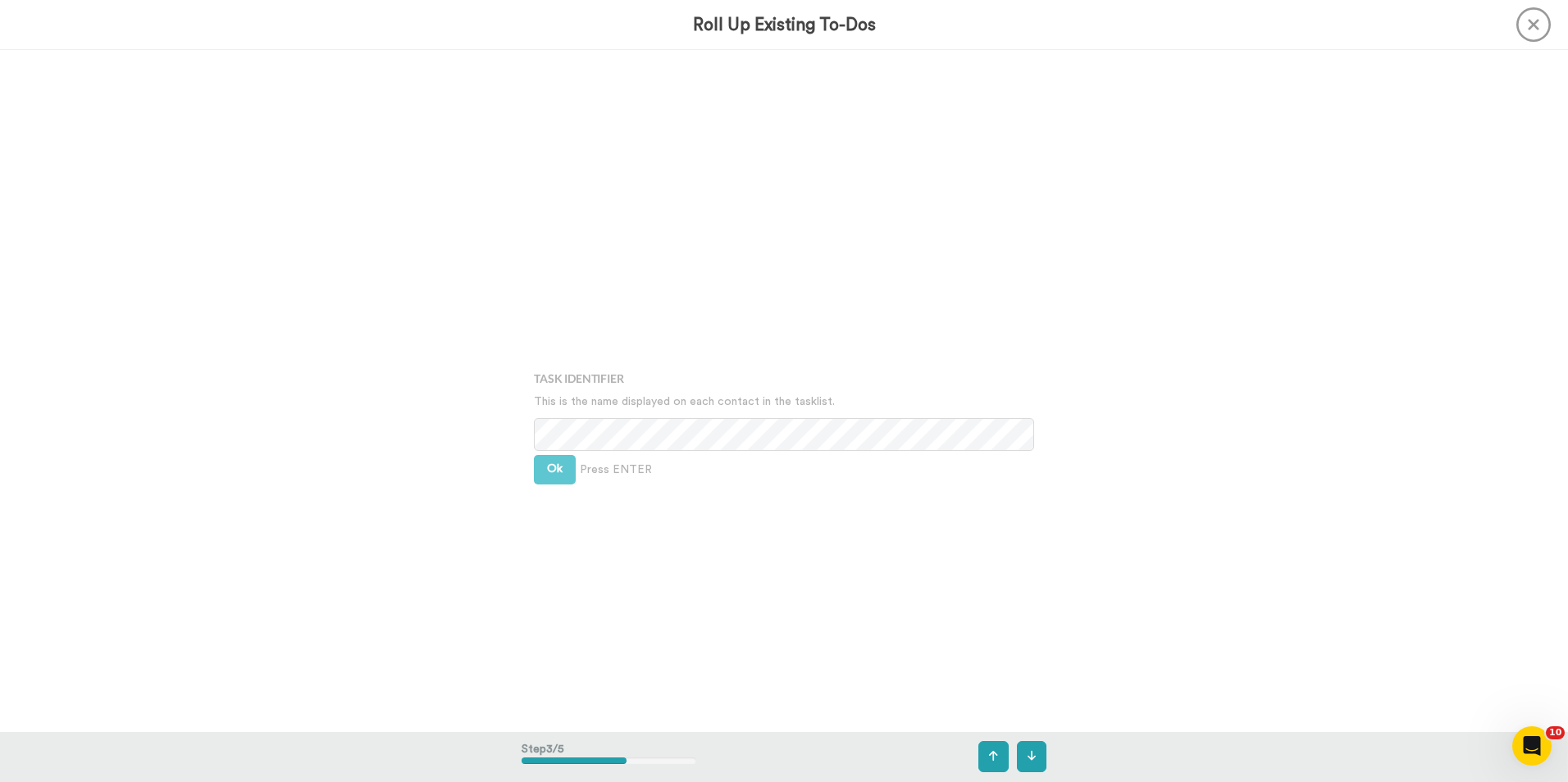
scroll to position [1365, 0]
click at [1035, 486] on icon at bounding box center [1032, 756] width 9 height 12
click at [1036, 486] on button at bounding box center [1032, 757] width 31 height 31
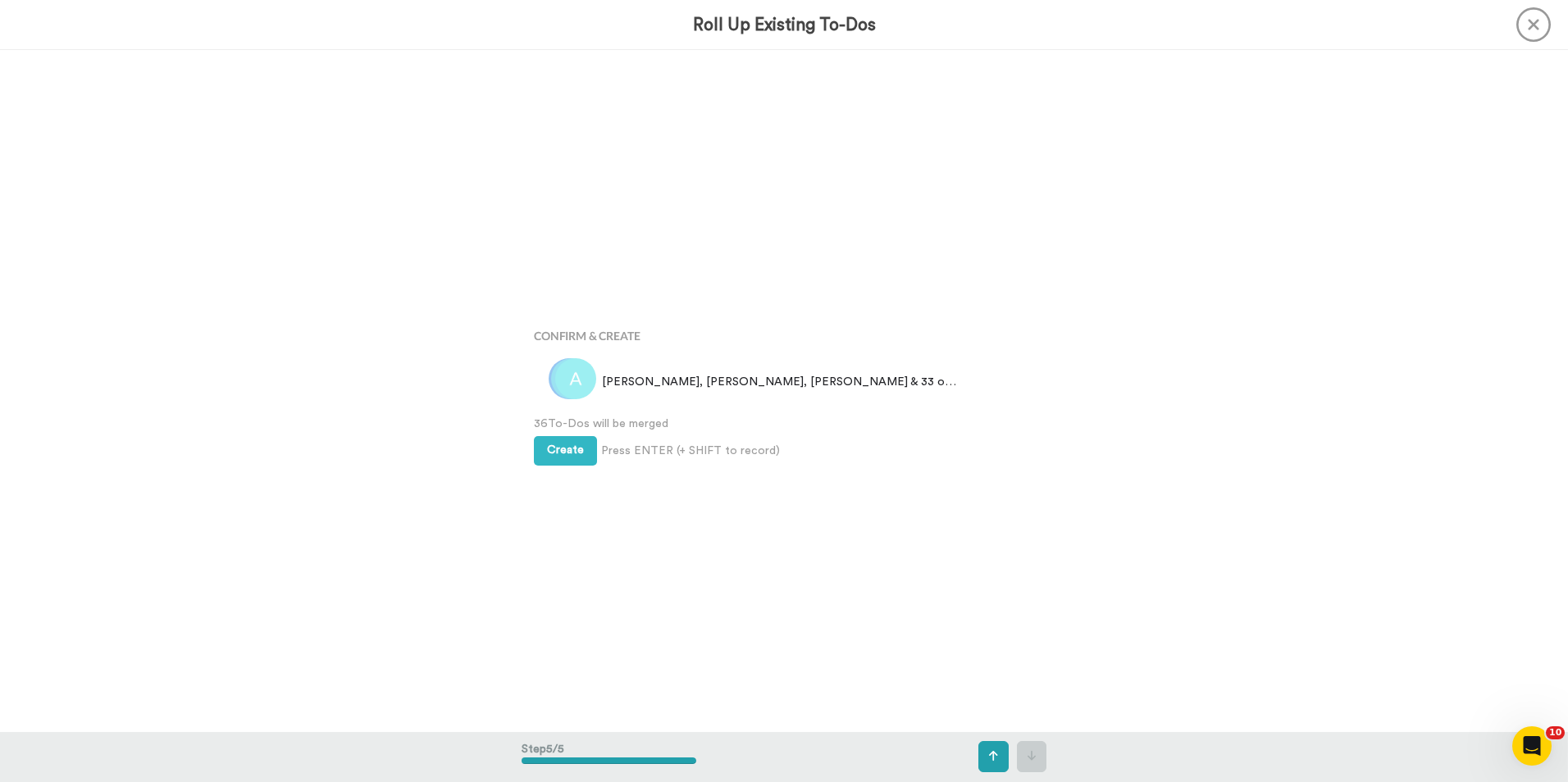
scroll to position [2728, 0]
click at [571, 448] on span "Create" at bounding box center [565, 448] width 37 height 12
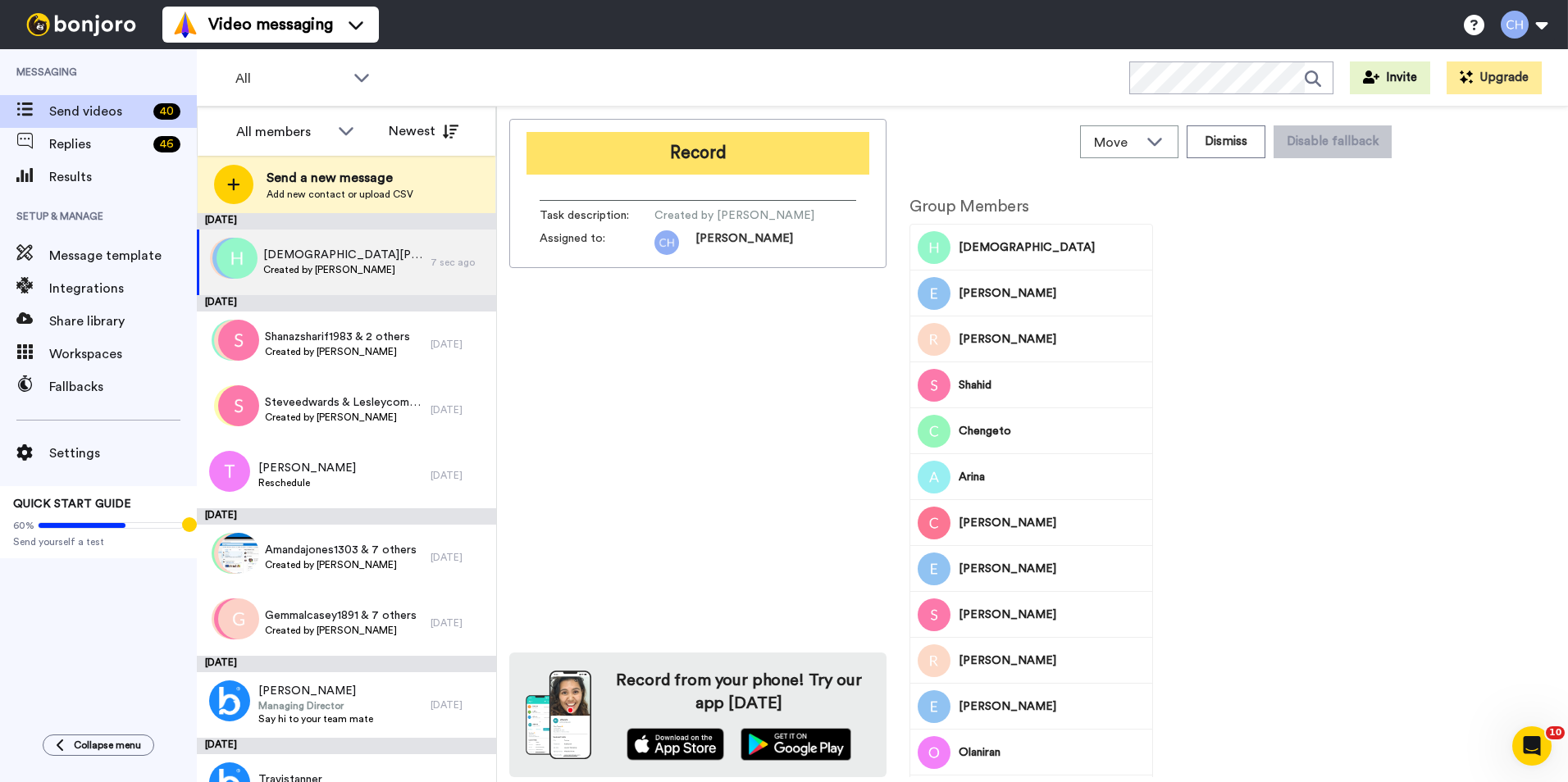
click at [674, 165] on button "Record" at bounding box center [698, 154] width 343 height 43
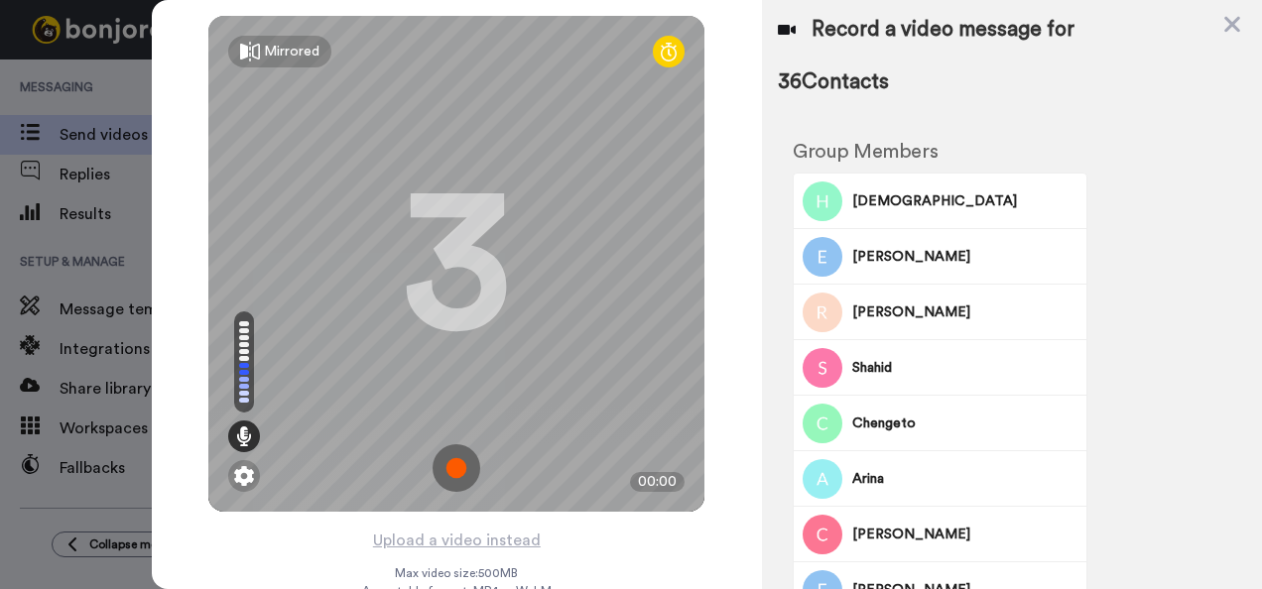
click at [454, 466] on img at bounding box center [457, 468] width 48 height 48
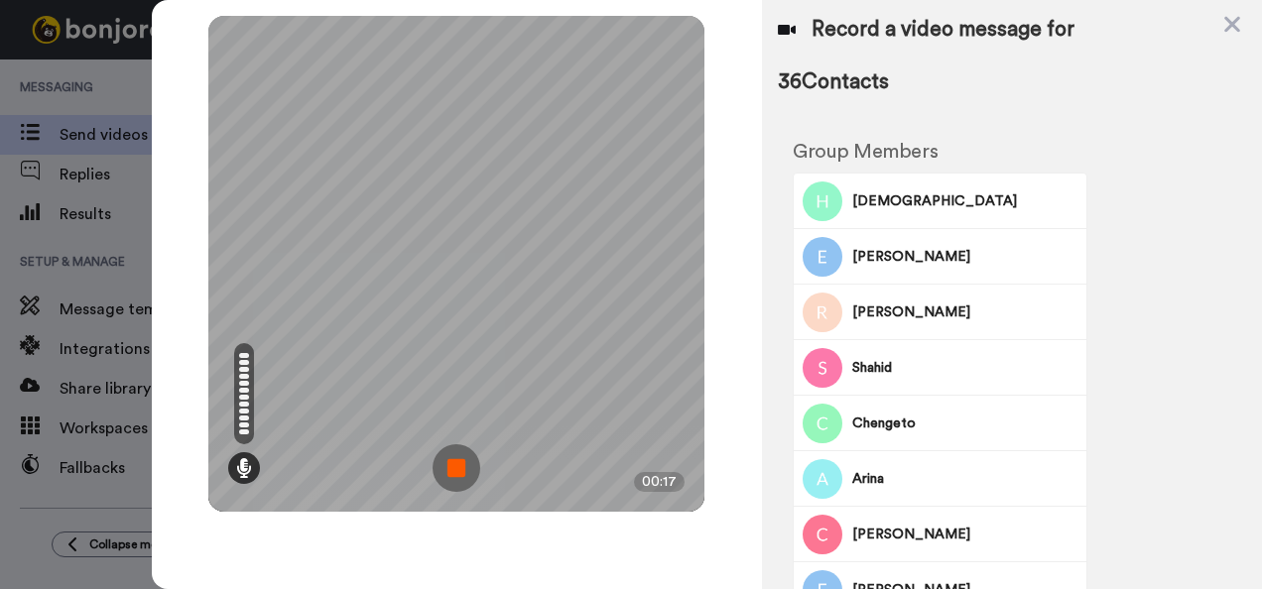
click at [454, 466] on img at bounding box center [457, 468] width 48 height 48
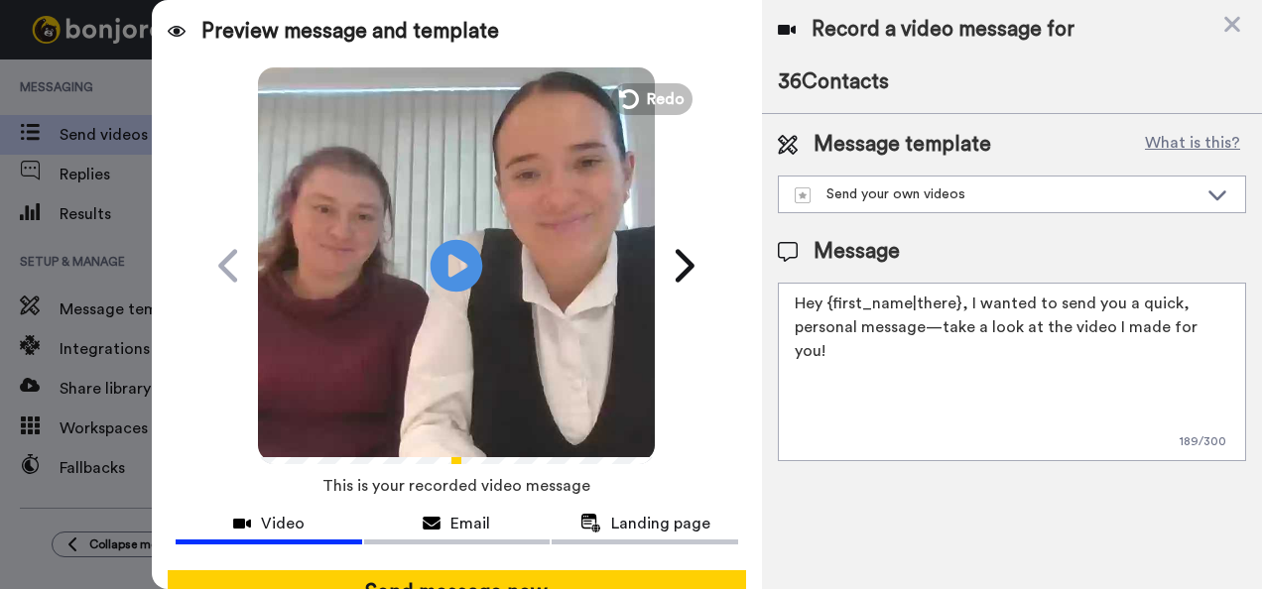
click at [468, 272] on icon at bounding box center [457, 265] width 53 height 53
click at [667, 97] on span "Redo" at bounding box center [668, 98] width 42 height 26
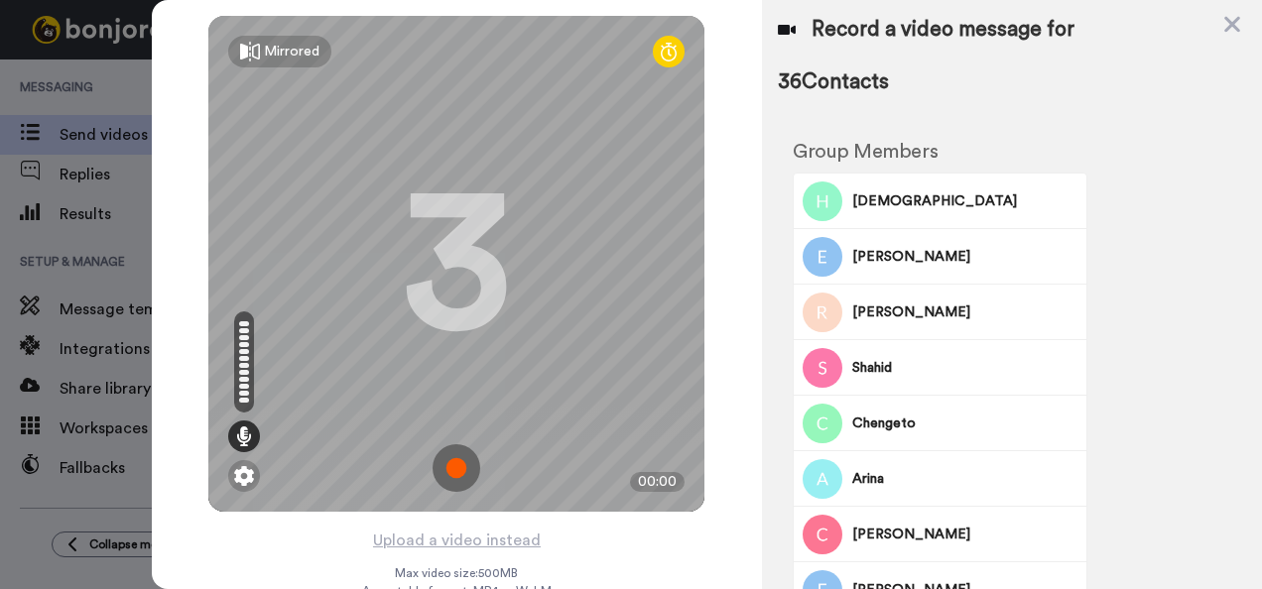
click at [444, 470] on img at bounding box center [457, 468] width 48 height 48
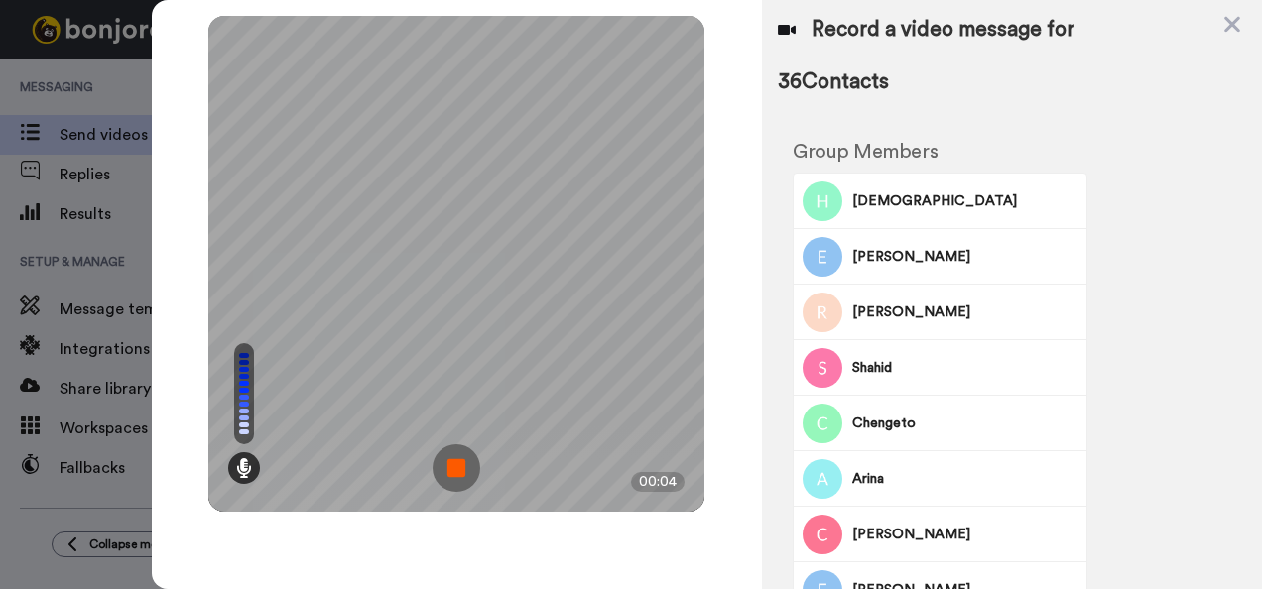
click at [444, 470] on img at bounding box center [457, 468] width 48 height 48
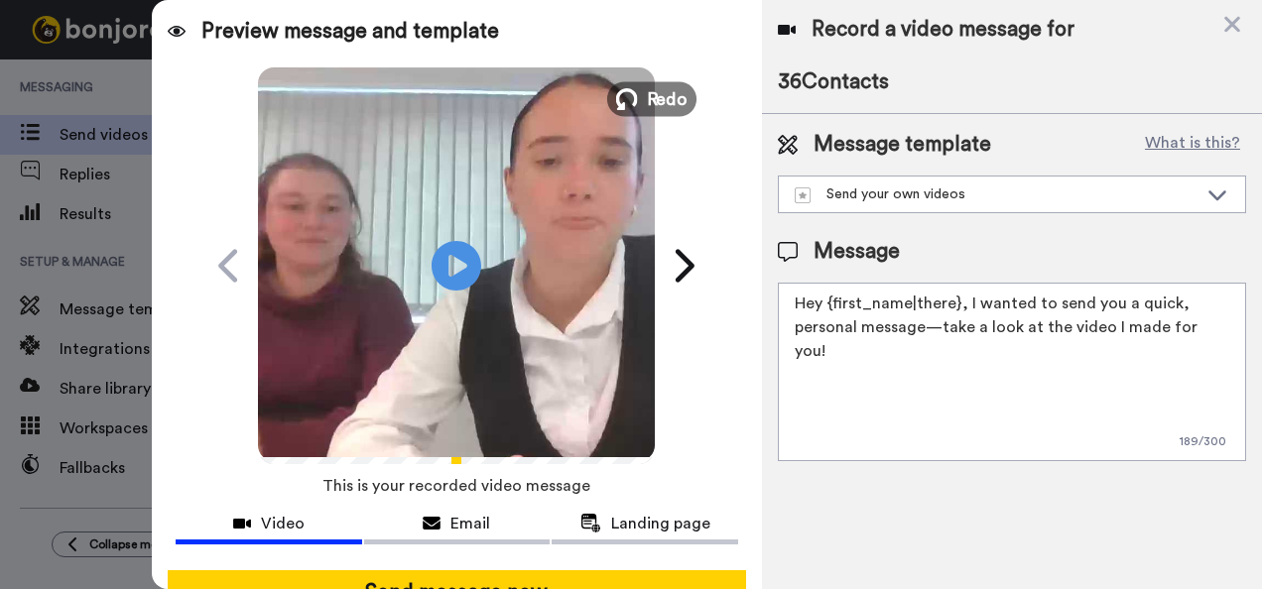
click at [637, 107] on button "Redo" at bounding box center [651, 98] width 89 height 35
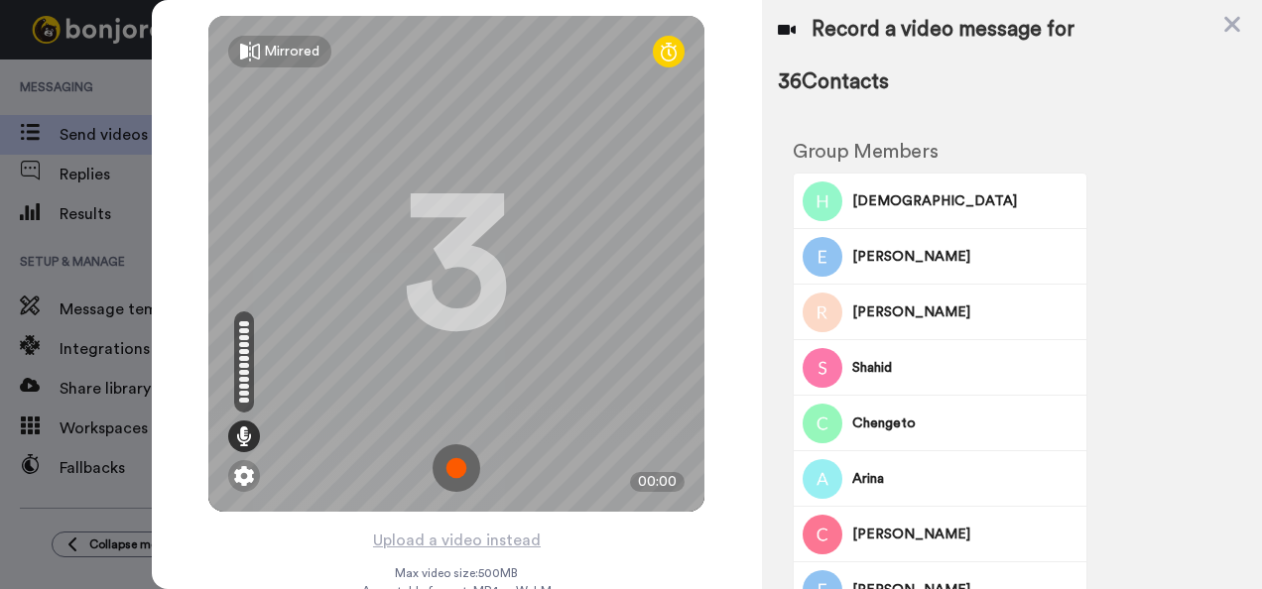
click at [445, 466] on img at bounding box center [457, 468] width 48 height 48
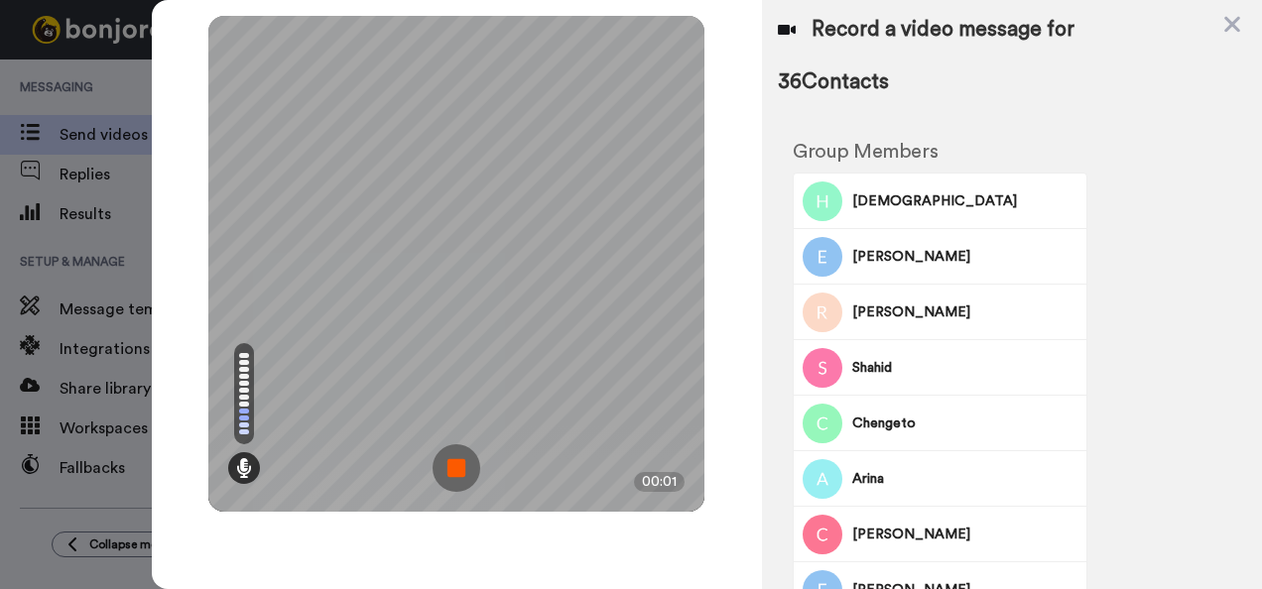
click at [445, 466] on img at bounding box center [457, 468] width 48 height 48
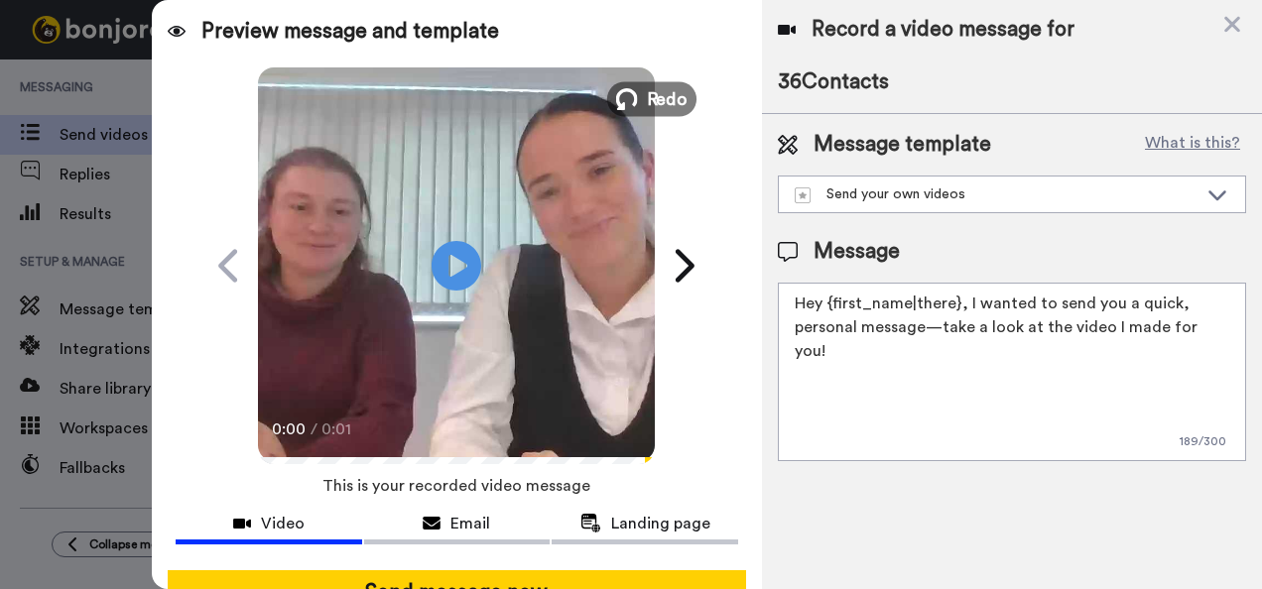
click at [647, 101] on span "Redo" at bounding box center [668, 98] width 42 height 26
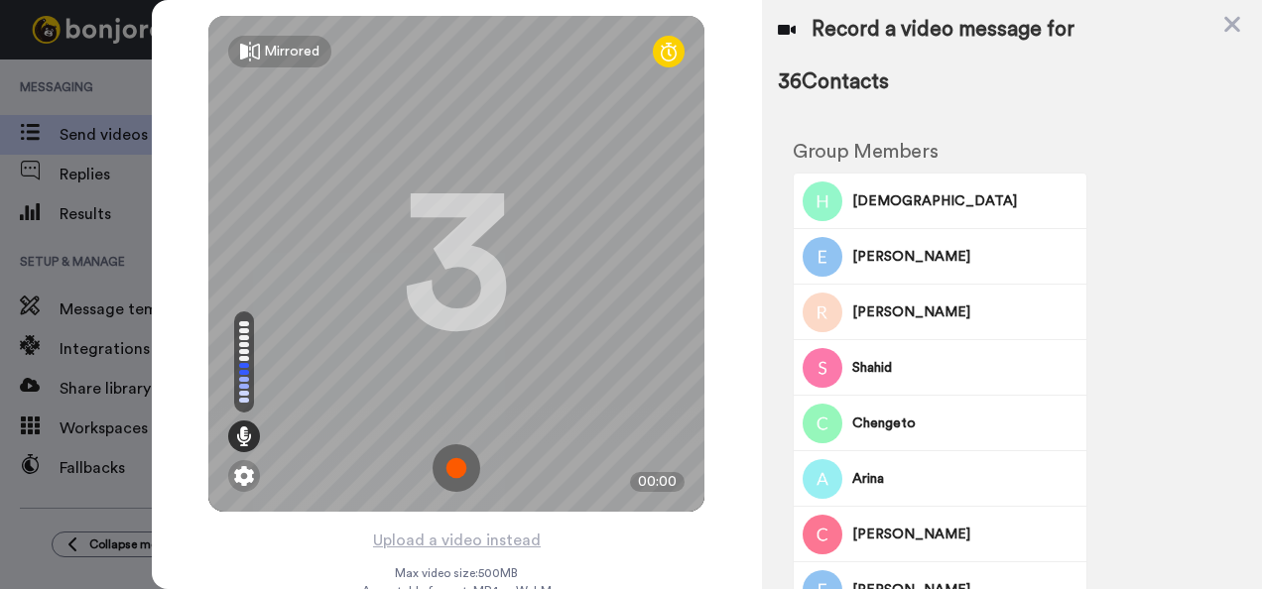
click at [453, 469] on img at bounding box center [457, 468] width 48 height 48
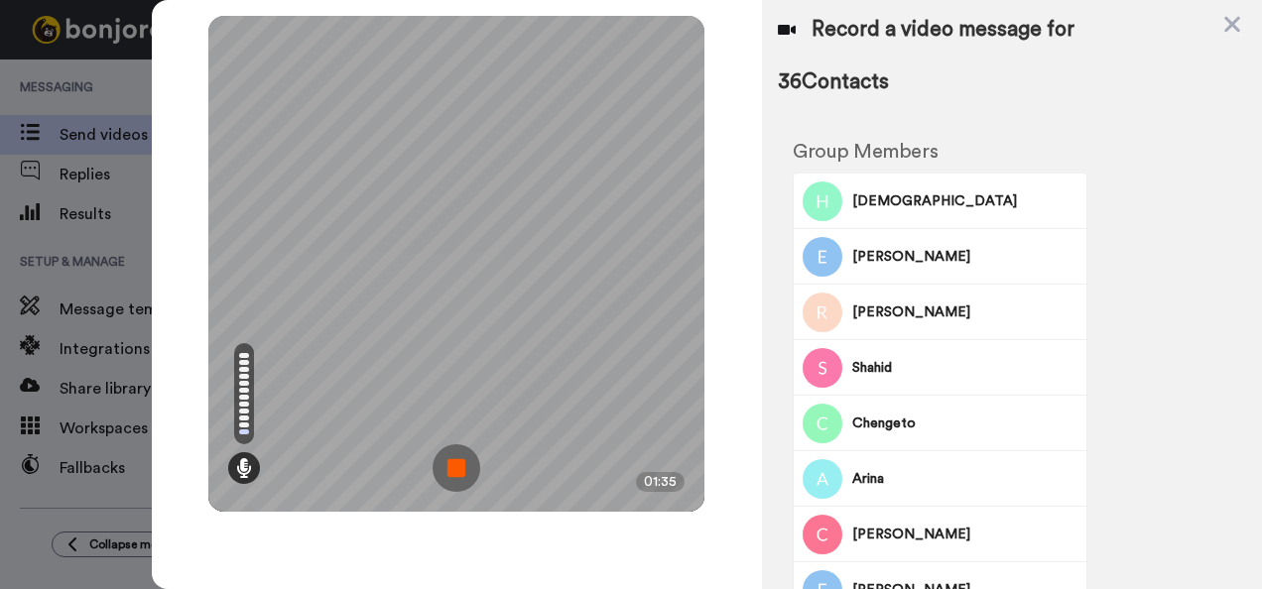
click at [453, 469] on img at bounding box center [457, 468] width 48 height 48
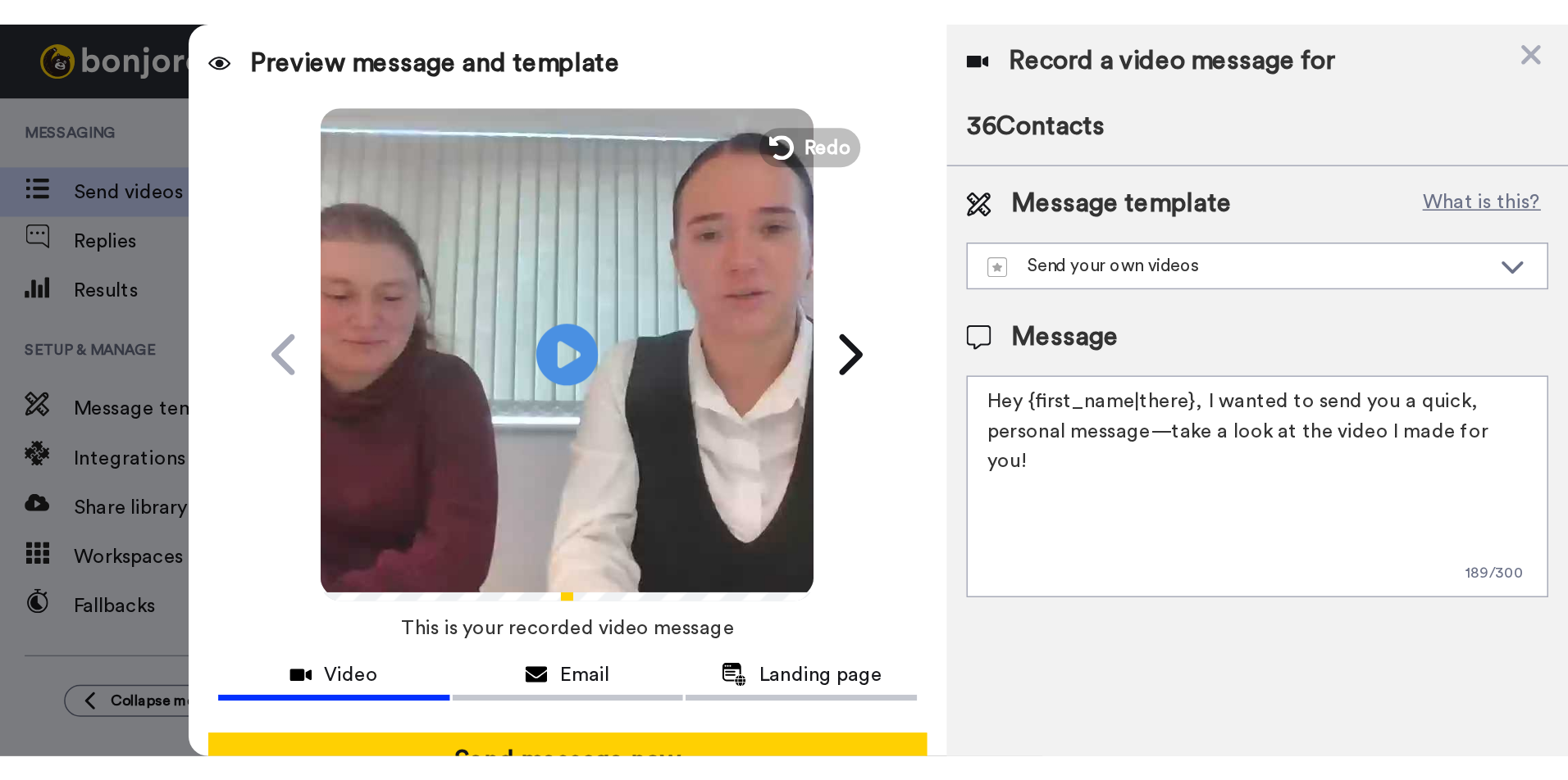
scroll to position [44, 0]
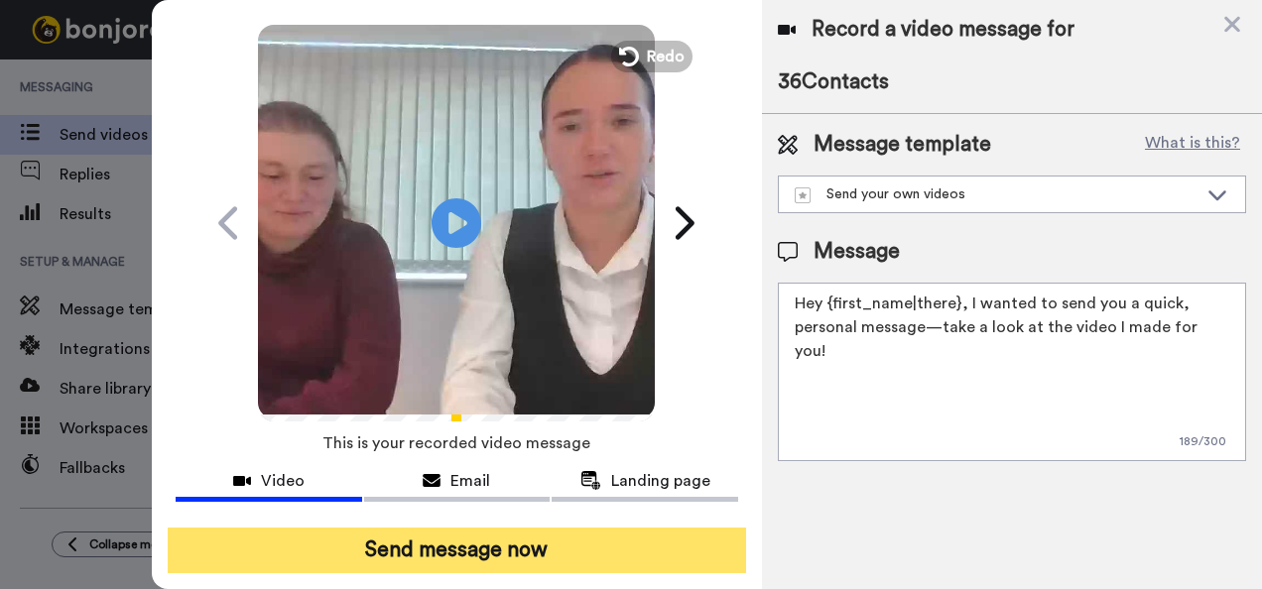
click at [415, 544] on button "Send message now" at bounding box center [457, 551] width 579 height 46
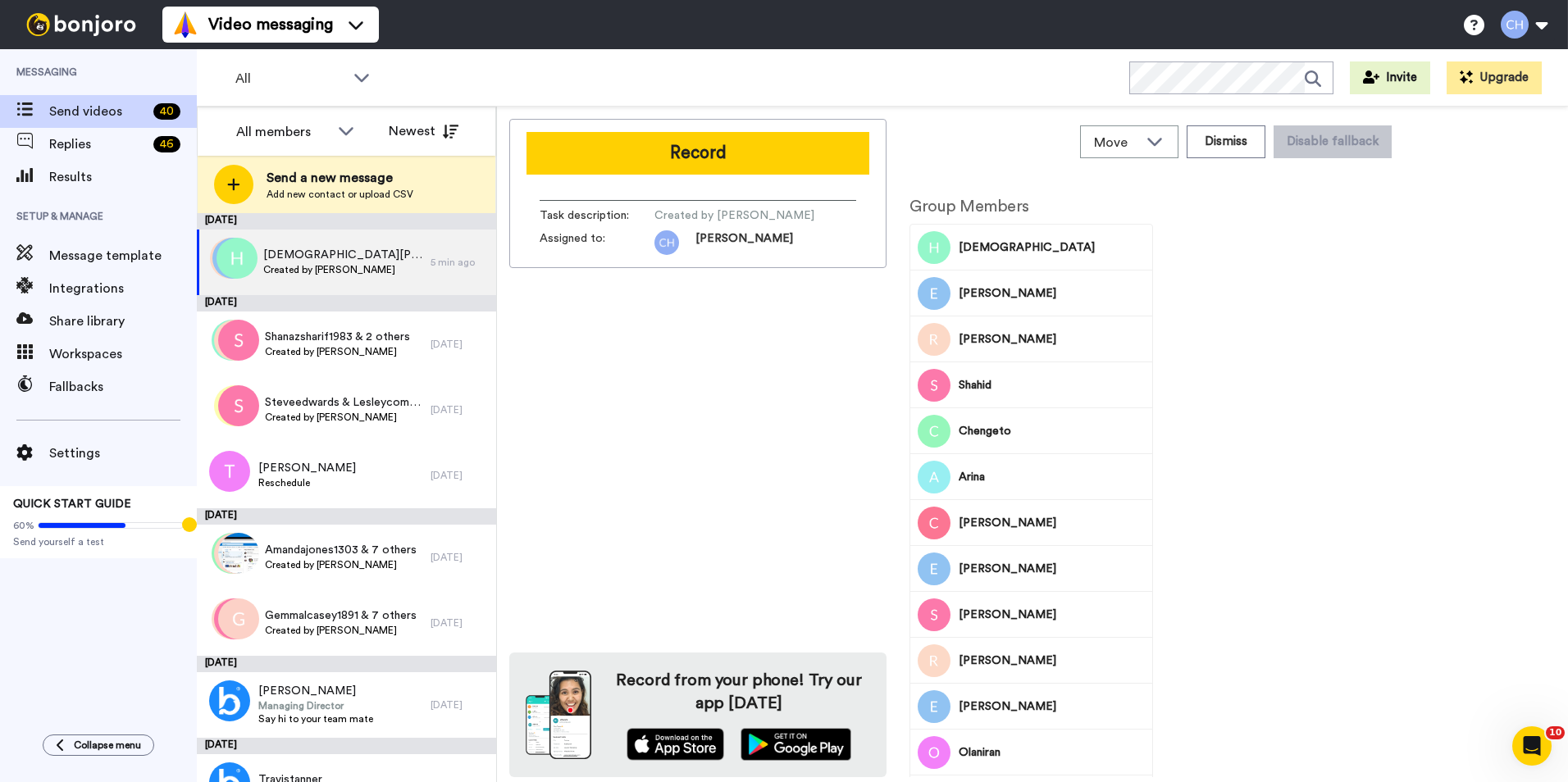
scroll to position [0, 0]
